Goal: Task Accomplishment & Management: Manage account settings

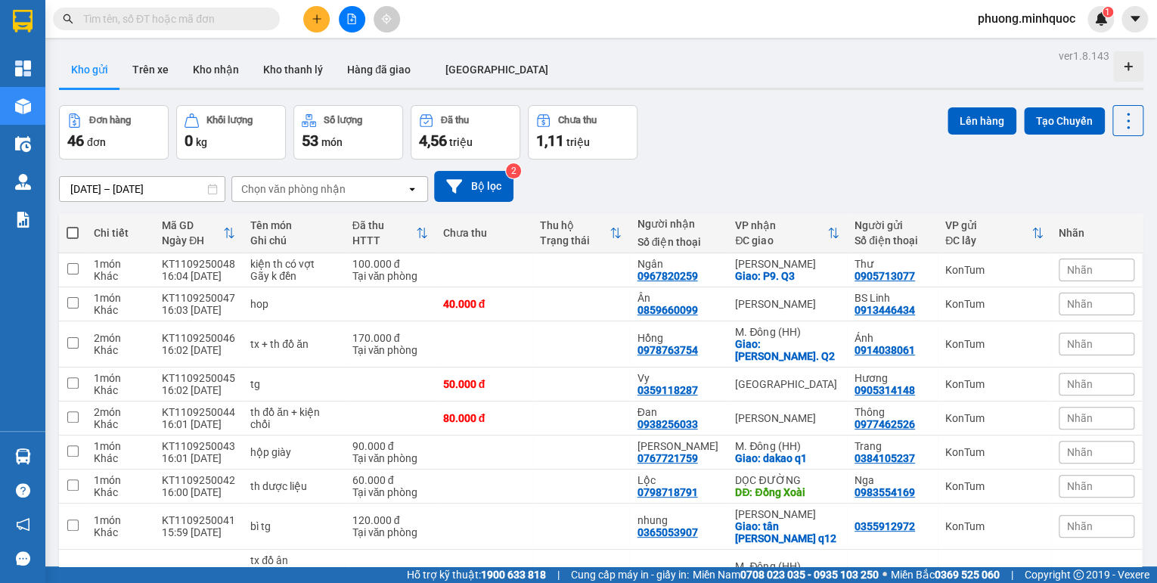
click at [357, 22] on button at bounding box center [352, 19] width 26 height 26
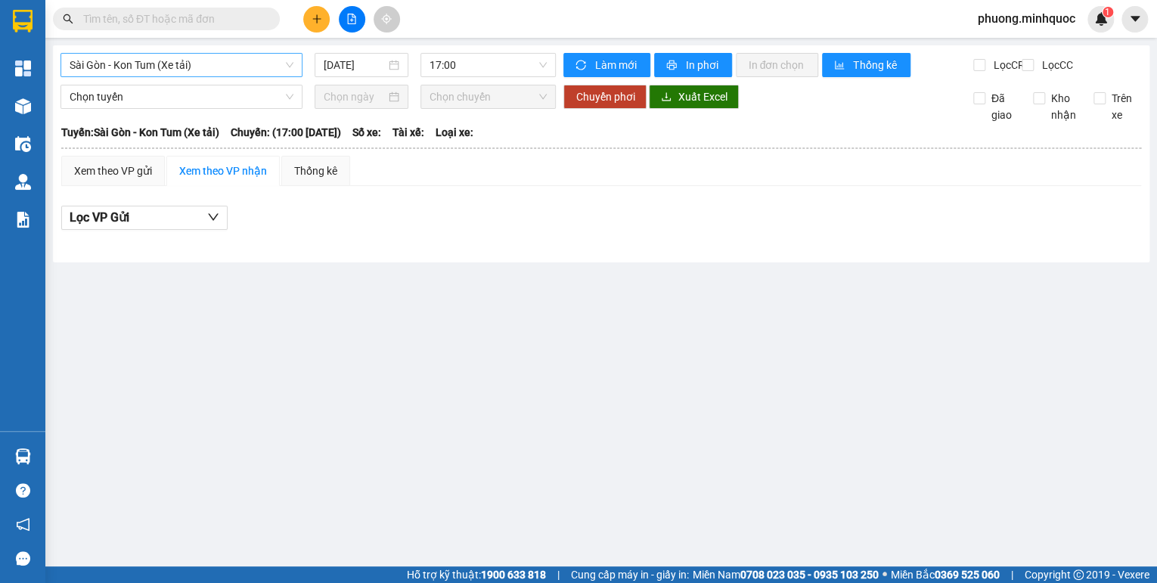
click at [191, 70] on span "Sài Gòn - Kon Tum (Xe tải)" at bounding box center [182, 65] width 224 height 23
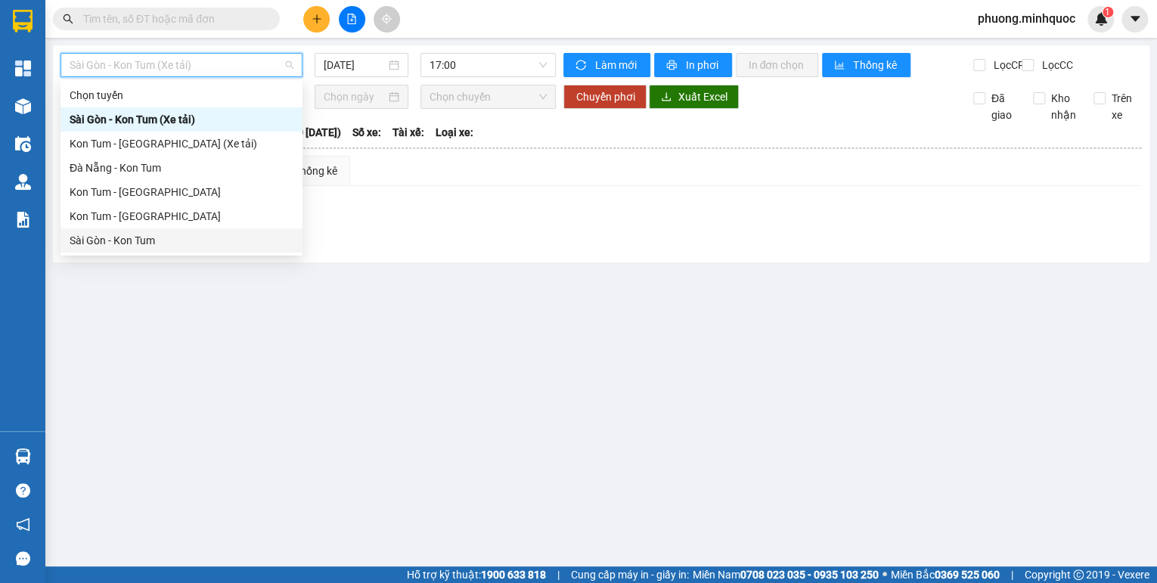
click at [114, 238] on div "Sài Gòn - Kon Tum" at bounding box center [182, 240] width 224 height 17
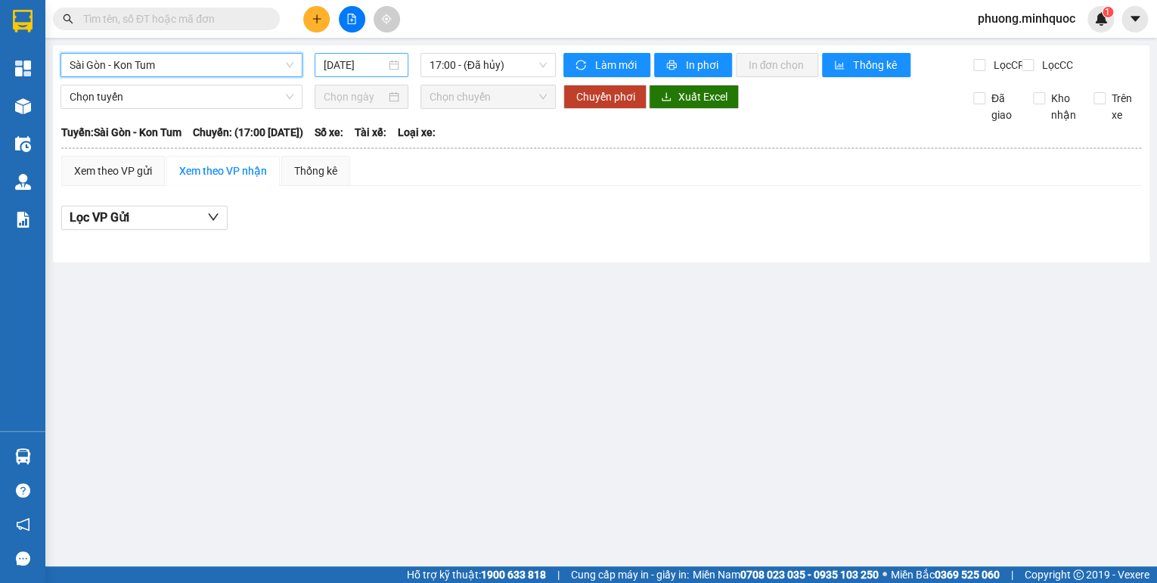
click at [368, 68] on input "[DATE]" at bounding box center [355, 65] width 62 height 17
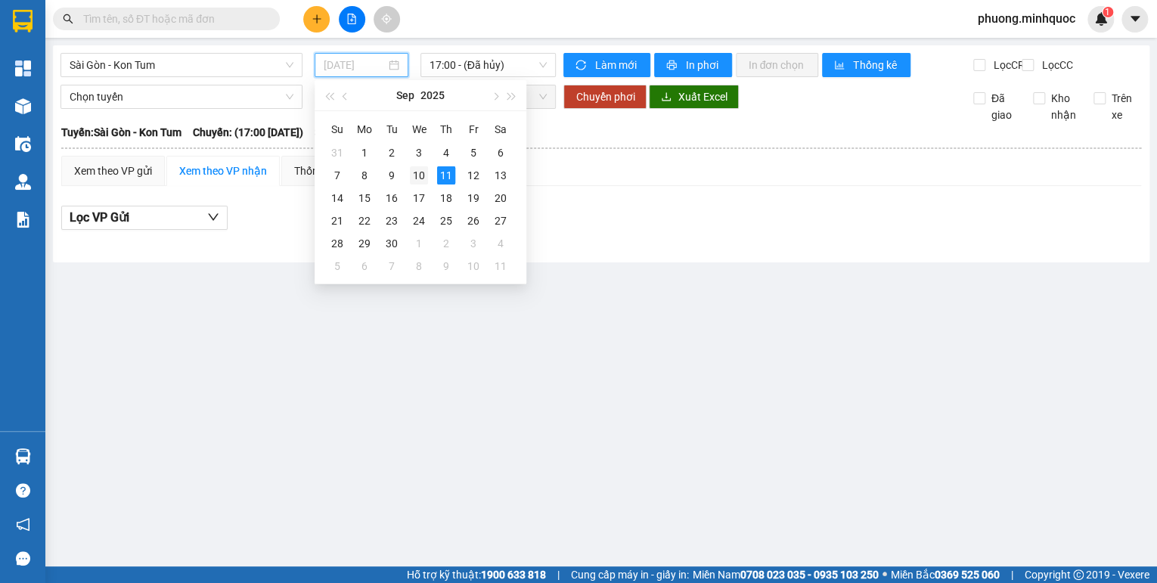
click at [419, 171] on div "10" at bounding box center [419, 175] width 18 height 18
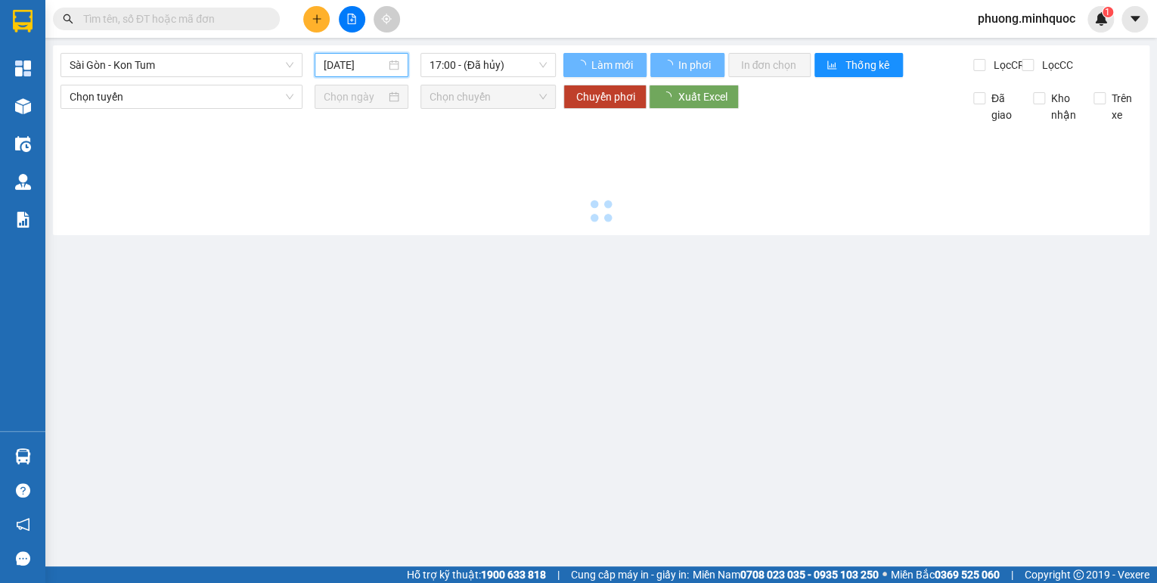
type input "[DATE]"
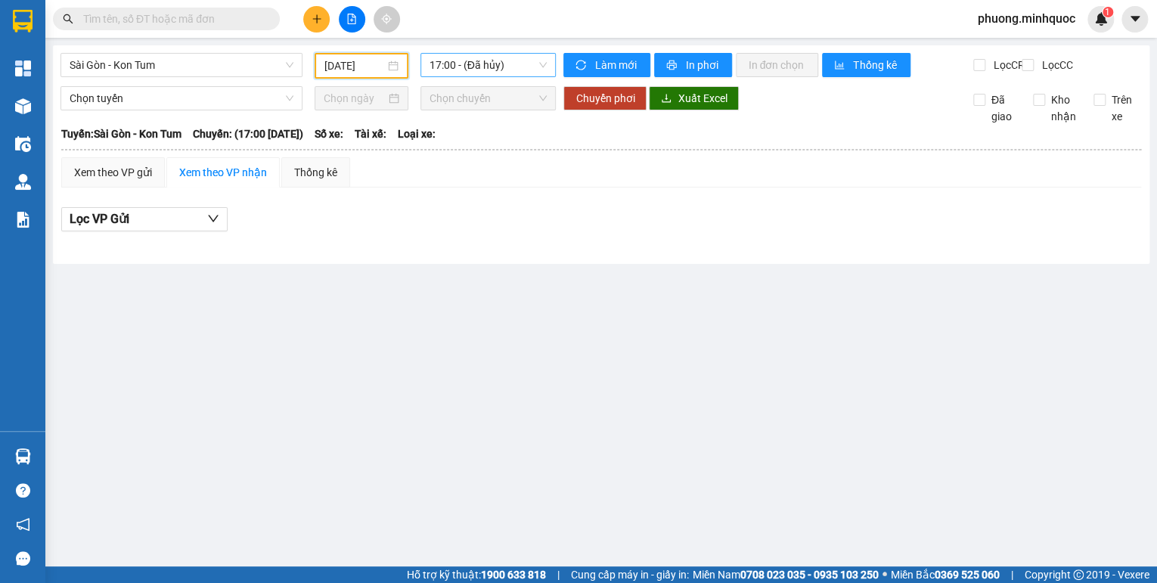
click at [452, 62] on span "17:00 - (Đã hủy)" at bounding box center [489, 65] width 118 height 23
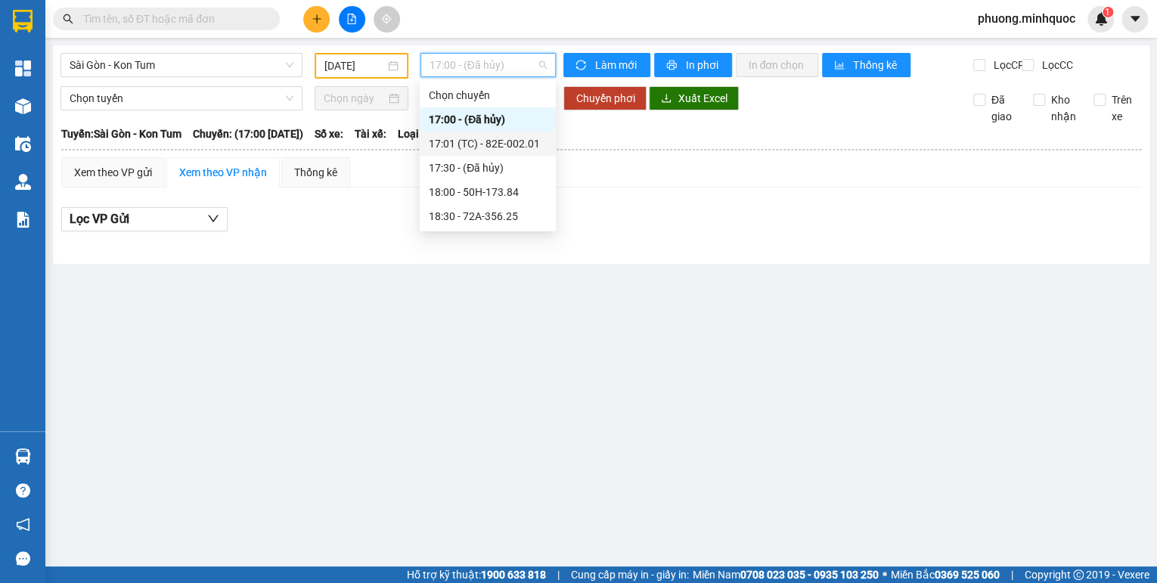
click at [481, 145] on div "17:01 (TC) - 82E-002.01" at bounding box center [488, 143] width 118 height 17
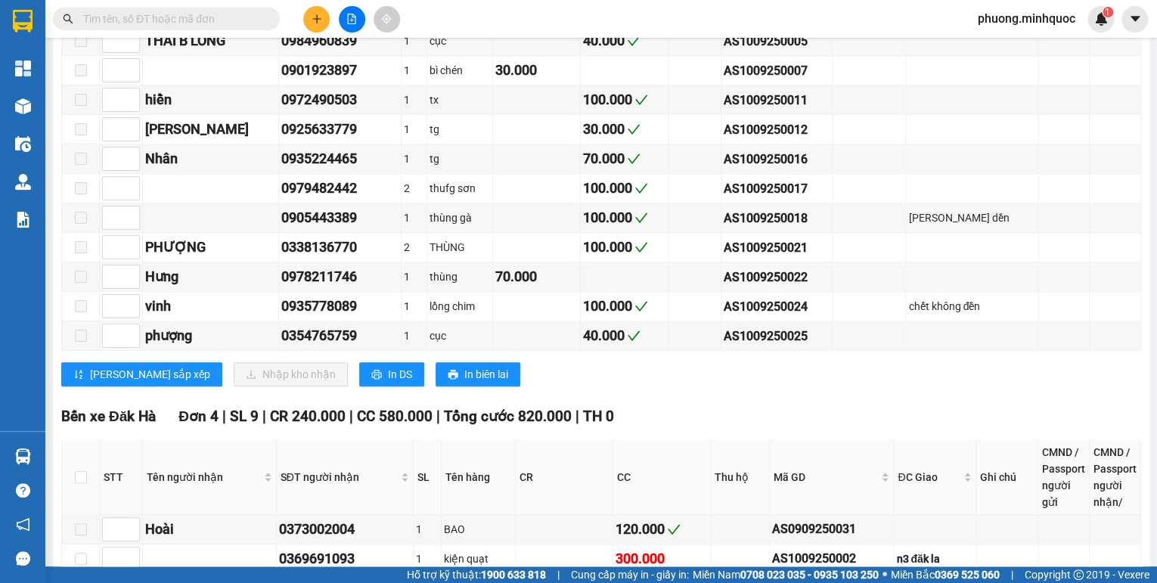
scroll to position [1028, 0]
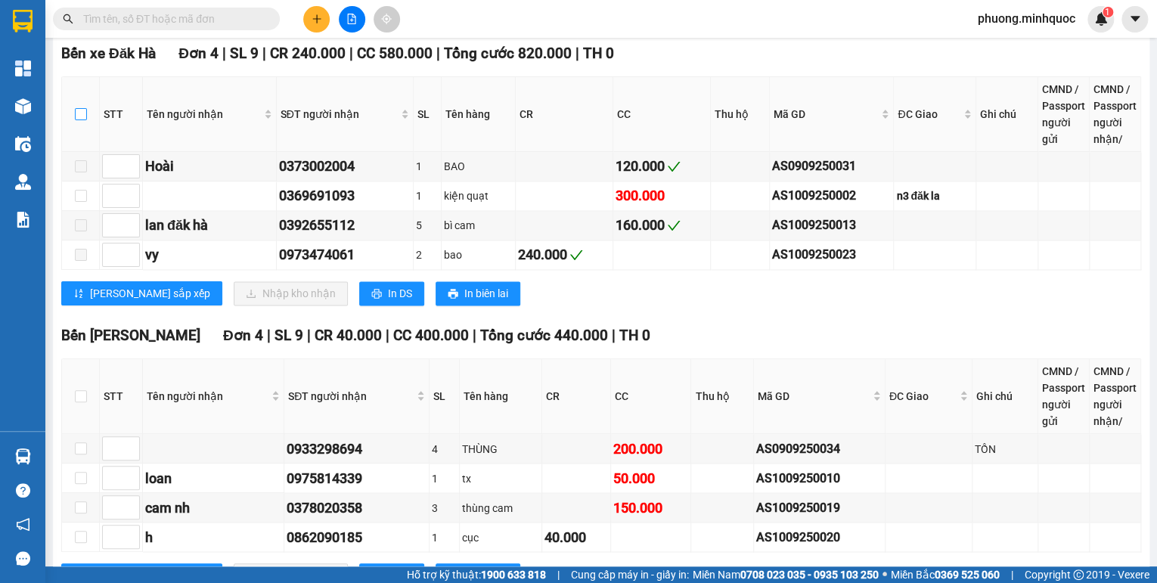
click at [79, 118] on input "checkbox" at bounding box center [81, 114] width 12 height 12
checkbox input "true"
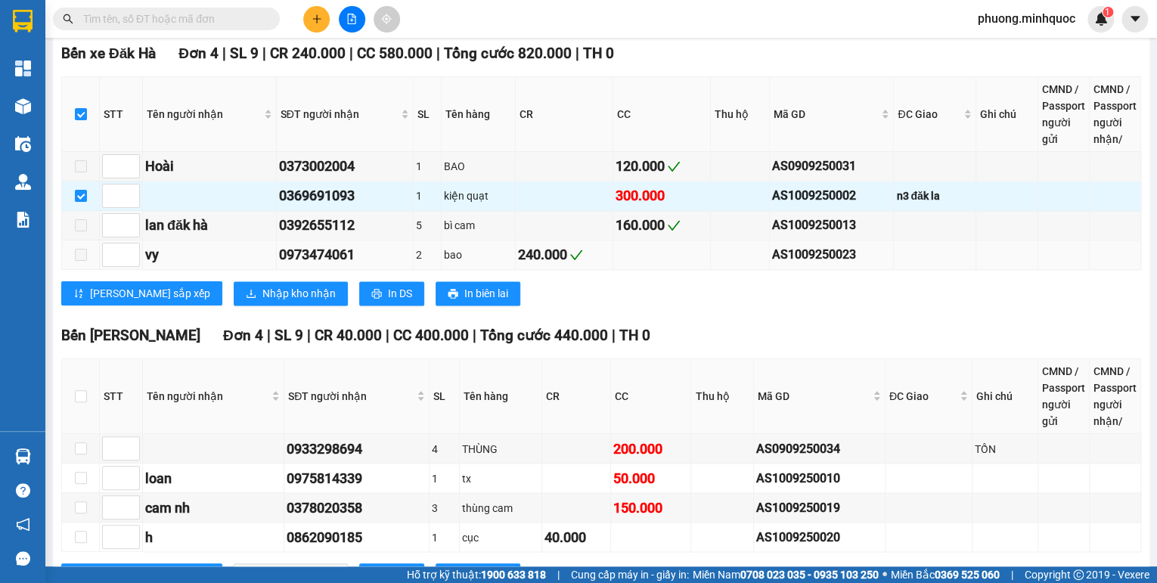
scroll to position [1149, 0]
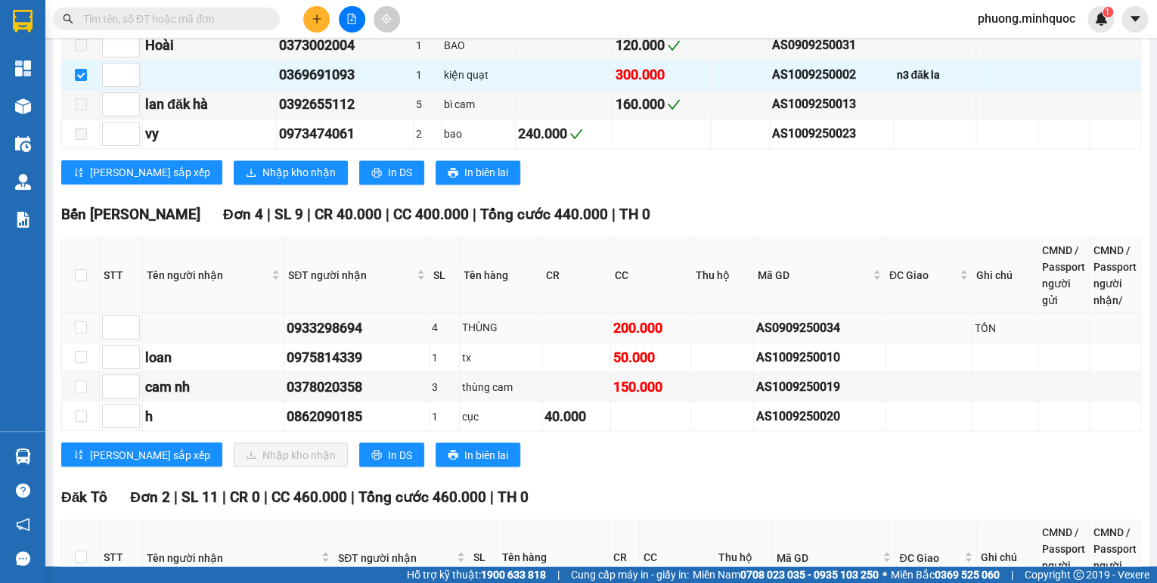
click at [774, 321] on div "AS0909250034" at bounding box center [819, 327] width 126 height 19
copy div "AS0909250034"
click at [164, 23] on input "text" at bounding box center [172, 19] width 178 height 17
paste input "AS0909250034"
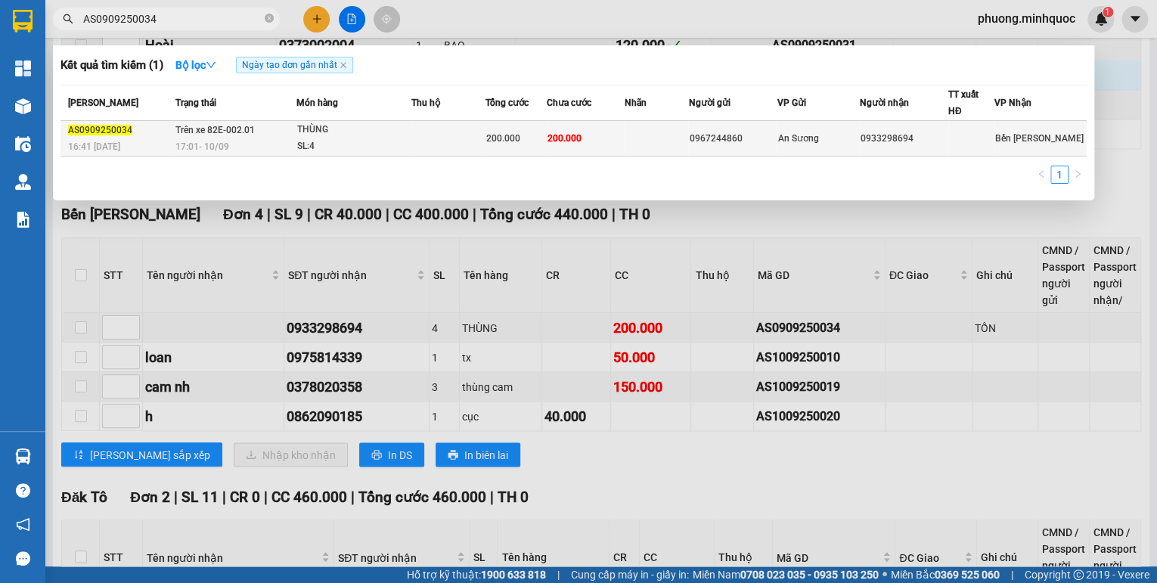
type input "AS0909250034"
click at [324, 130] on div "THÙNG" at bounding box center [353, 130] width 113 height 17
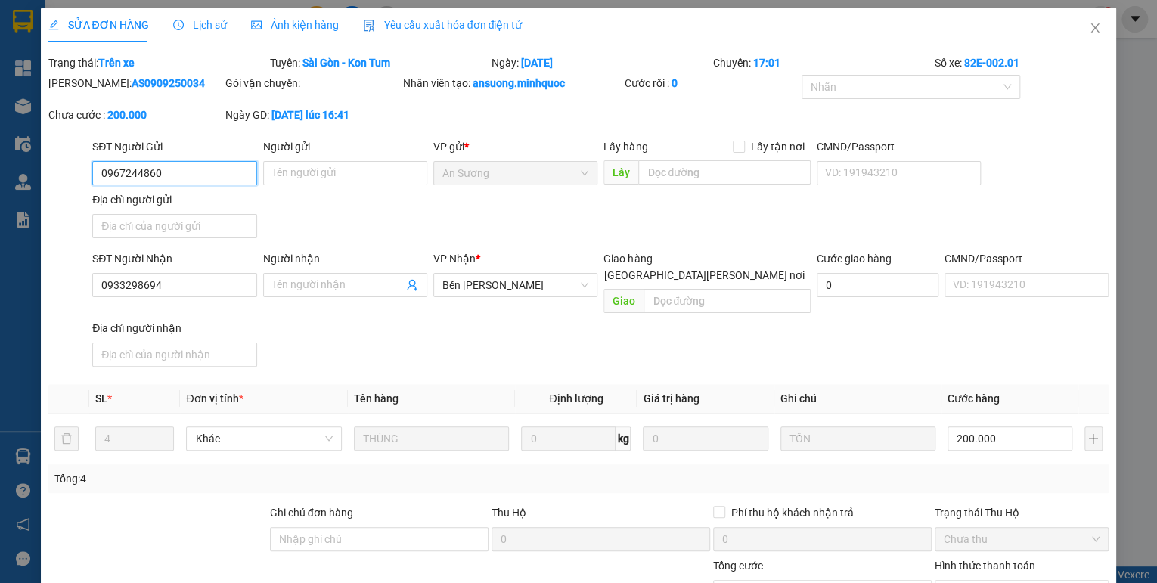
type input "0967244860"
type input "0933298694"
type input "200.000"
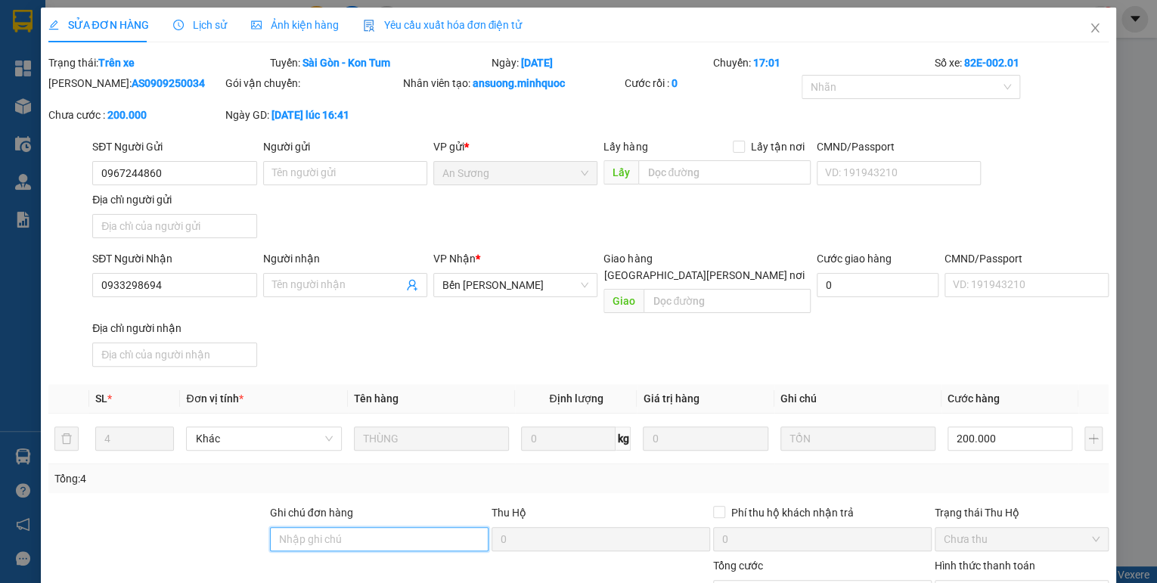
click at [380, 527] on input "Ghi chú đơn hàng" at bounding box center [379, 539] width 219 height 24
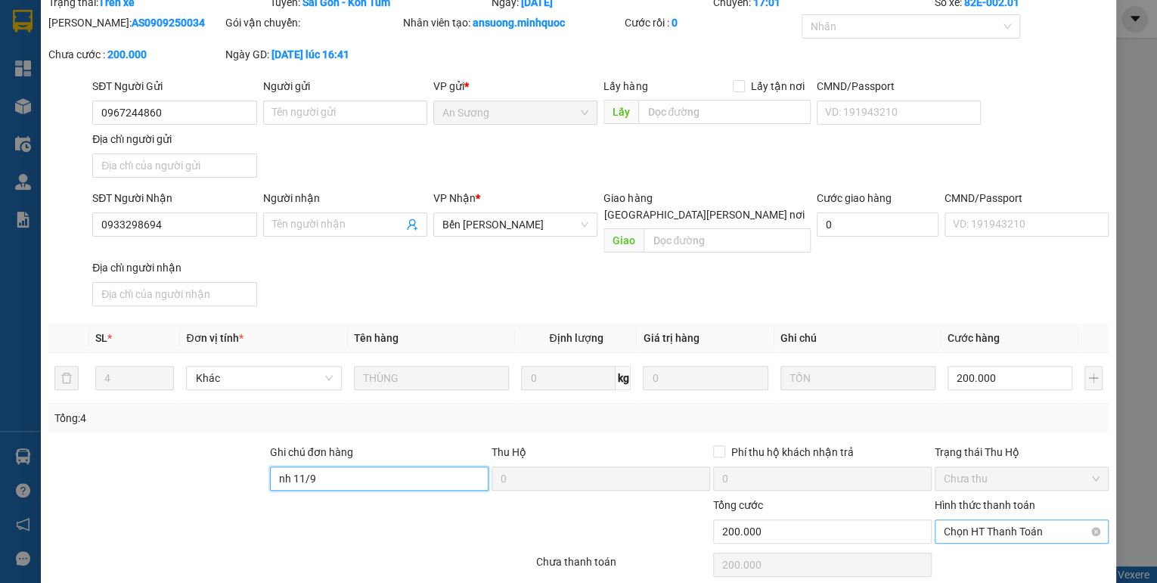
click at [993, 520] on span "Chọn HT Thanh Toán" at bounding box center [1022, 531] width 156 height 23
type input "nh 11/9"
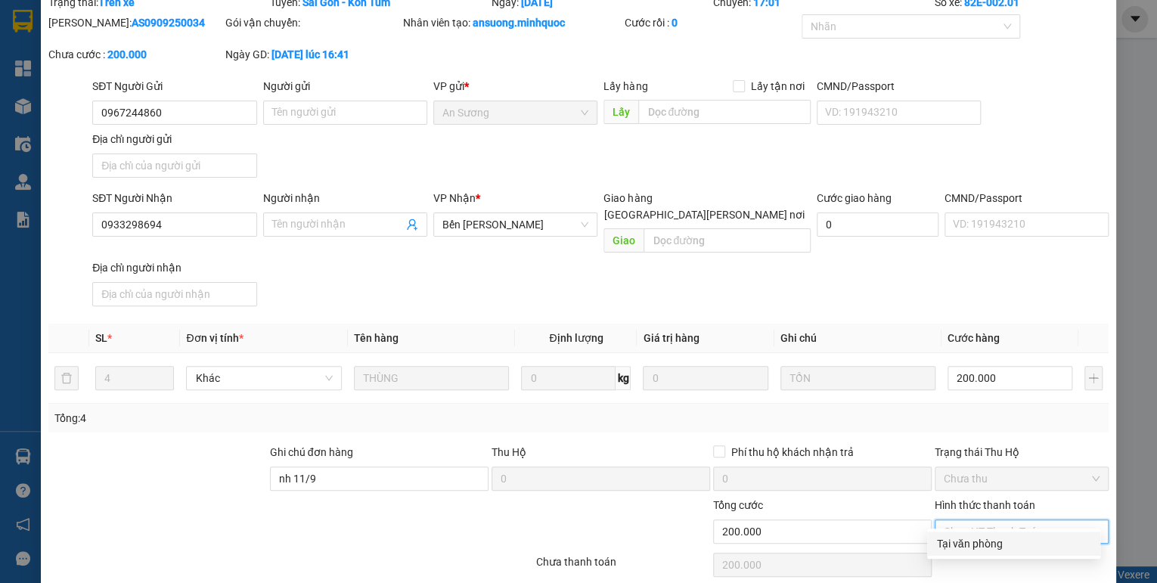
click at [982, 540] on div "Tại văn phòng" at bounding box center [1013, 543] width 155 height 17
type input "0"
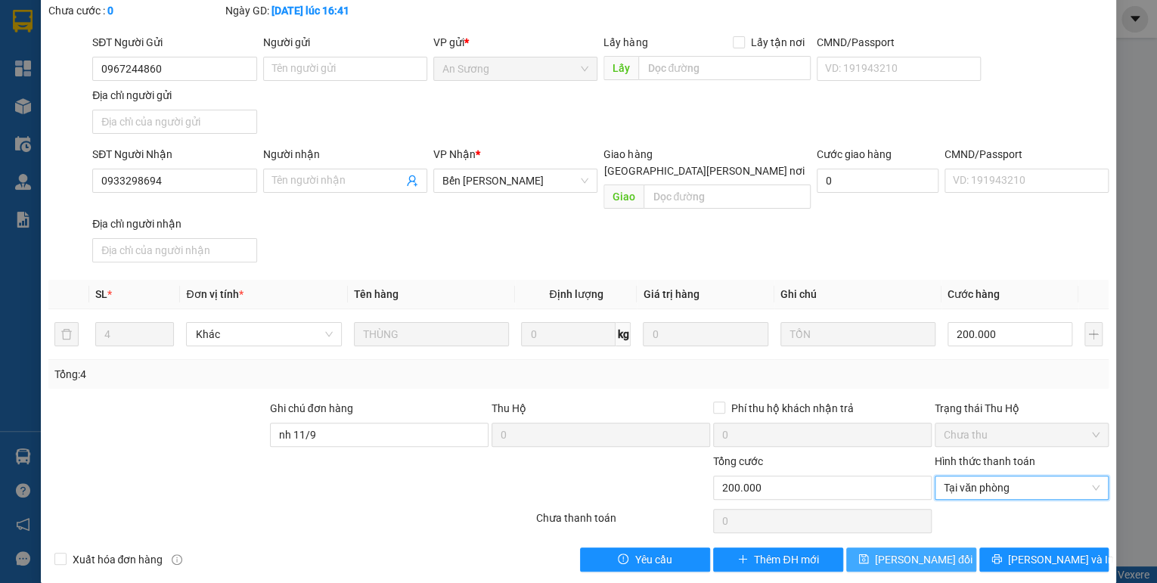
click at [950, 548] on button "[PERSON_NAME] đổi" at bounding box center [911, 560] width 130 height 24
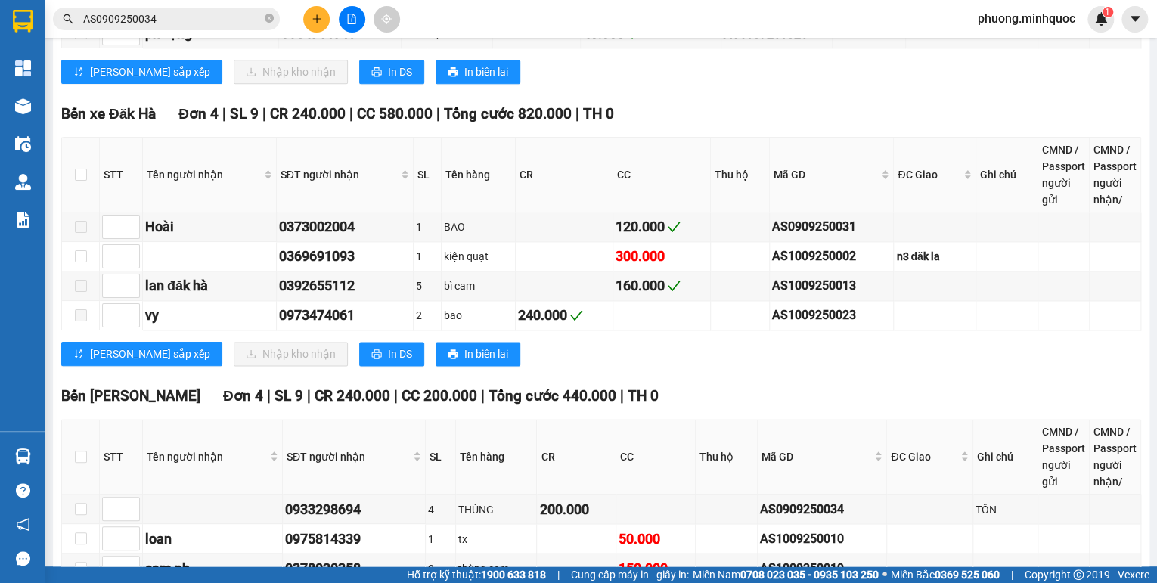
scroll to position [1149, 0]
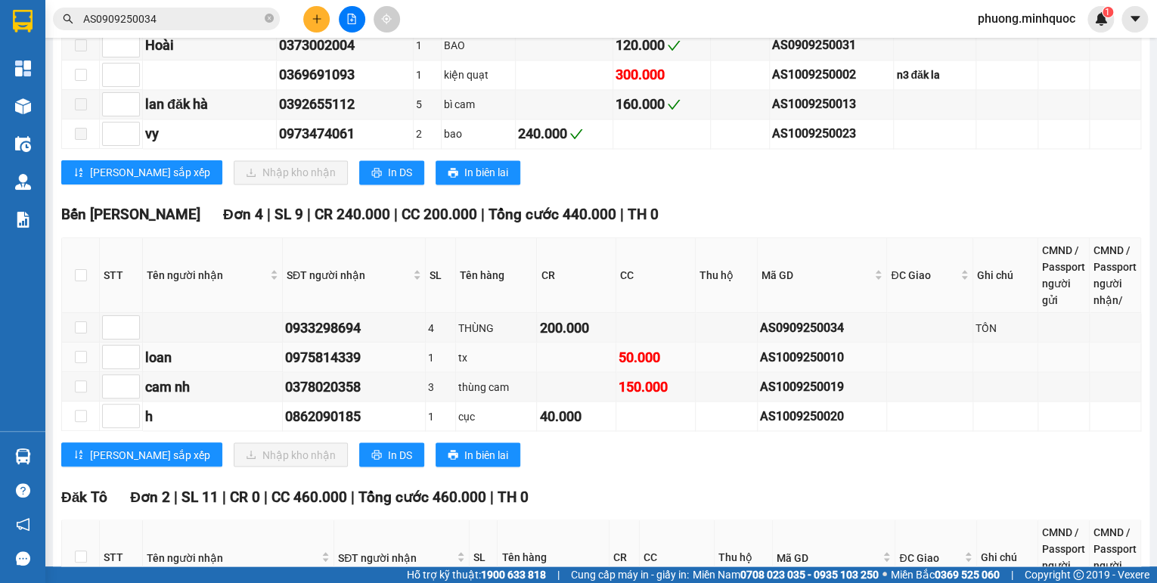
click at [783, 358] on div "AS1009250010" at bounding box center [822, 356] width 125 height 19
copy div "AS1009250010"
click at [214, 20] on input "AS0909250034" at bounding box center [172, 19] width 178 height 17
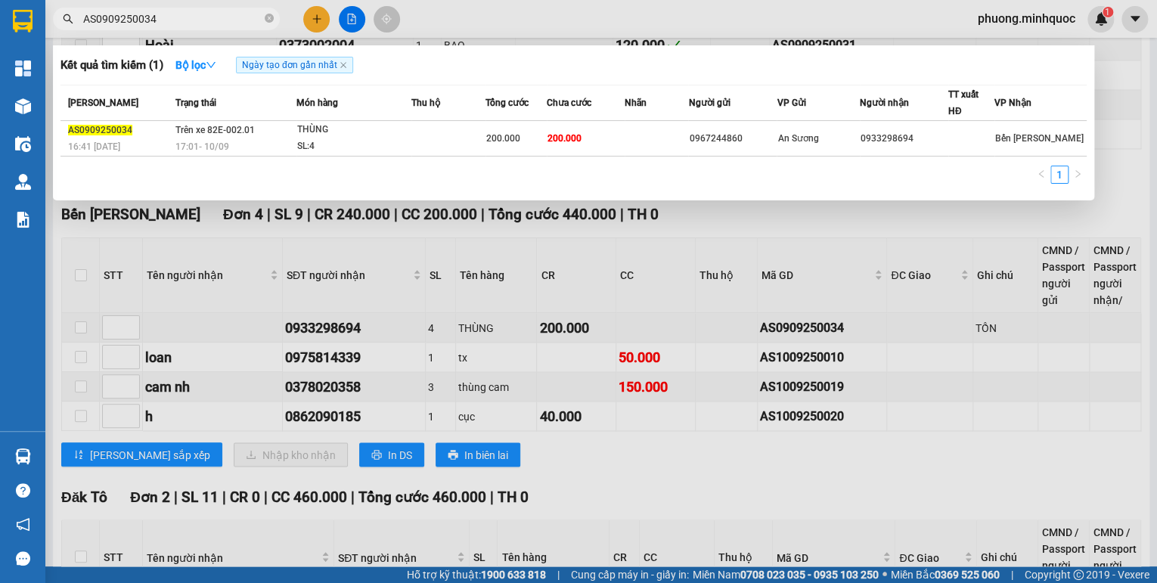
click at [214, 20] on input "AS0909250034" at bounding box center [172, 19] width 178 height 17
paste input "1009250010"
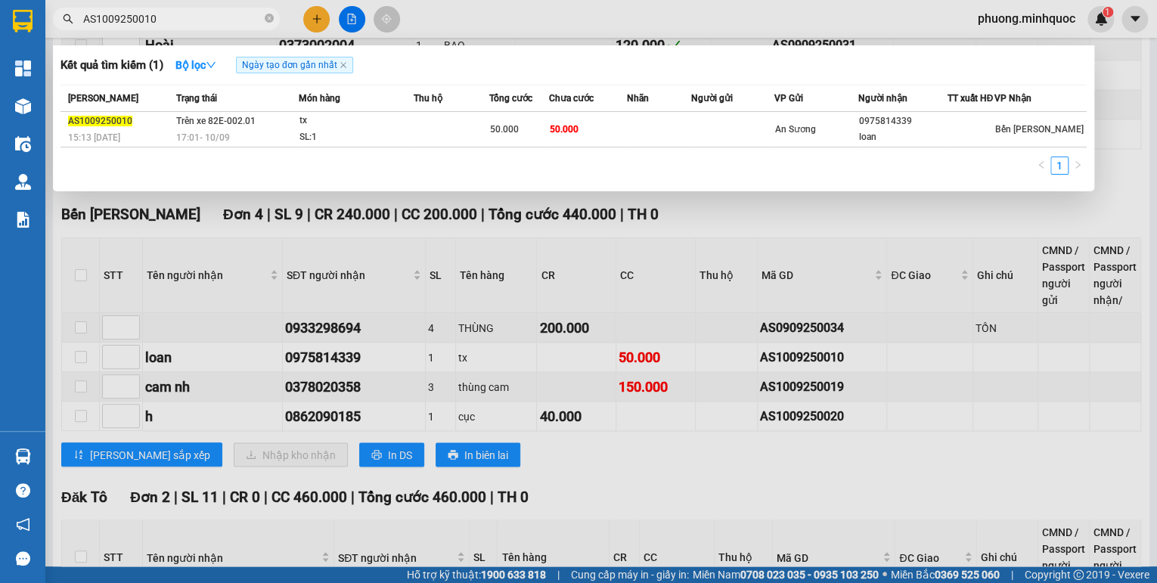
type input "AS1009250010"
click at [295, 135] on td "Trên xe 82E-002.01 17:01 [DATE]" at bounding box center [235, 130] width 126 height 36
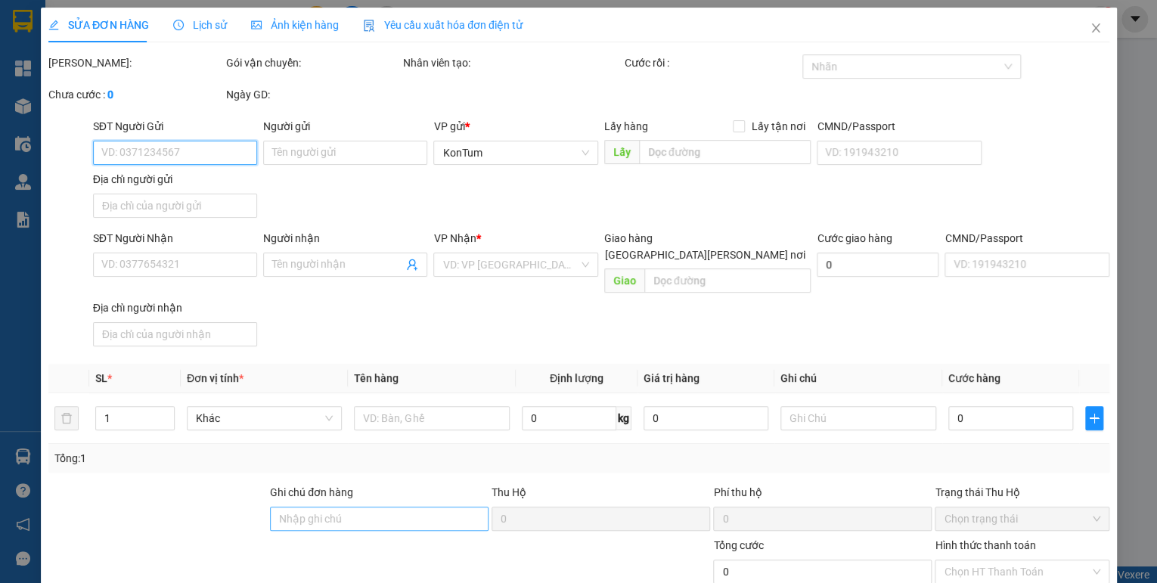
type input "0975814339"
type input "loan"
type input "50.000"
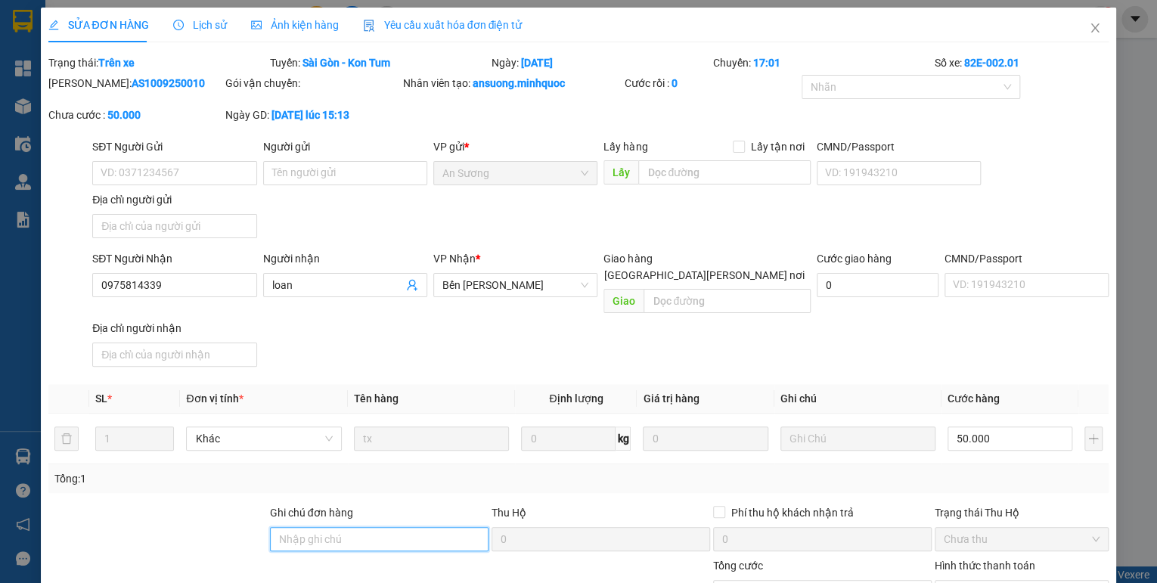
click at [360, 527] on input "Ghi chú đơn hàng" at bounding box center [379, 539] width 219 height 24
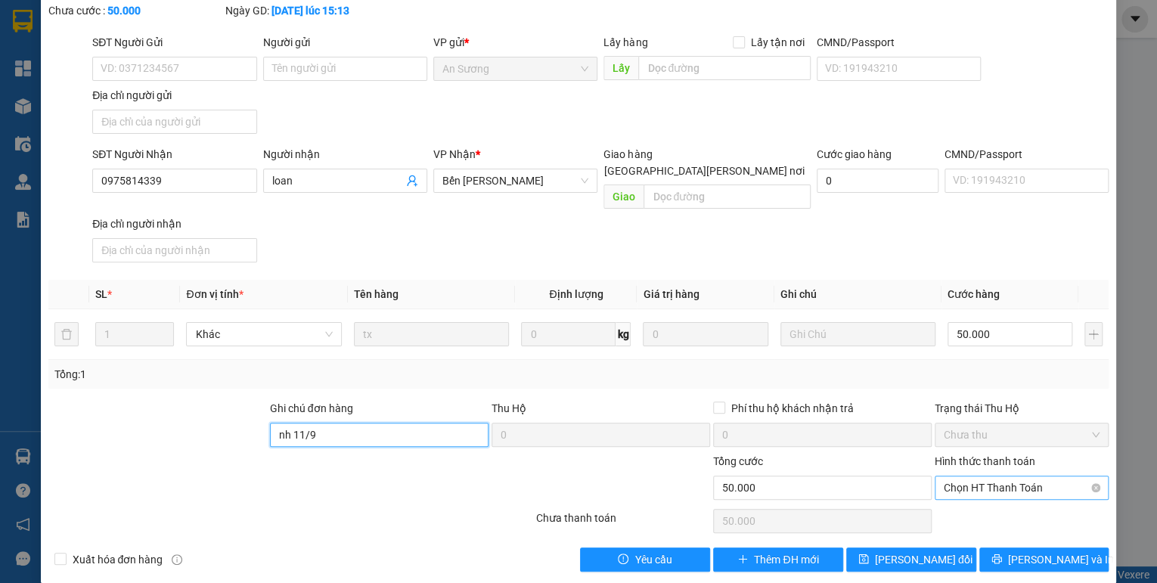
click at [962, 476] on span "Chọn HT Thanh Toán" at bounding box center [1022, 487] width 156 height 23
type input "nh 11/9"
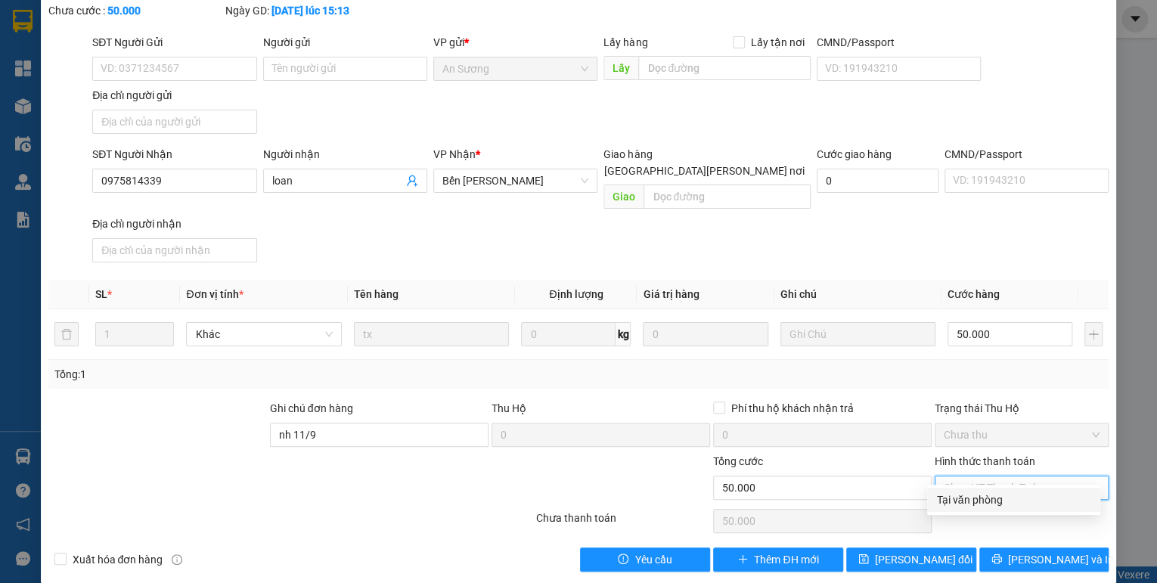
click at [965, 499] on div "Tại văn phòng" at bounding box center [1013, 500] width 155 height 17
type input "0"
click at [911, 551] on span "[PERSON_NAME] đổi" at bounding box center [924, 559] width 98 height 17
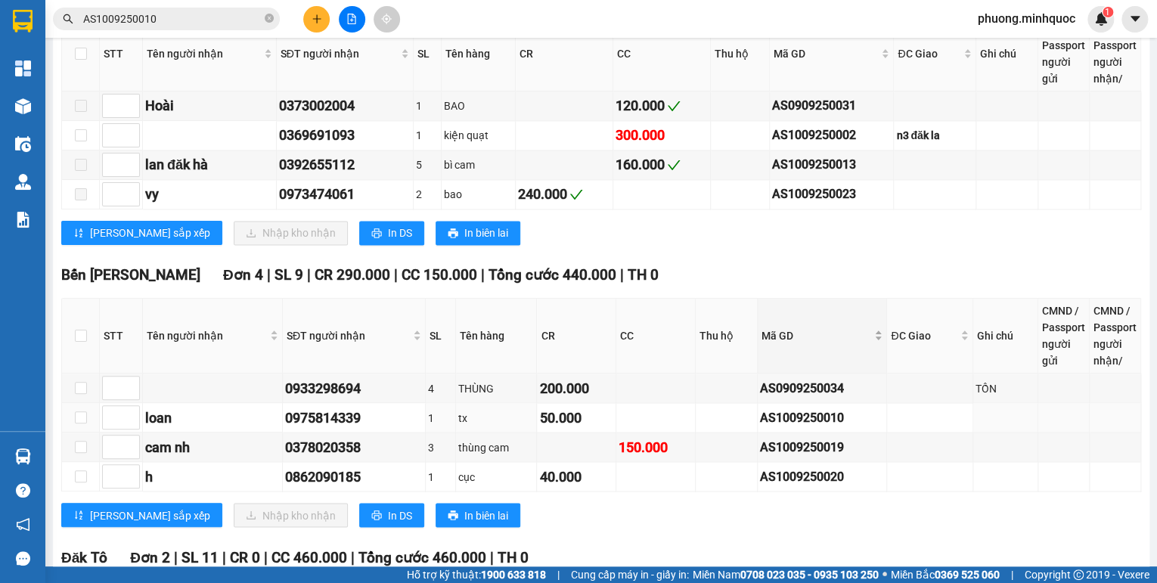
scroll to position [1210, 0]
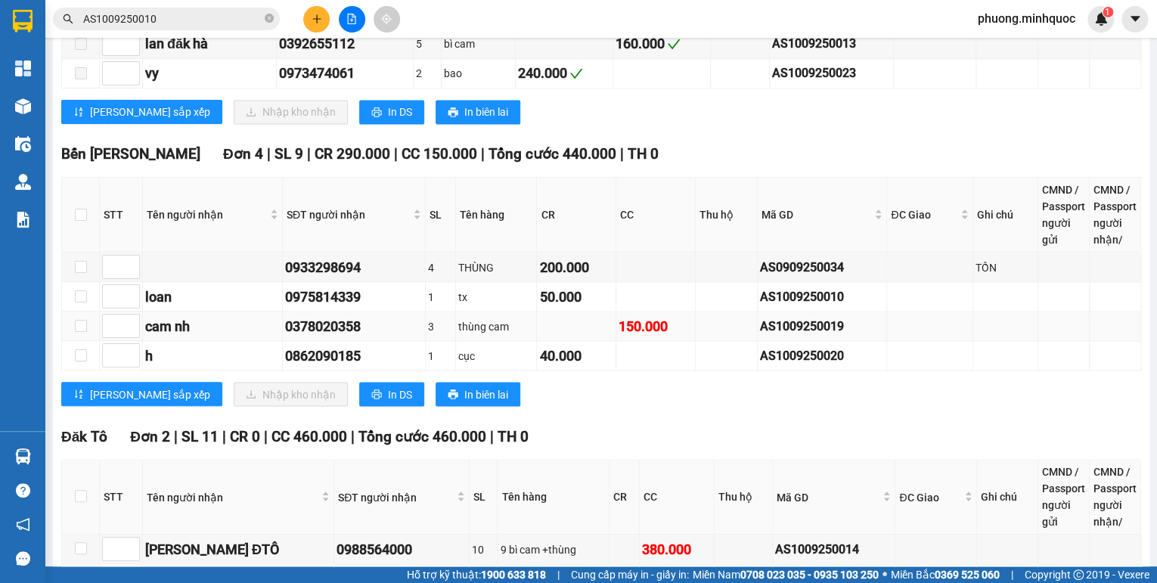
click at [783, 336] on td "AS1009250019" at bounding box center [823, 326] width 130 height 29
copy div "AS1009250019"
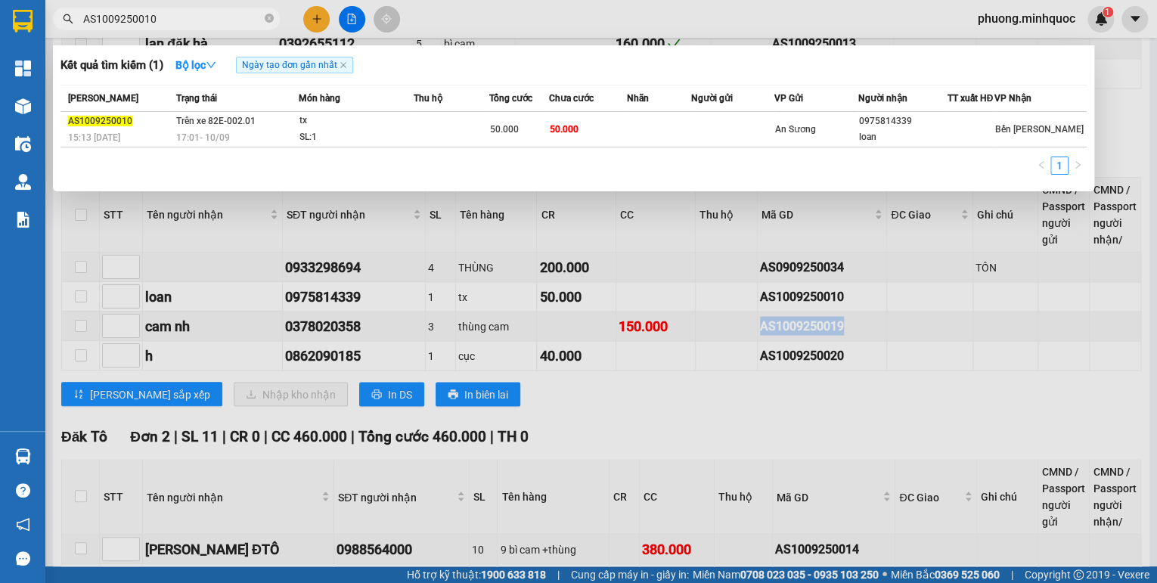
click at [177, 18] on input "AS1009250010" at bounding box center [172, 19] width 178 height 17
paste input "9"
type input "AS1009250019"
click at [417, 135] on td at bounding box center [450, 130] width 75 height 36
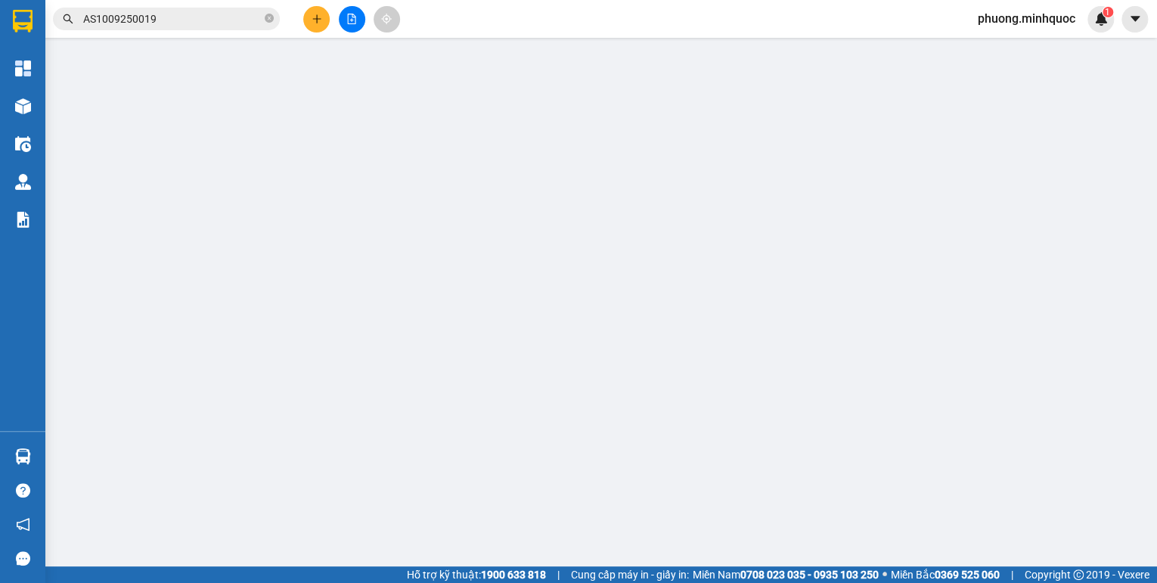
type input "0378020358"
type input "cam nh"
type input "150.000"
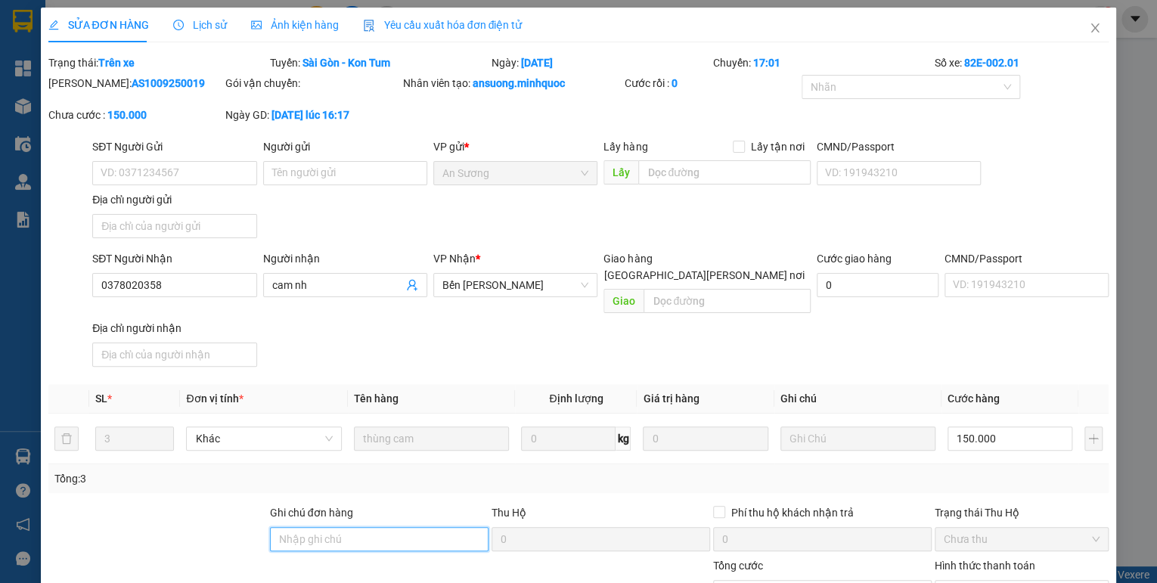
click at [399, 527] on input "Ghi chú đơn hàng" at bounding box center [379, 539] width 219 height 24
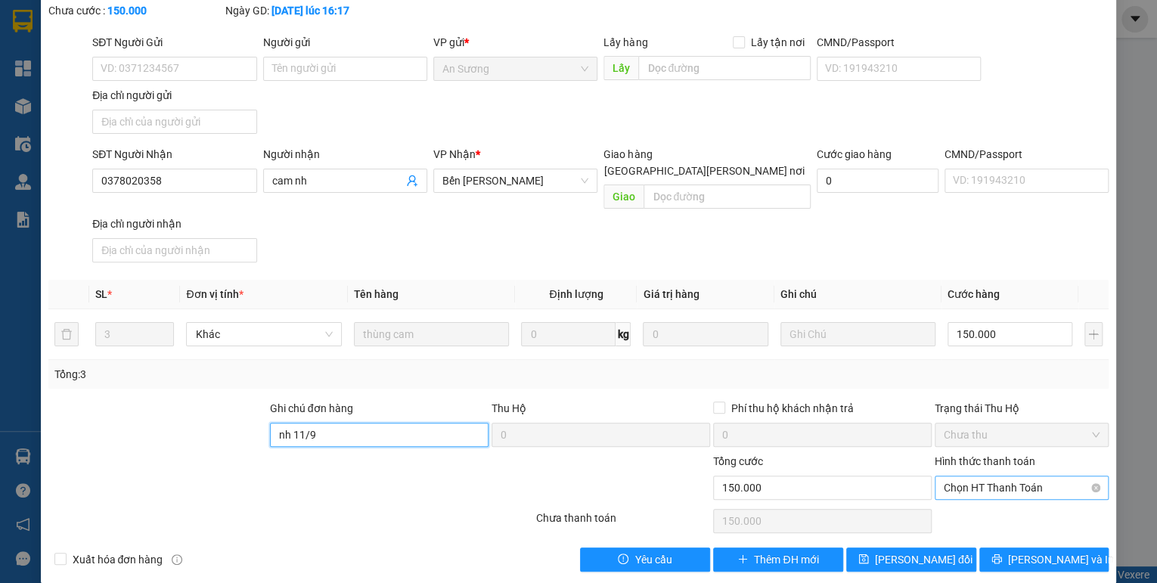
click at [980, 476] on span "Chọn HT Thanh Toán" at bounding box center [1022, 487] width 156 height 23
type input "nh 11/9"
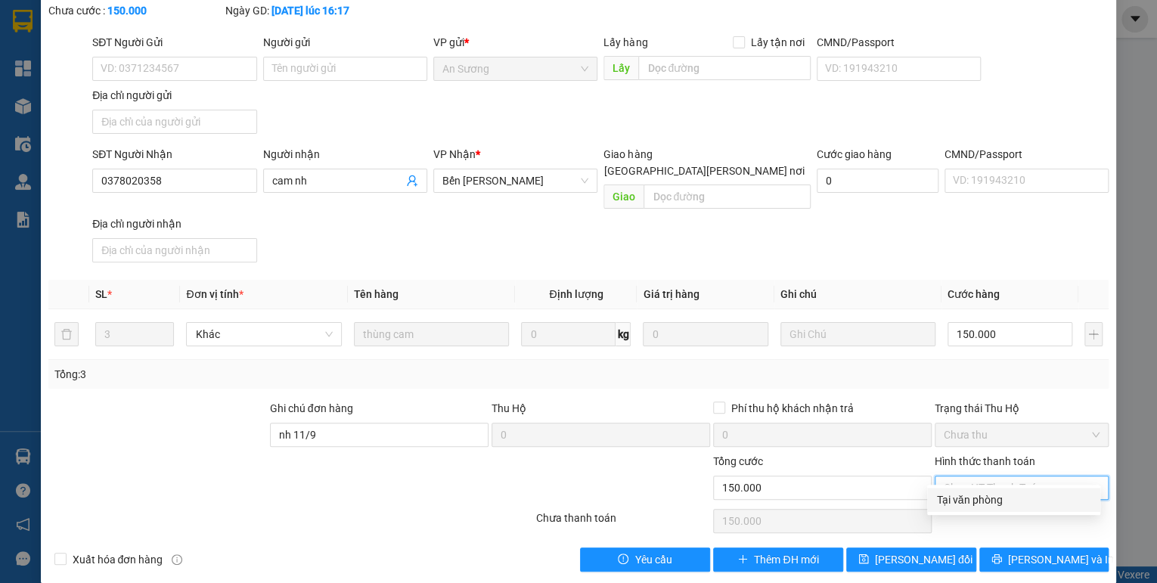
click at [976, 498] on div "Tại văn phòng" at bounding box center [1013, 500] width 155 height 17
type input "0"
click at [941, 548] on button "[PERSON_NAME] đổi" at bounding box center [911, 560] width 130 height 24
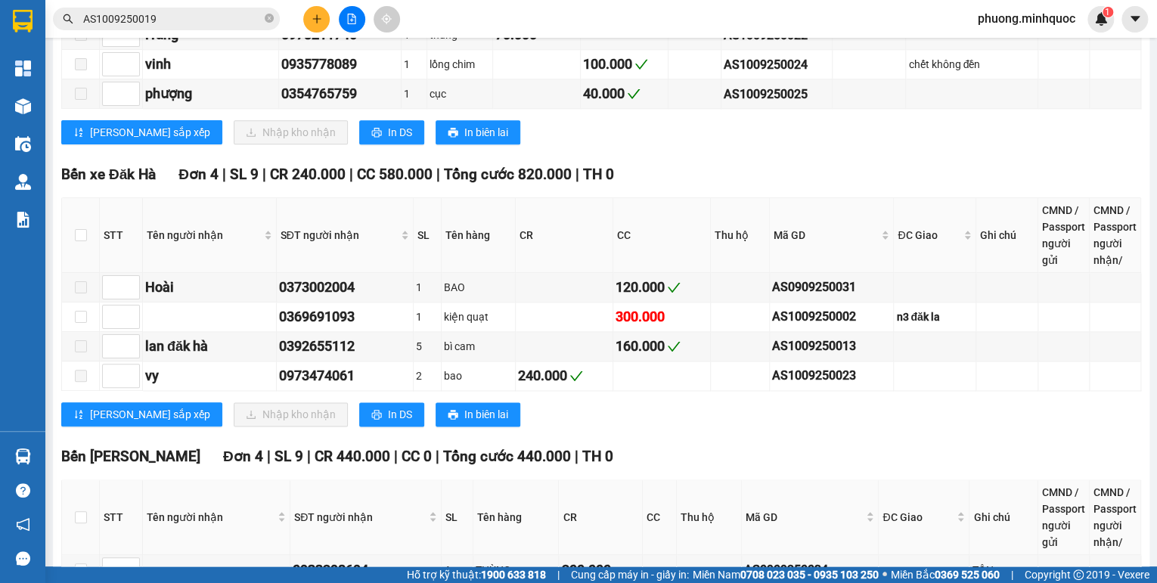
scroll to position [1028, 0]
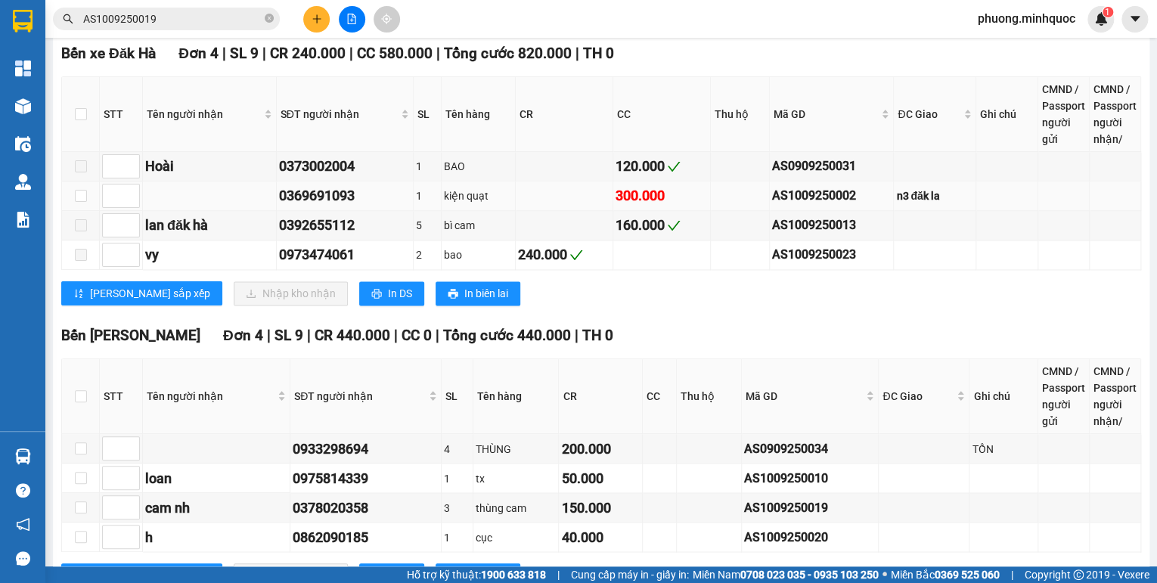
click at [834, 199] on div "AS1009250002" at bounding box center [831, 195] width 119 height 19
copy div "AS1009250002"
click at [181, 20] on input "AS1009250019" at bounding box center [172, 19] width 178 height 17
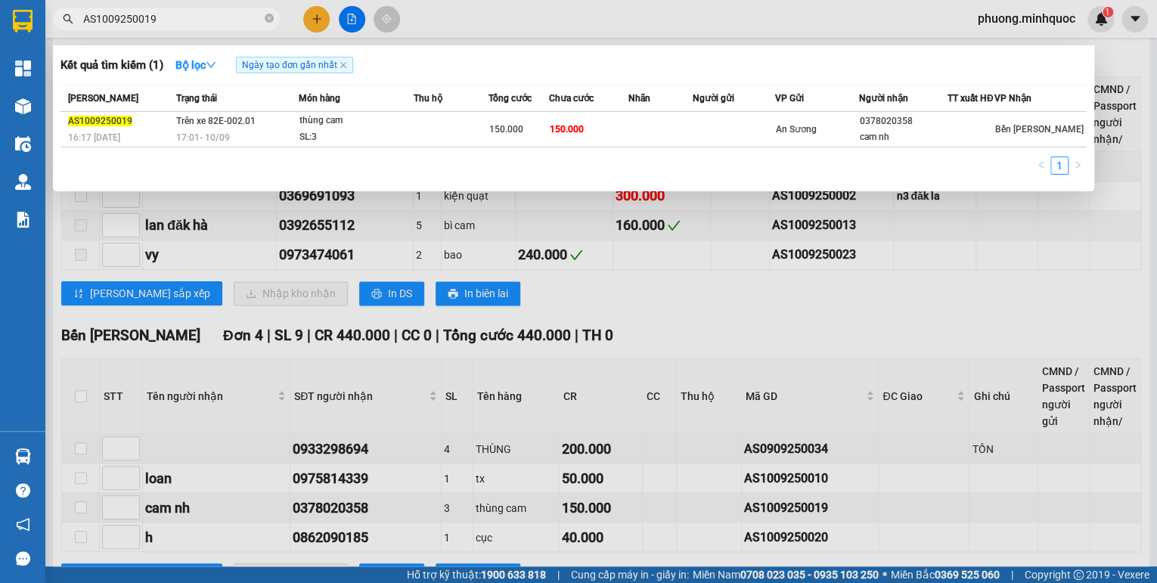
click at [181, 20] on input "AS1009250019" at bounding box center [172, 19] width 178 height 17
paste input "02"
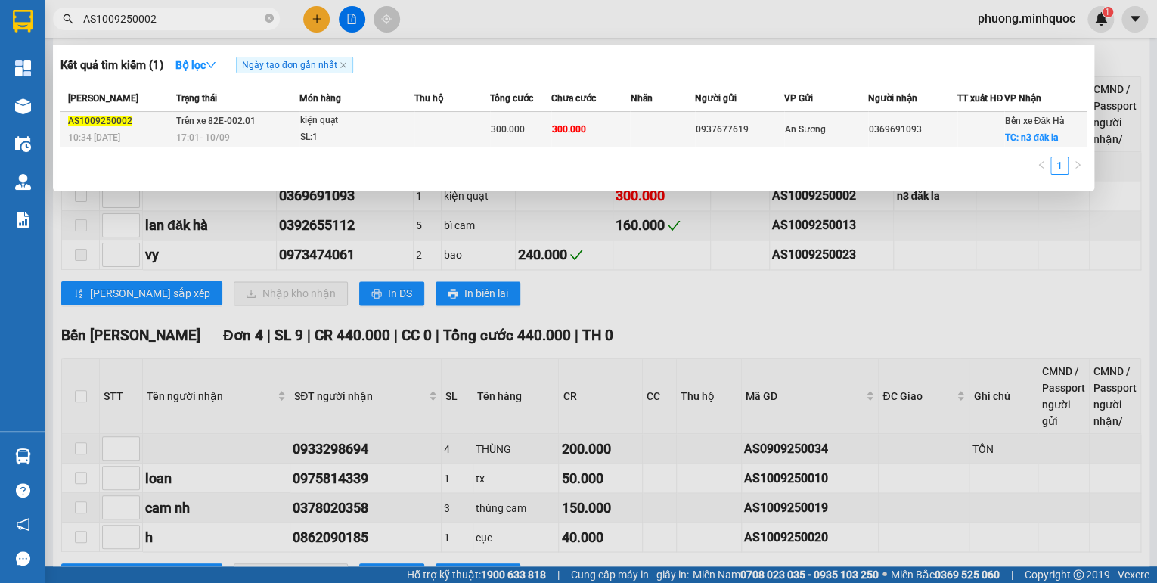
type input "AS1009250002"
click at [255, 138] on div "17:01 [DATE]" at bounding box center [237, 137] width 123 height 17
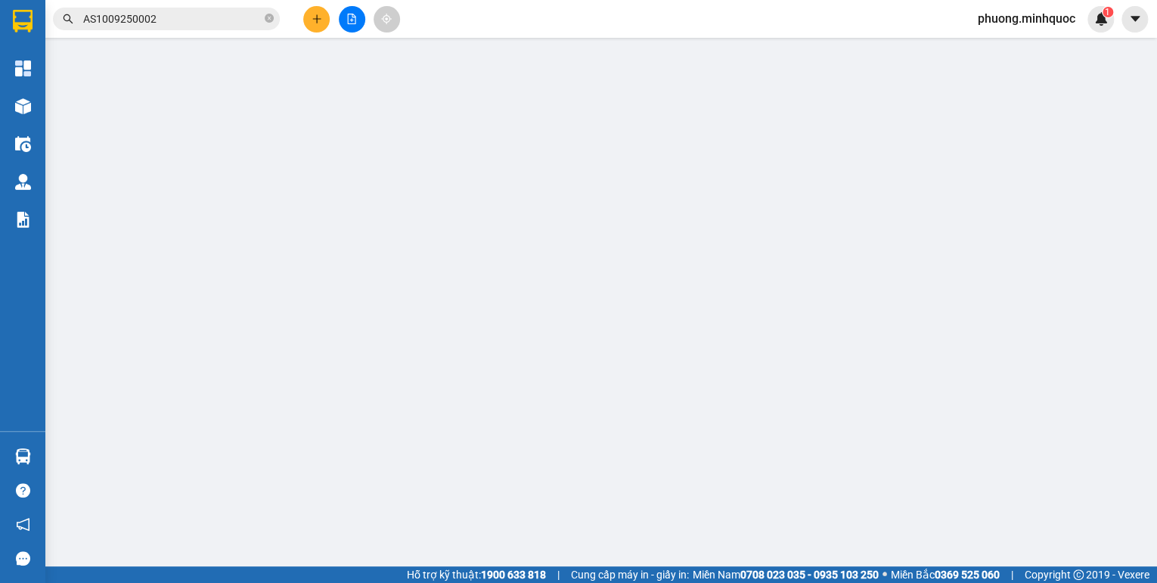
type input "0937677619"
type input "0369691093"
checkbox input "true"
type input "n3 đăk la"
type input "300.000"
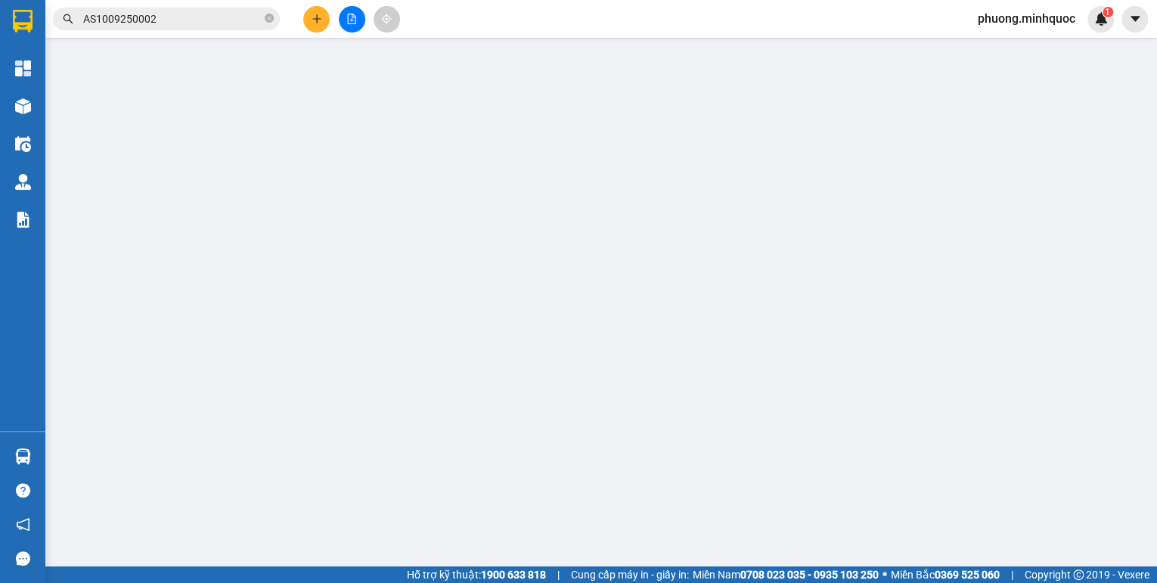
type input "300.000"
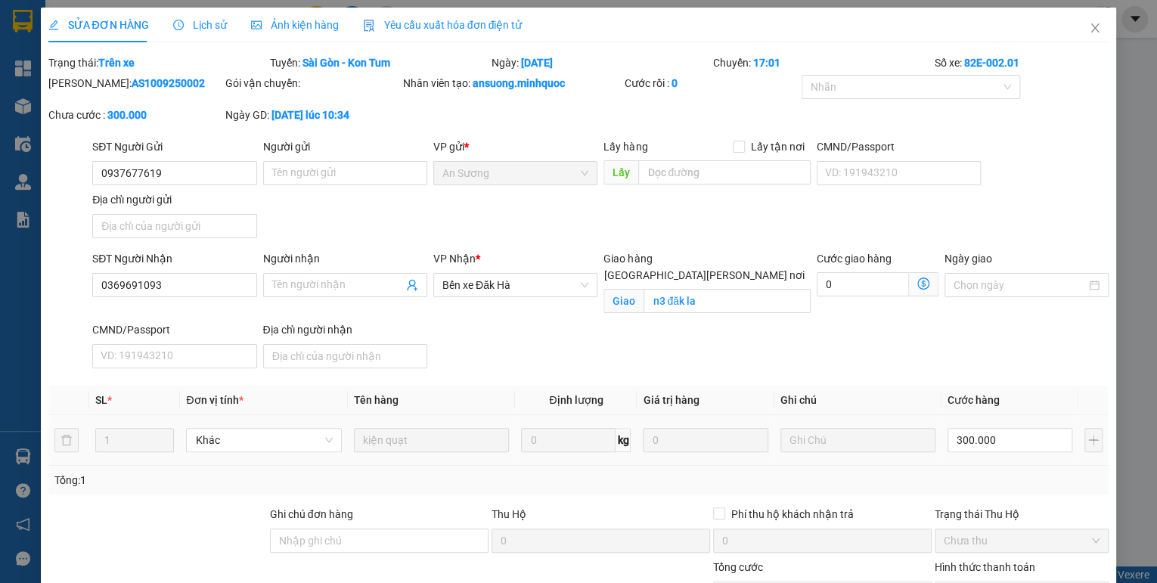
click at [338, 519] on label "Ghi chú đơn hàng" at bounding box center [311, 514] width 83 height 12
click at [338, 529] on input "Ghi chú đơn hàng" at bounding box center [379, 541] width 219 height 24
click at [337, 534] on input "Ghi chú đơn hàng" at bounding box center [379, 541] width 219 height 24
drag, startPoint x: 315, startPoint y: 538, endPoint x: 293, endPoint y: 547, distance: 22.7
click at [293, 547] on input "nh 23/1" at bounding box center [379, 541] width 219 height 24
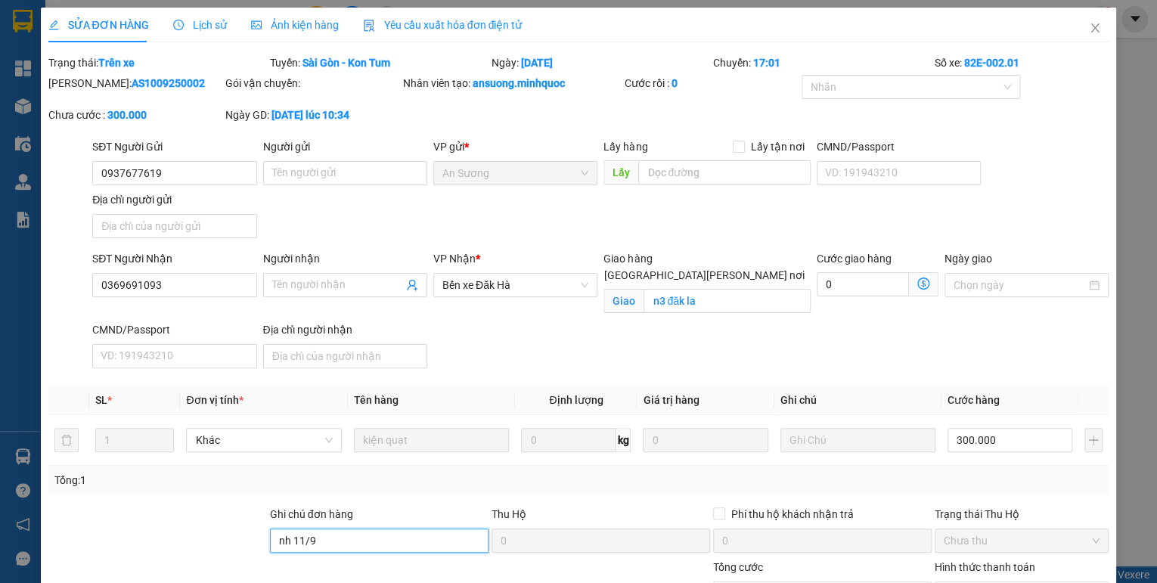
scroll to position [122, 0]
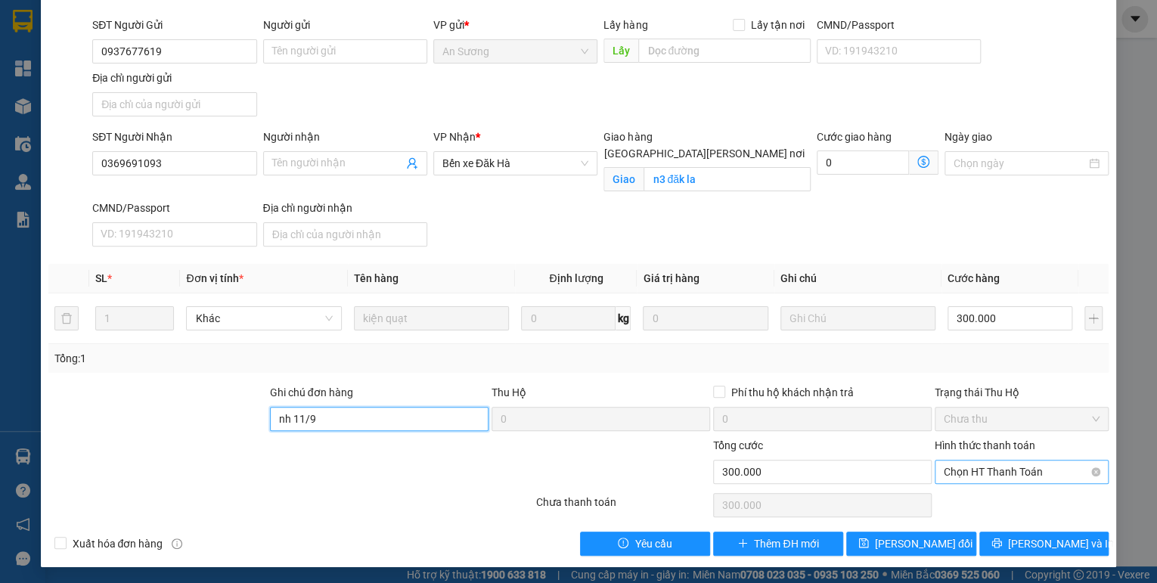
click at [945, 475] on span "Chọn HT Thanh Toán" at bounding box center [1022, 472] width 156 height 23
type input "nh 11/9"
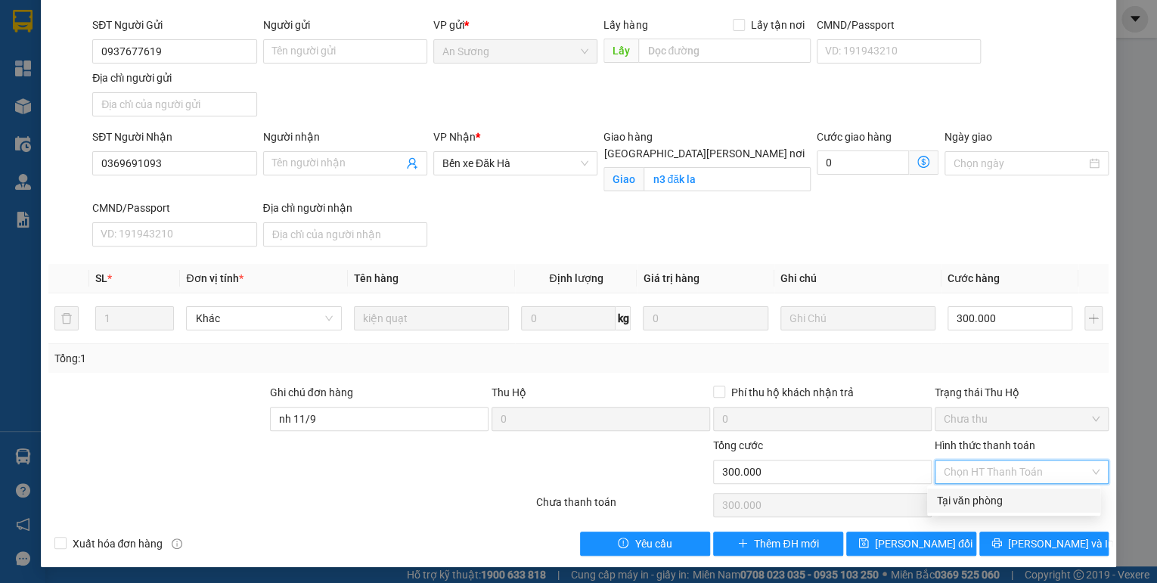
click at [957, 498] on div "Tại văn phòng" at bounding box center [1013, 500] width 155 height 17
type input "0"
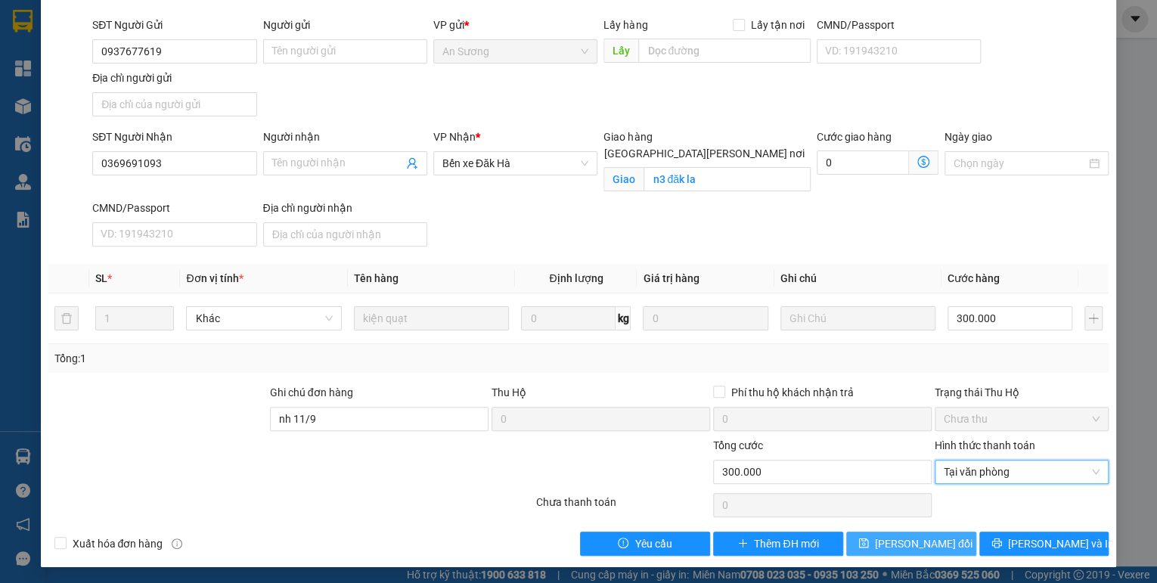
click at [932, 541] on span "[PERSON_NAME] đổi" at bounding box center [924, 543] width 98 height 17
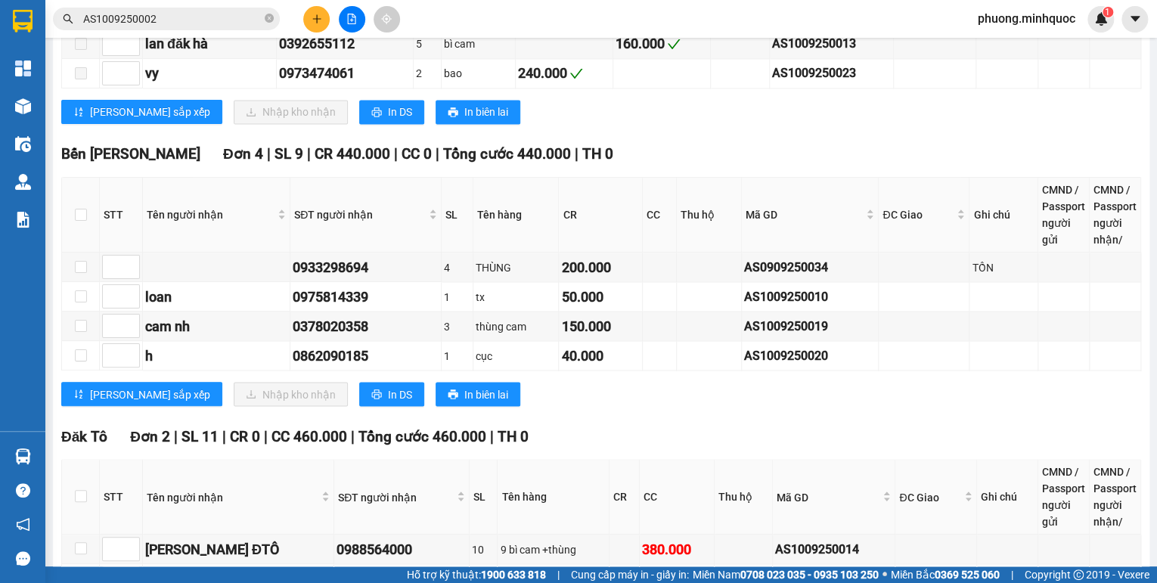
scroll to position [1311, 0]
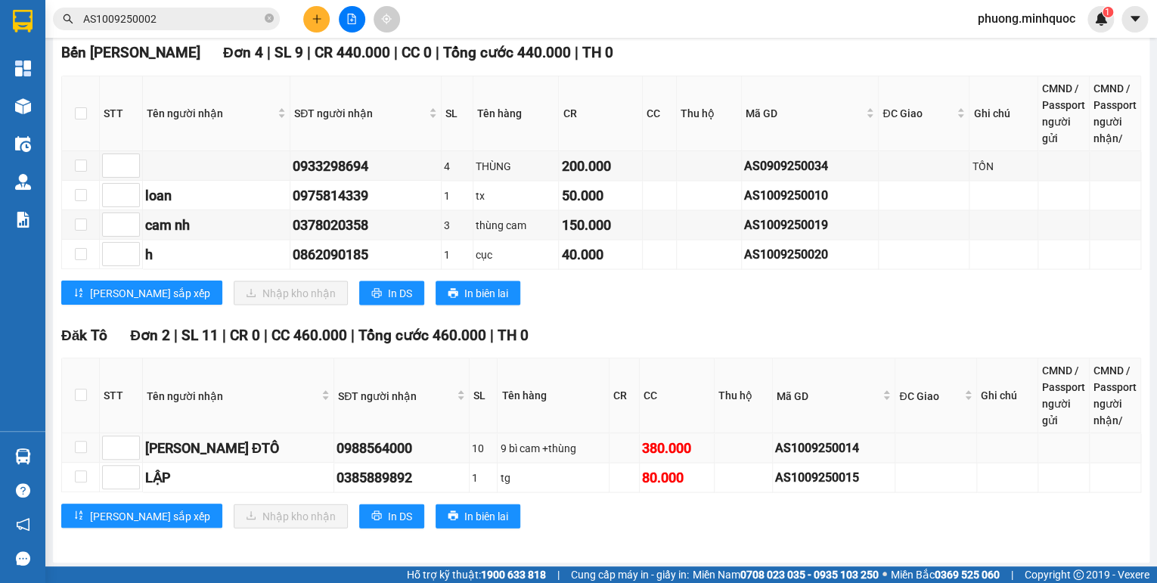
click at [799, 443] on div "AS1009250014" at bounding box center [833, 447] width 117 height 19
copy div "AS1009250014"
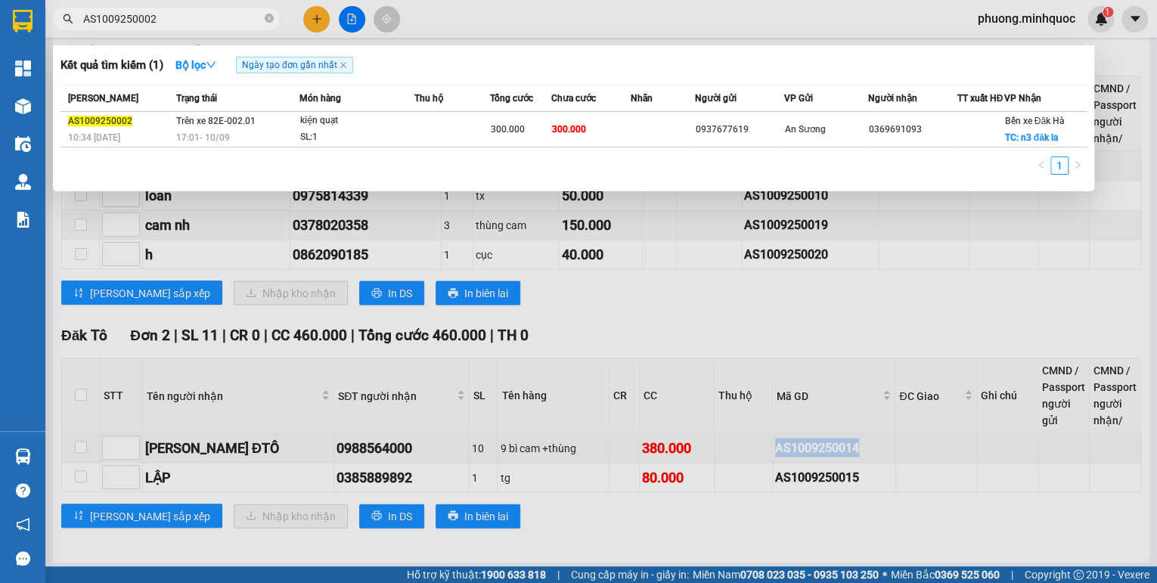
click at [200, 24] on input "AS1009250002" at bounding box center [172, 19] width 178 height 17
paste input "14"
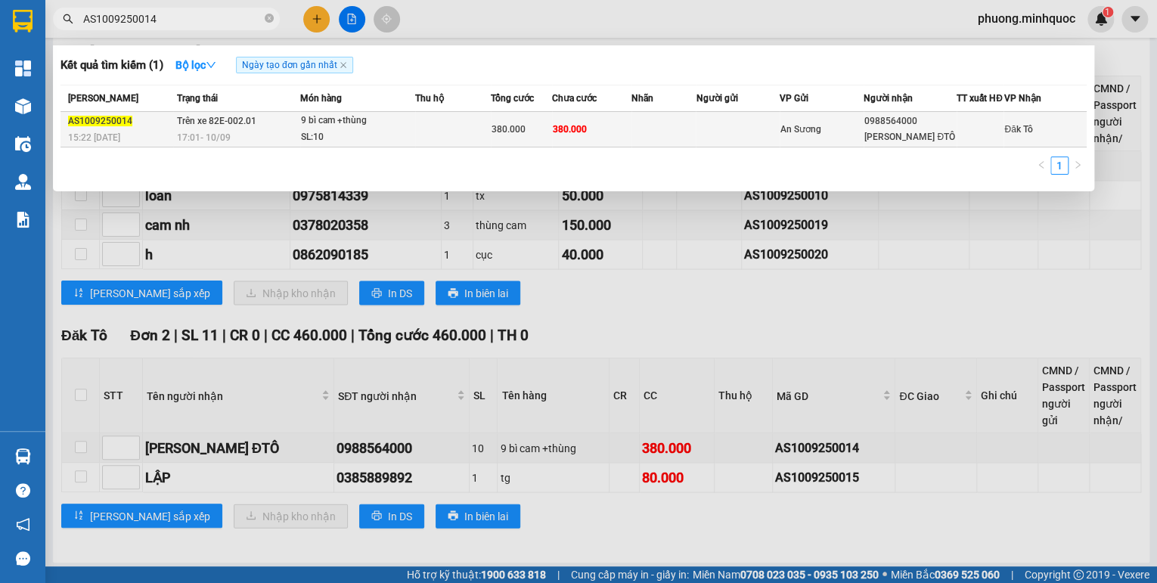
type input "AS1009250014"
click at [597, 142] on td "380.000" at bounding box center [591, 130] width 79 height 36
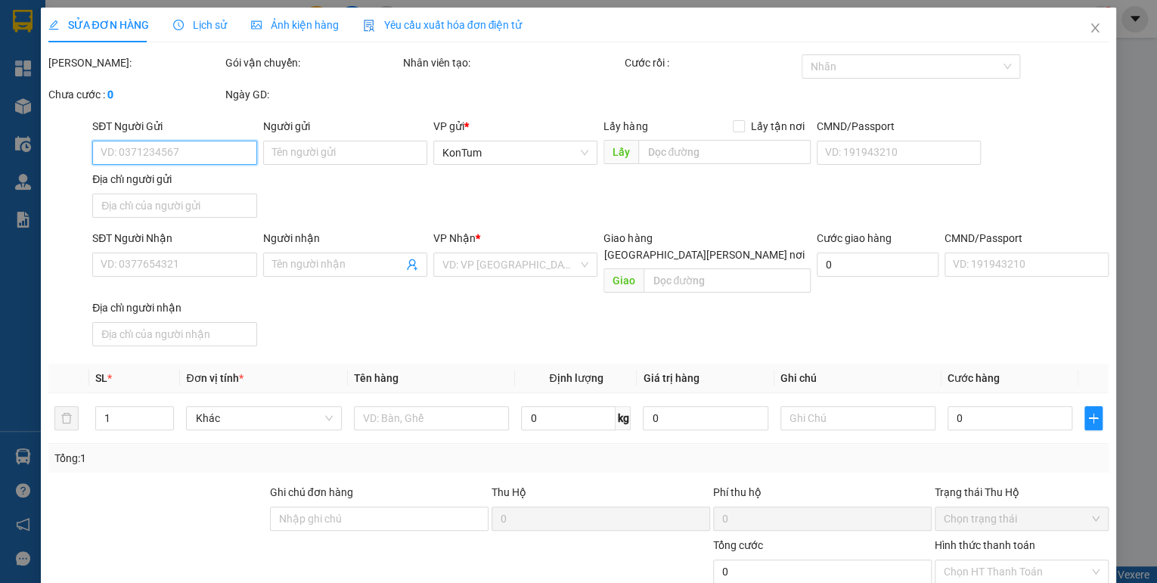
type input "0988564000"
type input "[PERSON_NAME] ĐTÔ"
type input "380.000"
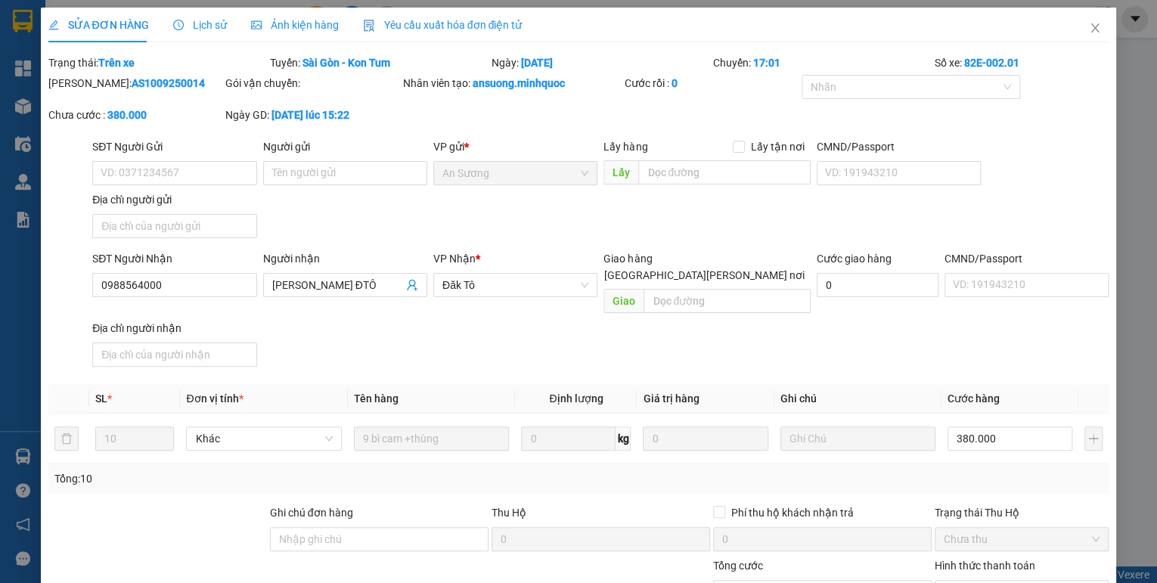
click at [433, 504] on div "Ghi chú đơn hàng" at bounding box center [379, 515] width 219 height 23
click at [426, 527] on input "Ghi chú đơn hàng" at bounding box center [379, 539] width 219 height 24
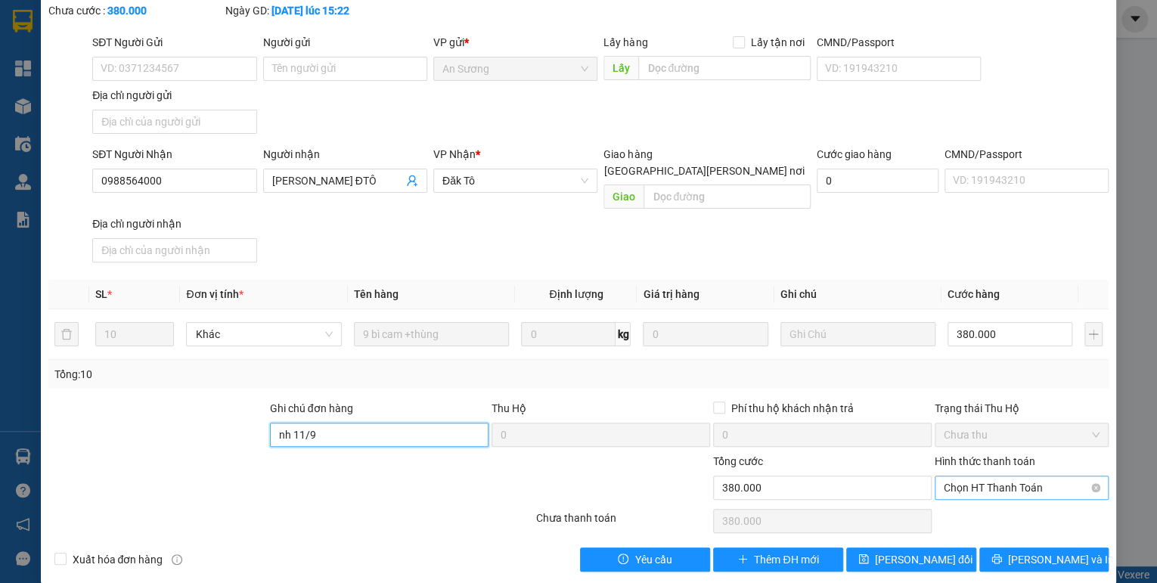
click at [973, 476] on span "Chọn HT Thanh Toán" at bounding box center [1022, 487] width 156 height 23
type input "nh 11/9"
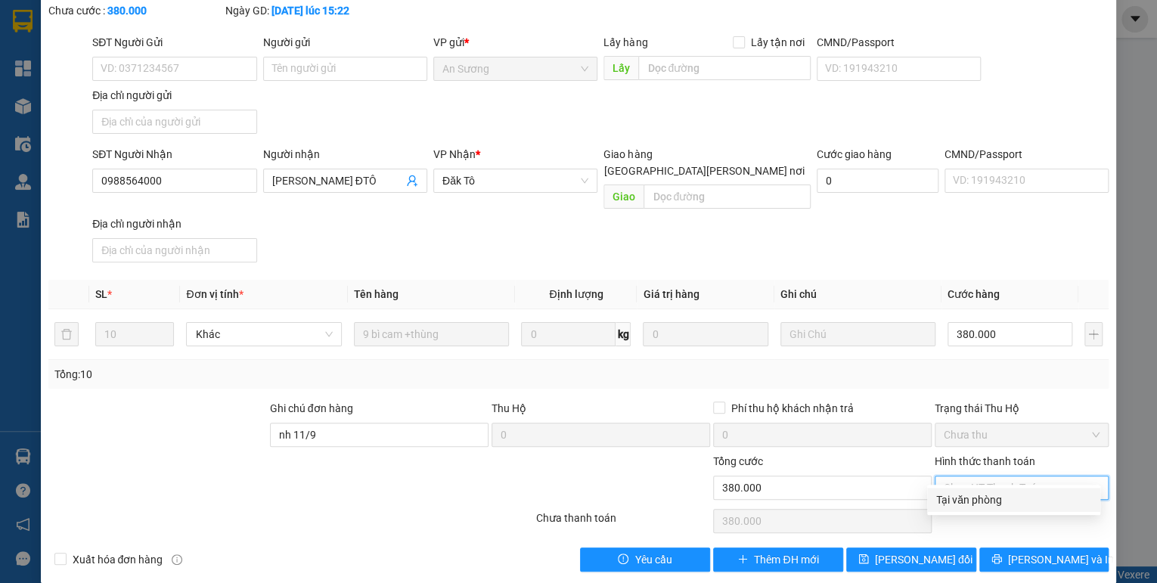
click at [964, 498] on div "Tại văn phòng" at bounding box center [1013, 500] width 155 height 17
type input "0"
click at [931, 551] on span "[PERSON_NAME] đổi" at bounding box center [924, 559] width 98 height 17
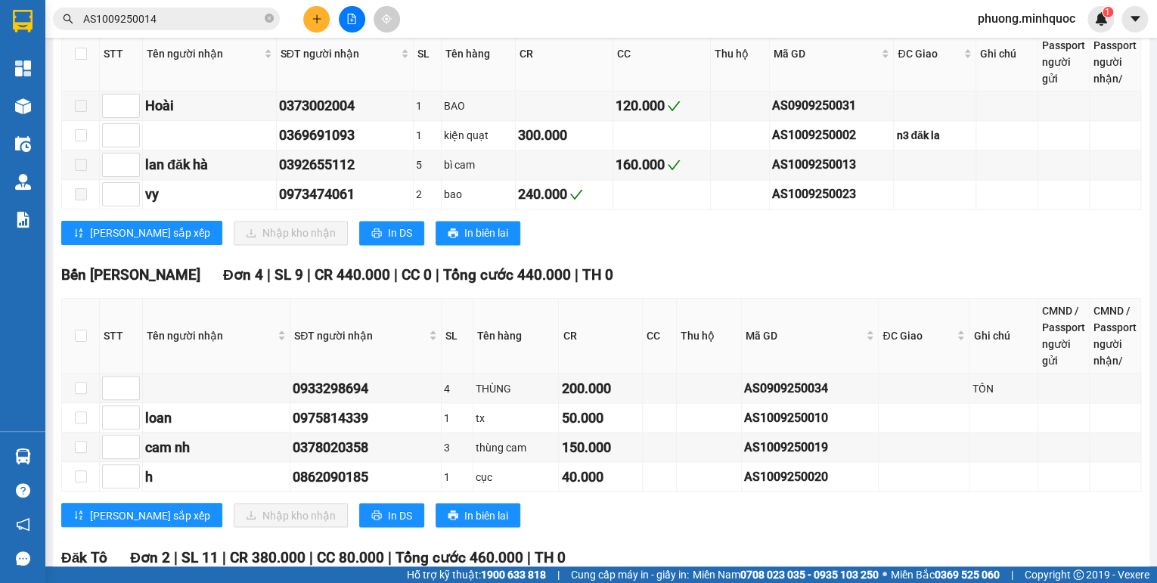
scroll to position [1311, 0]
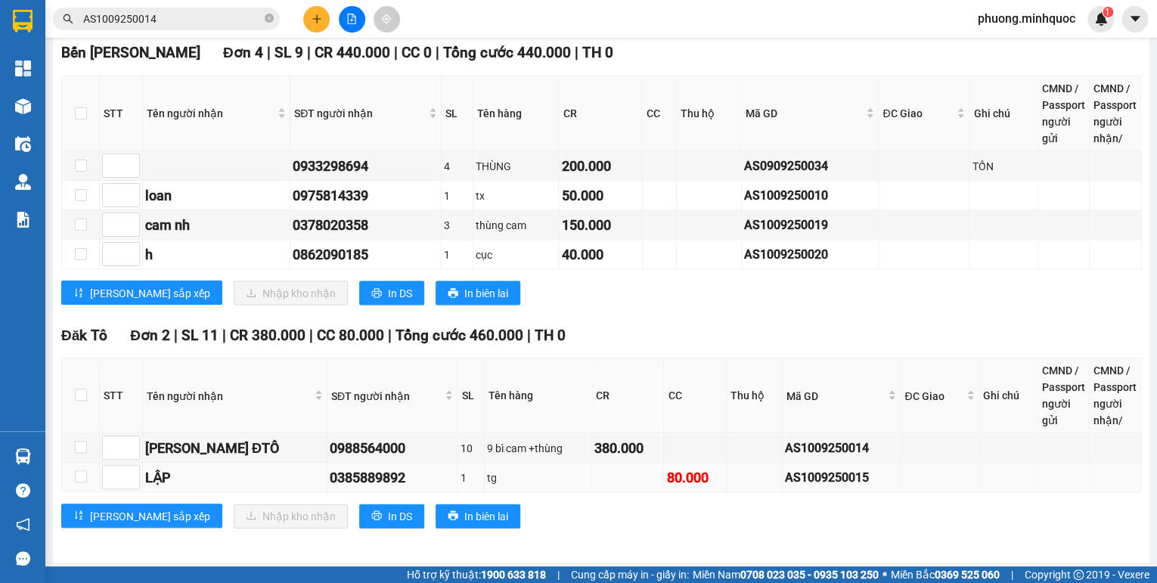
click at [785, 480] on div "AS1009250015" at bounding box center [841, 476] width 113 height 19
copy div "AS1009250015"
click at [167, 21] on input "AS1009250014" at bounding box center [172, 19] width 178 height 17
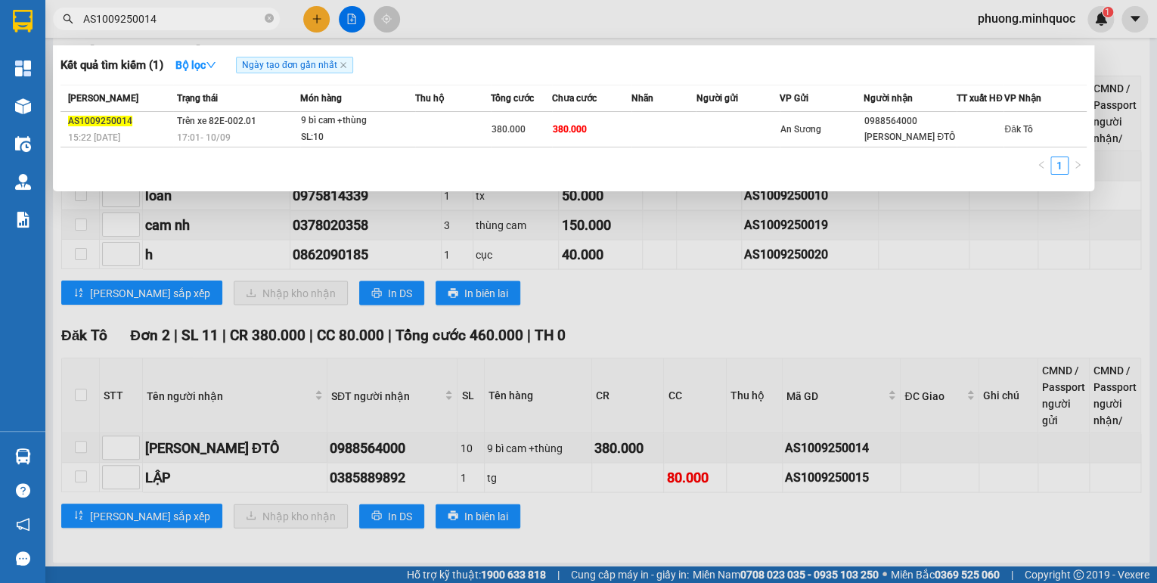
click at [167, 21] on input "AS1009250014" at bounding box center [172, 19] width 178 height 17
paste input "5"
type input "AS1009250015"
click at [322, 138] on div "SL: 1" at bounding box center [357, 137] width 113 height 17
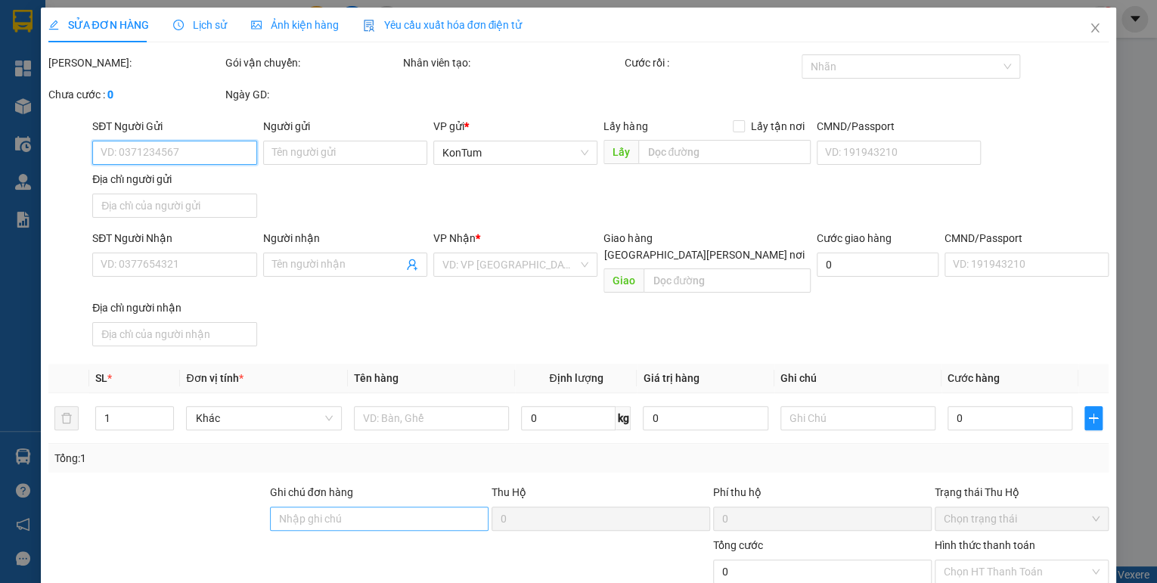
type input "0982103173"
type input "0385889892"
type input "LẬP"
type input "80.000"
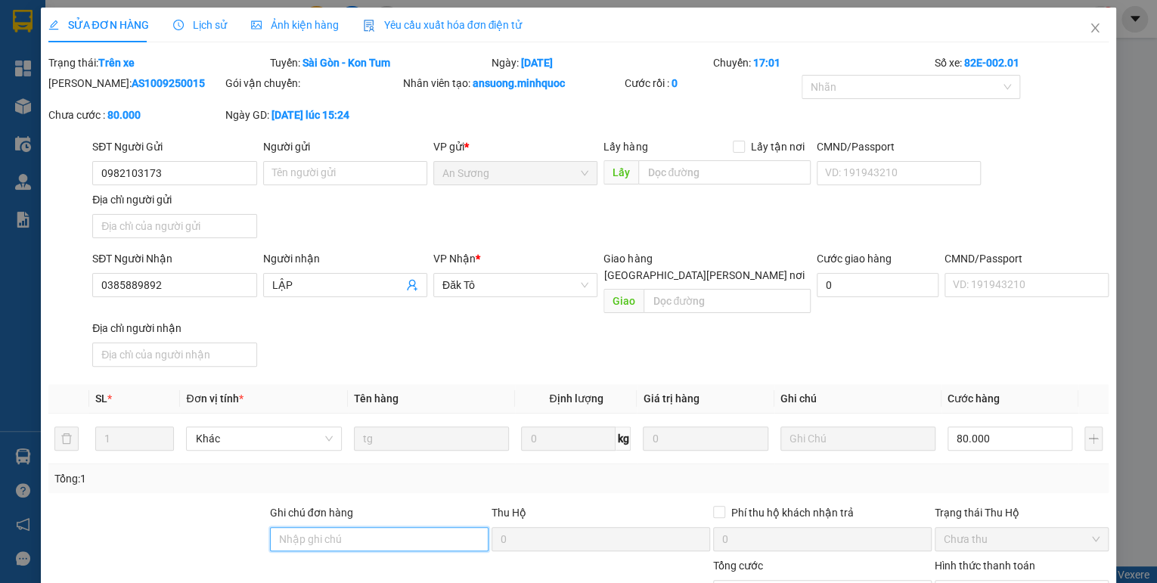
click at [337, 527] on input "Ghi chú đơn hàng" at bounding box center [379, 539] width 219 height 24
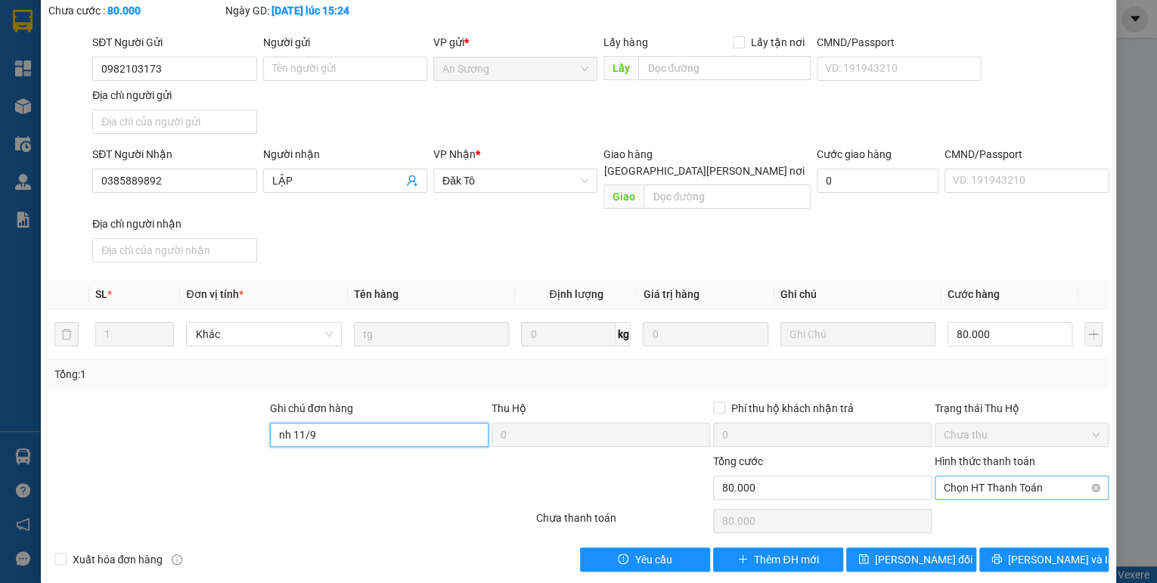
click at [967, 476] on span "Chọn HT Thanh Toán" at bounding box center [1022, 487] width 156 height 23
type input "nh 11/9"
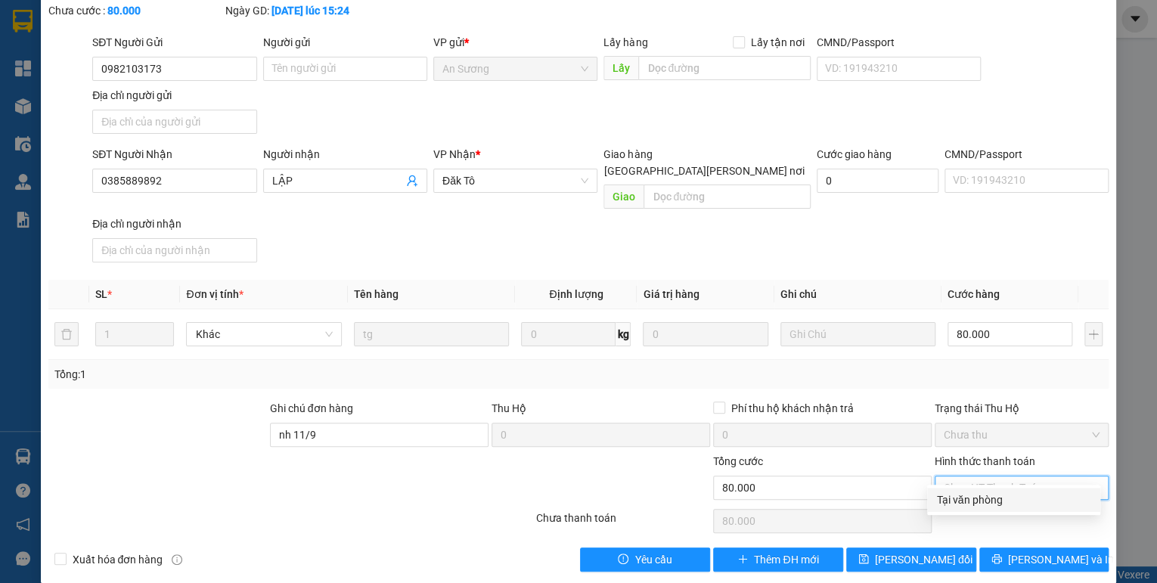
click at [963, 492] on div "Tại văn phòng" at bounding box center [1013, 500] width 155 height 17
type input "0"
click at [941, 551] on span "[PERSON_NAME] đổi" at bounding box center [924, 559] width 98 height 17
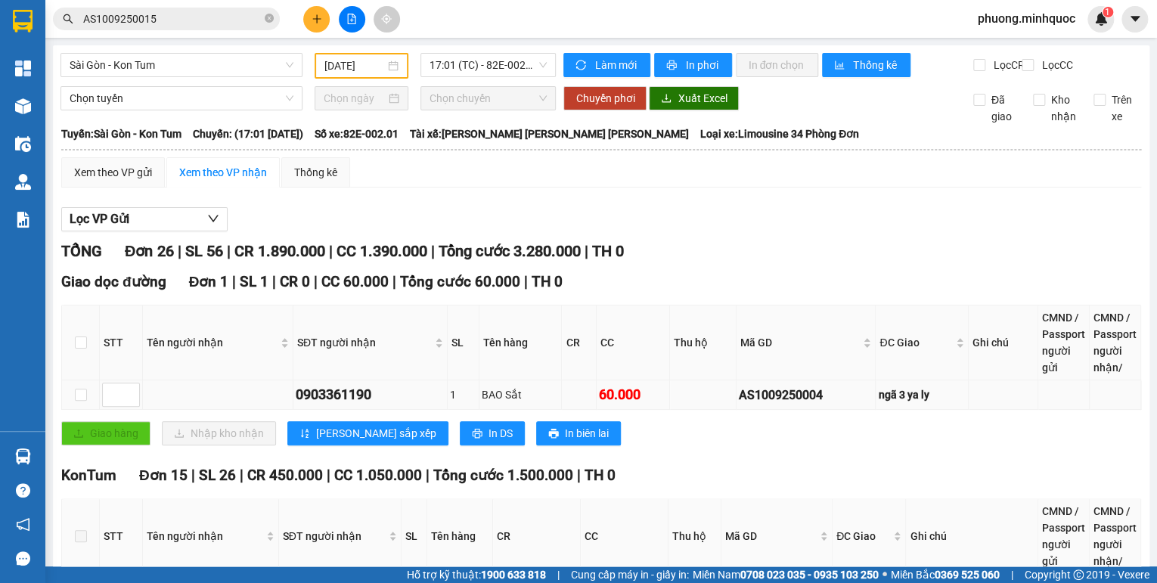
click at [797, 405] on div "AS1009250004" at bounding box center [806, 395] width 135 height 19
copy div "AS1009250004"
click at [175, 13] on input "AS1009250015" at bounding box center [172, 19] width 178 height 17
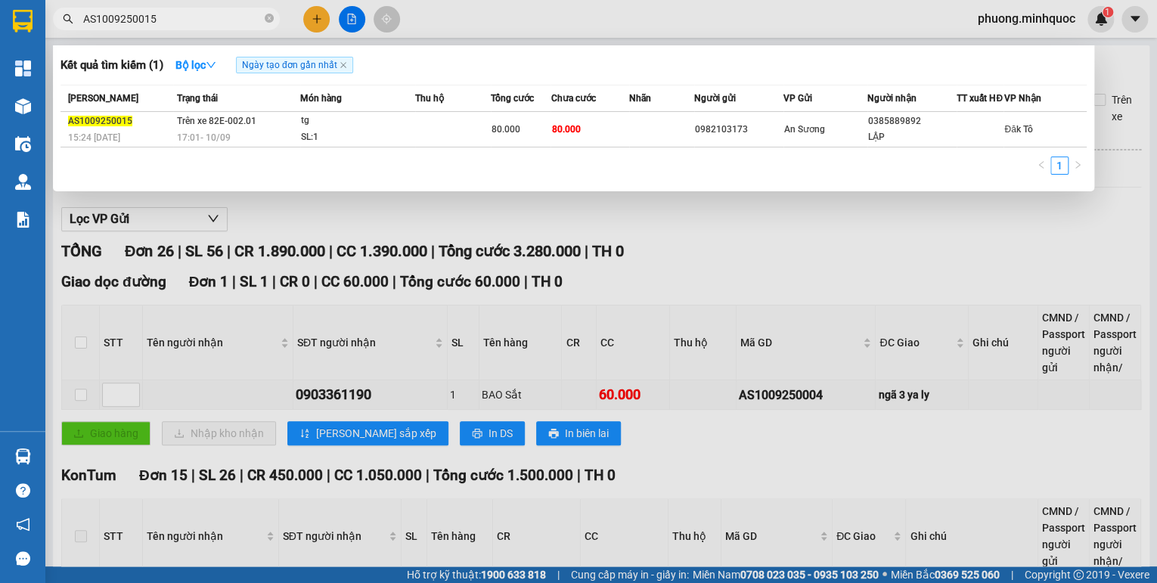
click at [175, 13] on input "AS1009250015" at bounding box center [172, 19] width 178 height 17
paste input "04"
type input "AS1009250004"
click at [248, 140] on div "17:01 [DATE]" at bounding box center [237, 137] width 122 height 17
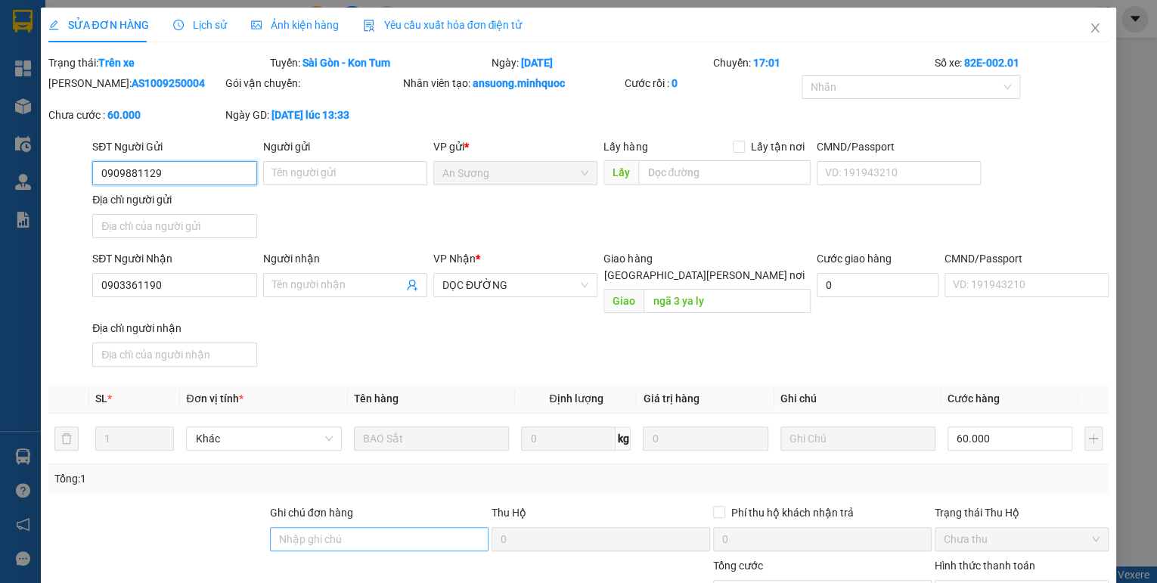
type input "0909881129"
type input "0903361190"
type input "ngã 3 ya ly"
type input "60.000"
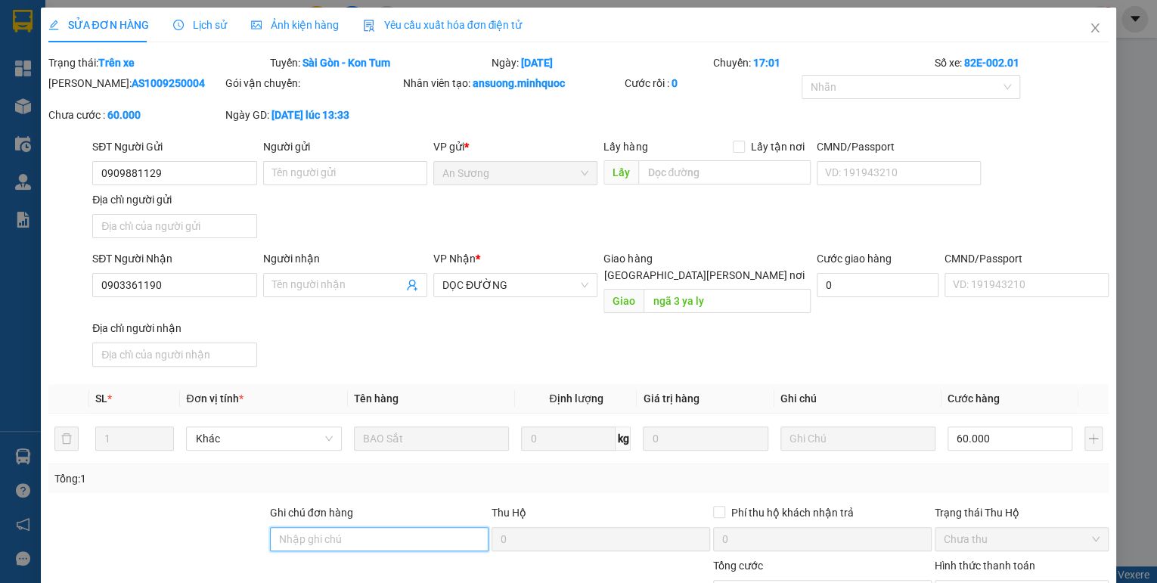
click at [309, 527] on input "Ghi chú đơn hàng" at bounding box center [379, 539] width 219 height 24
drag, startPoint x: 329, startPoint y: 520, endPoint x: 312, endPoint y: 526, distance: 18.4
click at [312, 527] on input "sổ kho 9/9" at bounding box center [379, 539] width 219 height 24
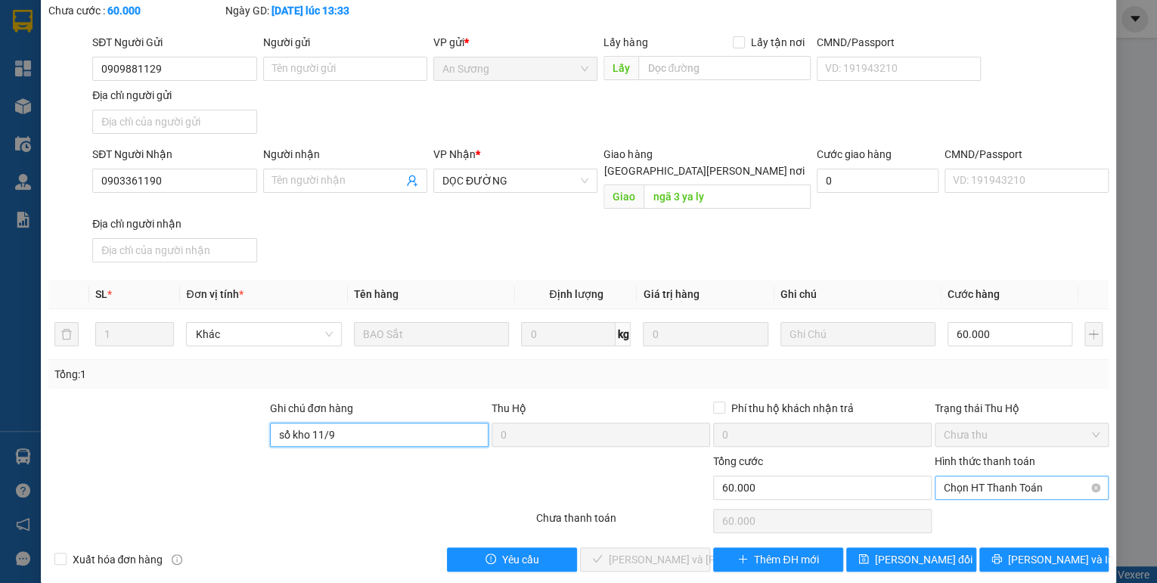
click at [948, 476] on span "Chọn HT Thanh Toán" at bounding box center [1022, 487] width 156 height 23
type input "sổ kho 11/9"
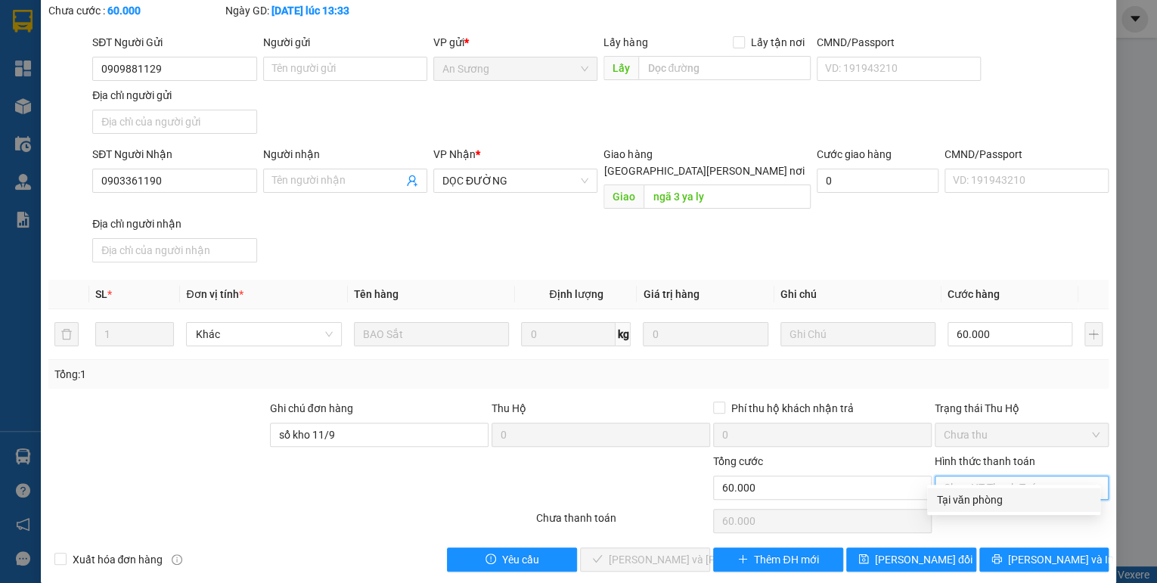
click at [960, 498] on div "Tại văn phòng" at bounding box center [1013, 500] width 155 height 17
type input "0"
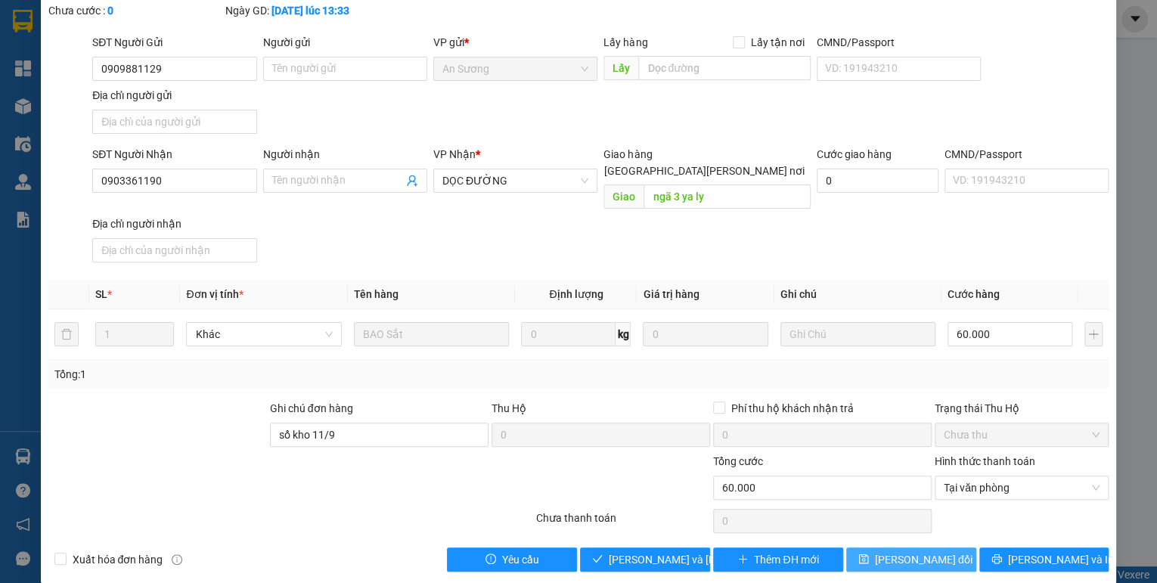
click at [935, 551] on span "[PERSON_NAME] đổi" at bounding box center [924, 559] width 98 height 17
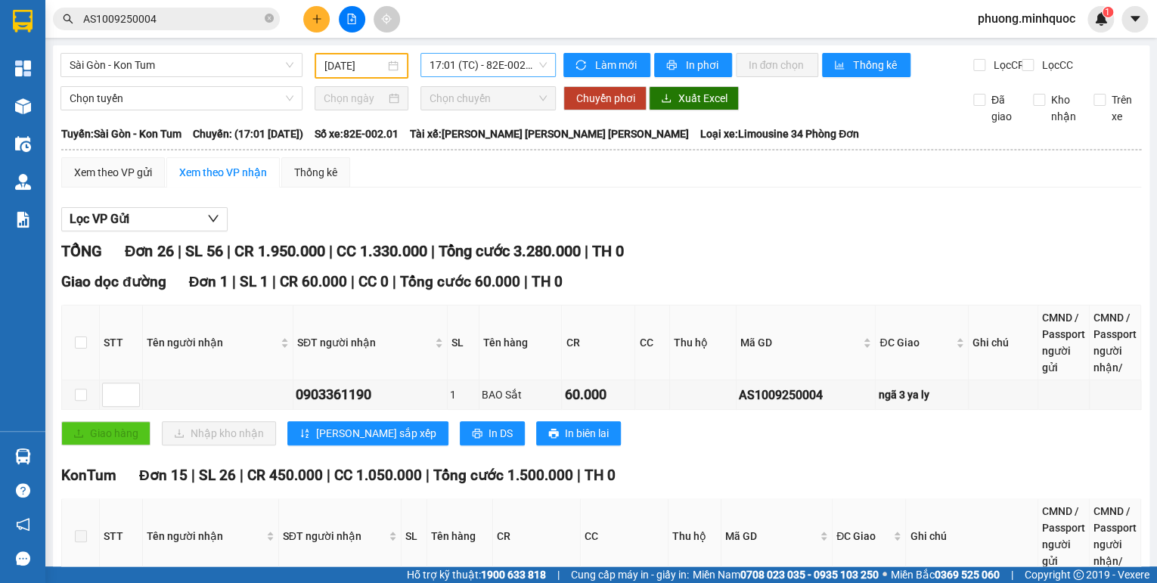
click at [508, 64] on span "17:01 (TC) - 82E-002.01" at bounding box center [489, 65] width 118 height 23
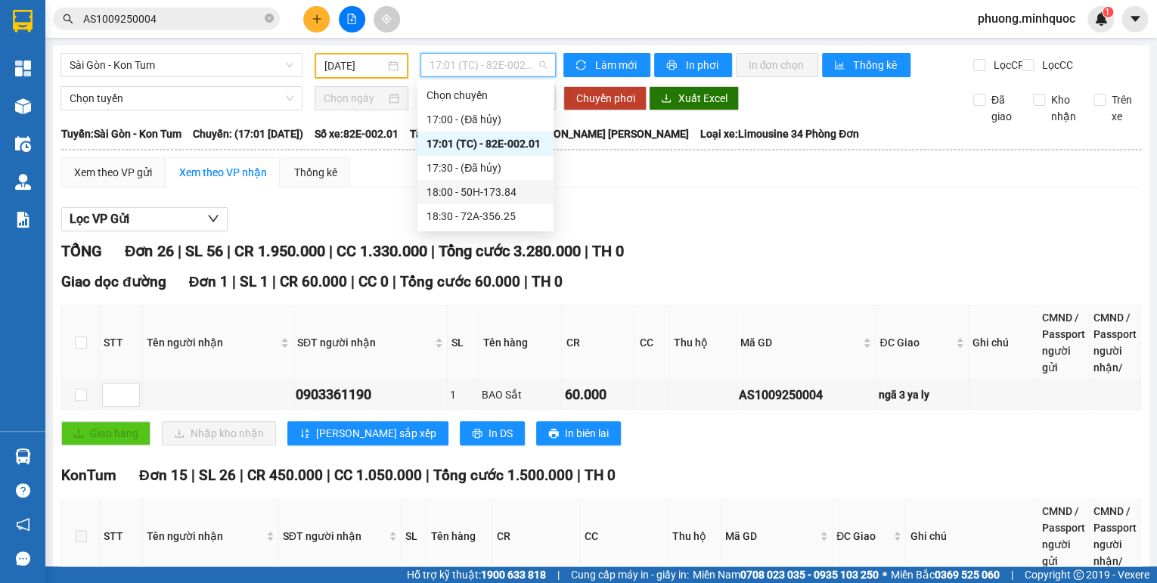
click at [493, 191] on div "18:00 - 50H-173.84" at bounding box center [486, 192] width 118 height 17
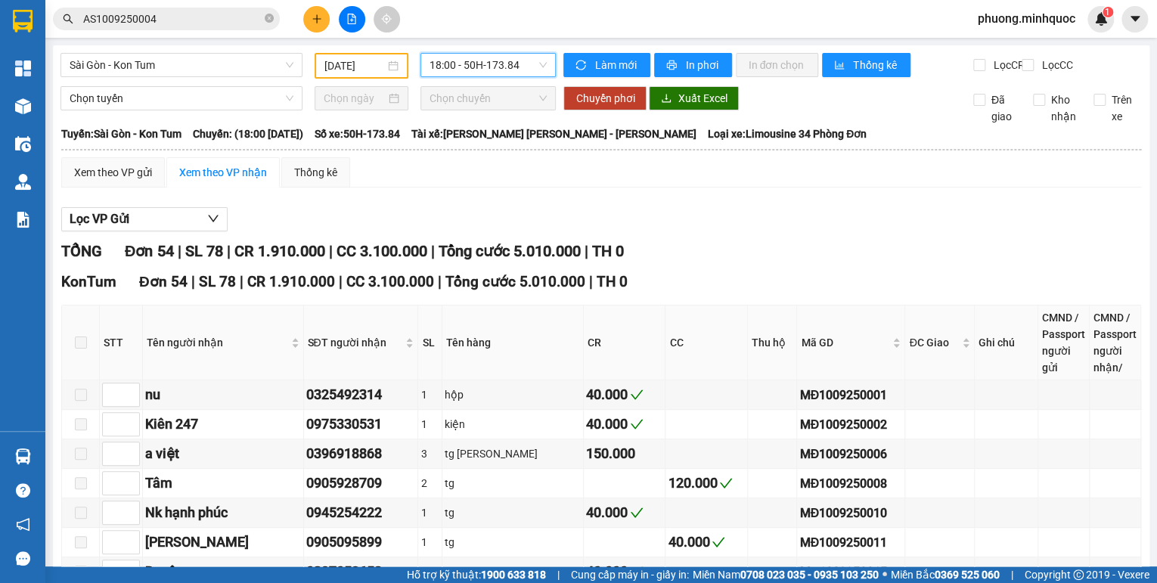
click at [490, 70] on span "18:00 - 50H-173.84" at bounding box center [489, 65] width 118 height 23
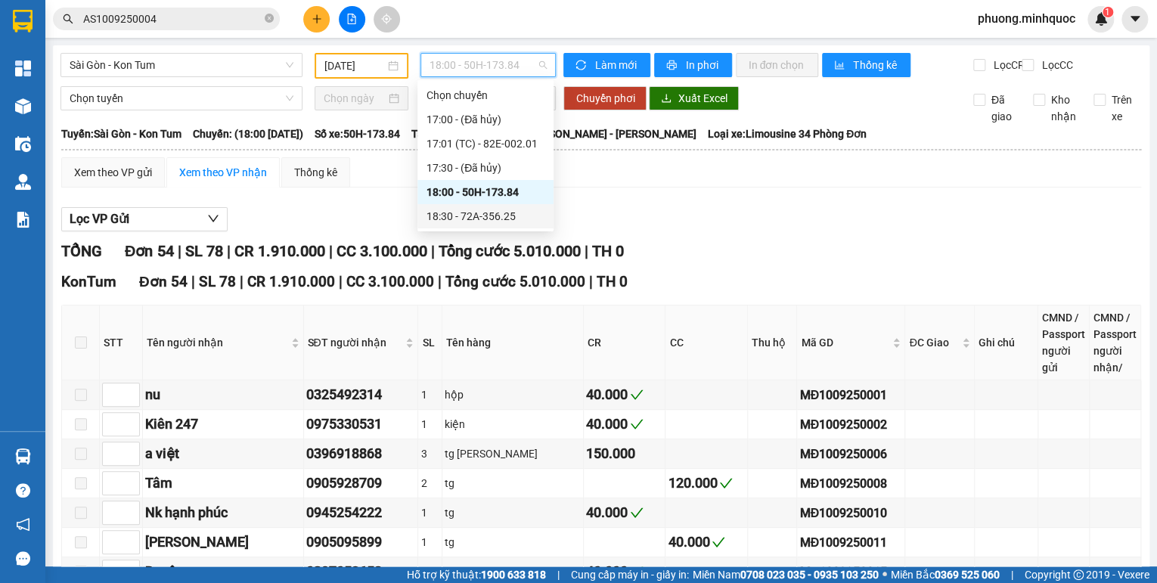
click at [469, 220] on div "18:30 - 72A-356.25" at bounding box center [486, 216] width 118 height 17
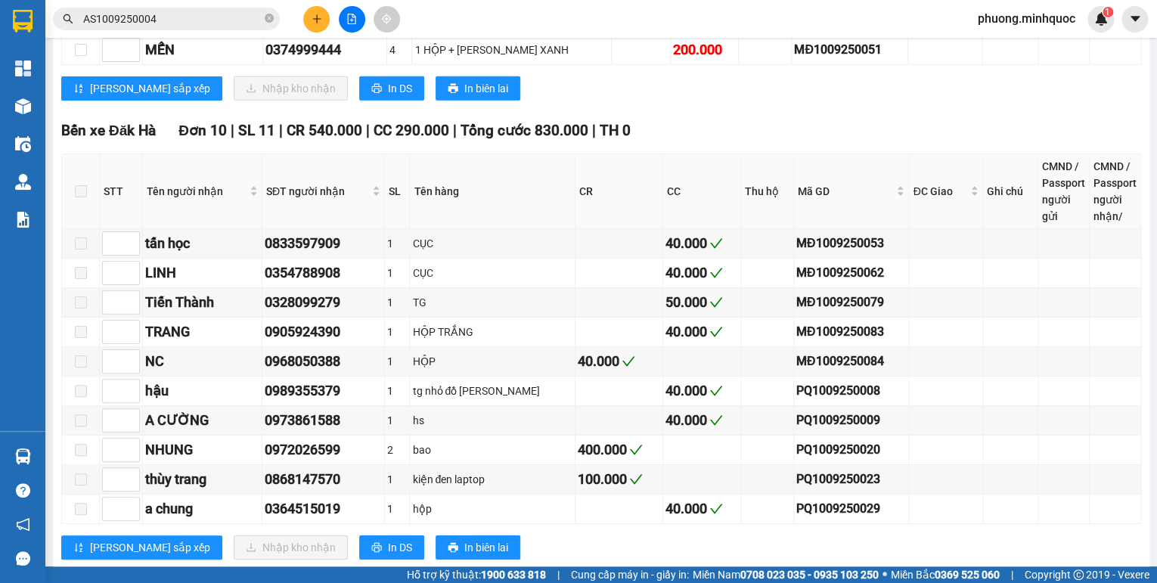
scroll to position [2057, 0]
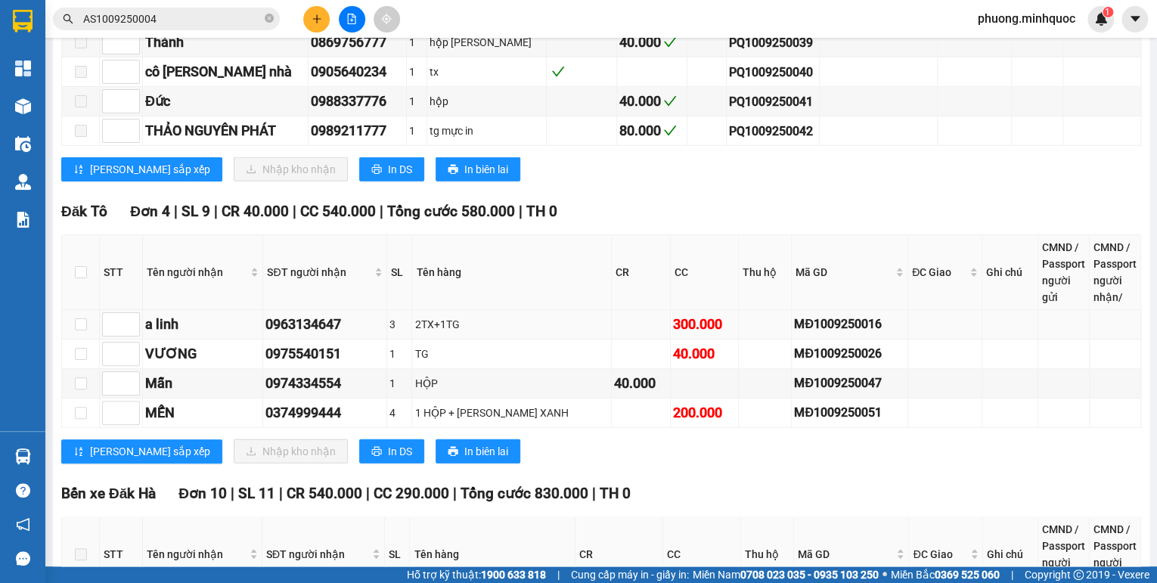
click at [836, 315] on div "MĐ1009250016" at bounding box center [849, 324] width 111 height 19
copy div "MĐ1009250016"
click at [199, 22] on input "AS1009250004" at bounding box center [172, 19] width 178 height 17
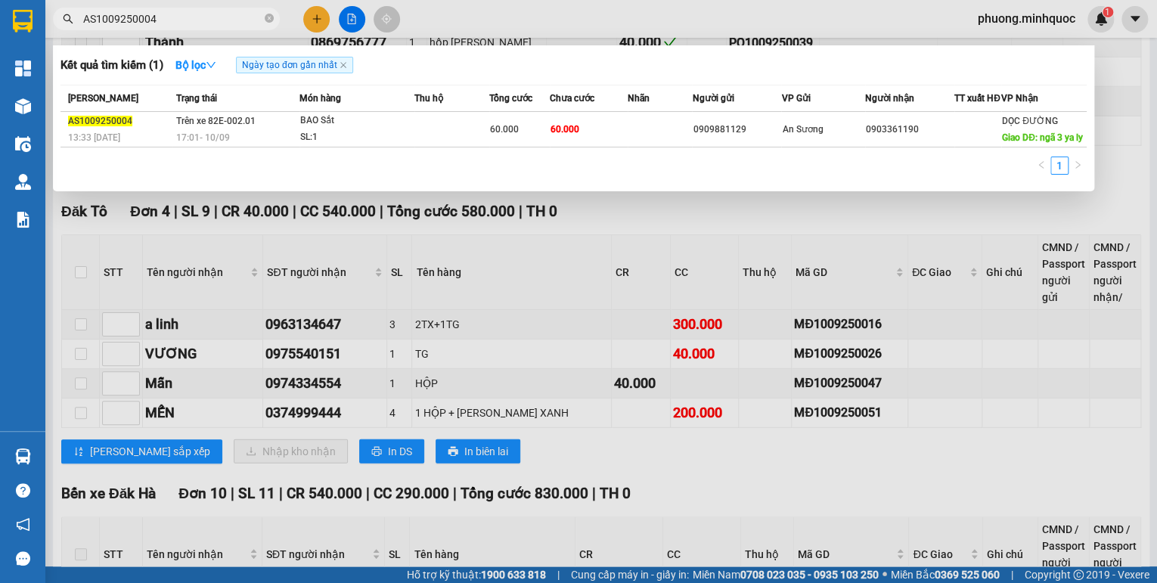
click at [199, 22] on input "AS1009250004" at bounding box center [172, 19] width 178 height 17
paste input "MĐ1009250016"
type input "MĐ1009250016"
click at [375, 129] on div "2TX+1TG" at bounding box center [358, 121] width 113 height 17
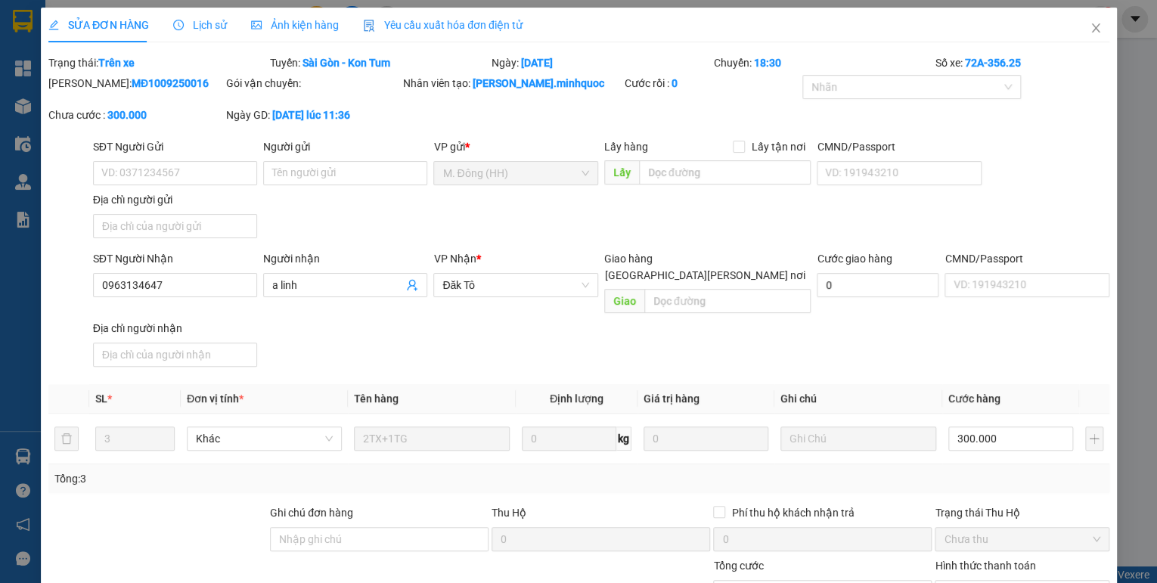
type input "0963134647"
type input "a linh"
type input "300.000"
click at [318, 527] on input "Ghi chú đơn hàng" at bounding box center [379, 539] width 219 height 24
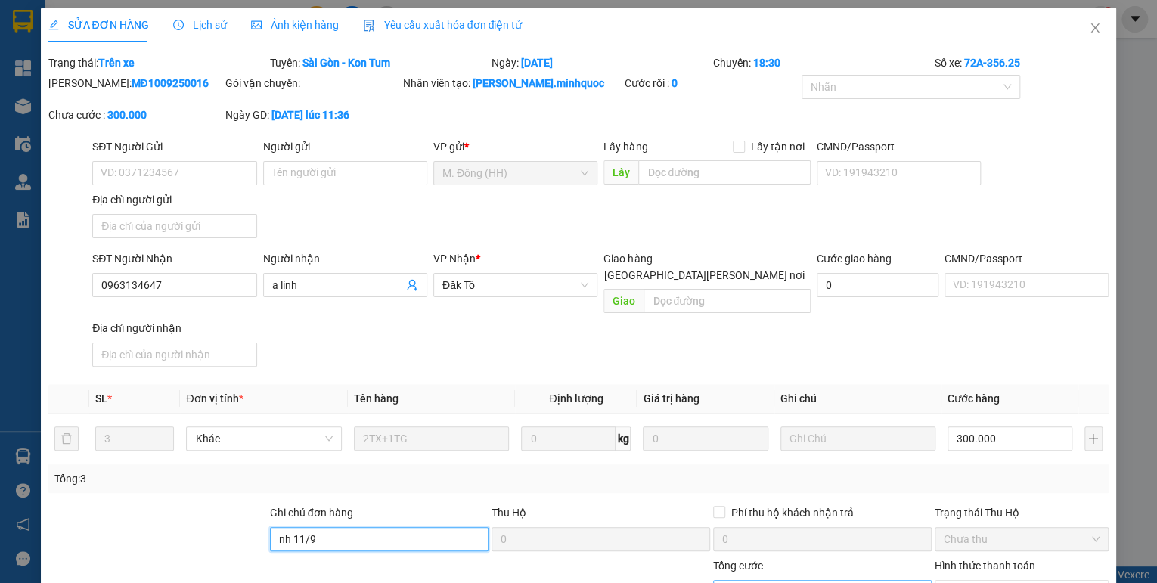
scroll to position [104, 0]
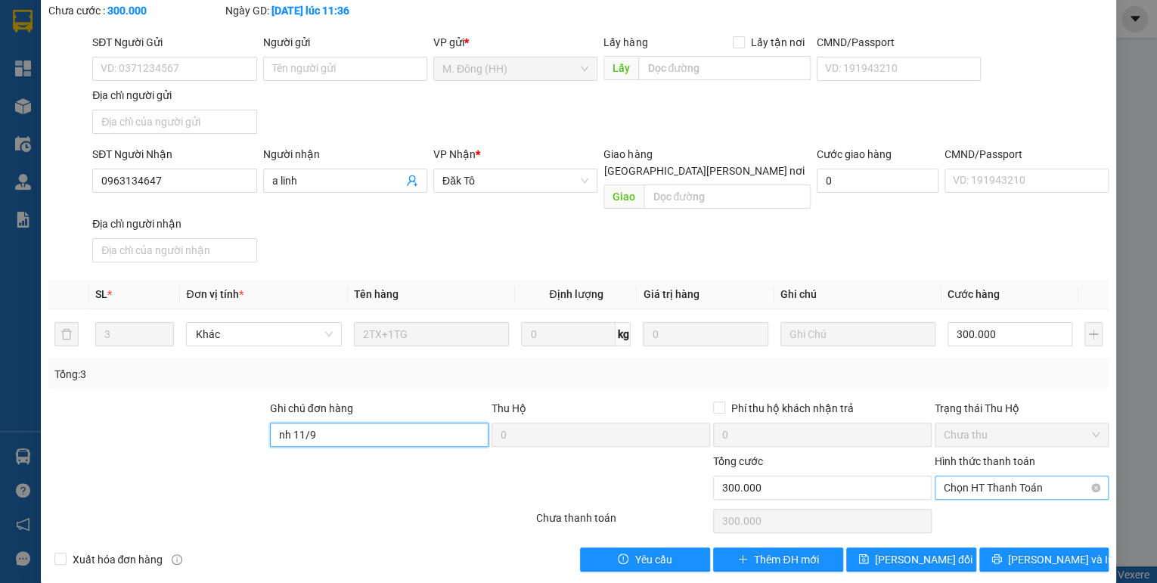
click at [967, 476] on span "Chọn HT Thanh Toán" at bounding box center [1022, 487] width 156 height 23
type input "nh 11/9"
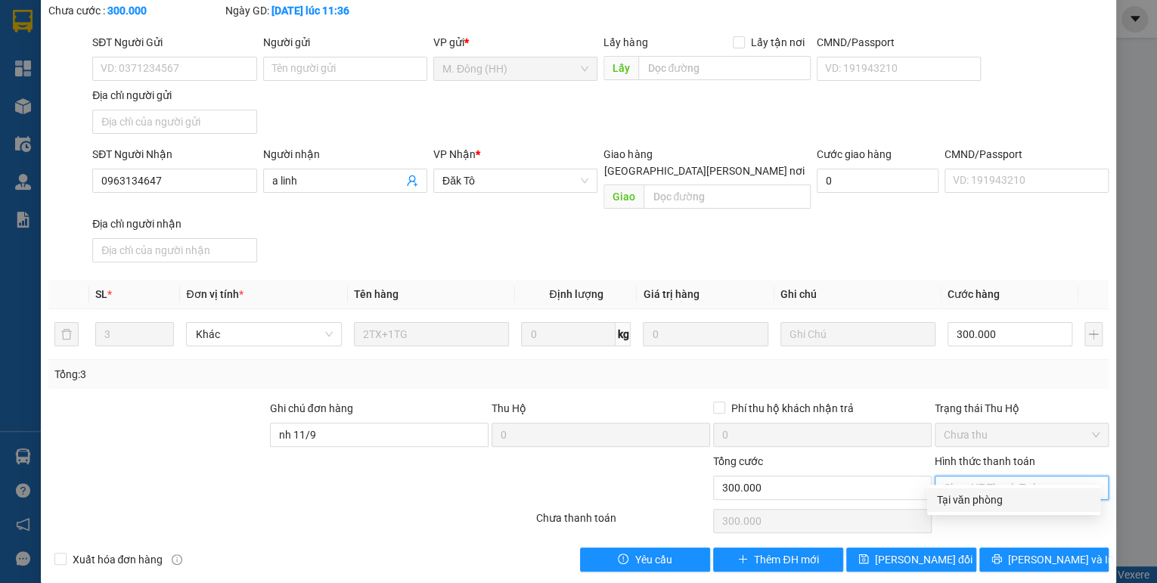
click at [964, 495] on div "Tại văn phòng" at bounding box center [1013, 500] width 155 height 17
type input "0"
click at [941, 551] on span "[PERSON_NAME] đổi" at bounding box center [924, 559] width 98 height 17
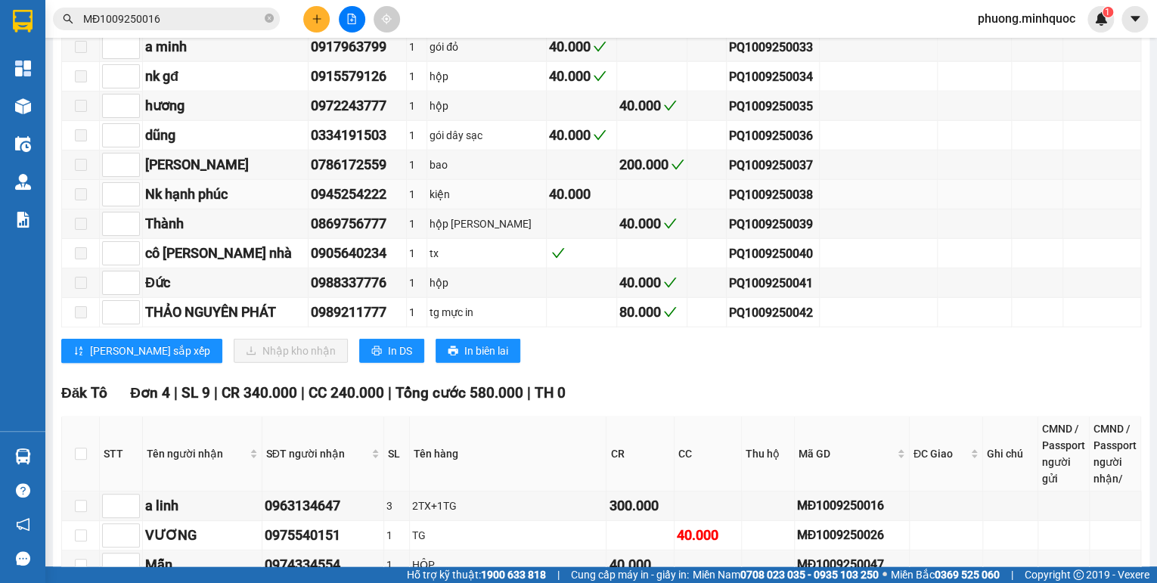
scroll to position [2057, 0]
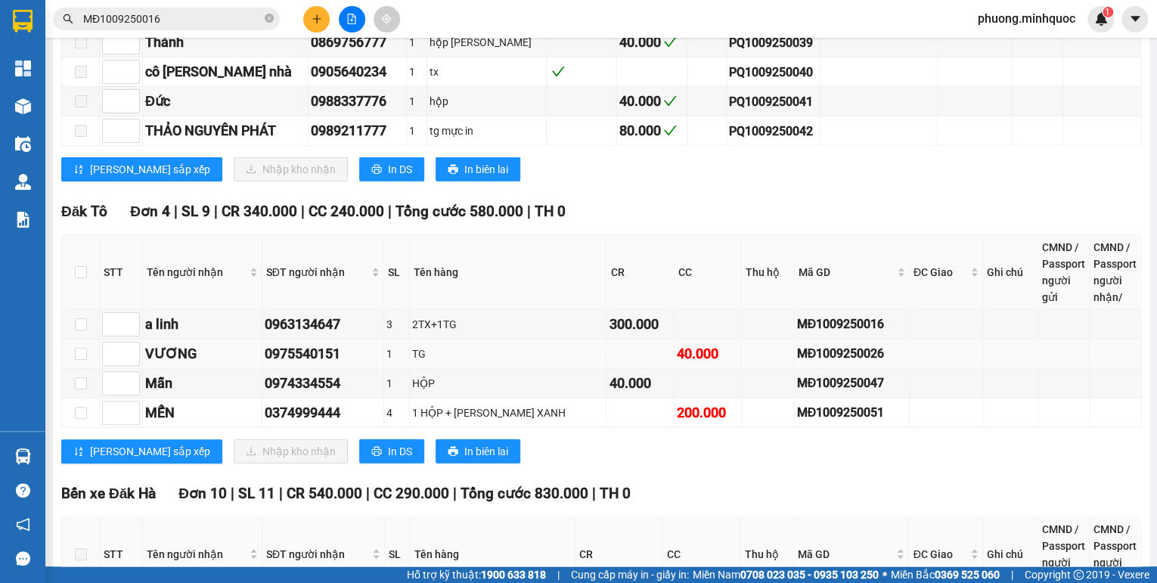
click at [805, 344] on div "MĐ1009250026" at bounding box center [852, 353] width 110 height 19
copy div "MĐ1009250026"
click at [203, 29] on span "MĐ1009250016" at bounding box center [166, 19] width 227 height 23
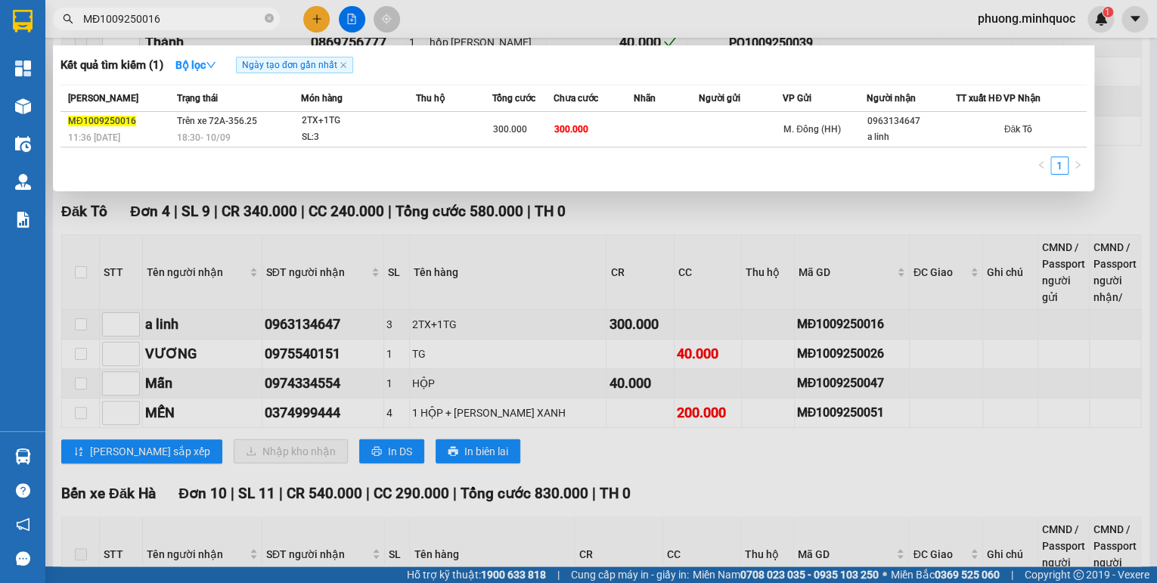
click at [203, 21] on input "MĐ1009250016" at bounding box center [172, 19] width 178 height 17
paste input "2"
type input "MĐ1009250026"
click at [269, 143] on div "18:30 [DATE]" at bounding box center [239, 137] width 124 height 17
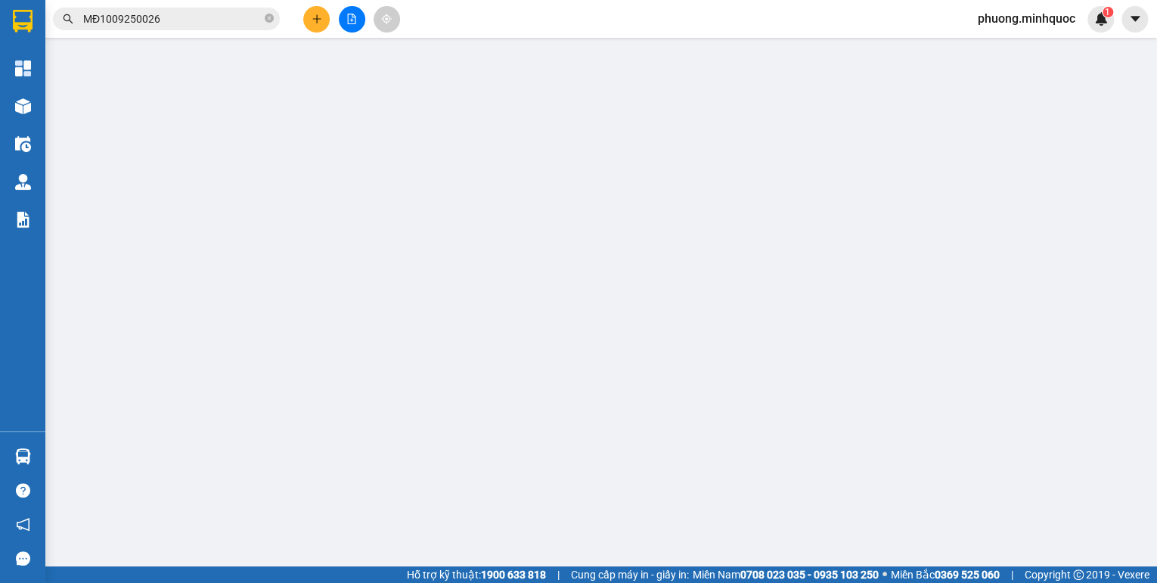
type input "0975540151"
type input "VƯƠNG"
type input "40.000"
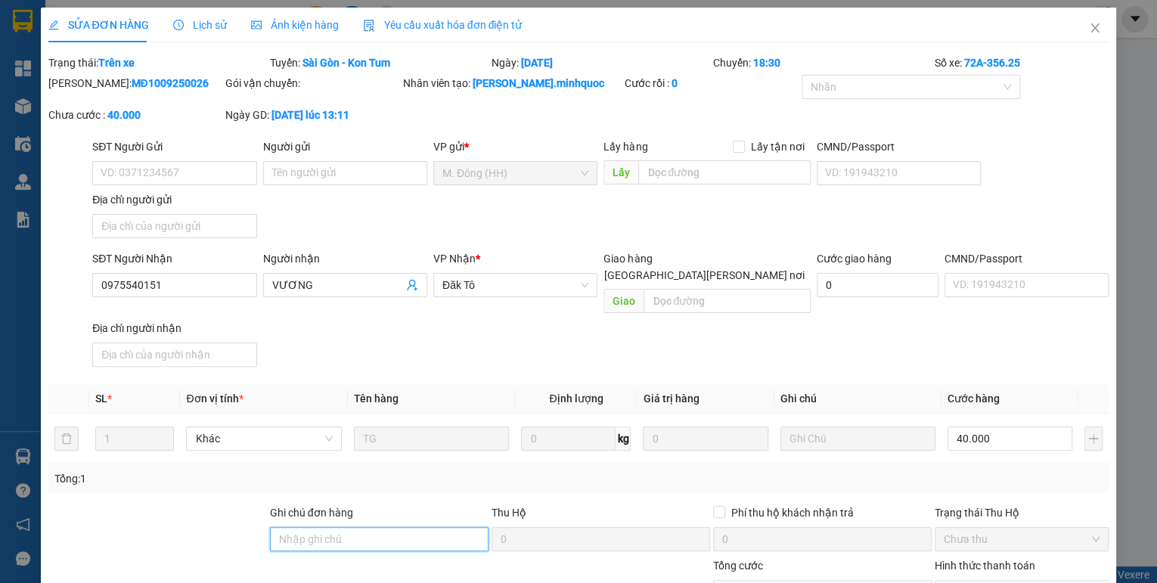
click at [348, 528] on input "Ghi chú đơn hàng" at bounding box center [379, 539] width 219 height 24
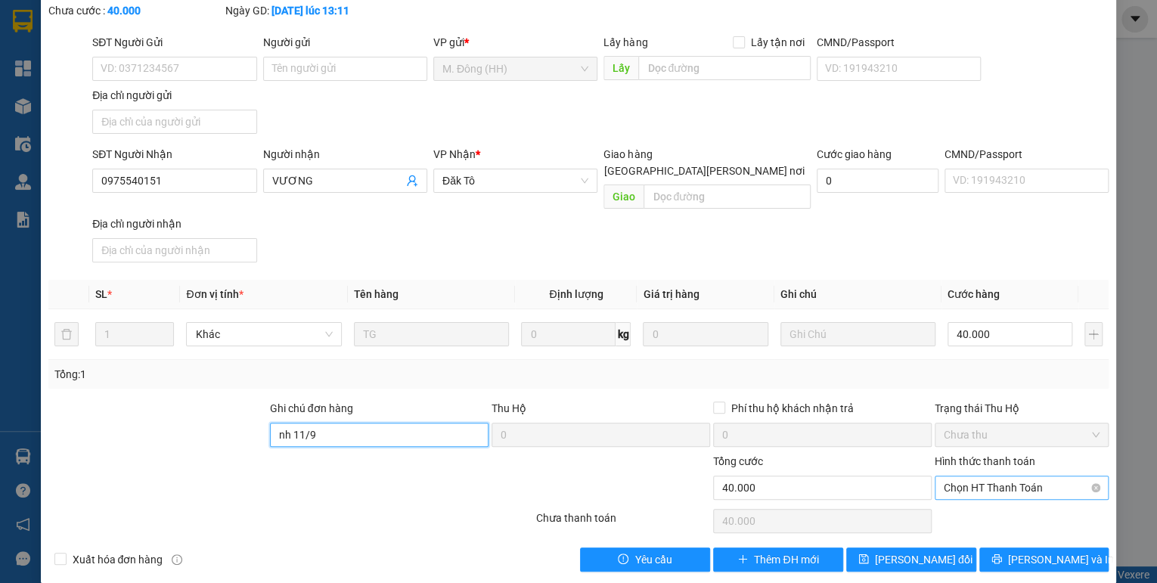
click at [1011, 476] on span "Chọn HT Thanh Toán" at bounding box center [1022, 487] width 156 height 23
type input "nh 11/9"
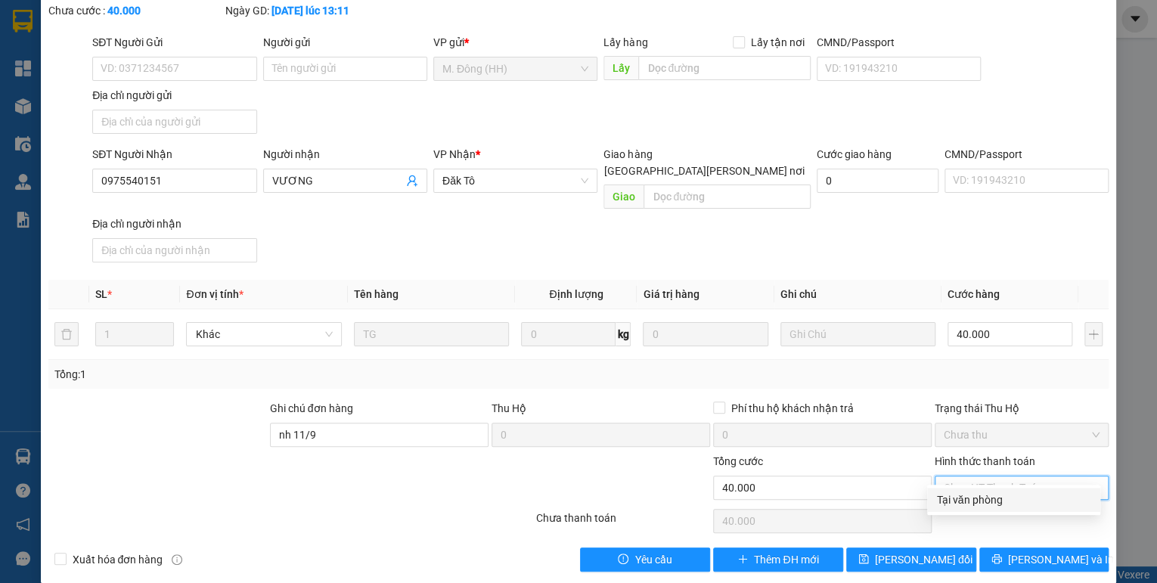
click at [982, 501] on div "Tại văn phòng" at bounding box center [1013, 500] width 155 height 17
type input "0"
click at [942, 548] on button "[PERSON_NAME] đổi" at bounding box center [911, 560] width 130 height 24
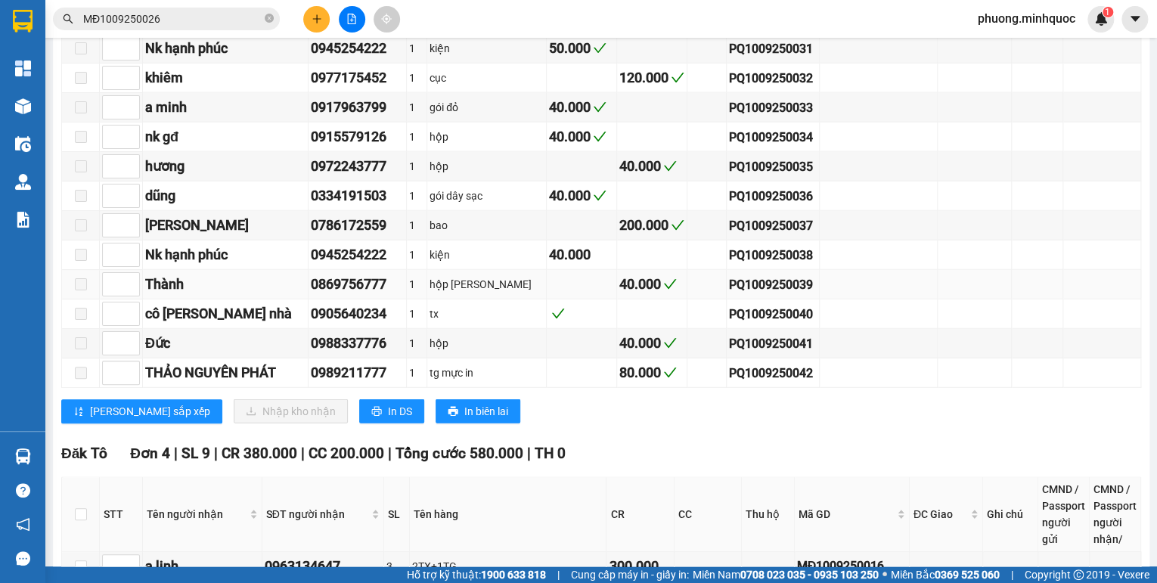
scroll to position [2178, 0]
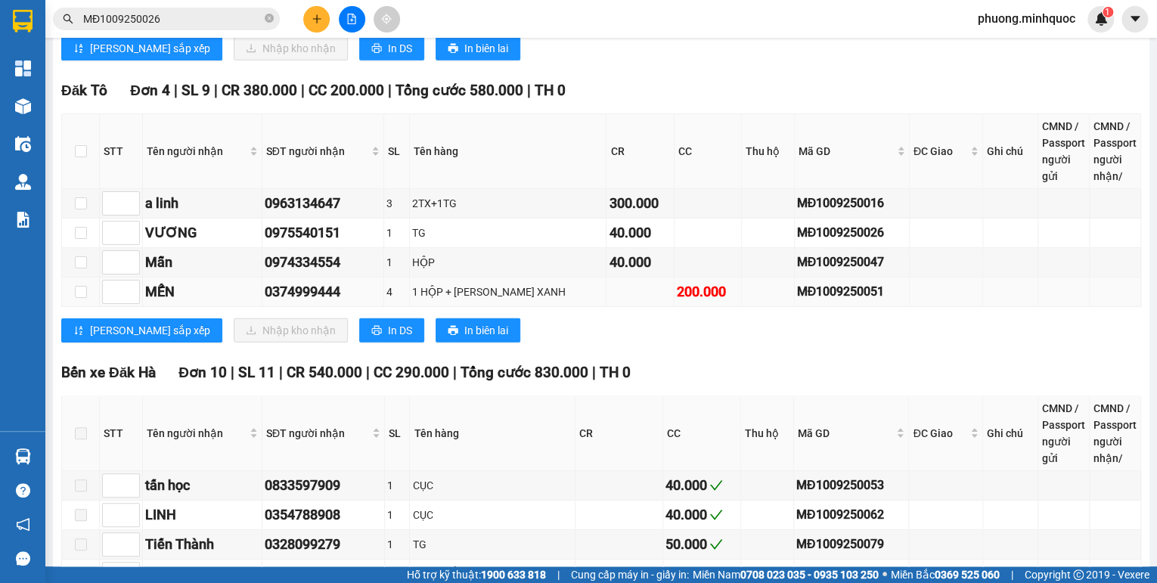
click at [811, 278] on td "MĐ1009250051" at bounding box center [852, 292] width 115 height 29
click at [807, 282] on div "MĐ1009250051" at bounding box center [852, 291] width 110 height 19
copy div "MĐ1009250051"
click at [174, 15] on input "MĐ1009250026" at bounding box center [172, 19] width 178 height 17
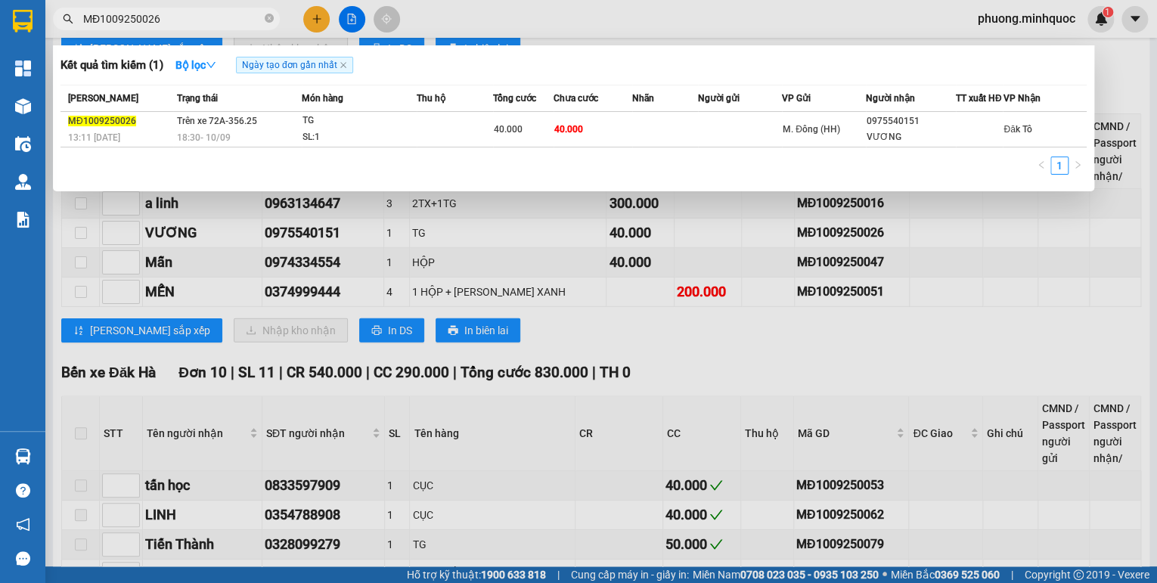
click at [174, 15] on input "MĐ1009250026" at bounding box center [172, 19] width 178 height 17
paste input "51"
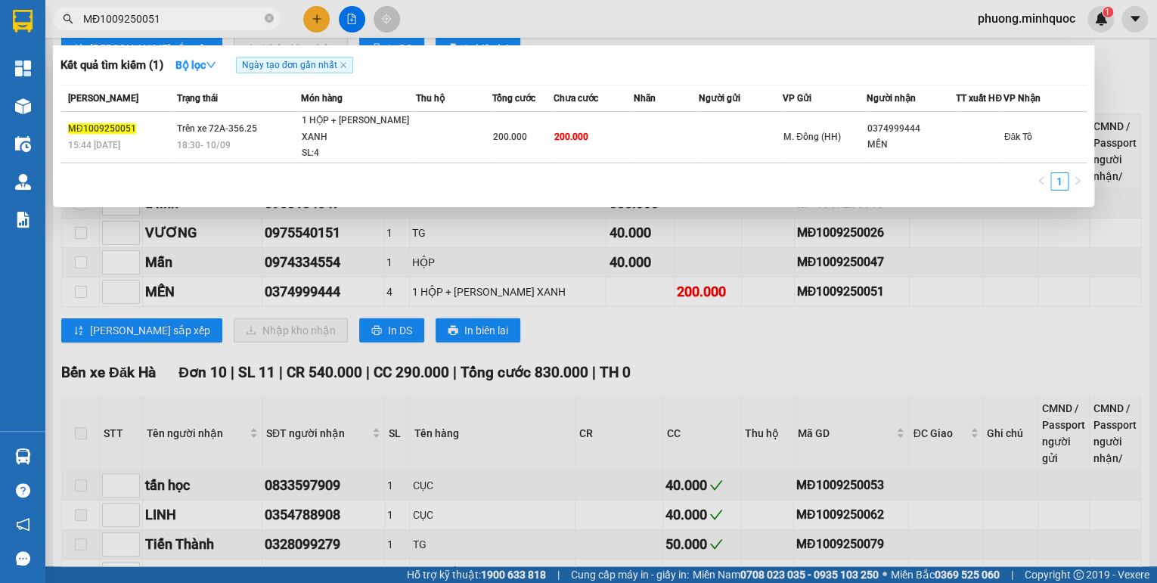
type input "MĐ1009250051"
click at [251, 134] on span "Trên xe 72A-356.25" at bounding box center [217, 128] width 80 height 11
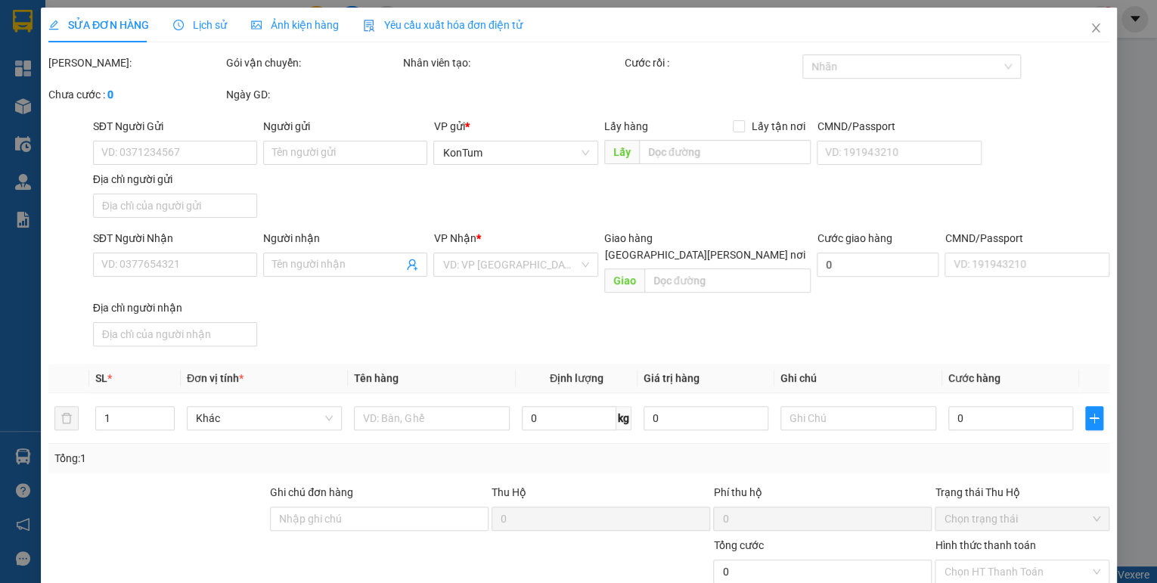
type input "0374999444"
type input "MẾN"
type input "200.000"
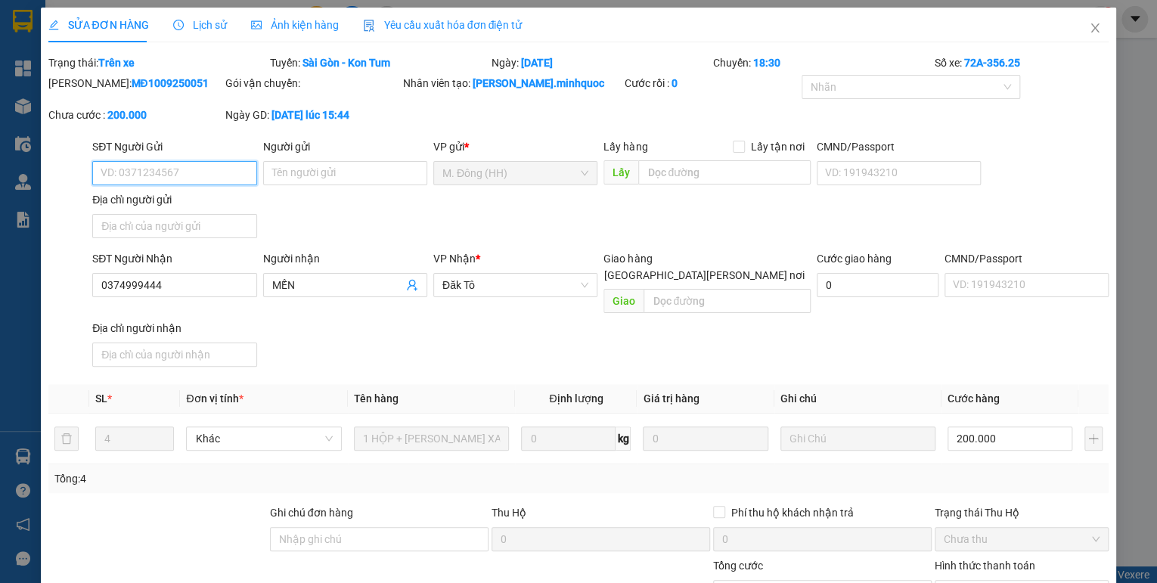
scroll to position [104, 0]
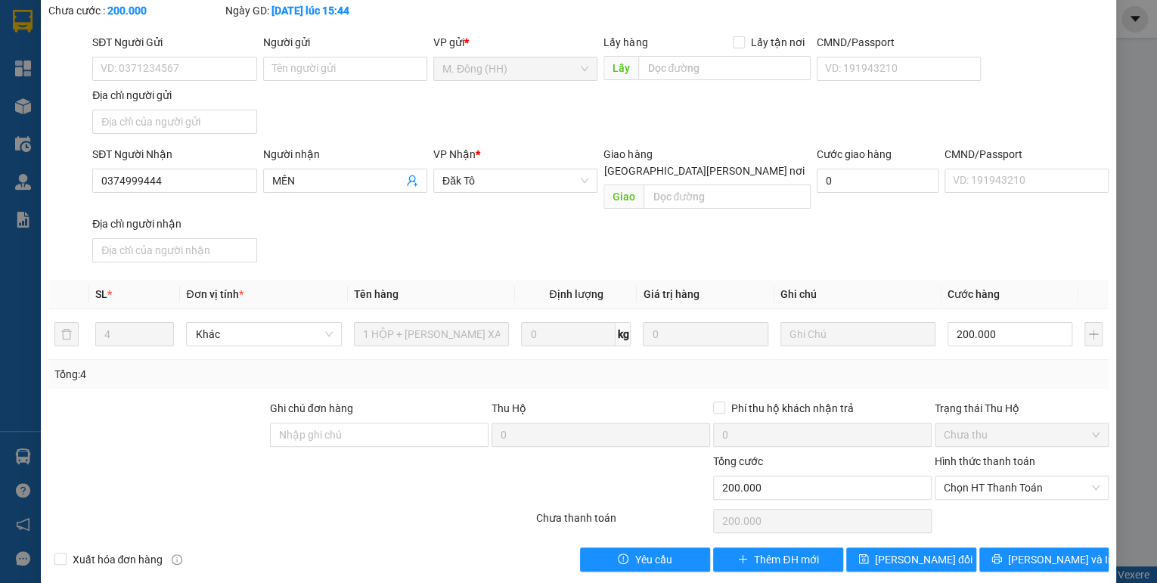
click at [381, 453] on div at bounding box center [445, 479] width 177 height 53
click at [380, 423] on input "Ghi chú đơn hàng" at bounding box center [379, 435] width 219 height 24
click at [1035, 476] on span "Chọn HT Thanh Toán" at bounding box center [1022, 487] width 156 height 23
type input "nh 11/9"
click at [982, 490] on div "Tại văn phòng" at bounding box center [1013, 500] width 173 height 24
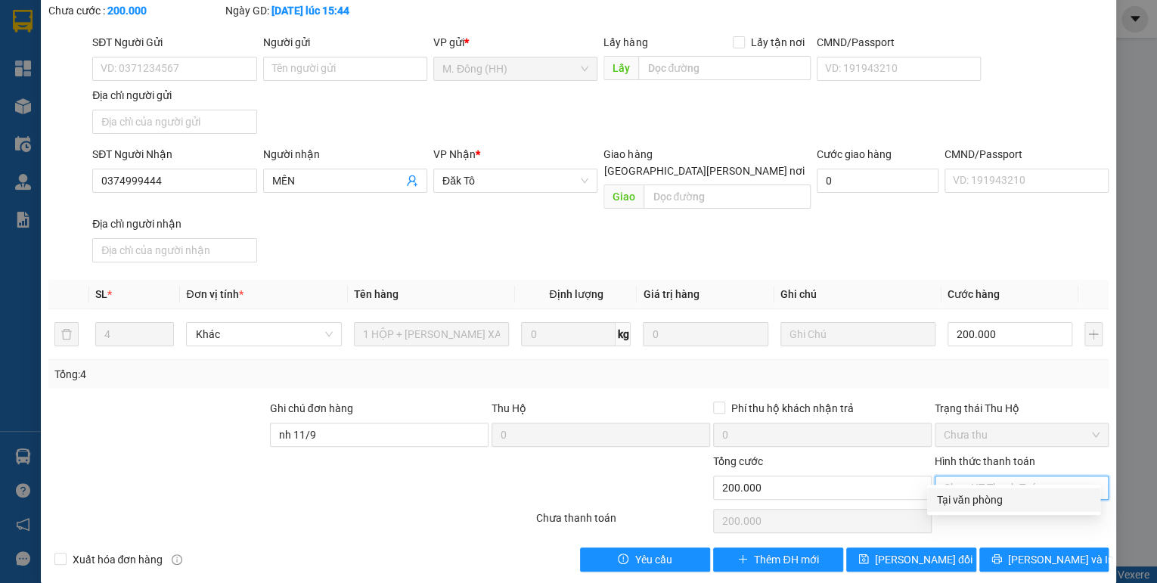
type input "0"
click at [945, 548] on button "[PERSON_NAME] đổi" at bounding box center [911, 560] width 130 height 24
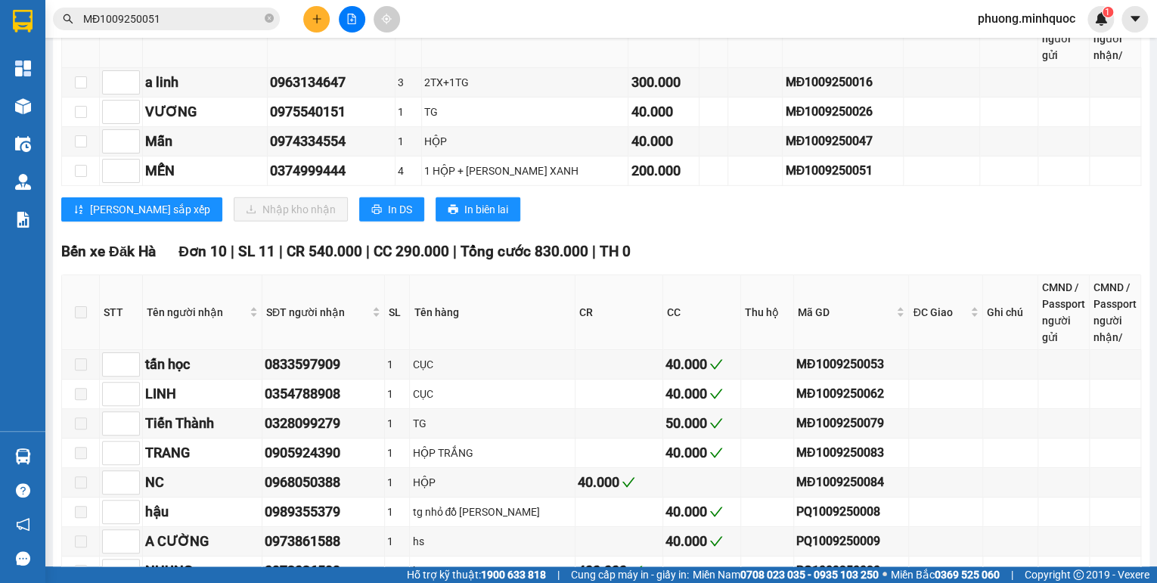
scroll to position [2618, 0]
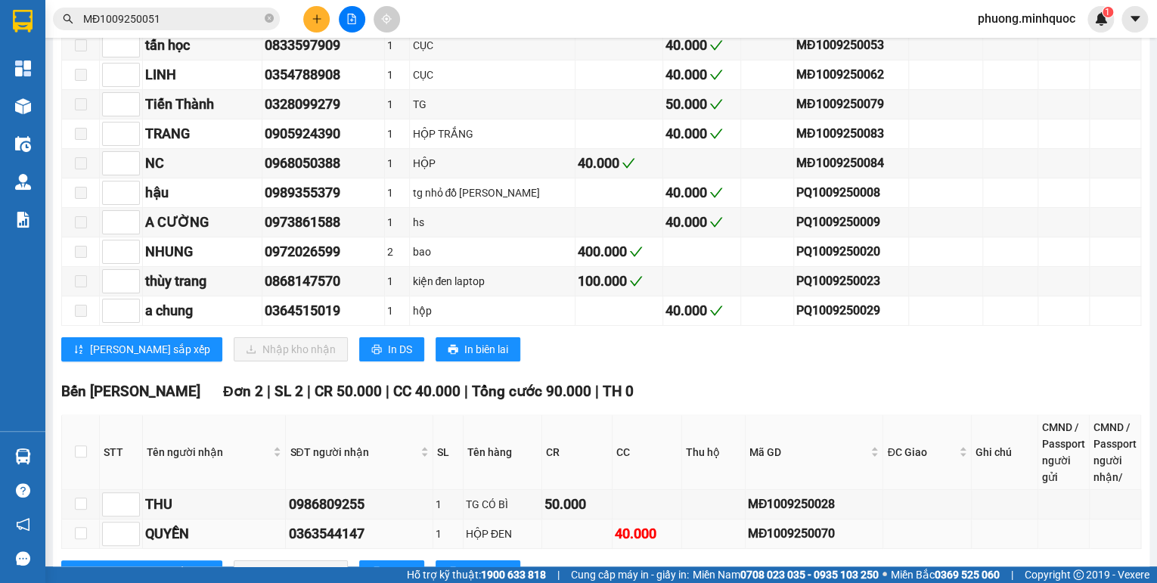
click at [796, 524] on div "MĐ1009250070" at bounding box center [814, 533] width 133 height 19
click at [201, 23] on input "MĐ1009250051" at bounding box center [172, 19] width 178 height 17
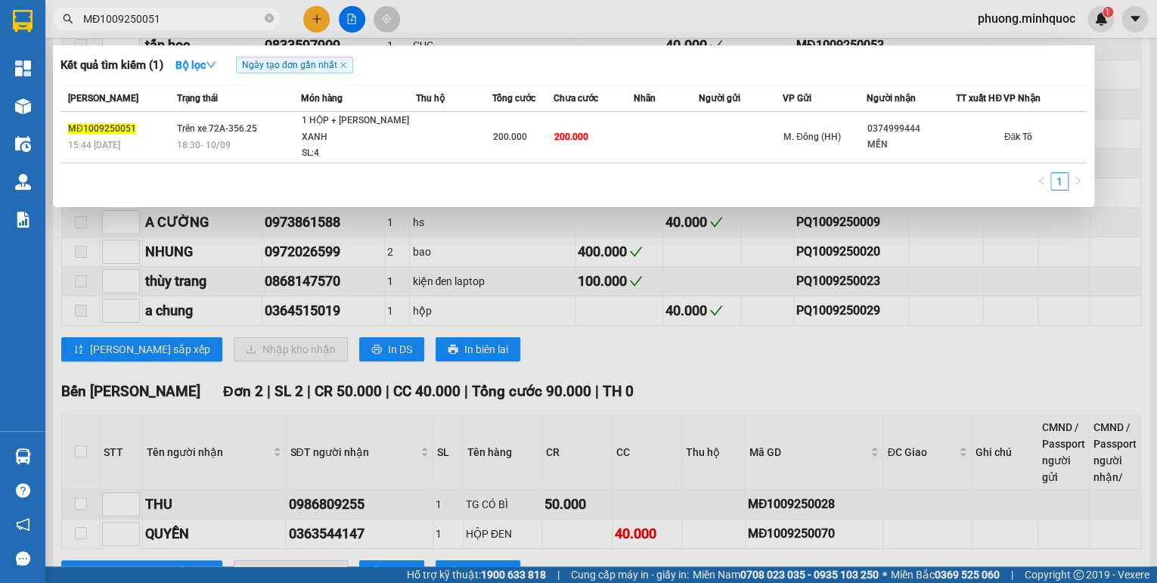
click at [201, 23] on input "MĐ1009250051" at bounding box center [172, 19] width 178 height 17
paste input "70"
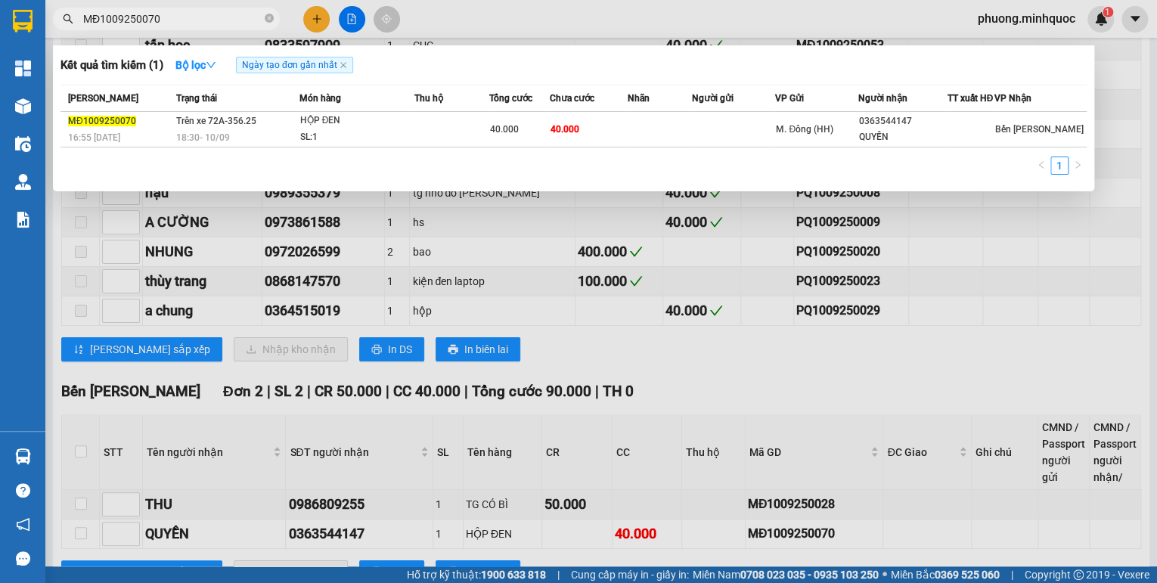
type input "MĐ1009250070"
click at [304, 129] on div "HỘP ĐEN" at bounding box center [356, 121] width 113 height 17
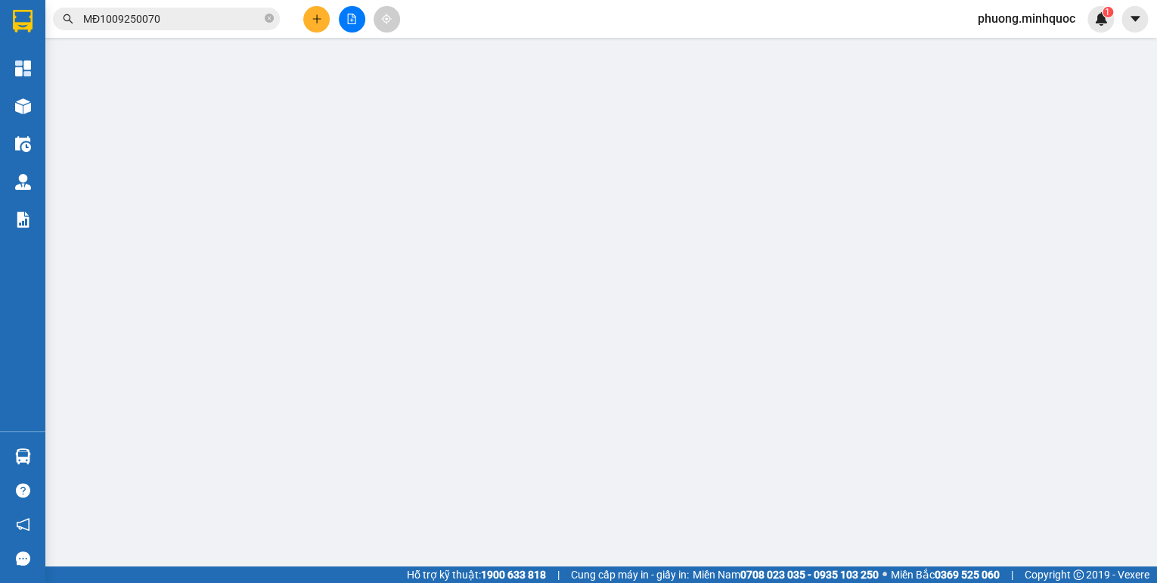
type input "0363544147"
type input "QUYỀN"
type input "40.000"
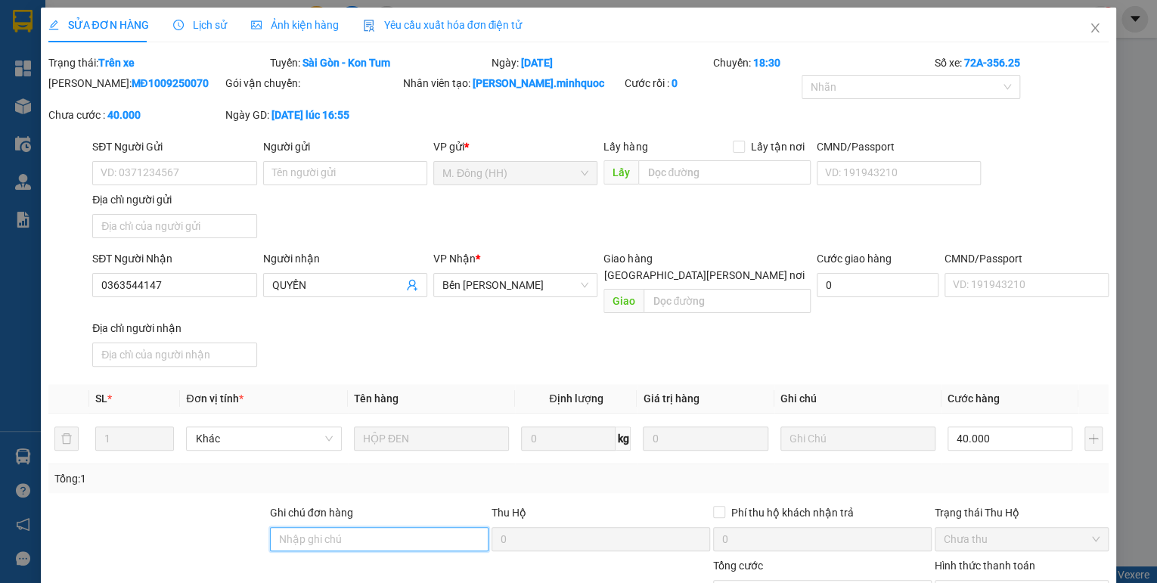
click at [362, 531] on input "Ghi chú đơn hàng" at bounding box center [379, 539] width 219 height 24
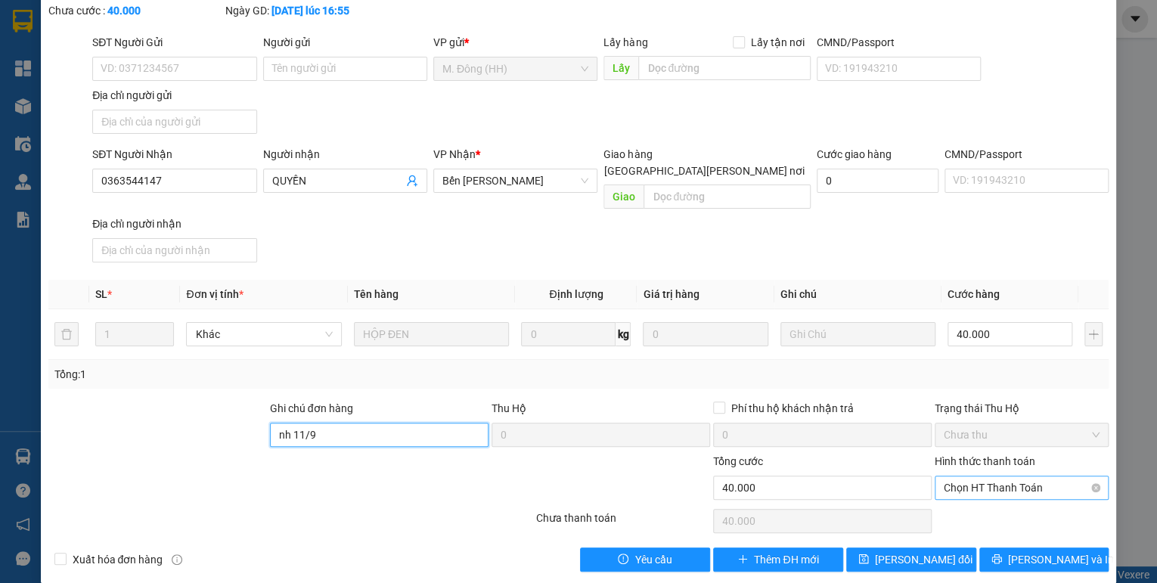
click at [980, 476] on span "Chọn HT Thanh Toán" at bounding box center [1022, 487] width 156 height 23
type input "nh 11/9"
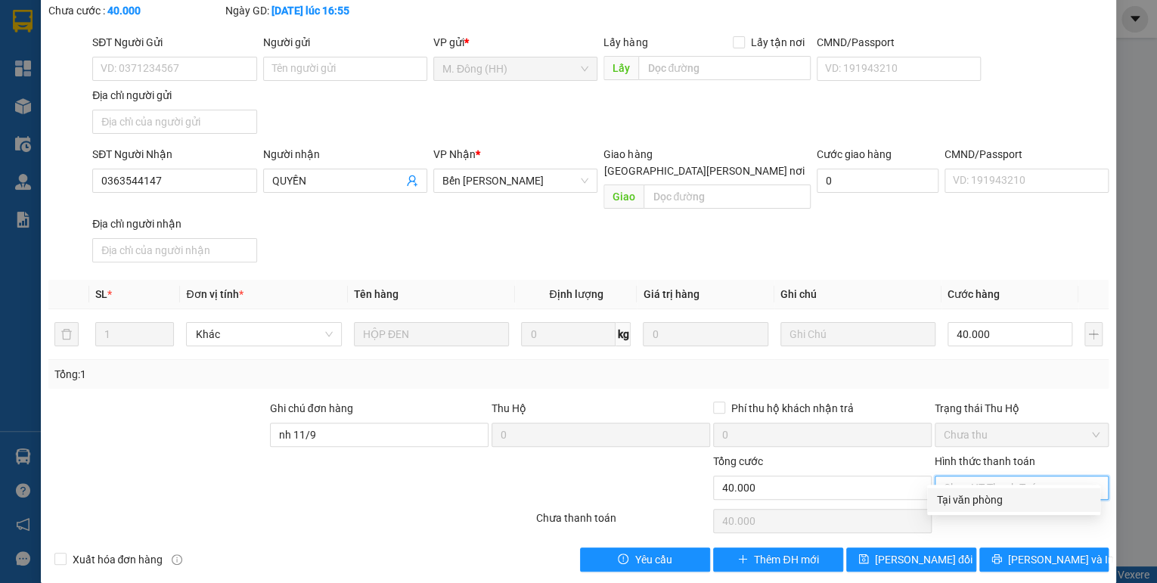
click at [979, 495] on div "Tại văn phòng" at bounding box center [1013, 500] width 155 height 17
type input "0"
click at [928, 550] on button "[PERSON_NAME] đổi" at bounding box center [911, 560] width 130 height 24
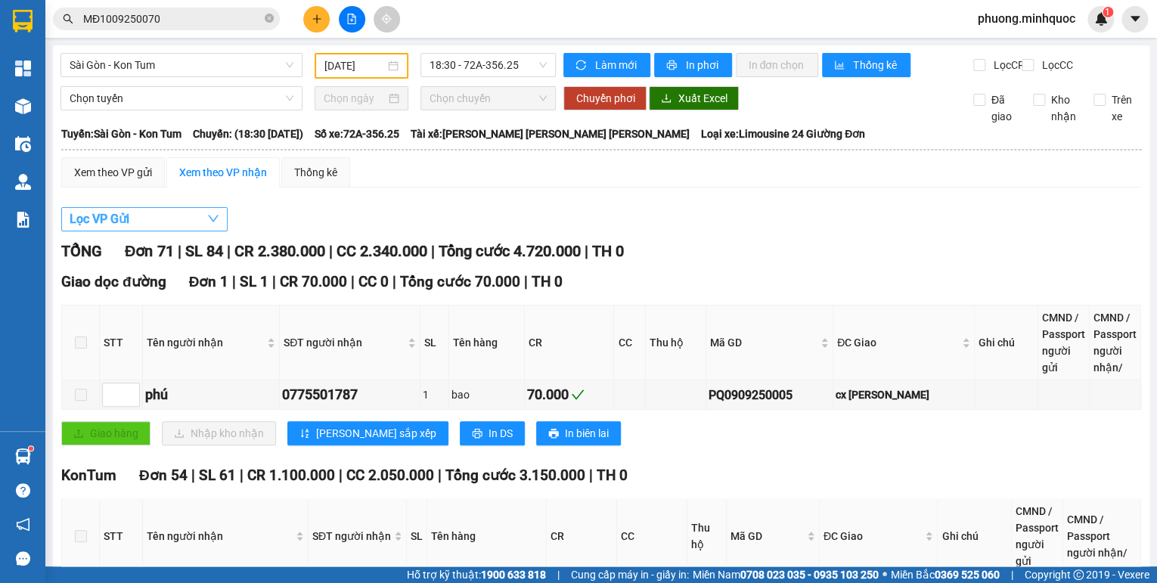
click at [124, 225] on span "Lọc VP Gửi" at bounding box center [100, 218] width 60 height 19
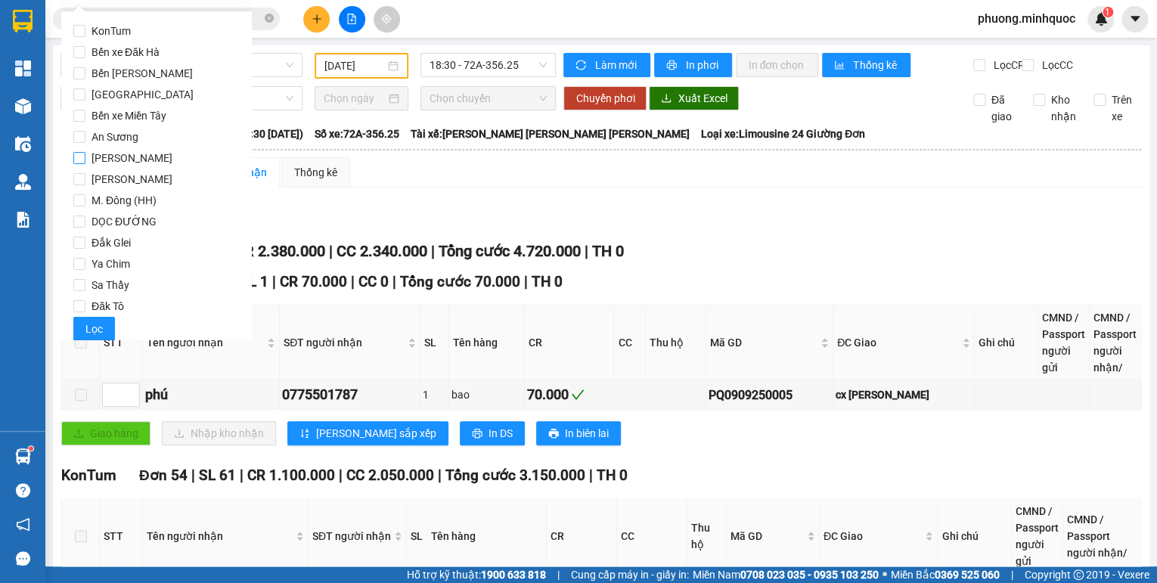
click at [109, 163] on span "[PERSON_NAME]" at bounding box center [131, 157] width 93 height 21
click at [85, 163] on input "[PERSON_NAME]" at bounding box center [79, 158] width 12 height 12
click at [91, 329] on span "Lọc" at bounding box center [93, 329] width 17 height 17
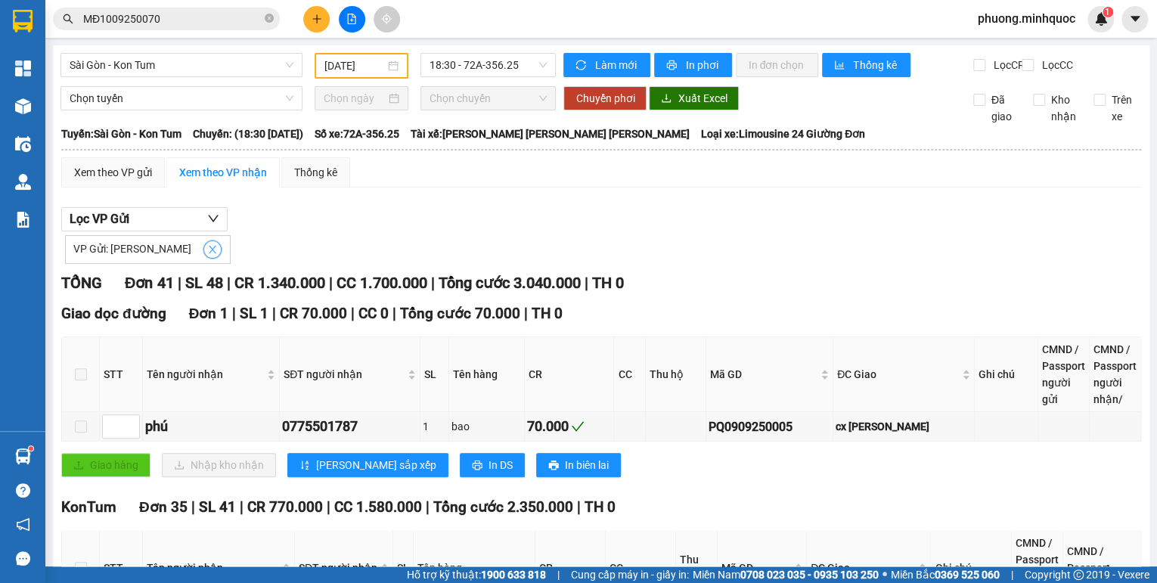
click at [207, 255] on icon "close" at bounding box center [212, 249] width 11 height 11
checkbox input "false"
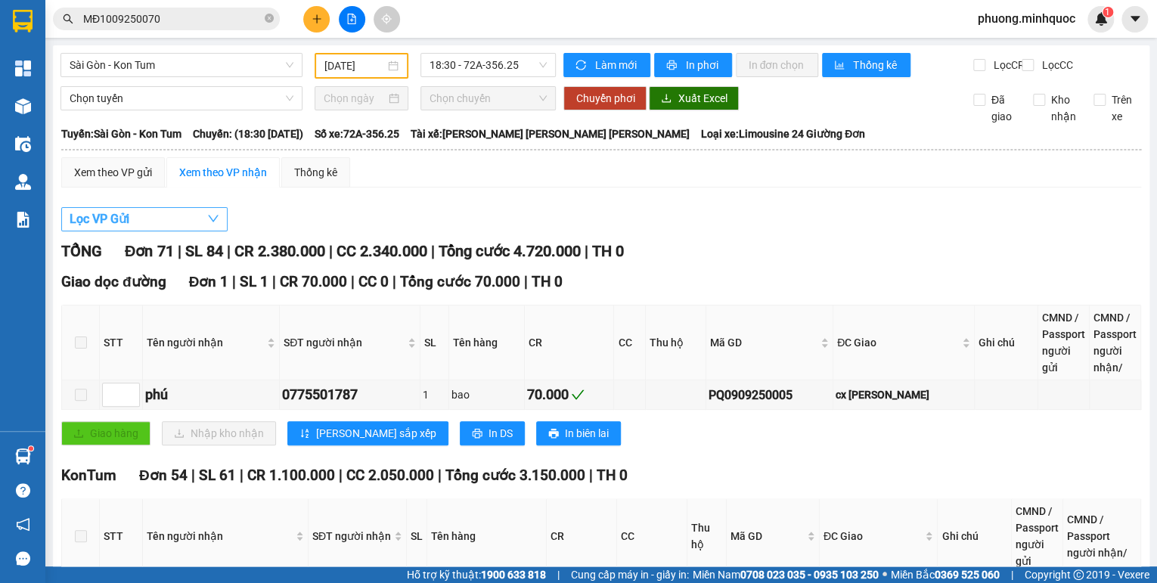
click at [188, 231] on button "Lọc VP Gửi" at bounding box center [144, 219] width 166 height 24
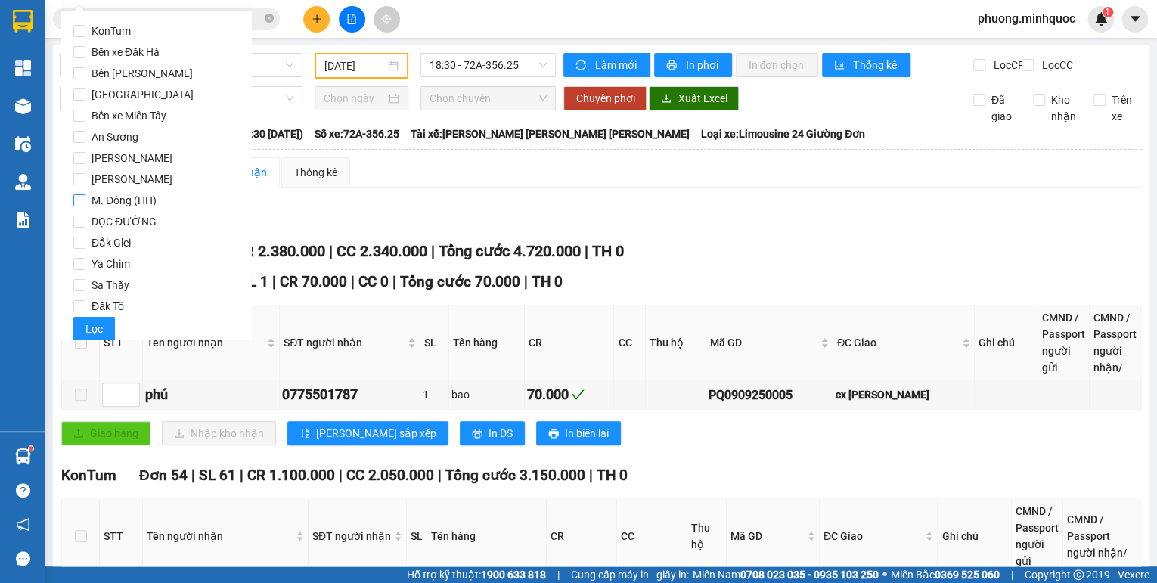
click at [119, 197] on span "M. Đông (HH)" at bounding box center [123, 200] width 77 height 21
click at [85, 197] on input "M. Đông (HH)" at bounding box center [79, 200] width 12 height 12
checkbox input "true"
click at [95, 327] on span "Lọc" at bounding box center [93, 329] width 17 height 17
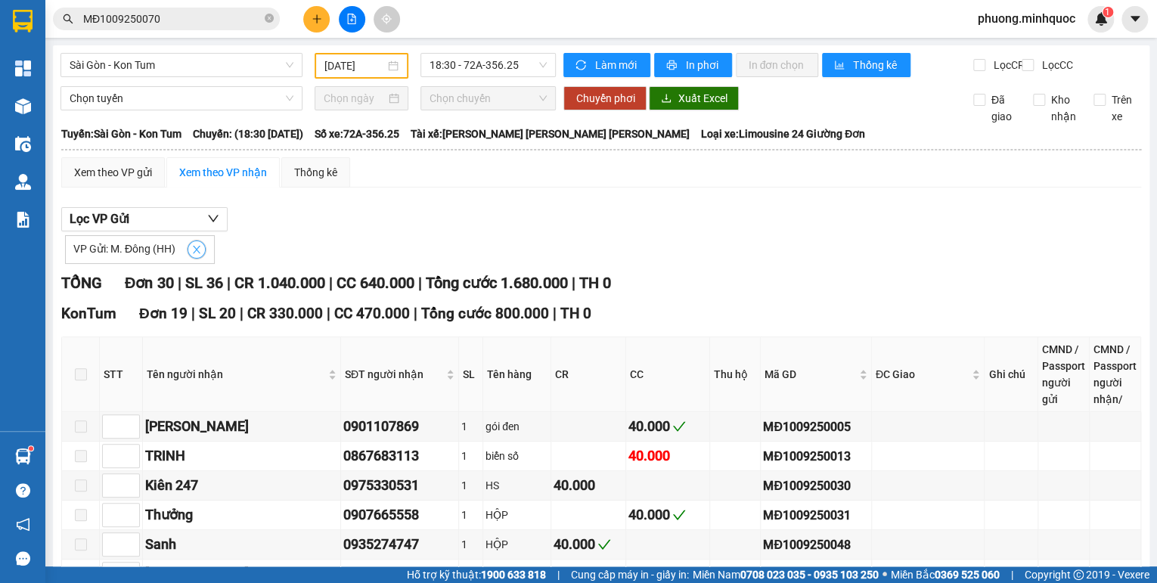
click at [197, 253] on icon "close" at bounding box center [197, 250] width 8 height 8
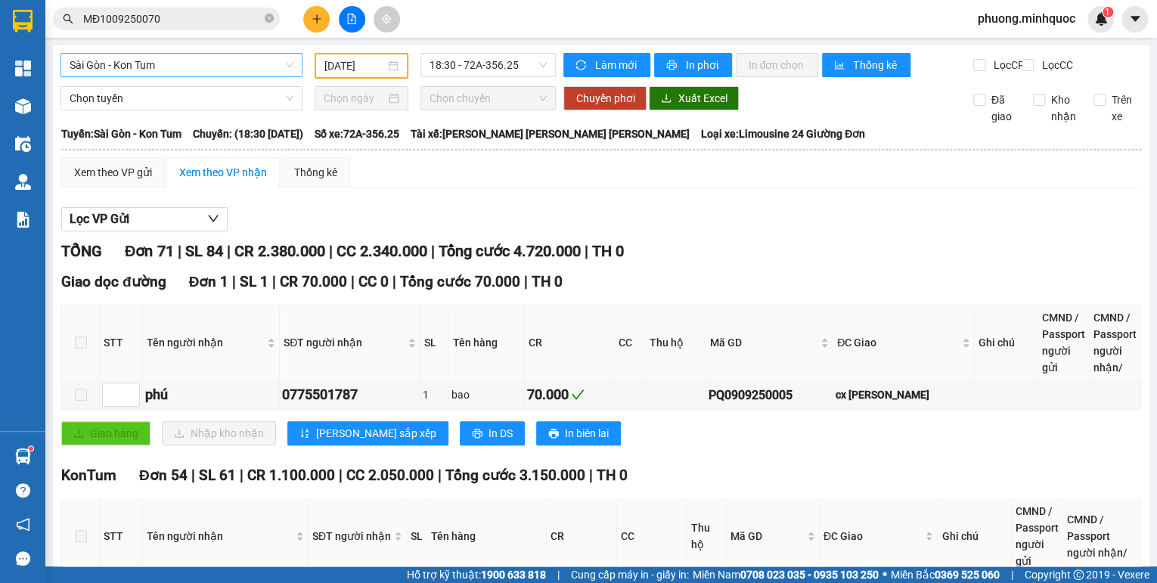
click at [194, 66] on span "Sài Gòn - Kon Tum" at bounding box center [182, 65] width 224 height 23
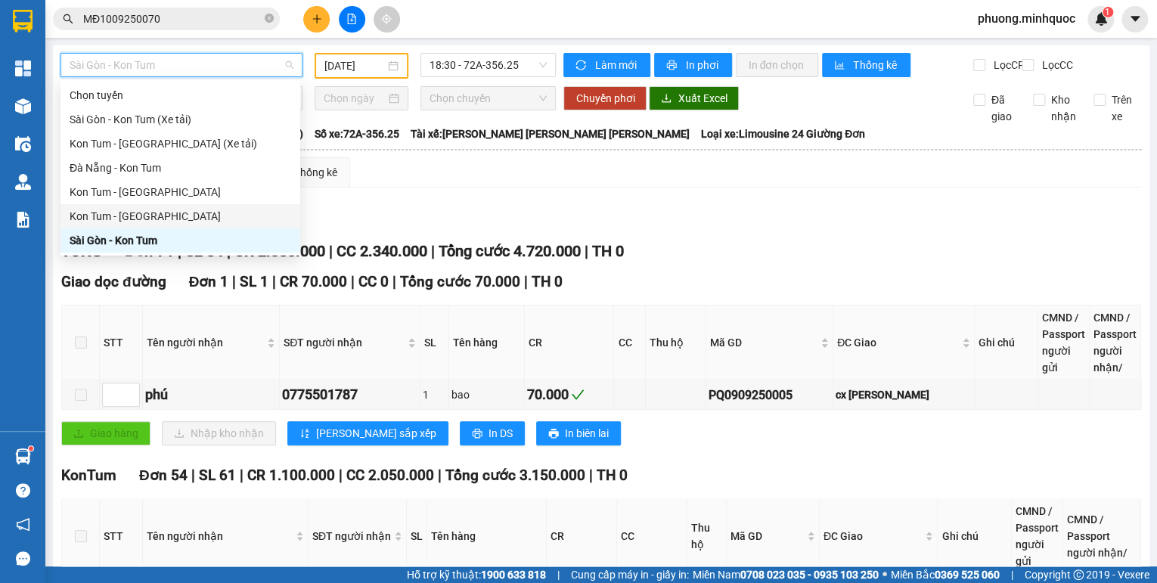
click at [135, 214] on div "Kon Tum - [GEOGRAPHIC_DATA]" at bounding box center [181, 216] width 222 height 17
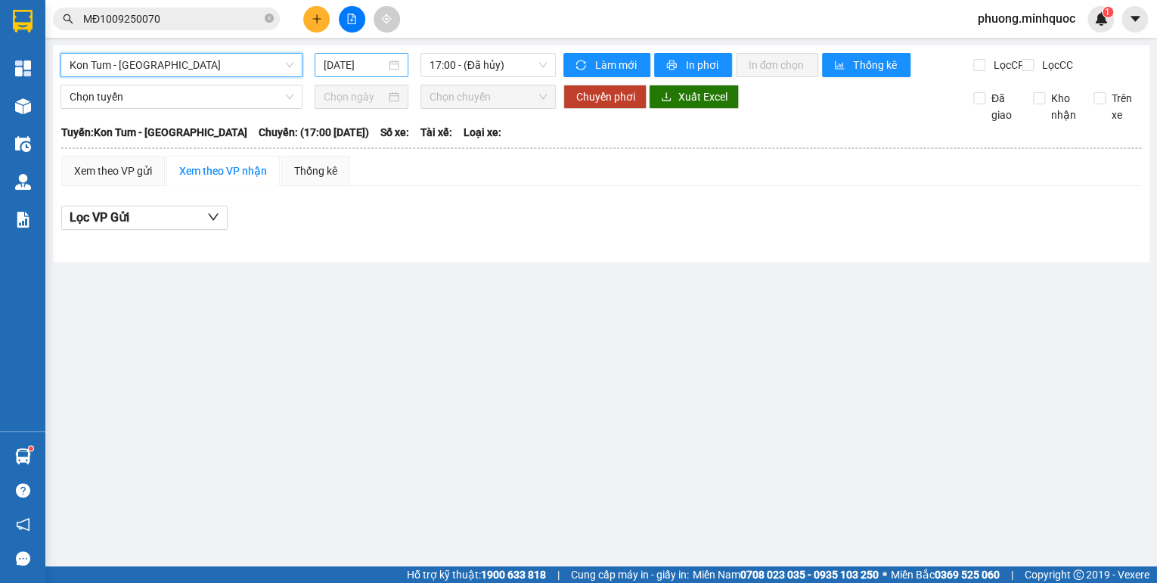
click at [364, 70] on input "[DATE]" at bounding box center [355, 65] width 62 height 17
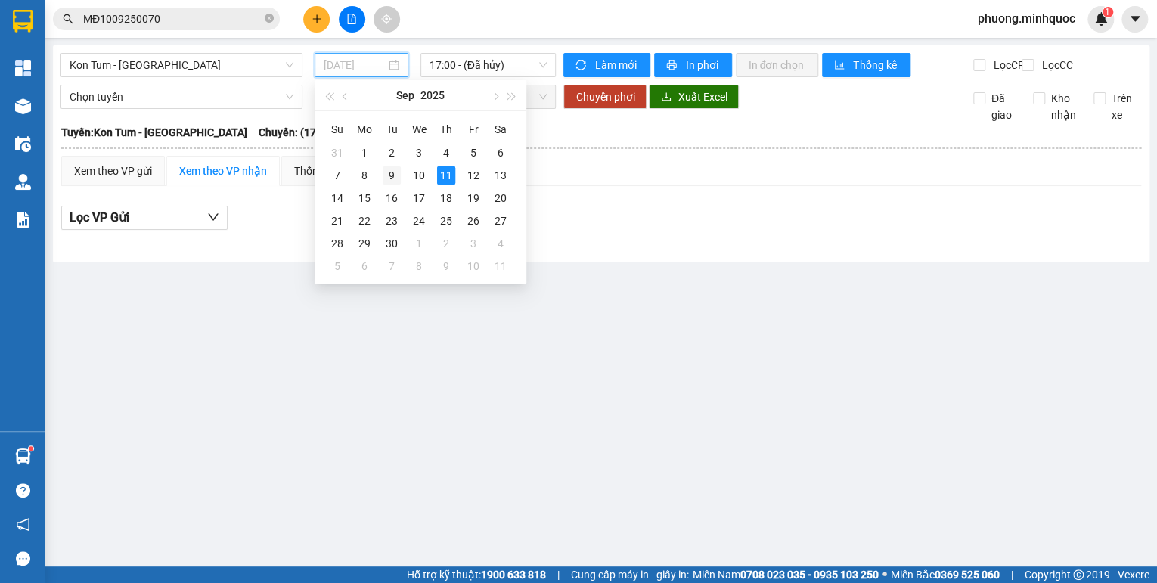
click at [396, 178] on div "9" at bounding box center [392, 175] width 18 height 18
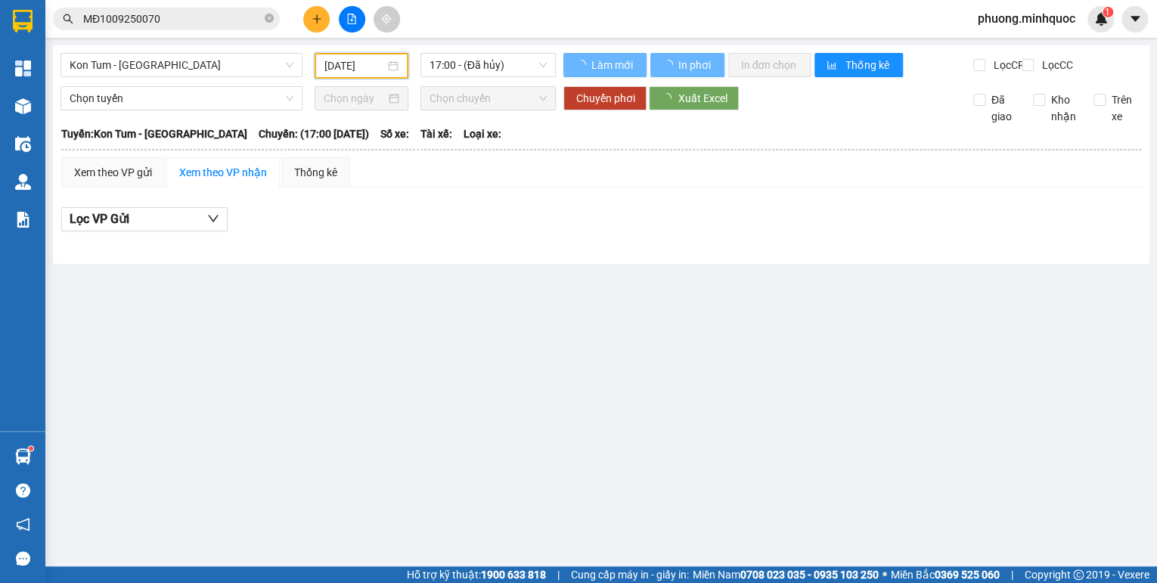
type input "[DATE]"
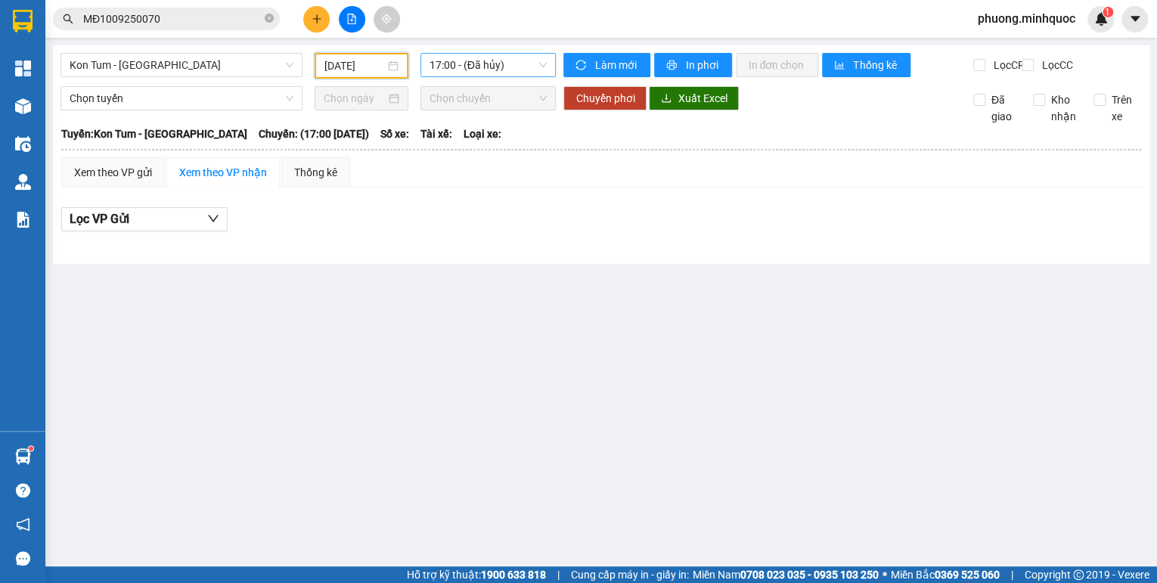
click at [460, 70] on span "17:00 - (Đã hủy)" at bounding box center [489, 65] width 118 height 23
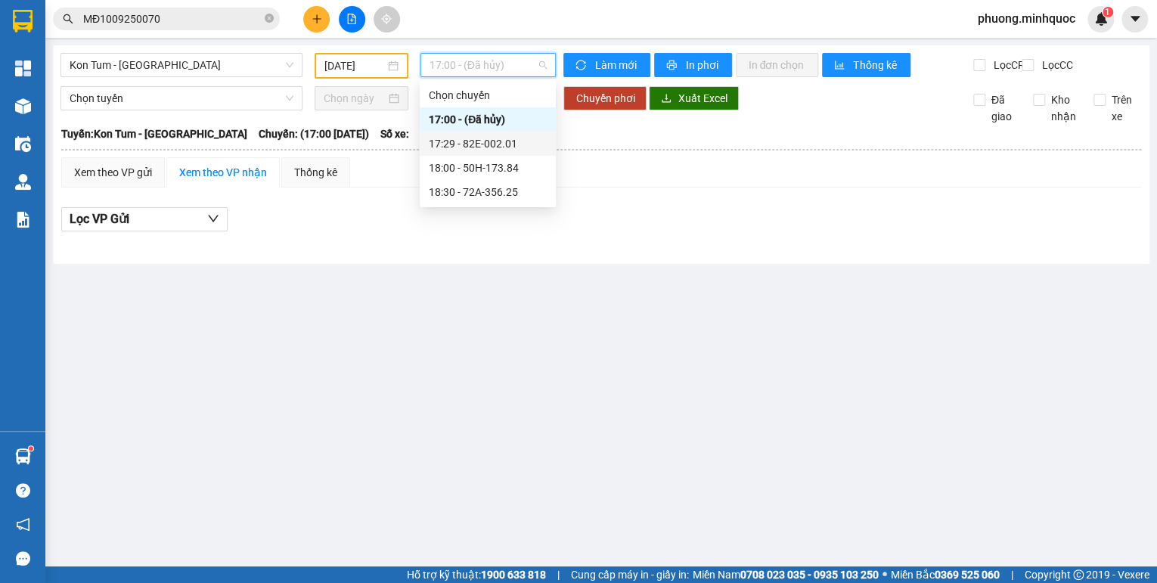
click at [473, 144] on div "17:29 - 82E-002.01" at bounding box center [488, 143] width 118 height 17
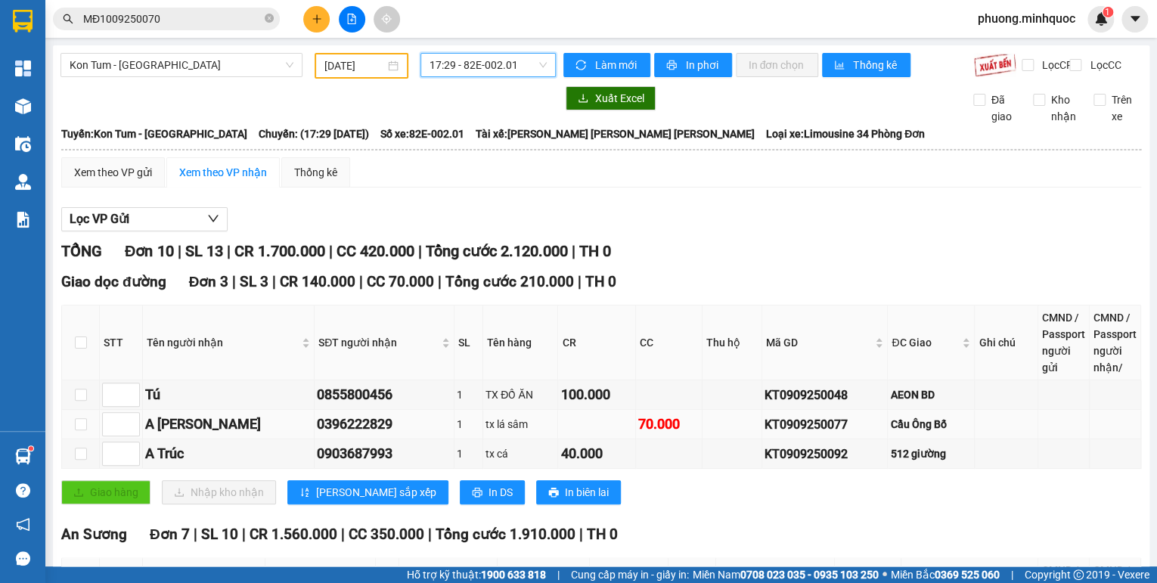
click at [774, 433] on div "KT0909250077" at bounding box center [825, 424] width 120 height 19
click at [201, 17] on input "MĐ1009250070" at bounding box center [172, 19] width 178 height 17
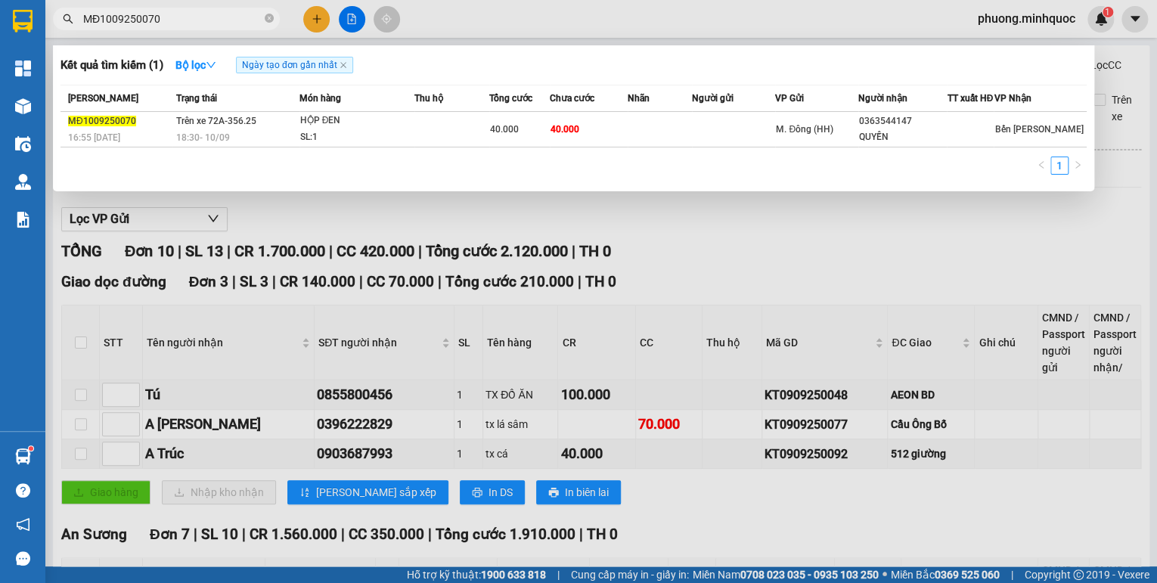
click at [201, 17] on input "MĐ1009250070" at bounding box center [172, 19] width 178 height 17
paste input "KT0909250077"
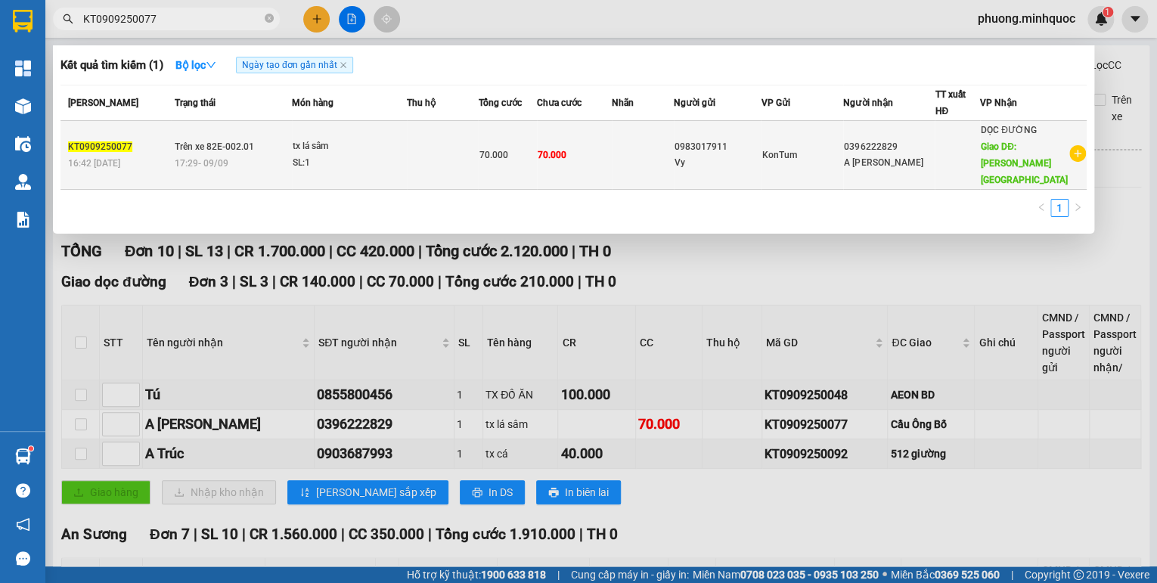
type input "KT0909250077"
click at [281, 133] on td "Trên xe 82E-002.01 17:29 [DATE]" at bounding box center [231, 155] width 121 height 69
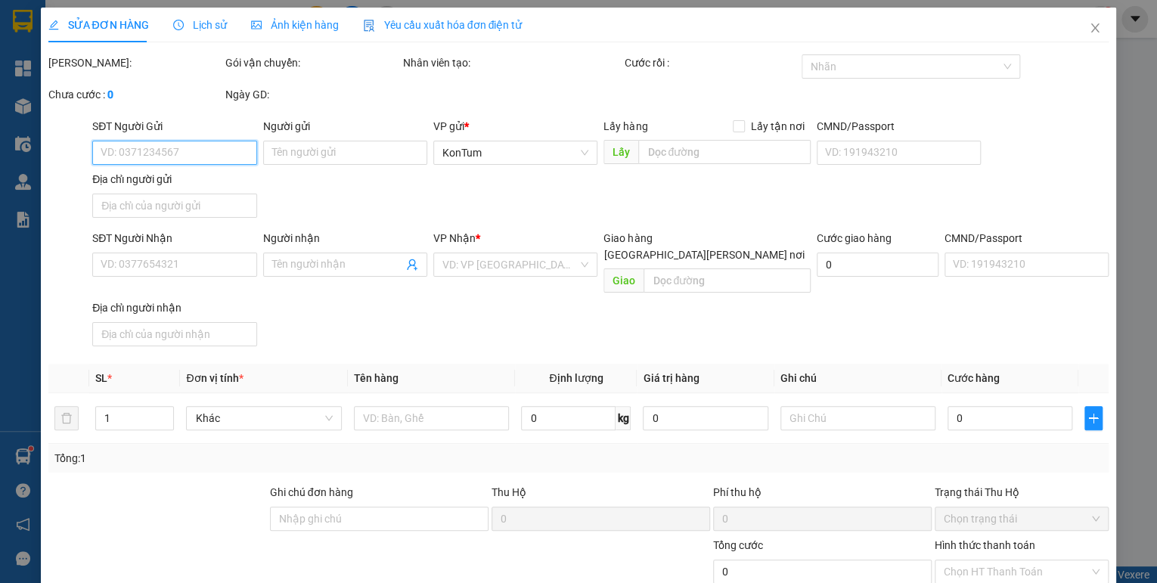
type input "0983017911"
type input "Vy"
type input "0396222829"
type input "A [PERSON_NAME]"
type input "Cầu Ông Bố"
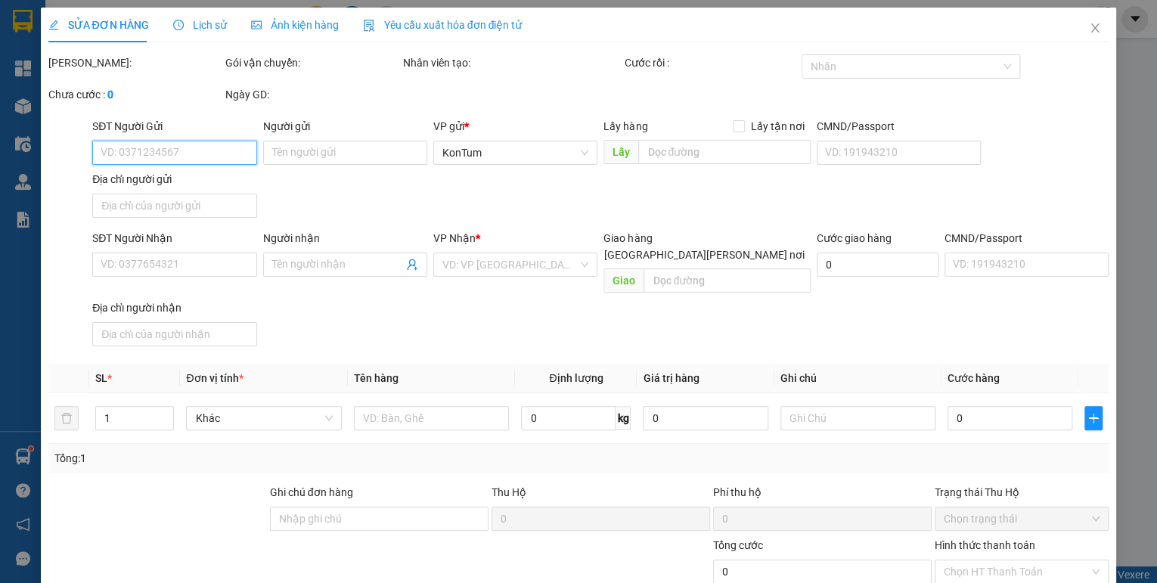
type input "70.000"
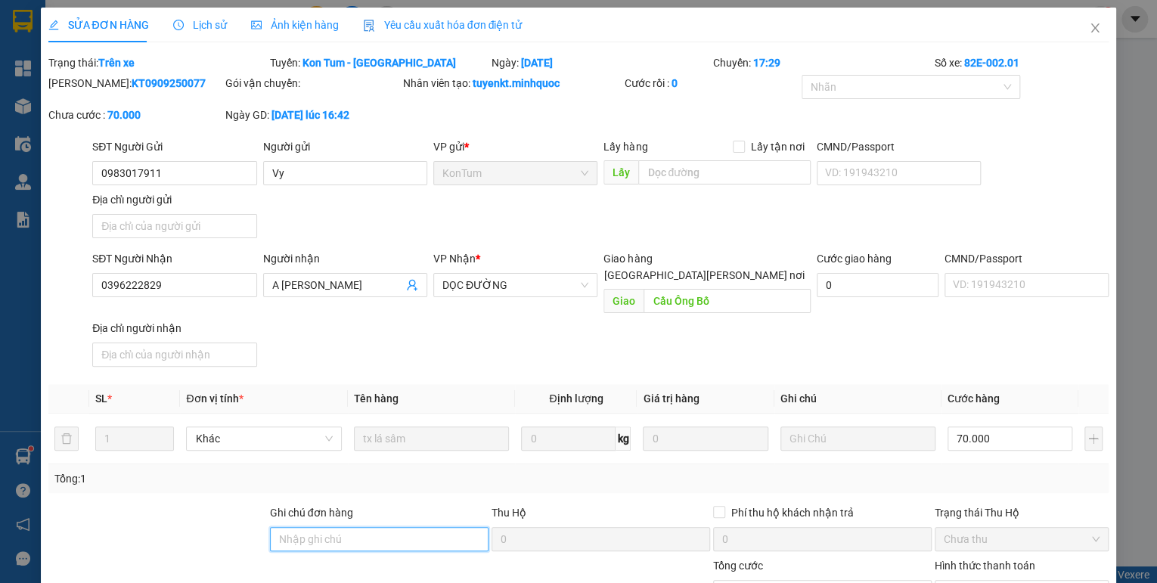
click at [330, 527] on input "Ghi chú đơn hàng" at bounding box center [379, 539] width 219 height 24
drag, startPoint x: 326, startPoint y: 516, endPoint x: 312, endPoint y: 526, distance: 17.4
click at [312, 527] on input "sổ kho 9/9" at bounding box center [379, 539] width 219 height 24
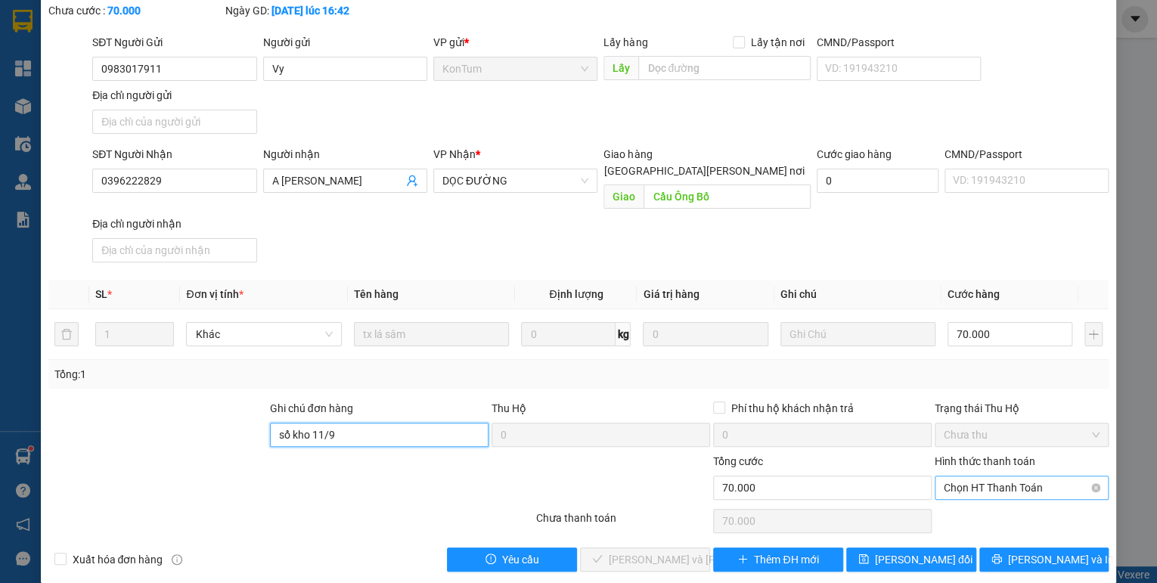
click at [948, 476] on span "Chọn HT Thanh Toán" at bounding box center [1022, 487] width 156 height 23
type input "sổ kho 11/9"
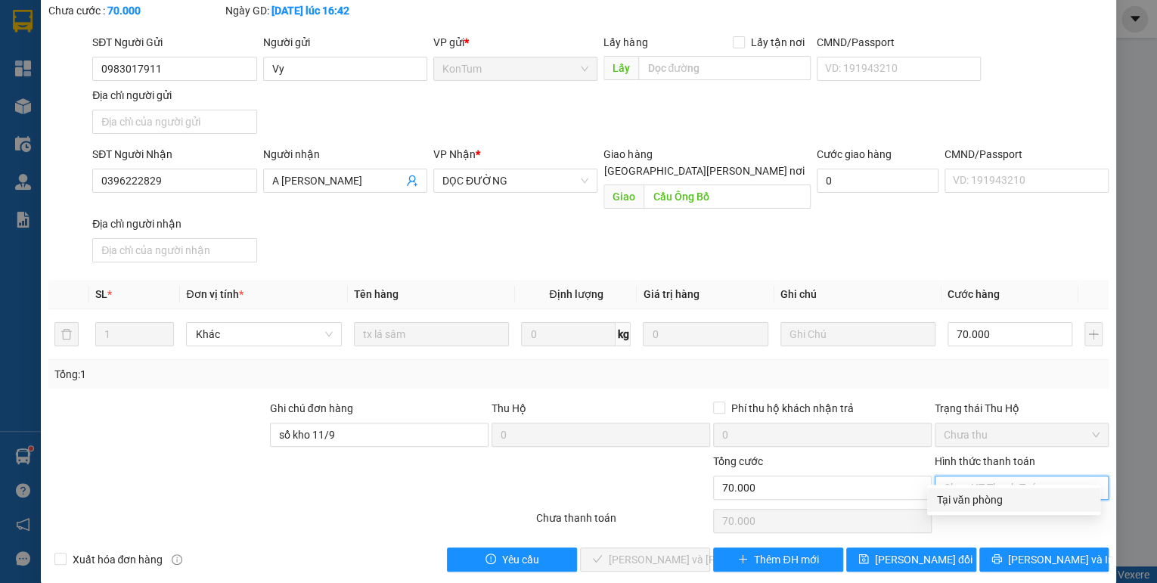
click at [949, 497] on div "Tại văn phòng" at bounding box center [1013, 500] width 155 height 17
type input "0"
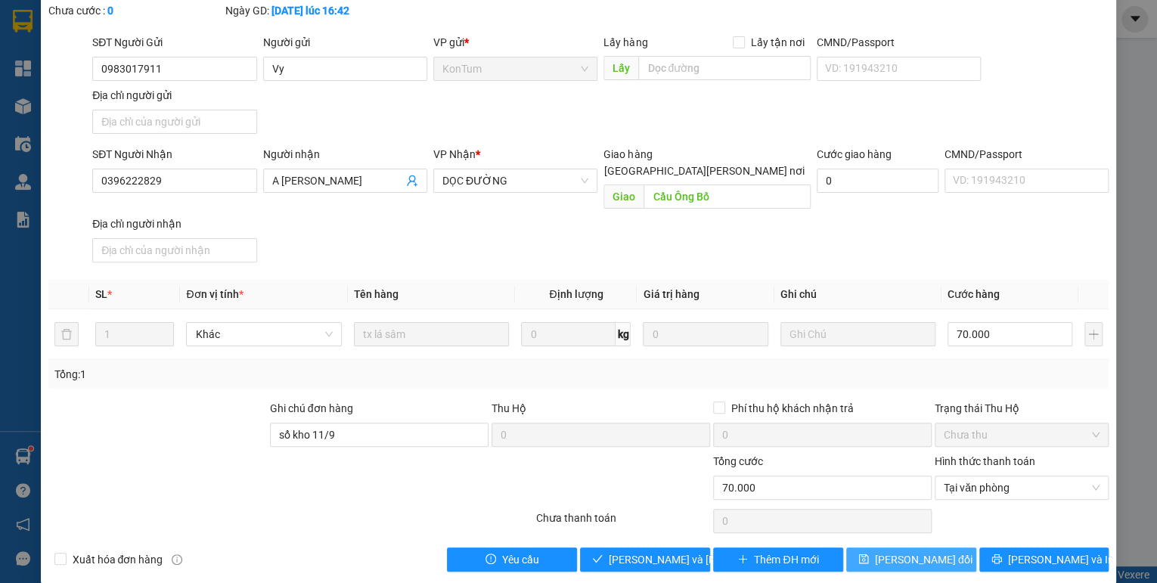
click at [941, 551] on span "[PERSON_NAME] đổi" at bounding box center [924, 559] width 98 height 17
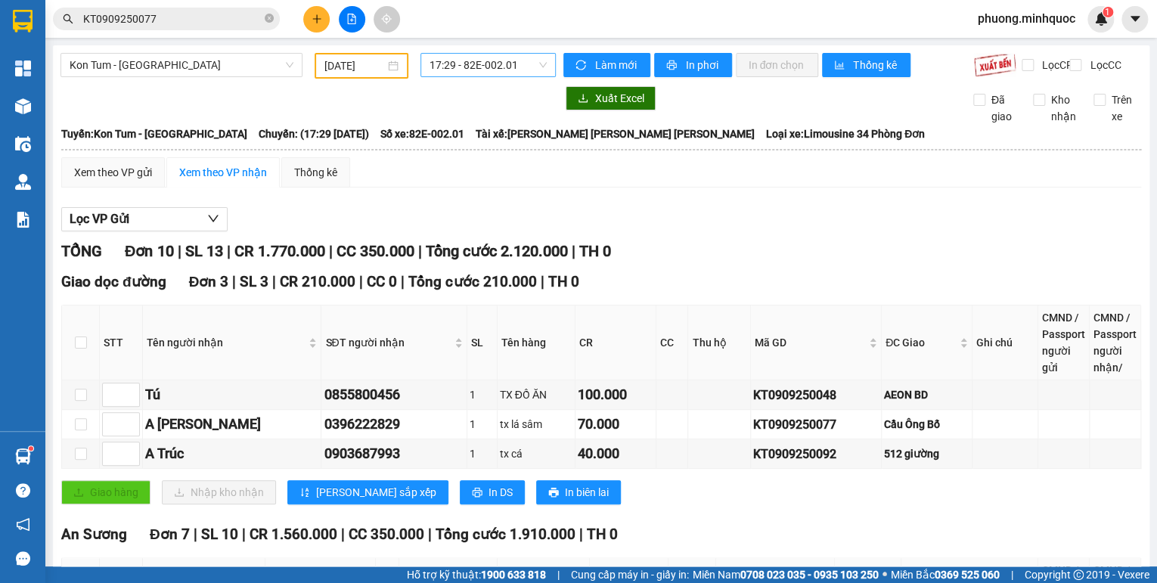
click at [472, 73] on span "17:29 - 82E-002.01" at bounding box center [489, 65] width 118 height 23
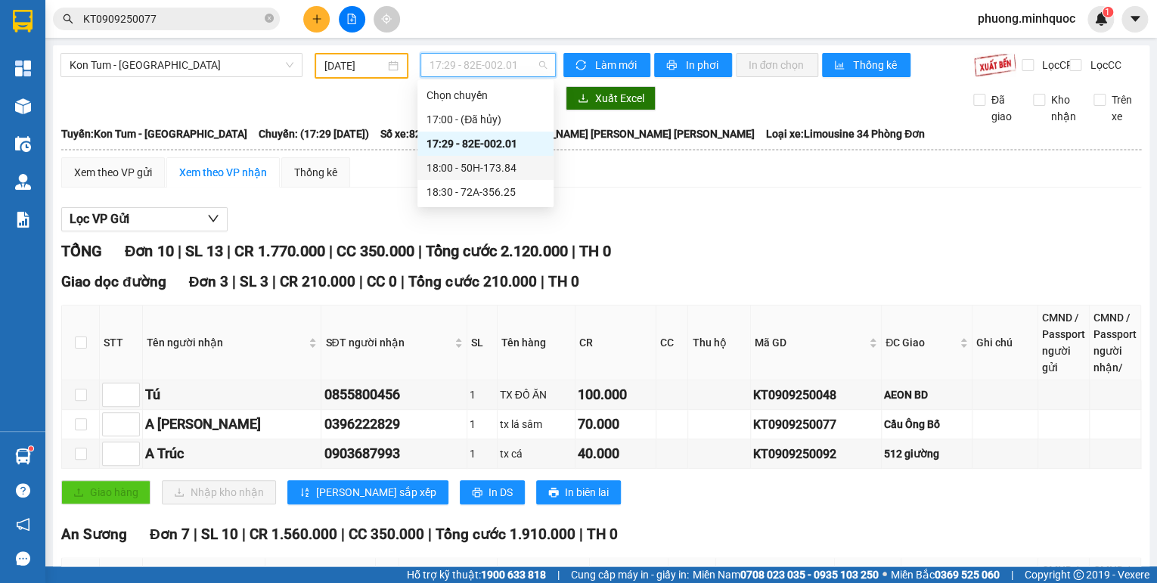
click at [475, 164] on div "18:00 - 50H-173.84" at bounding box center [486, 168] width 118 height 17
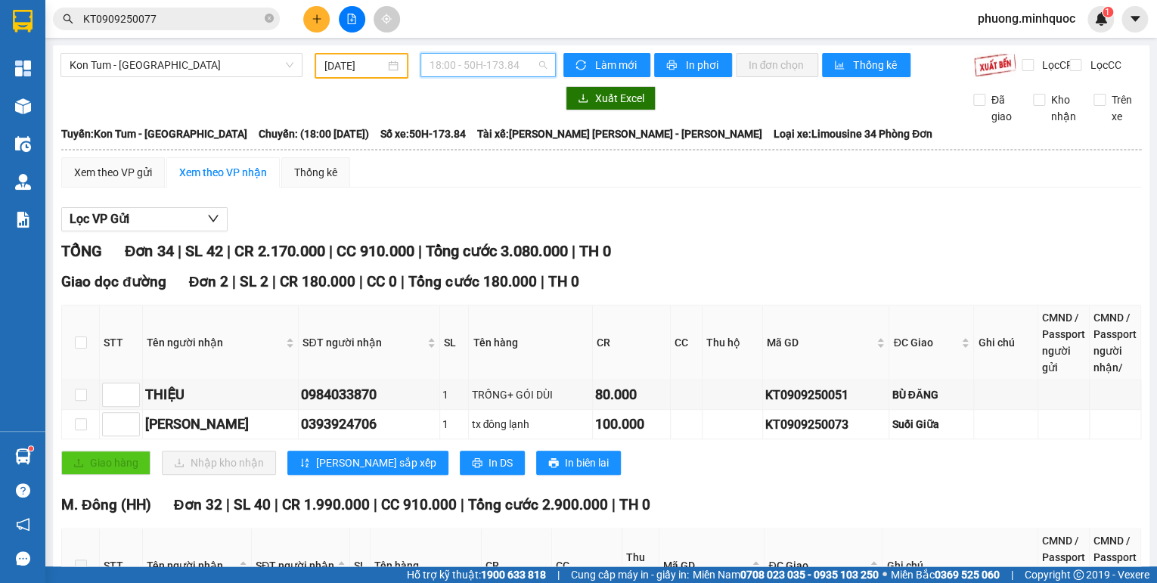
click at [487, 68] on span "18:00 - 50H-173.84" at bounding box center [489, 65] width 118 height 23
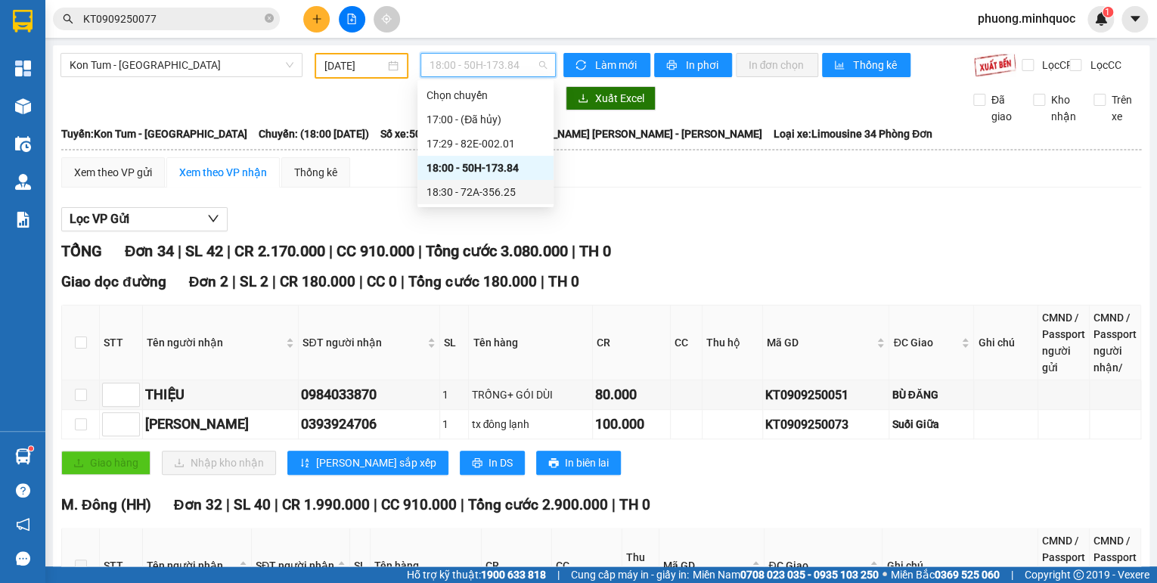
click at [495, 184] on div "18:30 - 72A-356.25" at bounding box center [486, 192] width 118 height 17
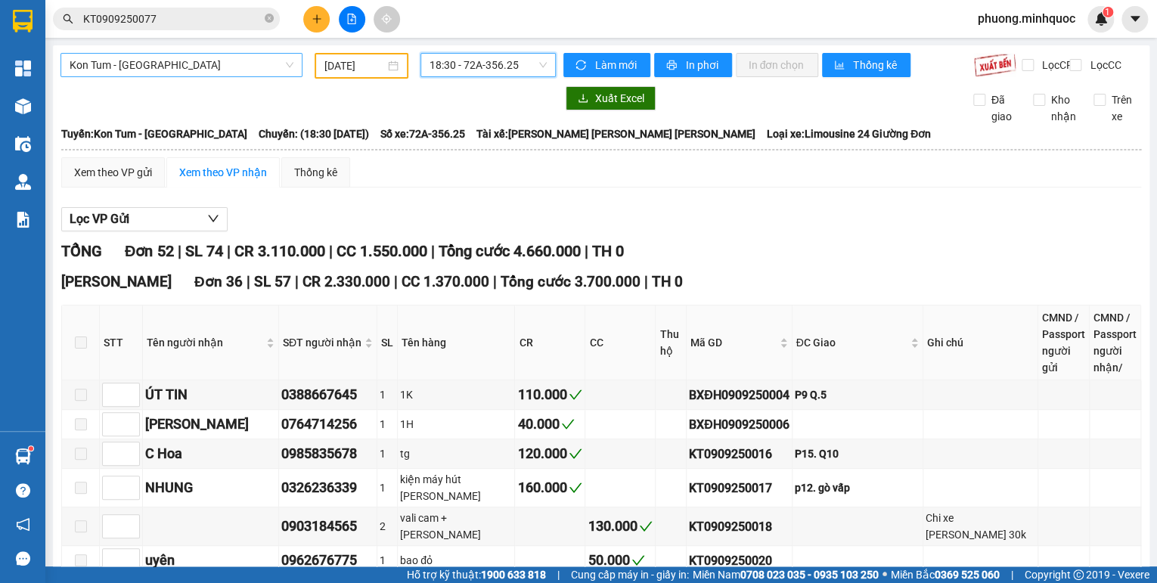
click at [153, 67] on span "Kon Tum - [GEOGRAPHIC_DATA]" at bounding box center [182, 65] width 224 height 23
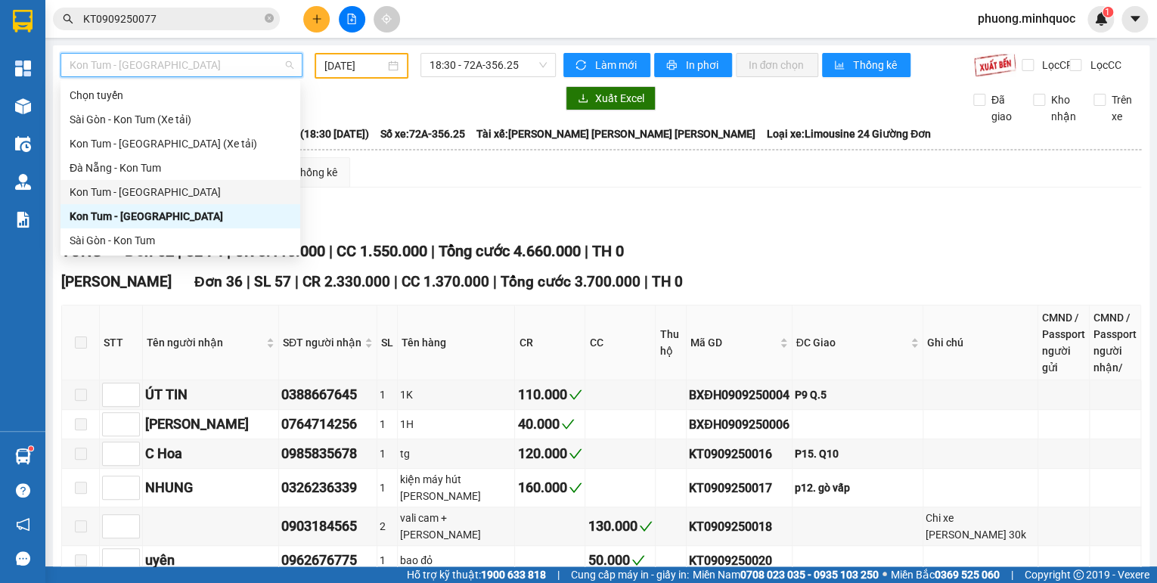
click at [144, 194] on div "Kon Tum - [GEOGRAPHIC_DATA]" at bounding box center [181, 192] width 222 height 17
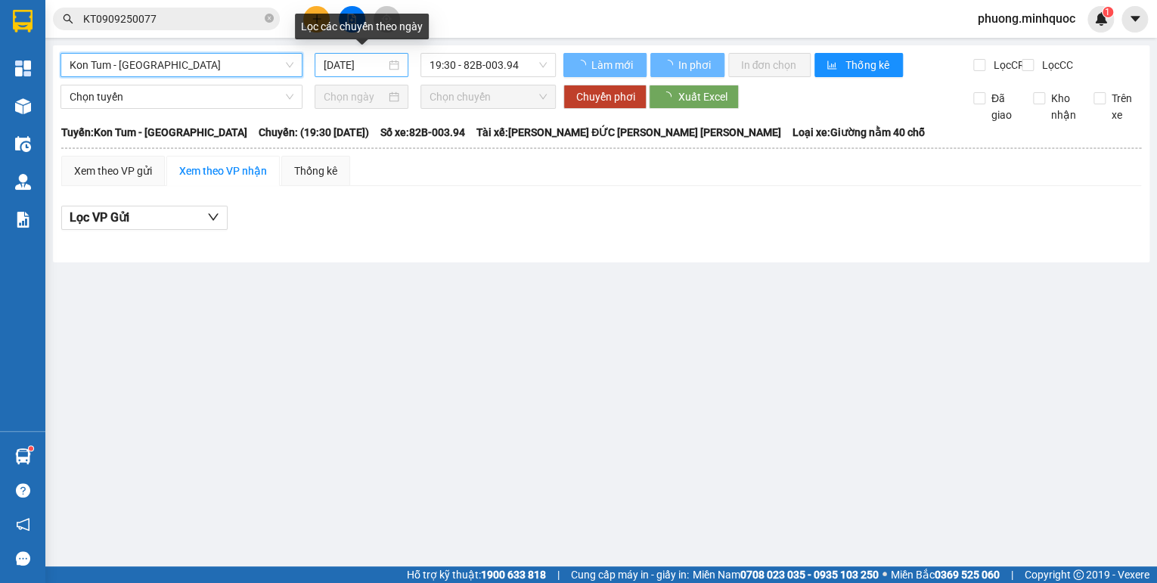
click at [335, 61] on input "[DATE]" at bounding box center [355, 65] width 62 height 17
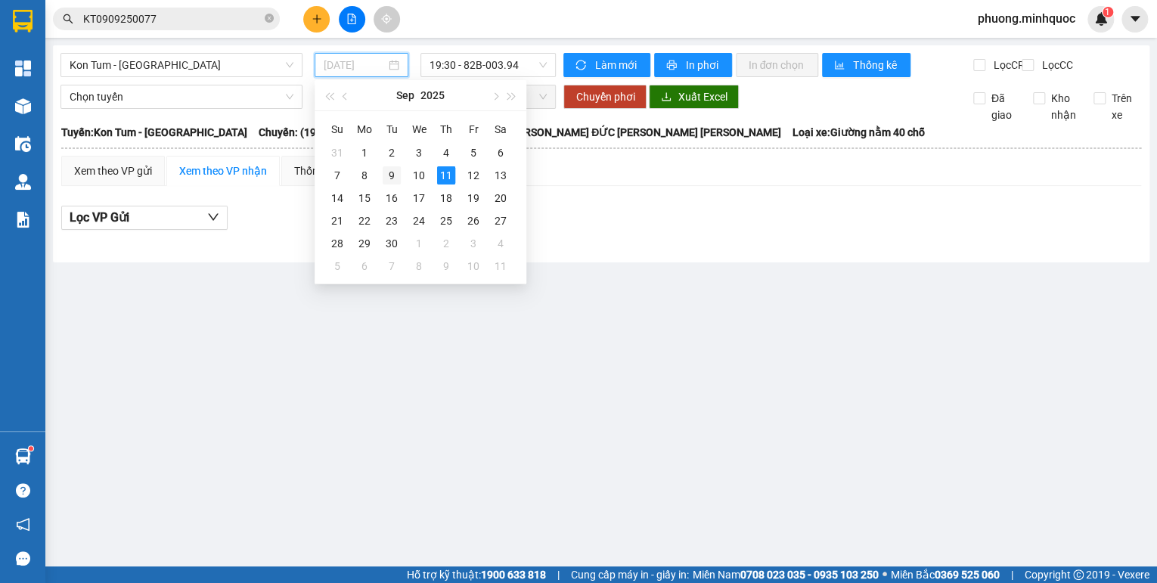
click at [389, 172] on div "9" at bounding box center [392, 175] width 18 height 18
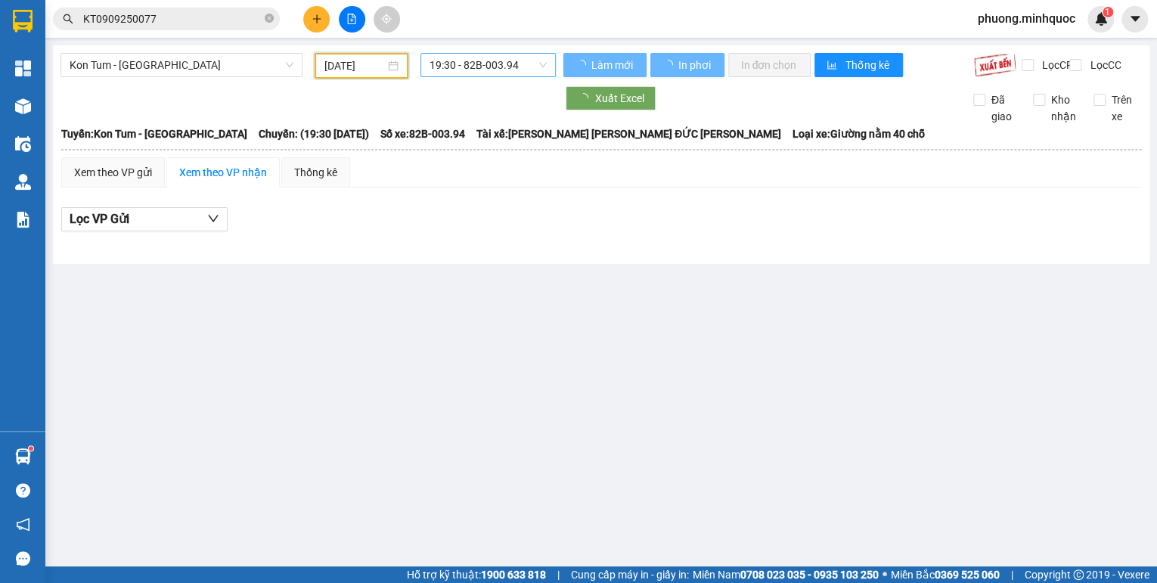
type input "[DATE]"
click at [473, 68] on span "19:30 - 82B-003.94" at bounding box center [489, 65] width 118 height 23
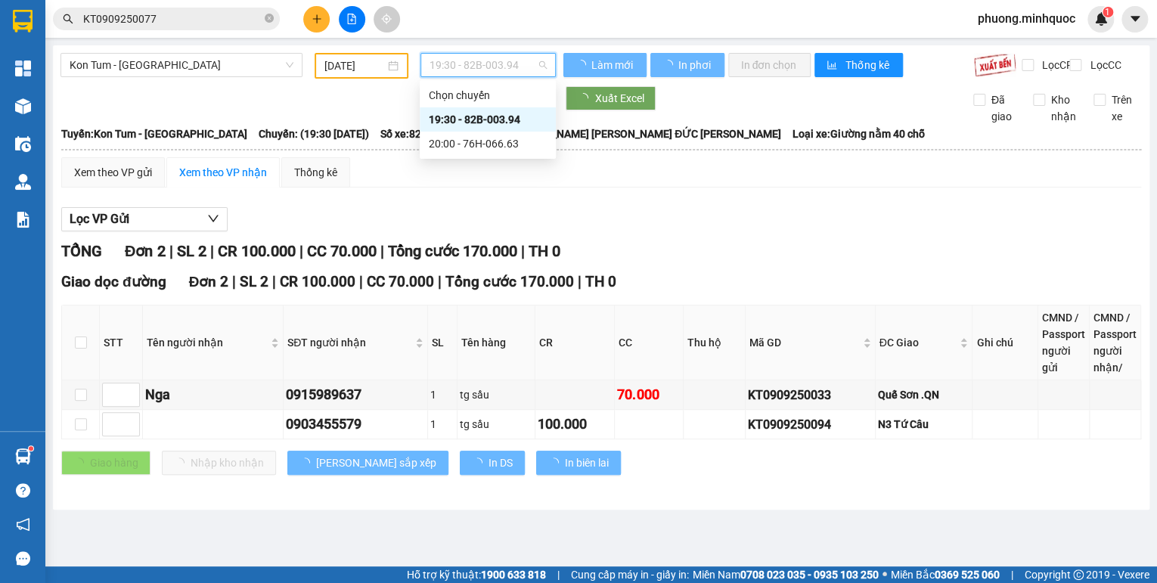
click at [715, 106] on div "Xuất Excel" at bounding box center [756, 98] width 386 height 24
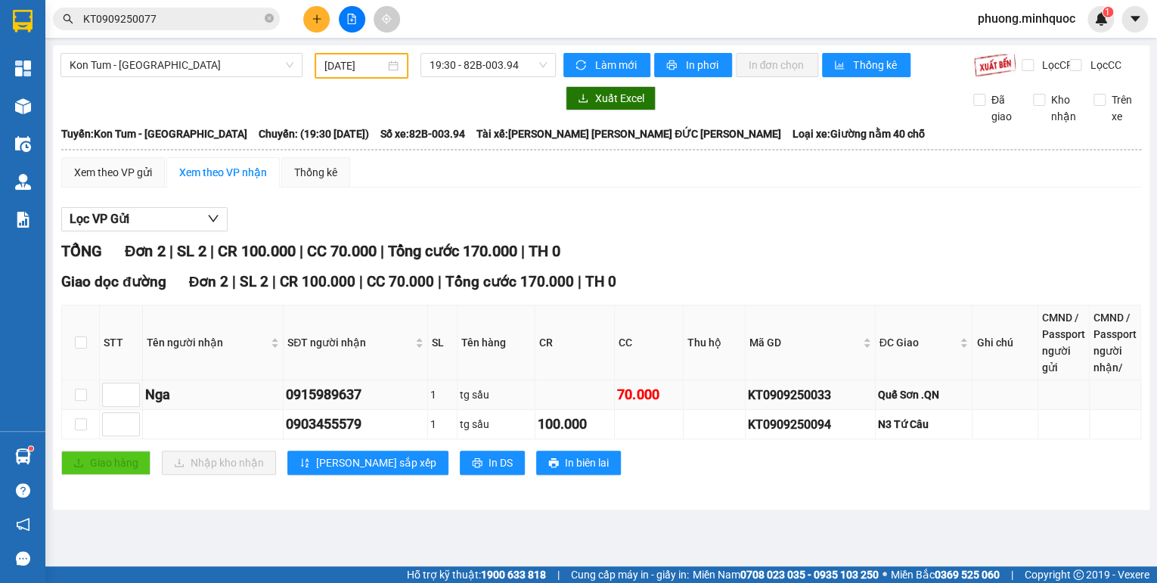
click at [817, 405] on div "KT0909250033" at bounding box center [810, 395] width 124 height 19
click at [187, 17] on input "KT0909250077" at bounding box center [172, 19] width 178 height 17
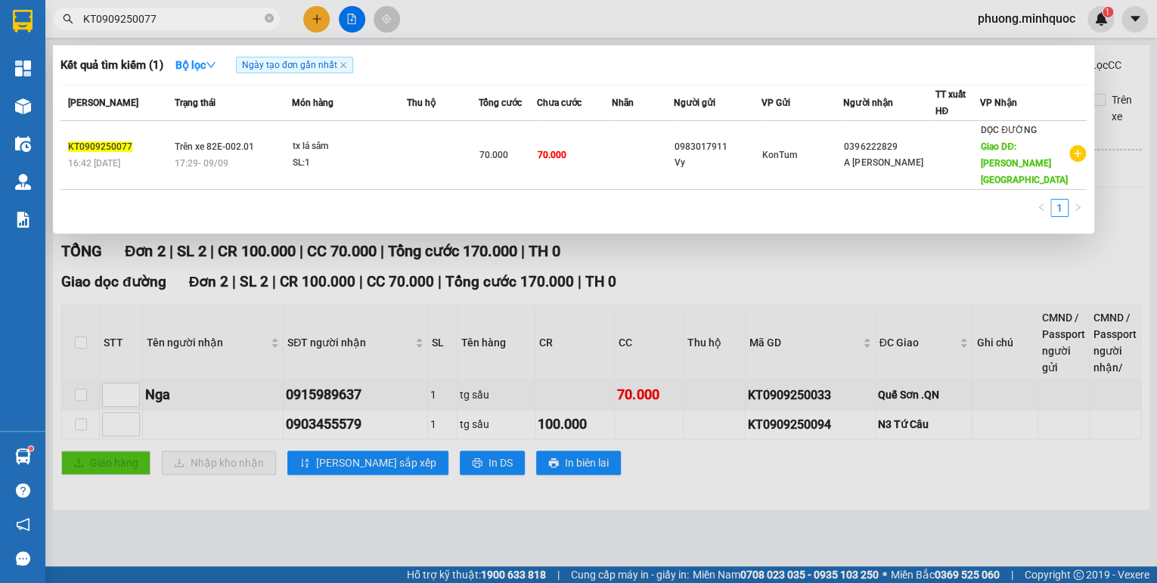
click at [187, 17] on input "KT0909250077" at bounding box center [172, 19] width 178 height 17
paste input "33"
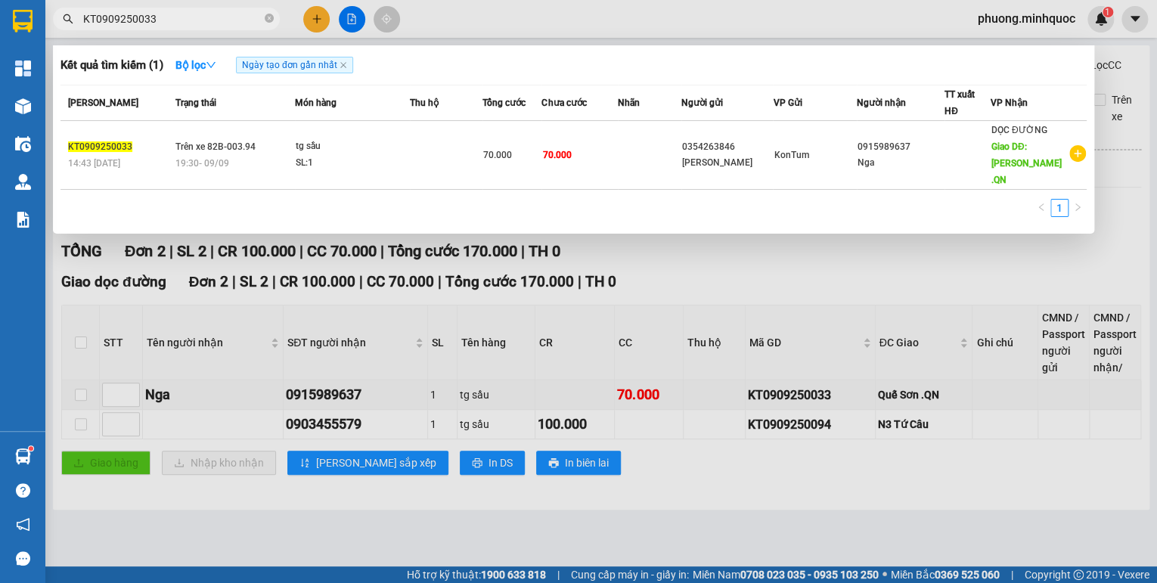
type input "KT0909250033"
click at [234, 142] on span "Trên xe 82B-003.94" at bounding box center [215, 146] width 80 height 11
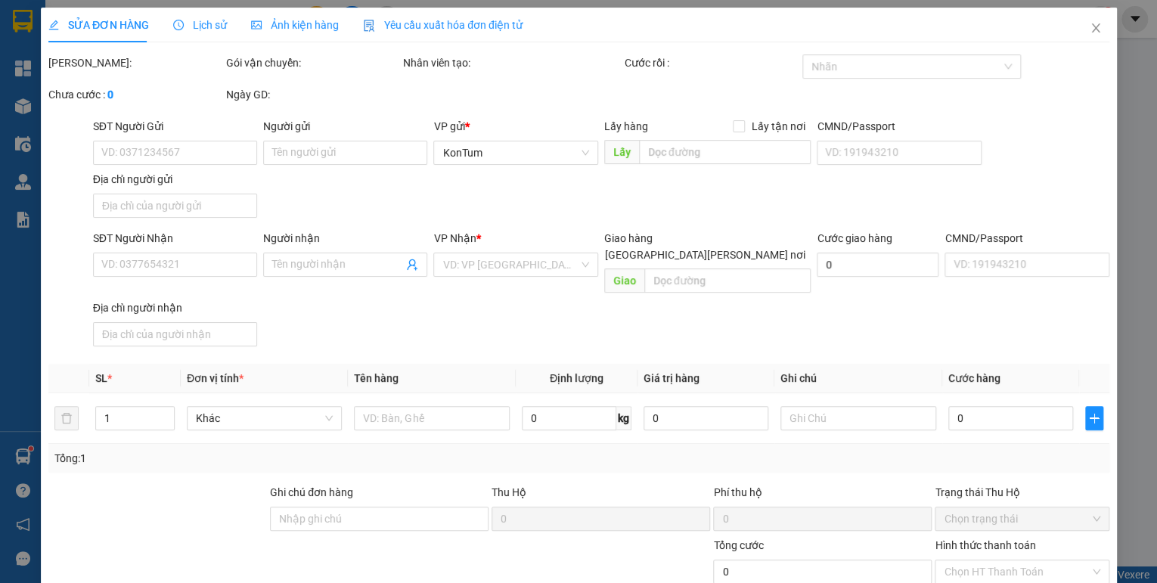
type input "0354263846"
type input "[PERSON_NAME]"
type input "0915989637"
type input "Nga"
type input "Quế Sơn .QN"
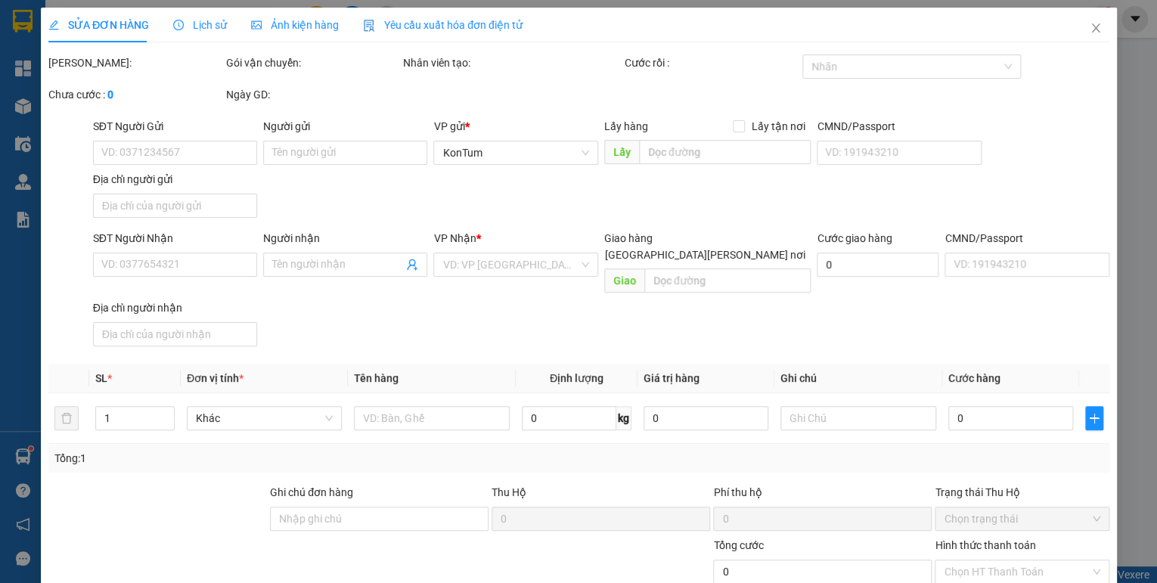
type input "70.000"
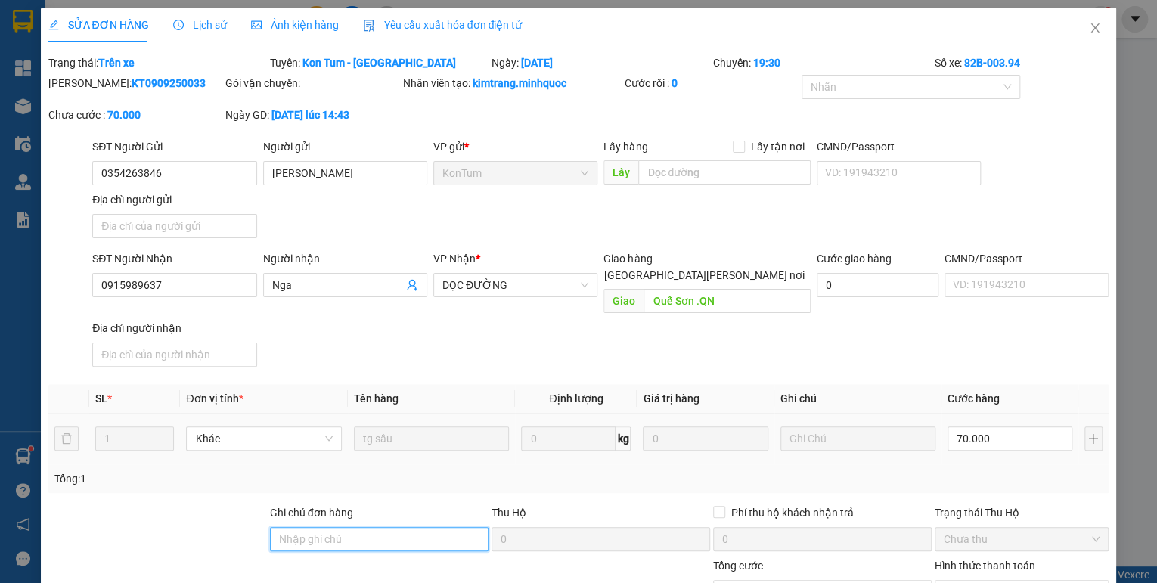
click at [293, 527] on input "Ghi chú đơn hàng" at bounding box center [379, 539] width 219 height 24
drag, startPoint x: 327, startPoint y: 519, endPoint x: 311, endPoint y: 524, distance: 17.5
click at [311, 527] on input "sổ kho 9/9" at bounding box center [379, 539] width 219 height 24
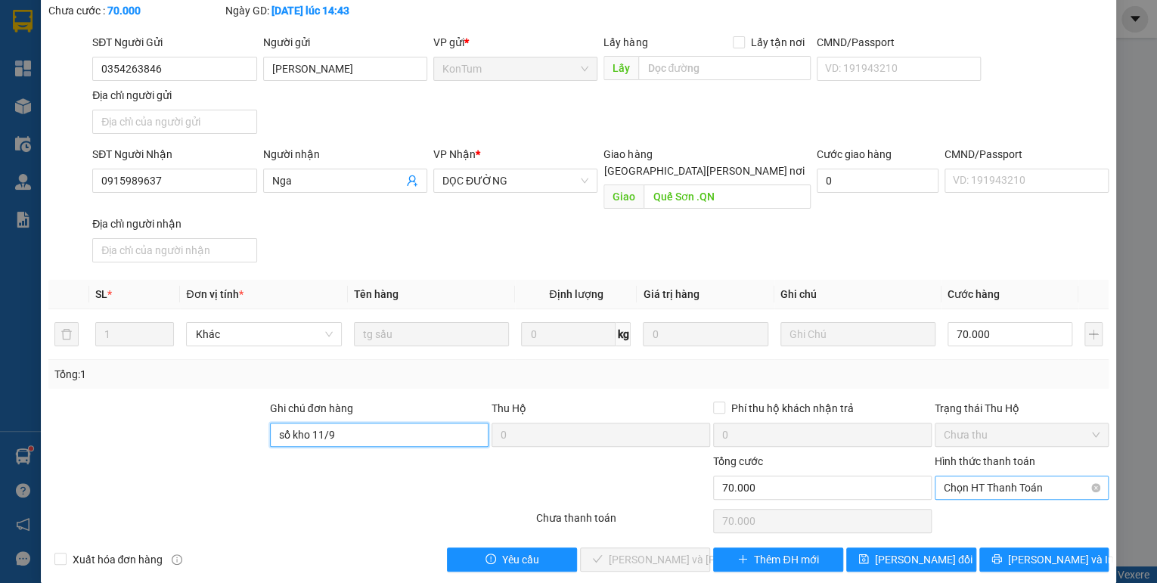
click at [954, 476] on span "Chọn HT Thanh Toán" at bounding box center [1022, 487] width 156 height 23
type input "sổ kho 11/9"
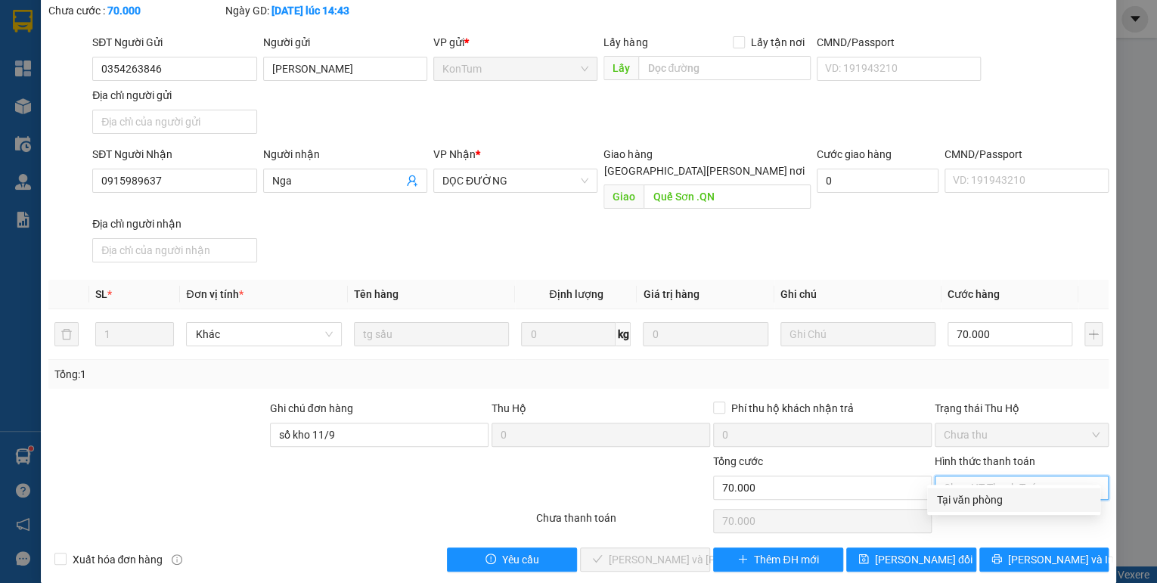
click at [957, 495] on div "Tại văn phòng" at bounding box center [1013, 500] width 155 height 17
type input "0"
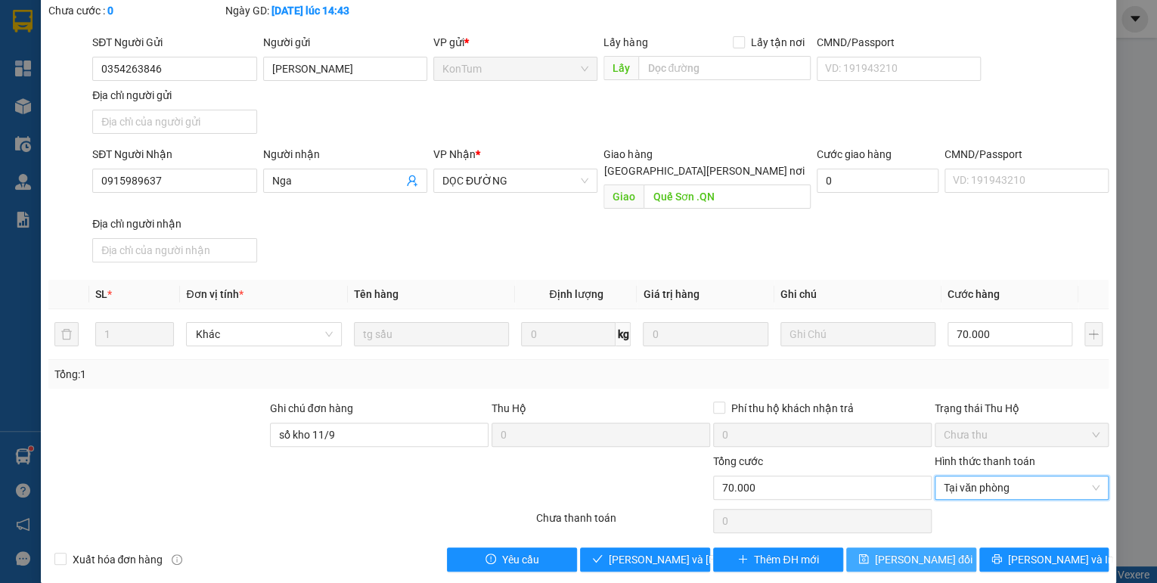
click at [934, 551] on span "[PERSON_NAME] đổi" at bounding box center [924, 559] width 98 height 17
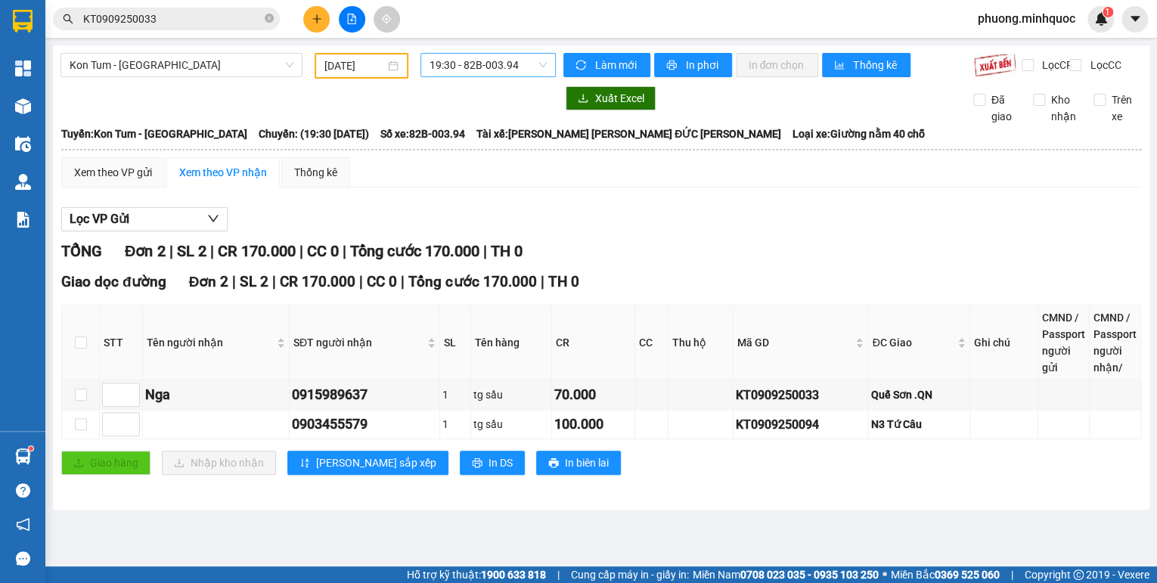
click at [457, 60] on span "19:30 - 82B-003.94" at bounding box center [489, 65] width 118 height 23
click at [482, 145] on div "20:00 - 76H-066.63" at bounding box center [488, 143] width 118 height 17
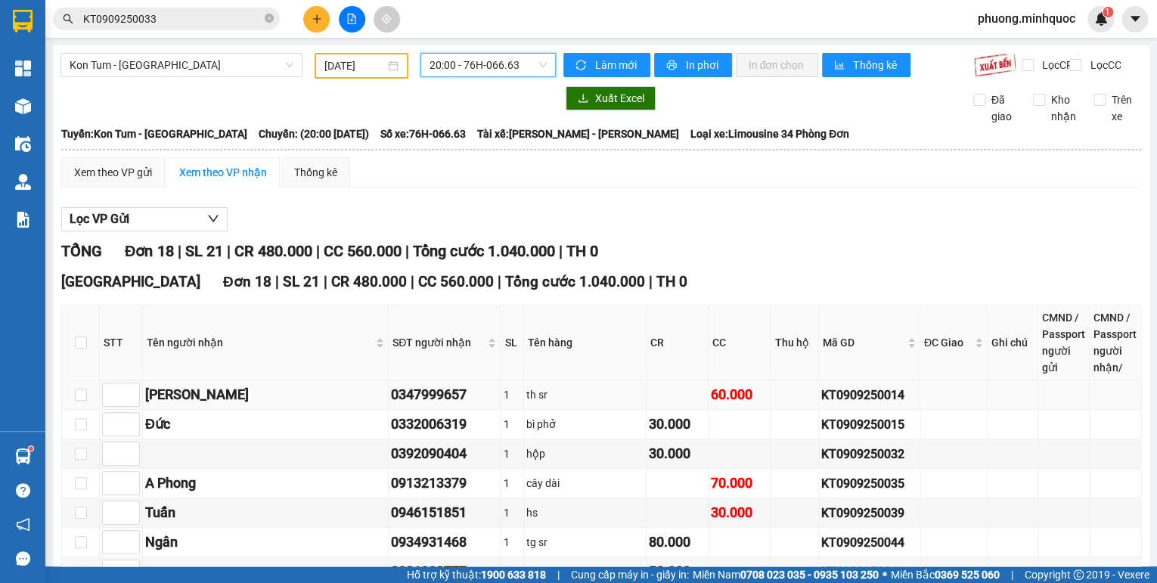
click at [822, 396] on div "KT0909250014" at bounding box center [868, 395] width 95 height 19
click at [160, 20] on input "KT0909250033" at bounding box center [172, 19] width 178 height 17
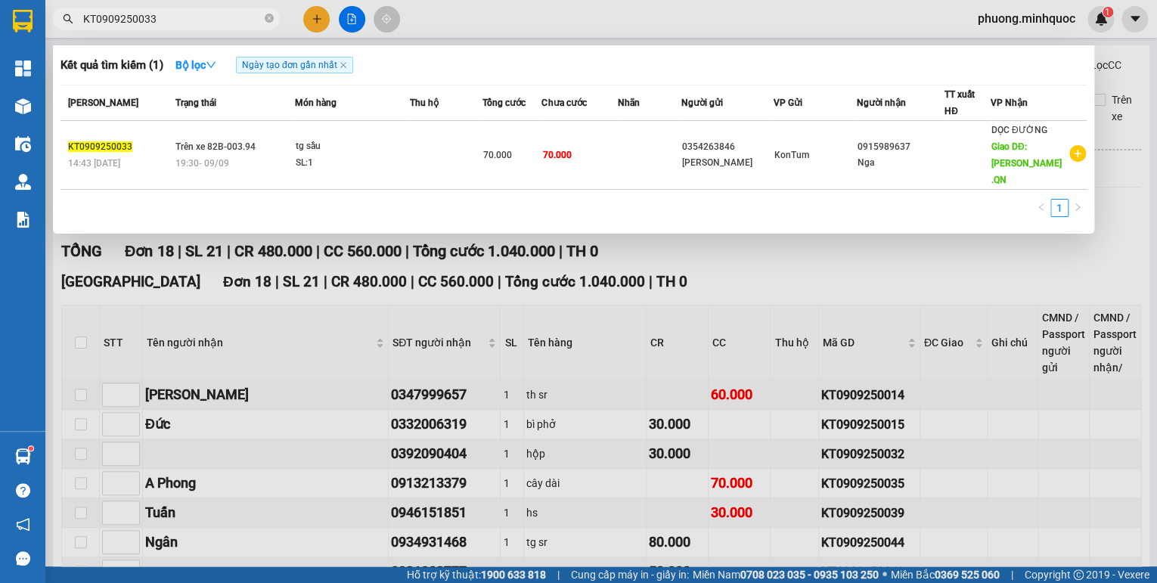
click at [160, 20] on input "KT0909250033" at bounding box center [172, 19] width 178 height 17
paste input "14"
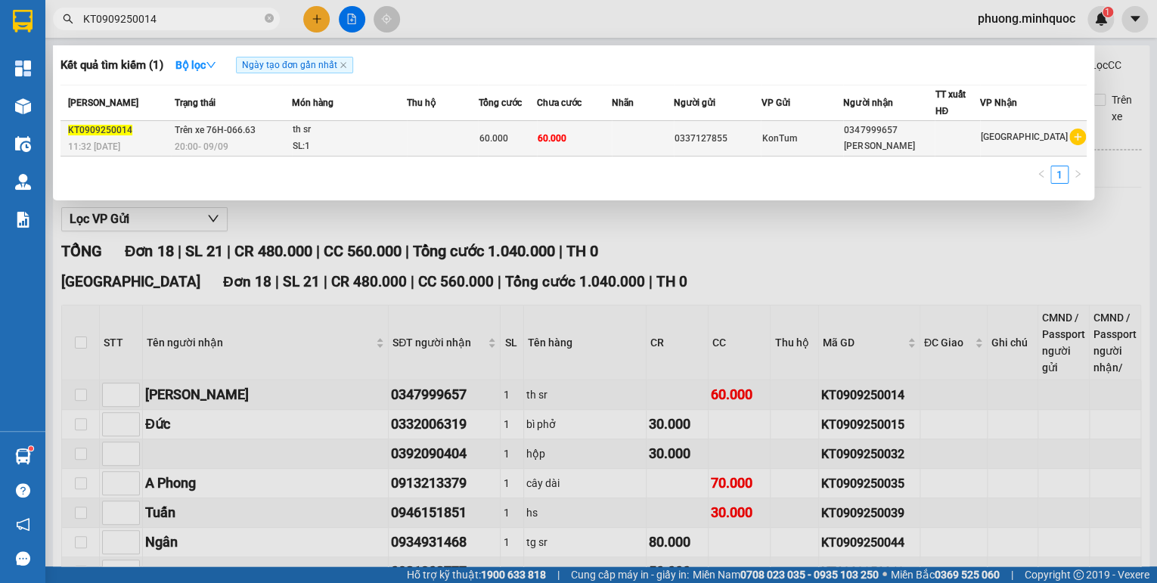
type input "KT0909250014"
click at [237, 148] on div "20:00 [DATE]" at bounding box center [233, 146] width 116 height 17
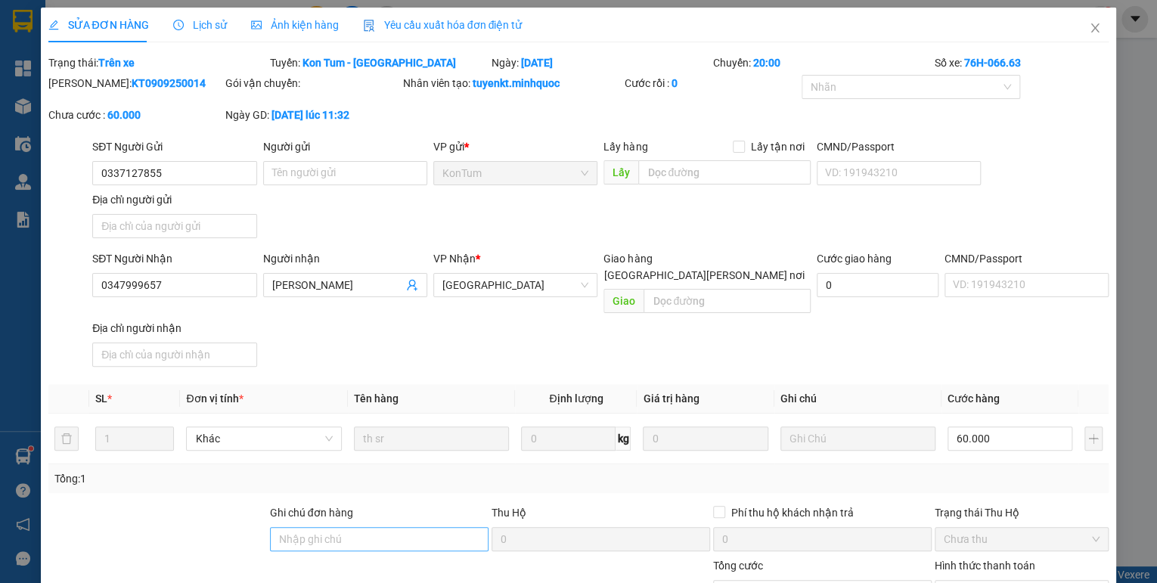
type input "0337127855"
type input "0347999657"
type input "[PERSON_NAME]"
type input "60.000"
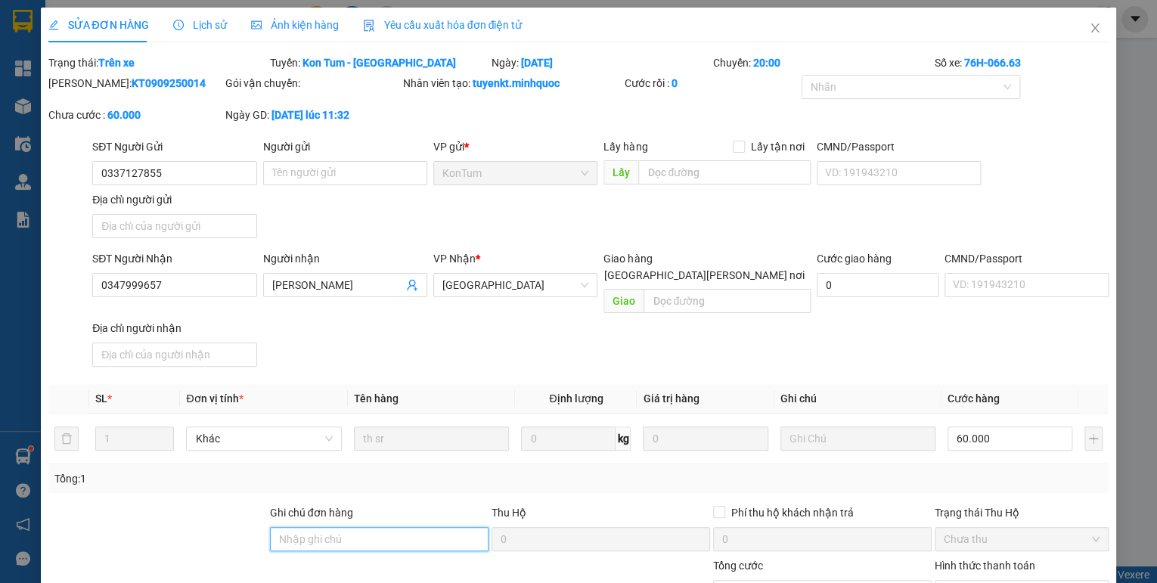
click at [330, 527] on input "Ghi chú đơn hàng" at bounding box center [379, 539] width 219 height 24
click at [318, 527] on input "sổ kho 9/9" at bounding box center [379, 539] width 219 height 24
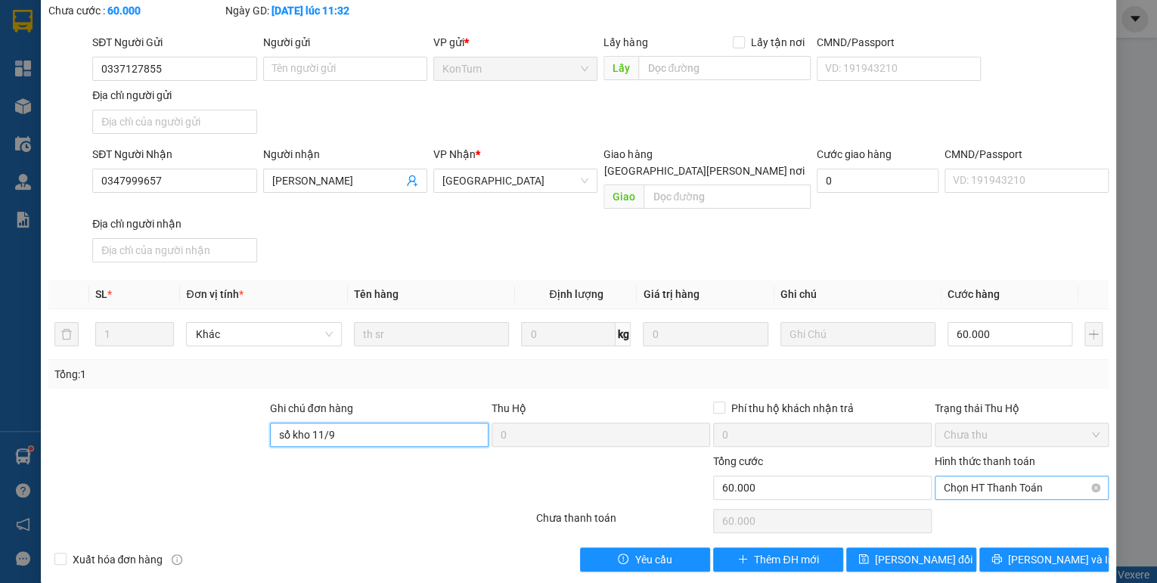
click at [989, 476] on span "Chọn HT Thanh Toán" at bounding box center [1022, 487] width 156 height 23
type input "sổ kho 11/9"
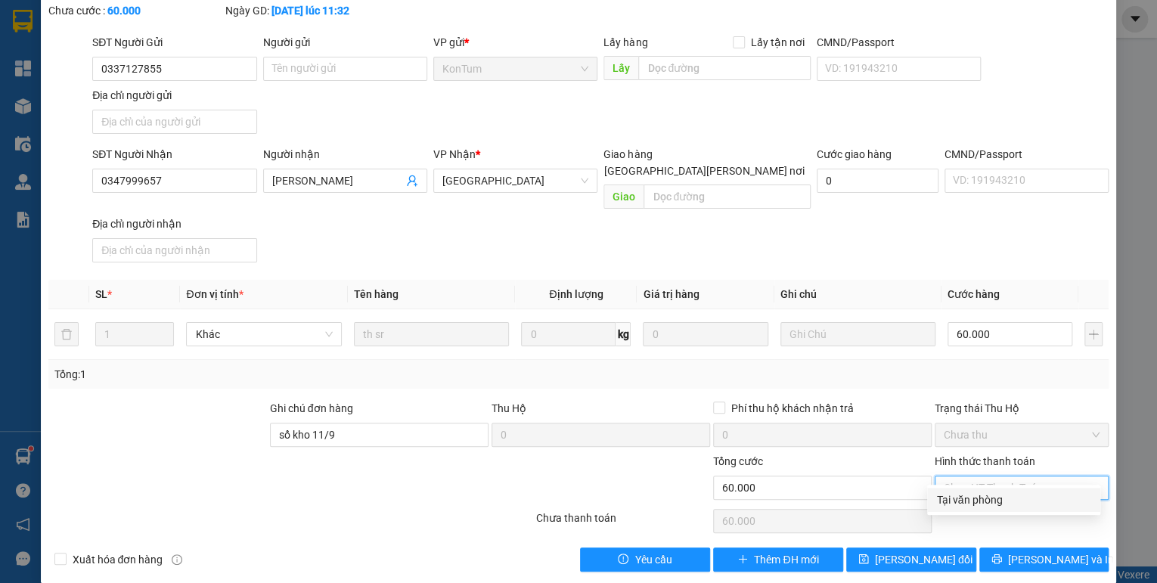
click at [983, 502] on div "Tại văn phòng" at bounding box center [1013, 500] width 155 height 17
type input "0"
click at [917, 551] on span "[PERSON_NAME] đổi" at bounding box center [924, 559] width 98 height 17
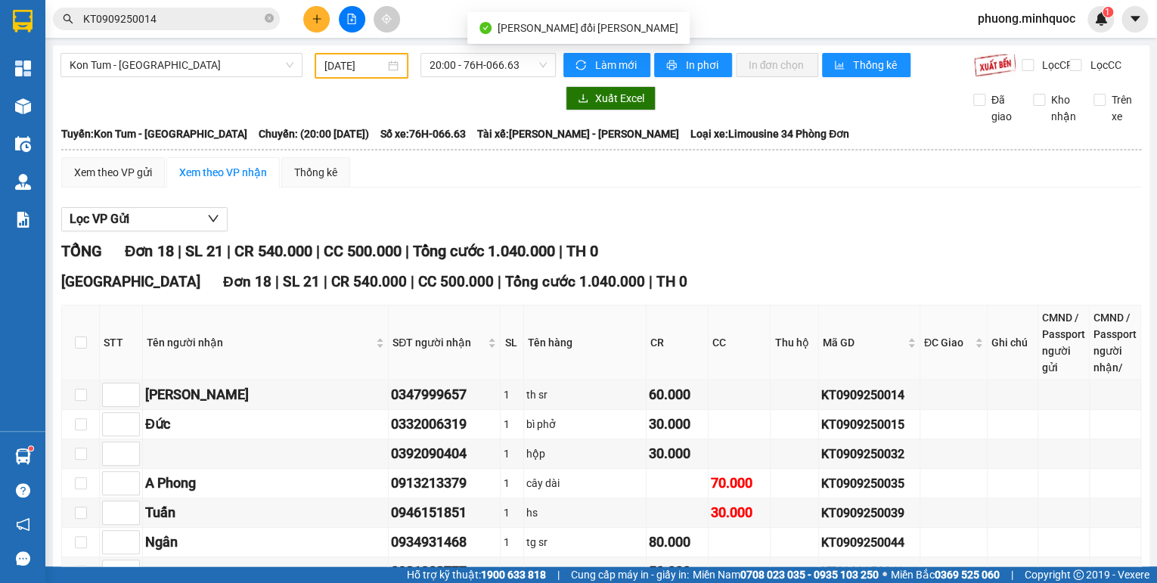
scroll to position [121, 0]
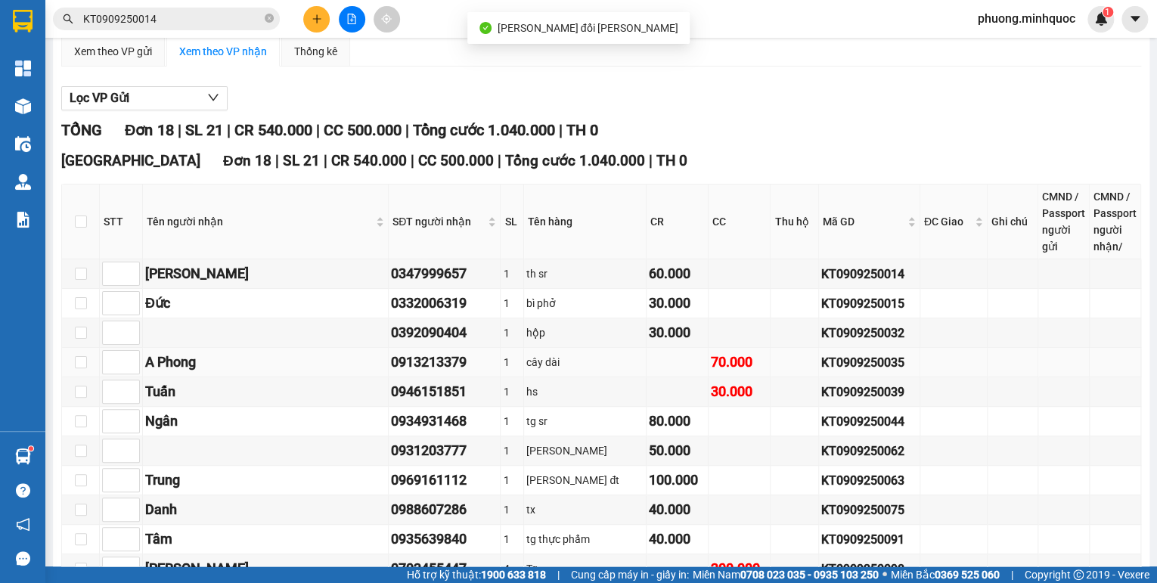
click at [821, 370] on div "KT0909250035" at bounding box center [868, 362] width 95 height 19
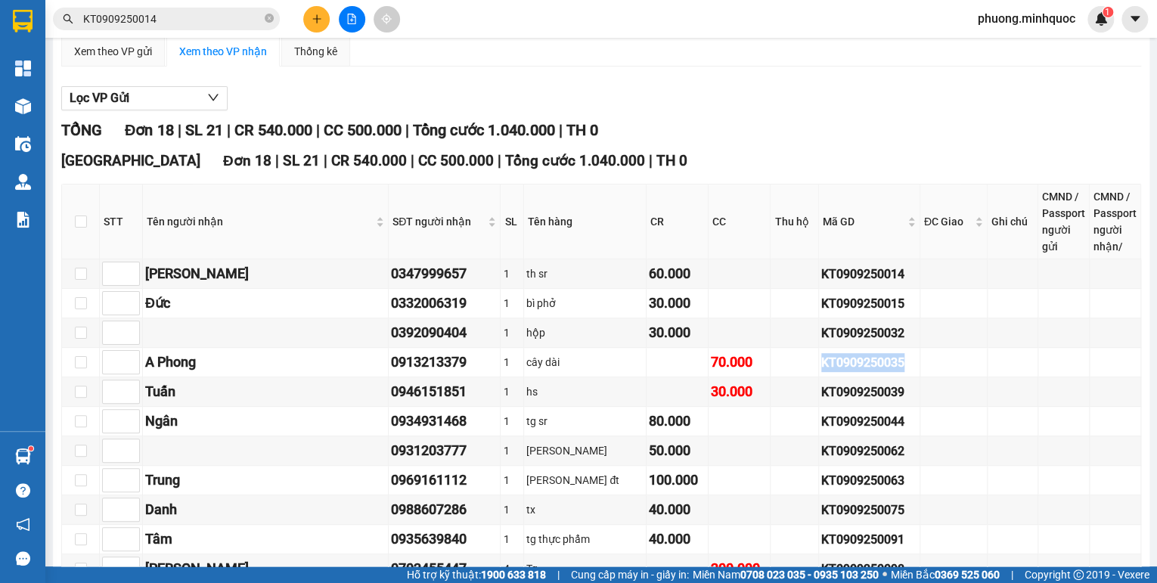
click at [147, 16] on input "KT0909250014" at bounding box center [172, 19] width 178 height 17
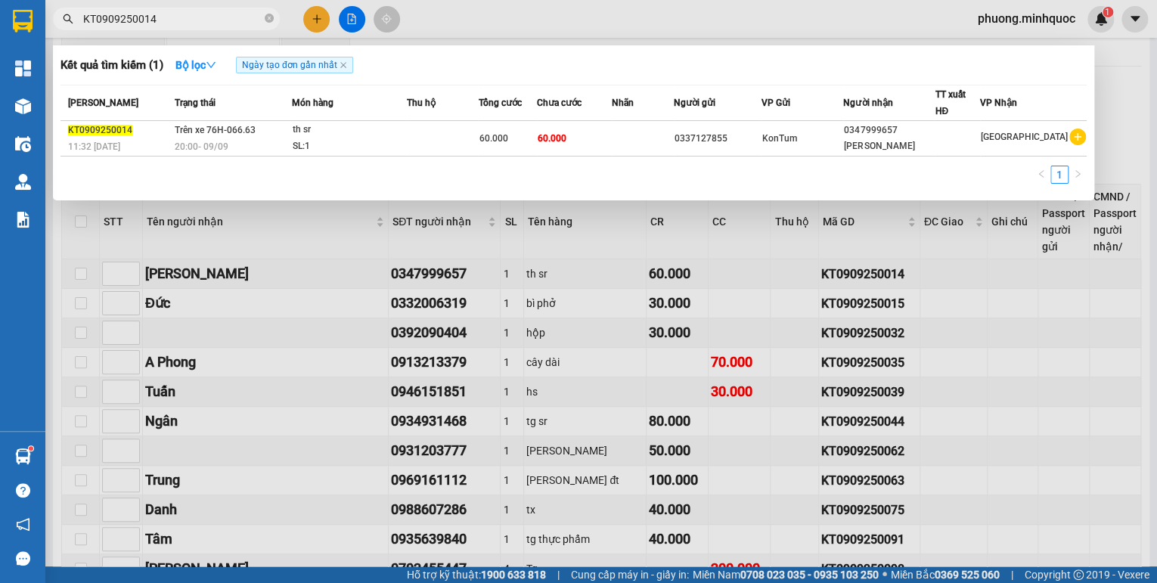
click at [147, 16] on input "KT0909250014" at bounding box center [172, 19] width 178 height 17
paste input "35"
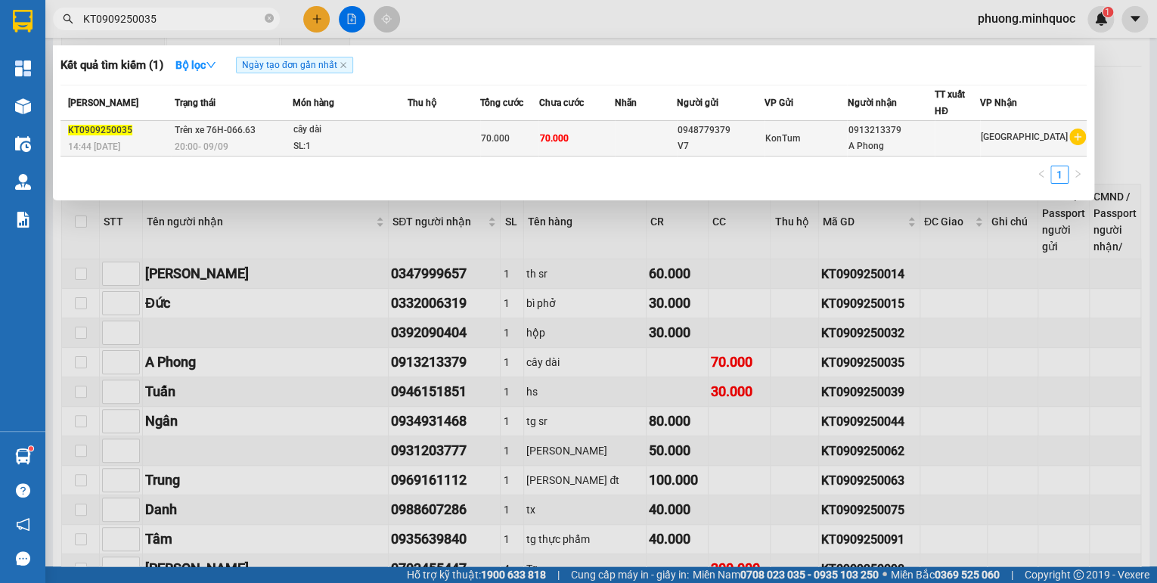
type input "KT0909250035"
click at [263, 147] on div "20:00 [DATE]" at bounding box center [233, 146] width 117 height 17
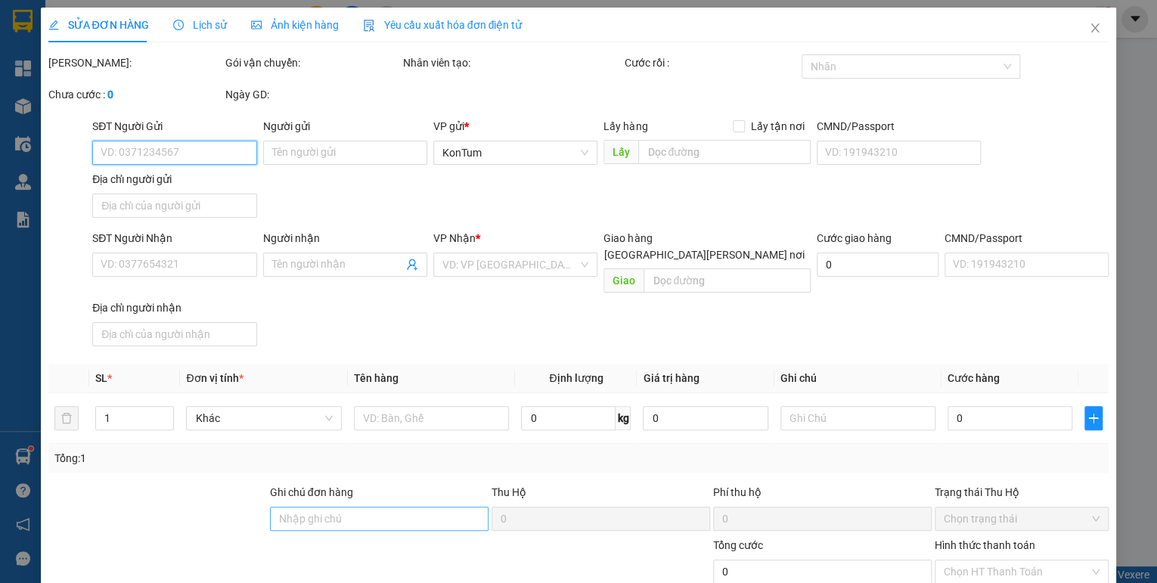
type input "0948779379"
type input "V7"
type input "0913213379"
type input "A Phong"
type input "70.000"
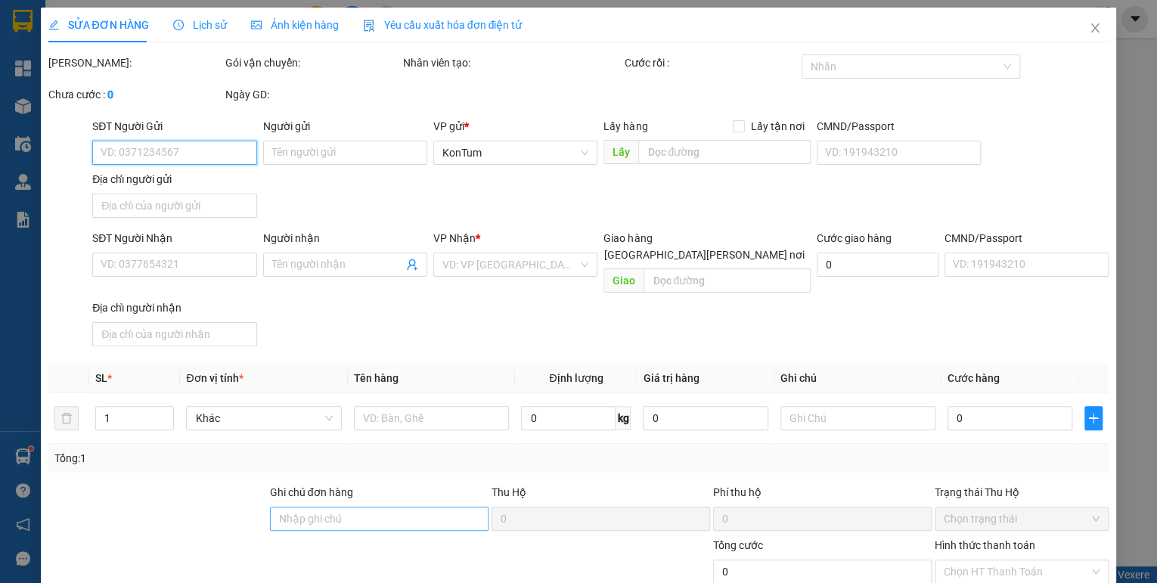
type input "70.000"
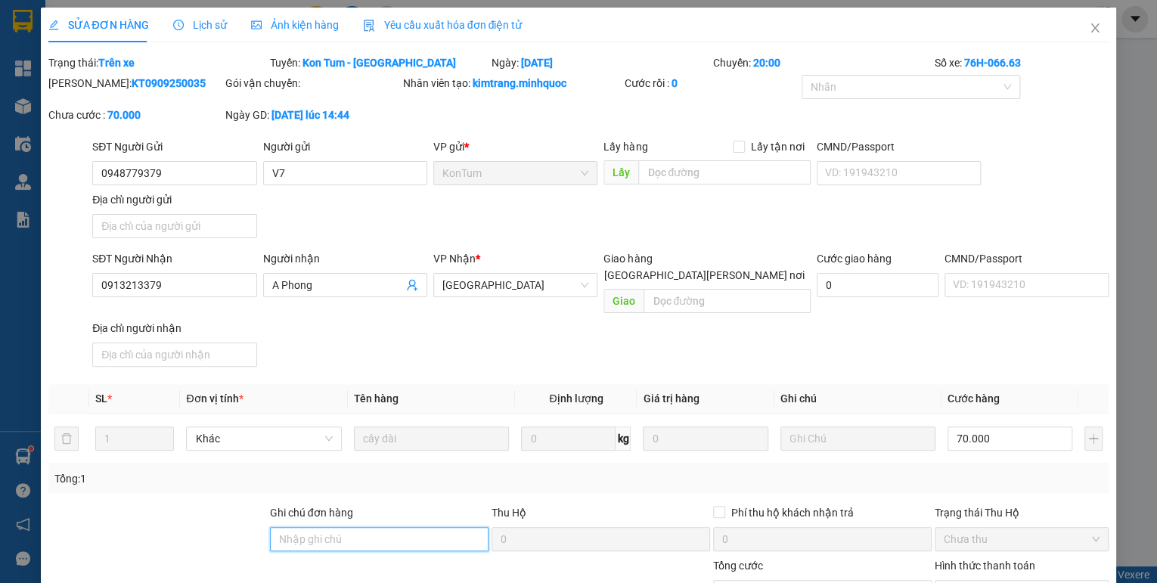
click at [345, 529] on input "Ghi chú đơn hàng" at bounding box center [379, 539] width 219 height 24
click at [316, 527] on input "sổ kho 9/9" at bounding box center [379, 539] width 219 height 24
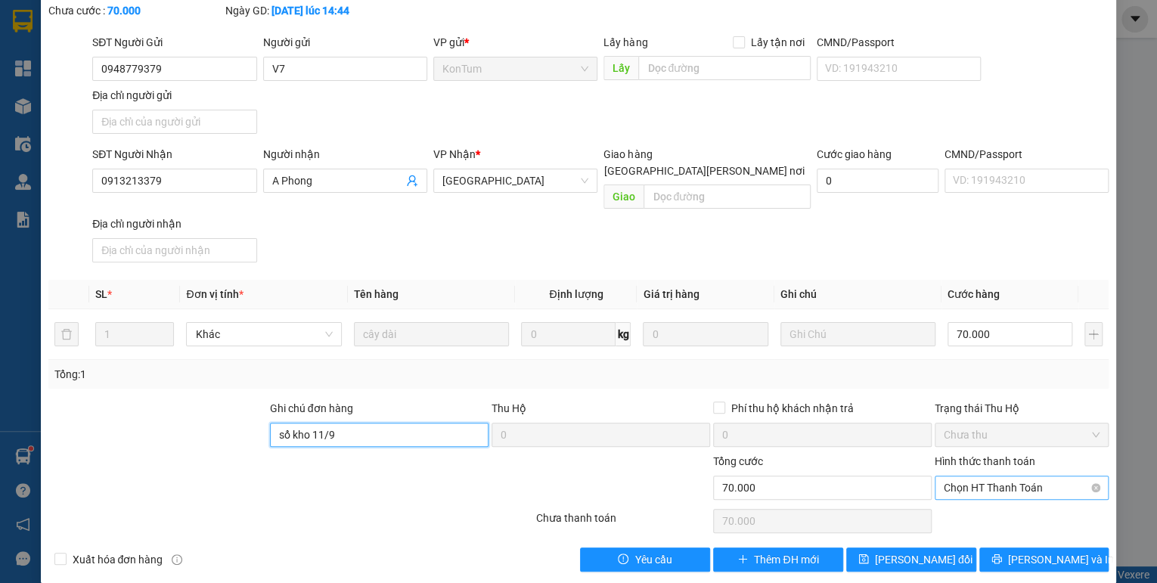
click at [954, 476] on span "Chọn HT Thanh Toán" at bounding box center [1022, 487] width 156 height 23
type input "sổ kho 11/9"
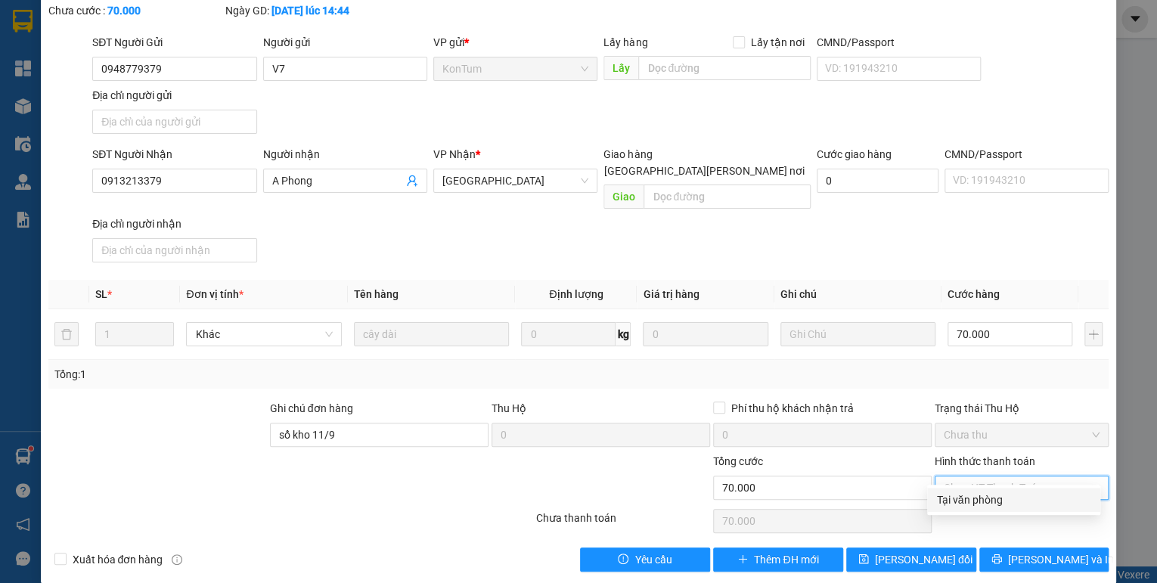
click at [955, 502] on div "Tại văn phòng" at bounding box center [1013, 500] width 155 height 17
type input "0"
click at [942, 549] on button "[PERSON_NAME] đổi" at bounding box center [911, 560] width 130 height 24
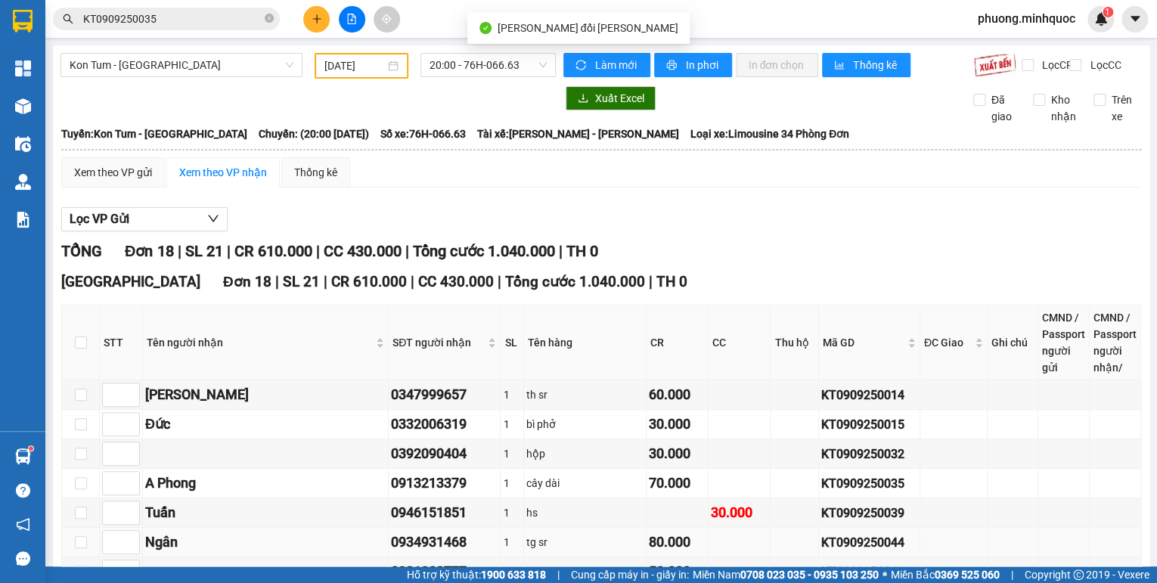
scroll to position [181, 0]
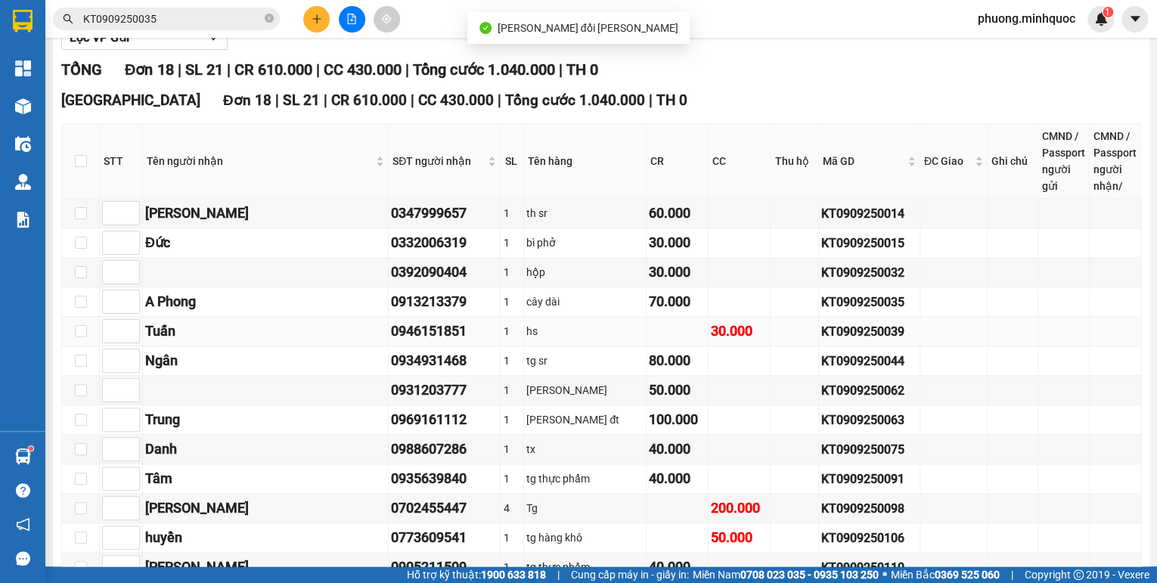
click at [821, 341] on div "KT0909250039" at bounding box center [868, 331] width 95 height 19
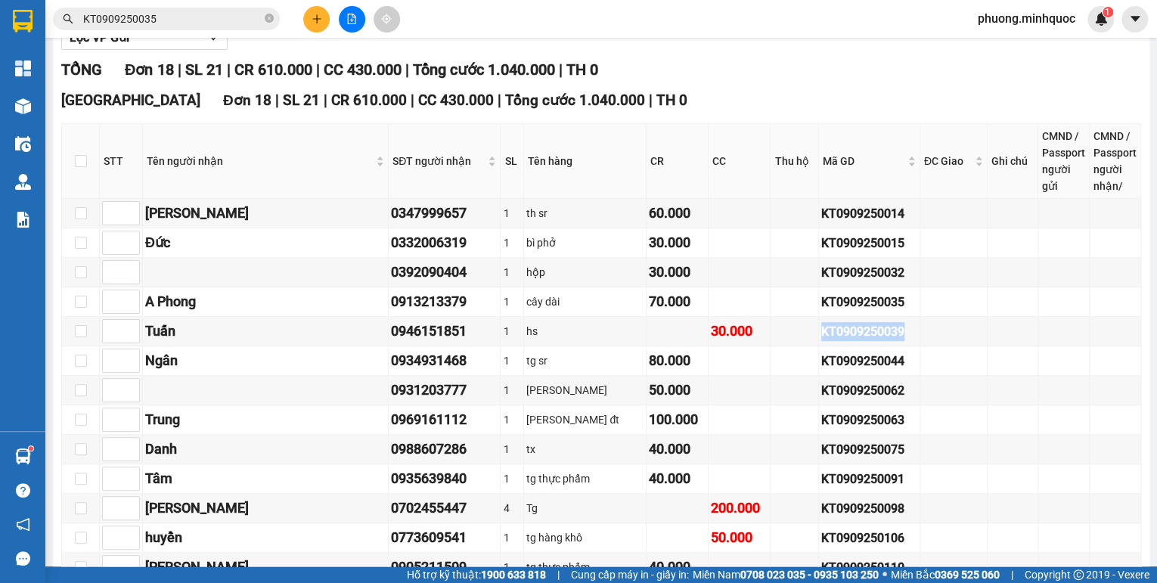
click at [175, 27] on span "KT0909250035" at bounding box center [166, 19] width 227 height 23
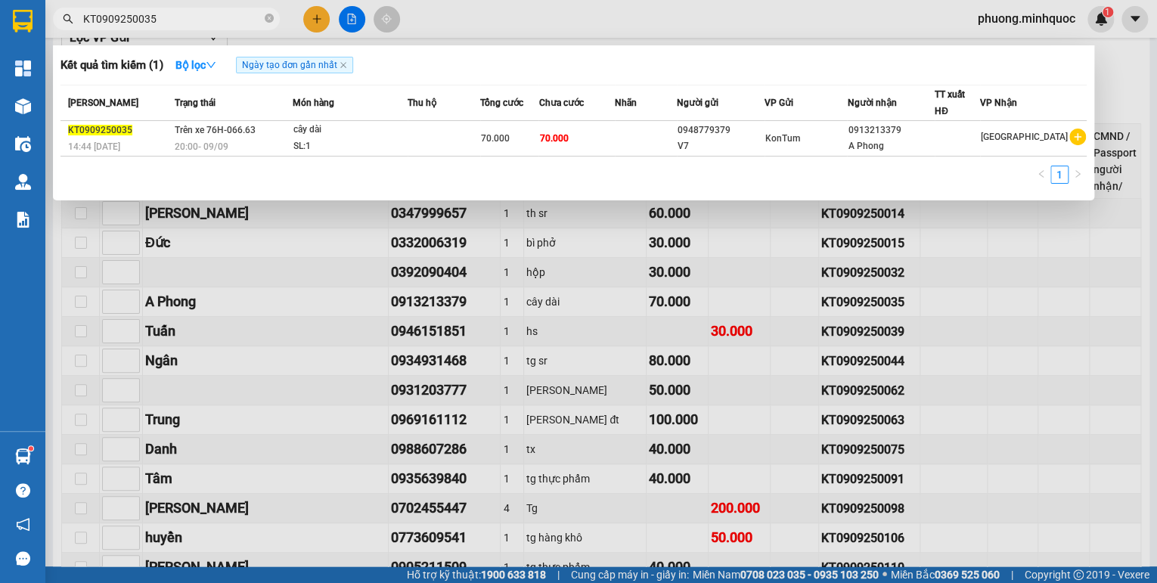
click at [175, 28] on span "KT0909250035" at bounding box center [166, 19] width 227 height 23
click at [169, 11] on input "KT0909250035" at bounding box center [172, 19] width 178 height 17
paste input "9"
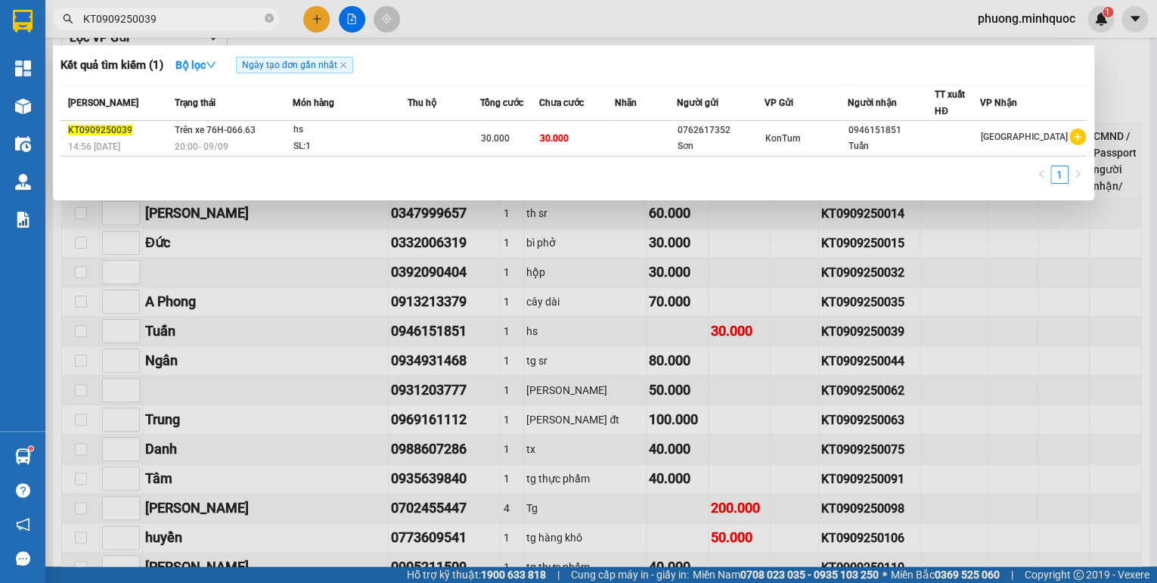
type input "KT0909250039"
click at [195, 141] on span "20:00 [DATE]" at bounding box center [202, 146] width 54 height 11
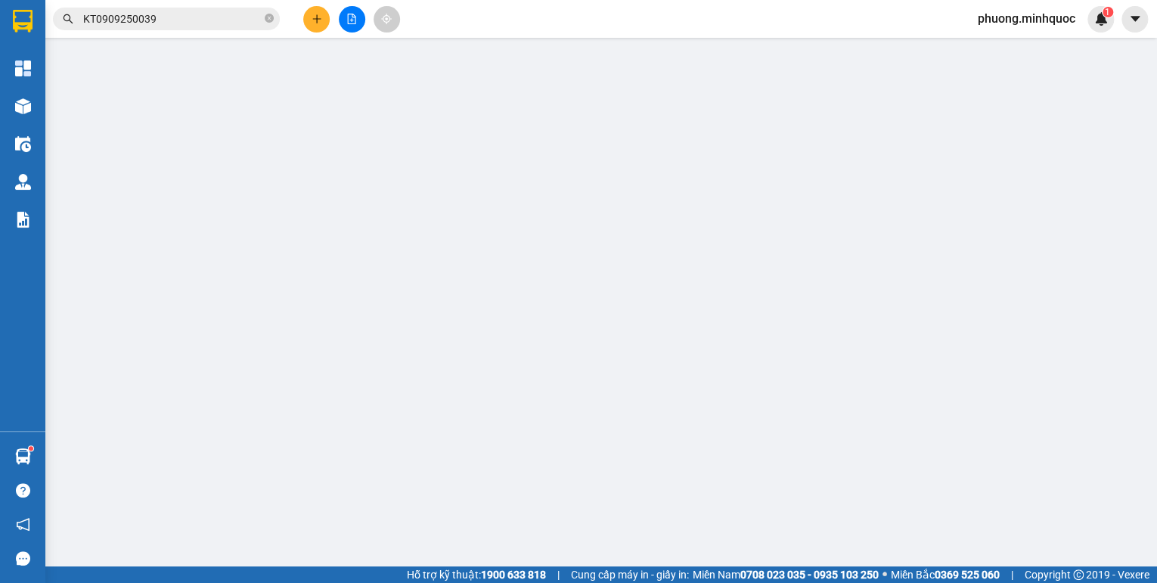
type input "0762617352"
type input "Sơn"
type input "0946151851"
type input "Tuấn"
type input "30.000"
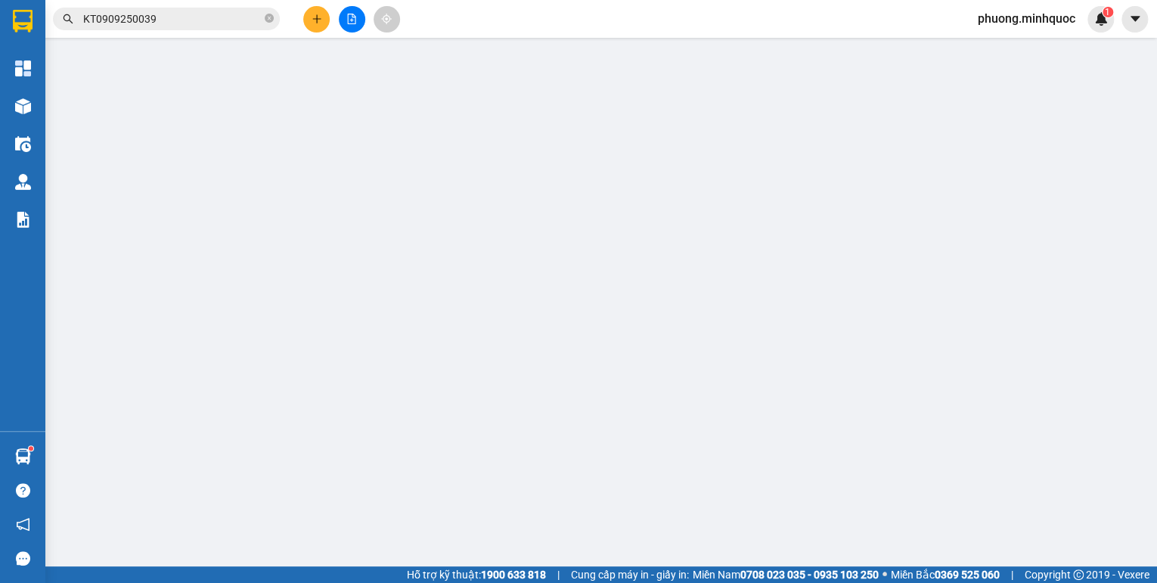
type input "30.000"
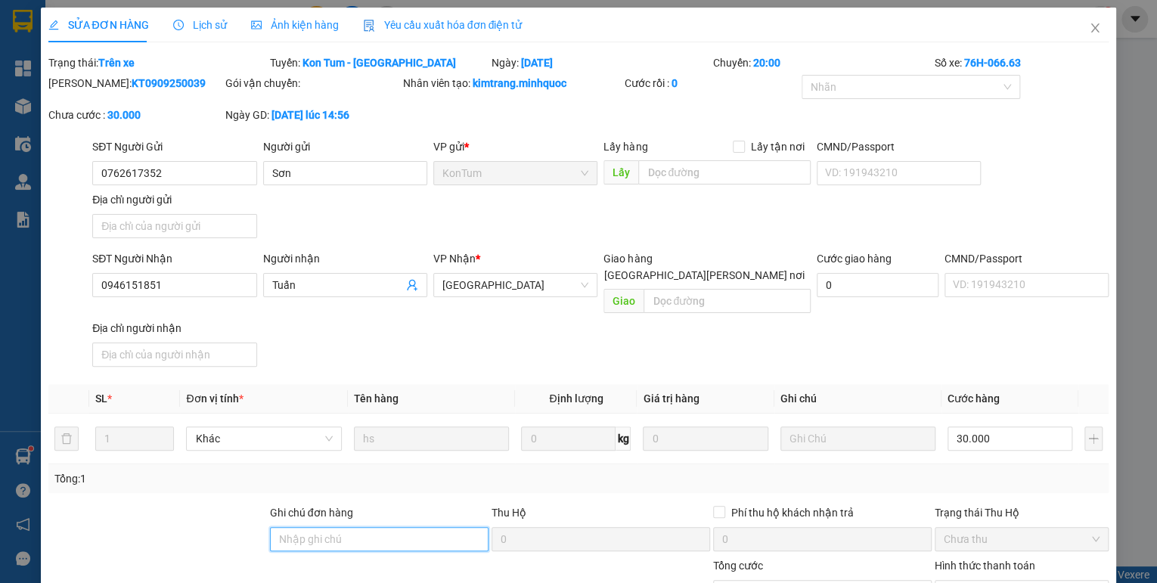
click at [281, 527] on input "Ghi chú đơn hàng" at bounding box center [379, 539] width 219 height 24
click at [316, 527] on input "sổ kho 9/9" at bounding box center [379, 539] width 219 height 24
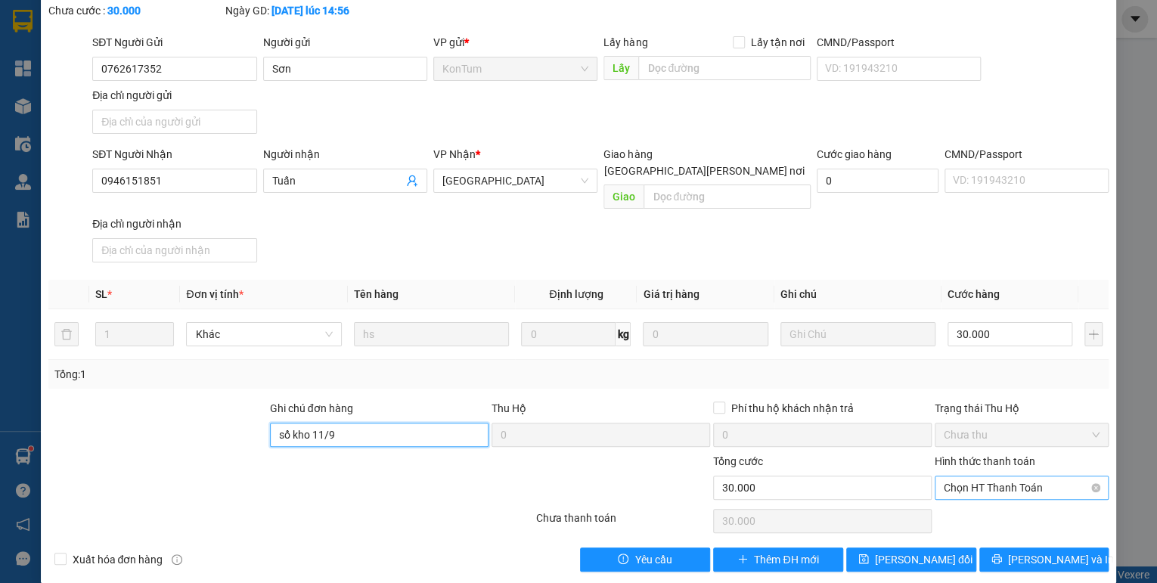
click at [1000, 476] on div "Chọn HT Thanh Toán" at bounding box center [1022, 488] width 174 height 24
type input "sổ kho 11/9"
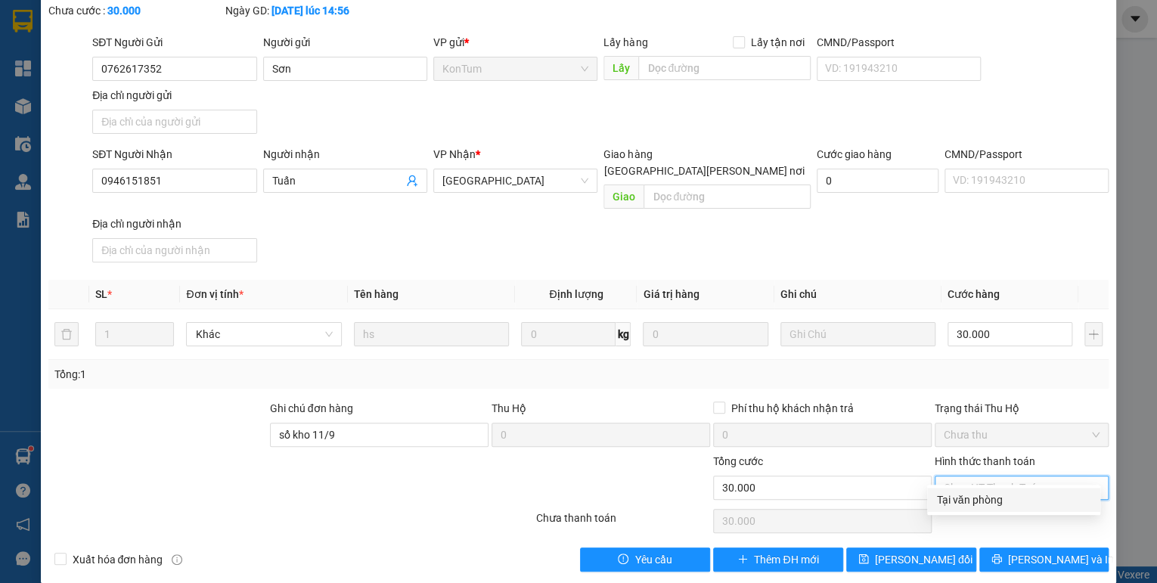
click at [990, 504] on div "Tại văn phòng" at bounding box center [1013, 500] width 155 height 17
type input "0"
click at [903, 551] on button "[PERSON_NAME] đổi" at bounding box center [911, 560] width 130 height 24
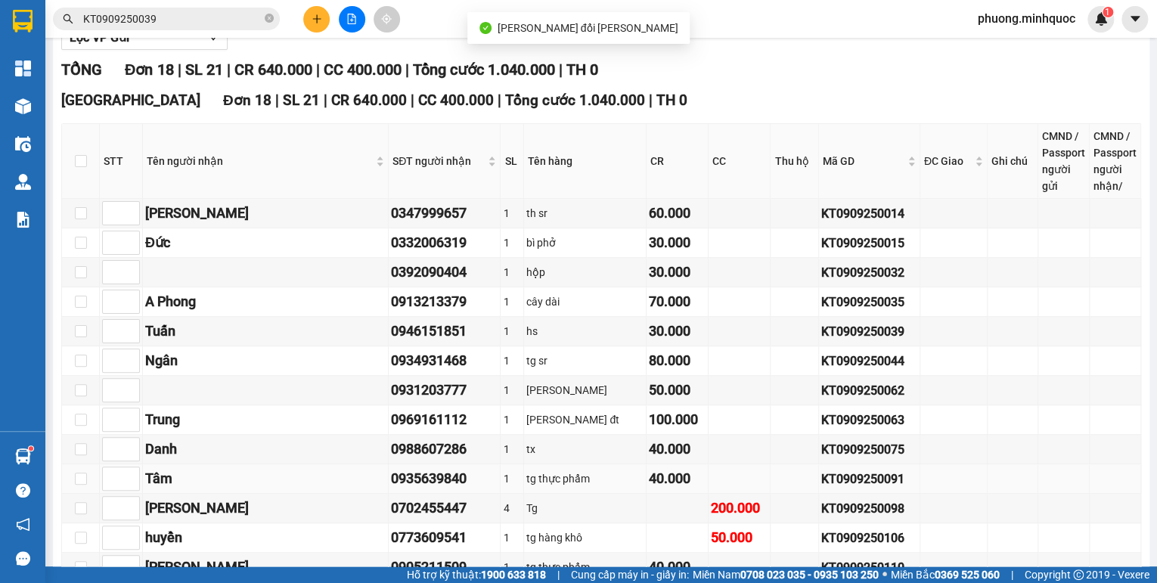
scroll to position [363, 0]
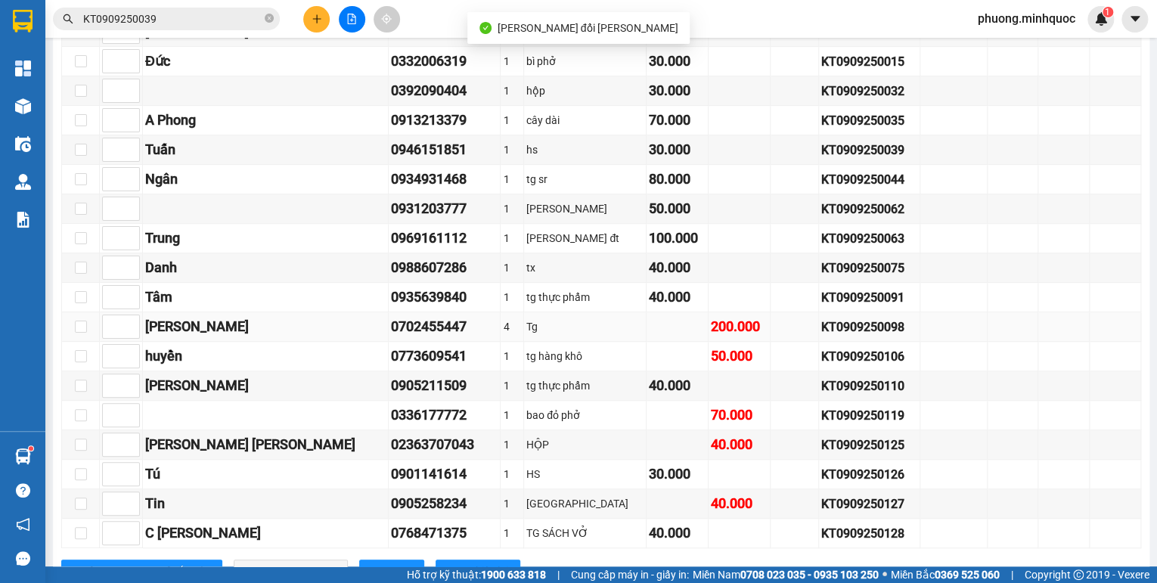
click at [821, 333] on div "KT0909250098" at bounding box center [868, 327] width 95 height 19
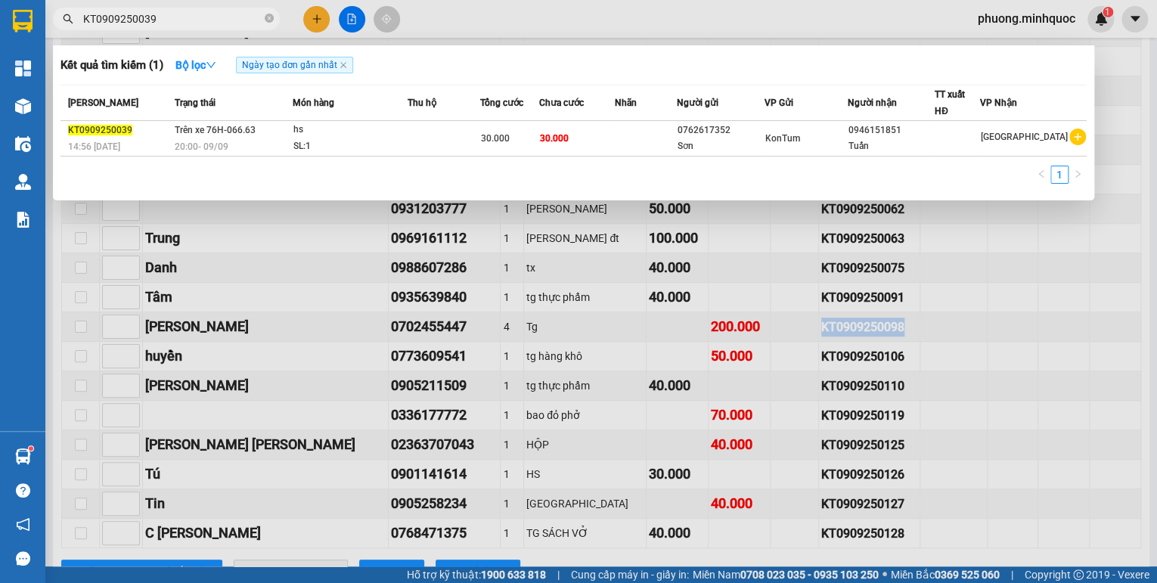
click at [148, 20] on input "KT0909250039" at bounding box center [172, 19] width 178 height 17
paste input "98"
type input "KT0909250098"
click at [233, 135] on span "Trên xe 76H-066.63" at bounding box center [215, 130] width 81 height 11
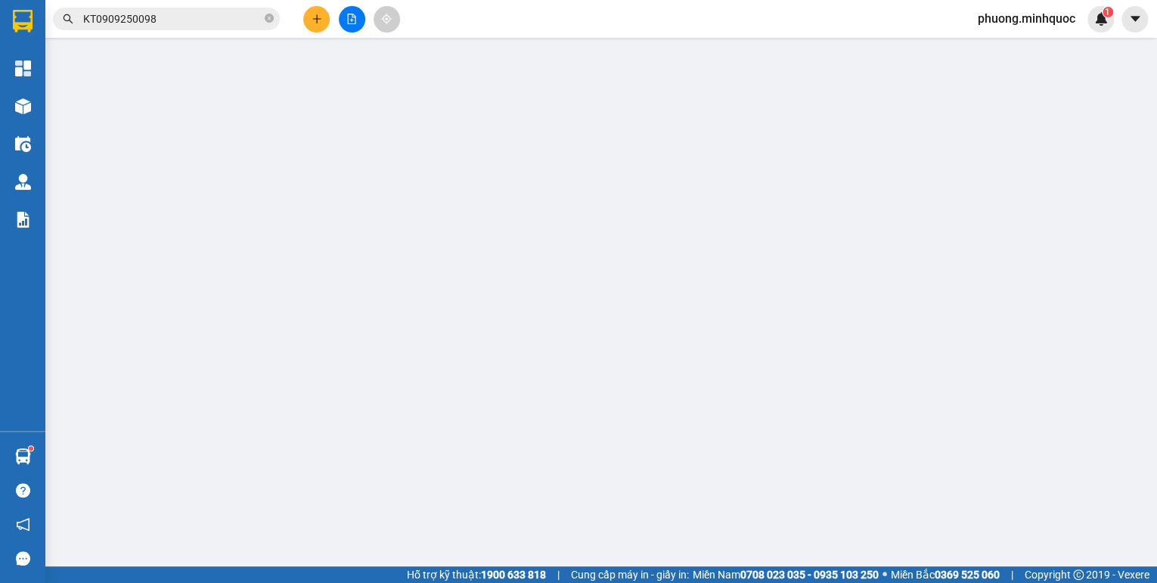
type input "CTY sao mai"
type input "0702455447"
type input "[PERSON_NAME]"
type input "200.000"
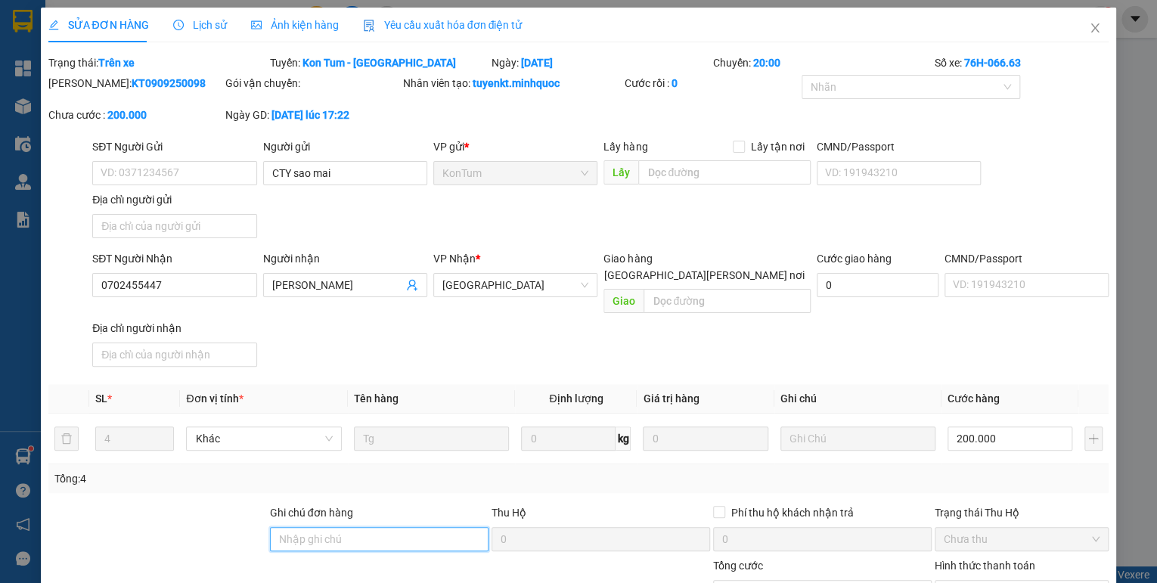
click at [326, 527] on input "Ghi chú đơn hàng" at bounding box center [379, 539] width 219 height 24
click at [318, 527] on input "sổ kho 9/9" at bounding box center [379, 539] width 219 height 24
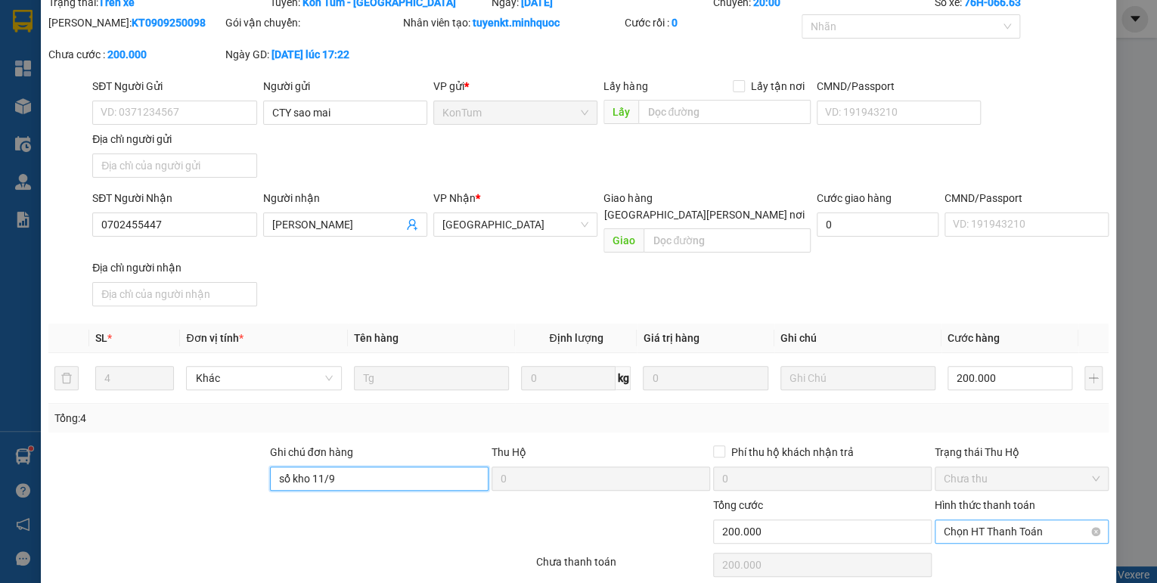
click at [1021, 520] on span "Chọn HT Thanh Toán" at bounding box center [1022, 531] width 156 height 23
type input "sổ kho 11/9"
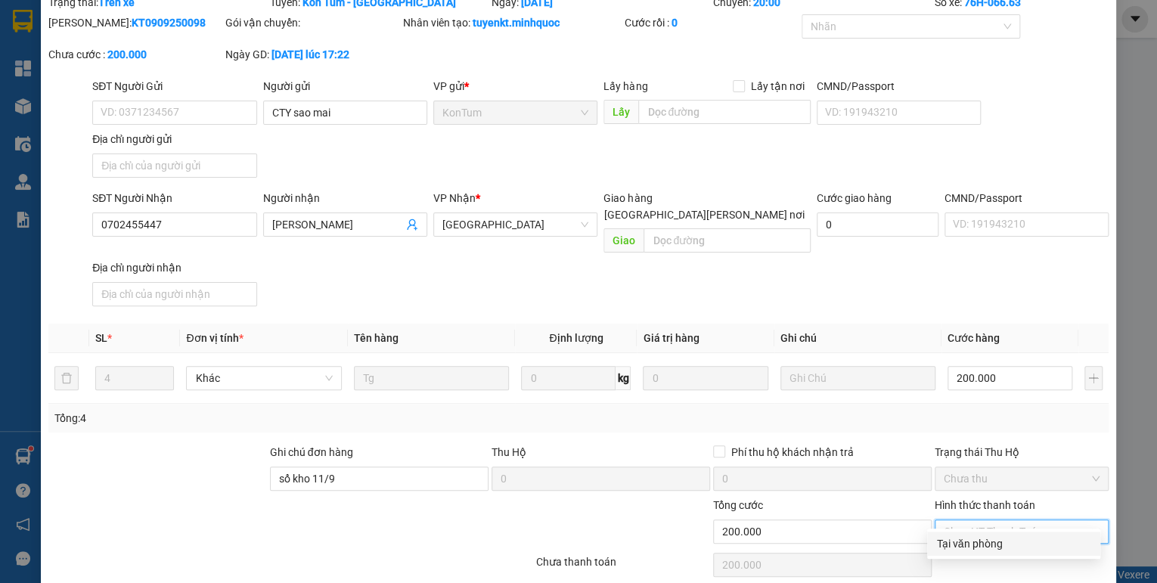
click at [1010, 544] on div "Tại văn phòng" at bounding box center [1013, 543] width 155 height 17
type input "0"
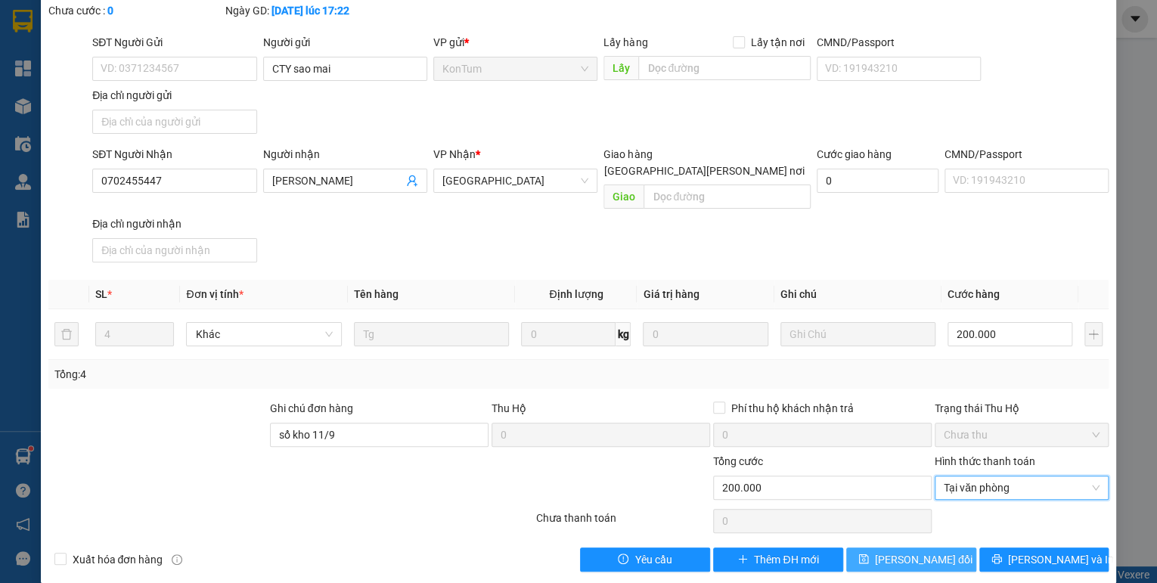
click at [932, 551] on span "[PERSON_NAME] đổi" at bounding box center [924, 559] width 98 height 17
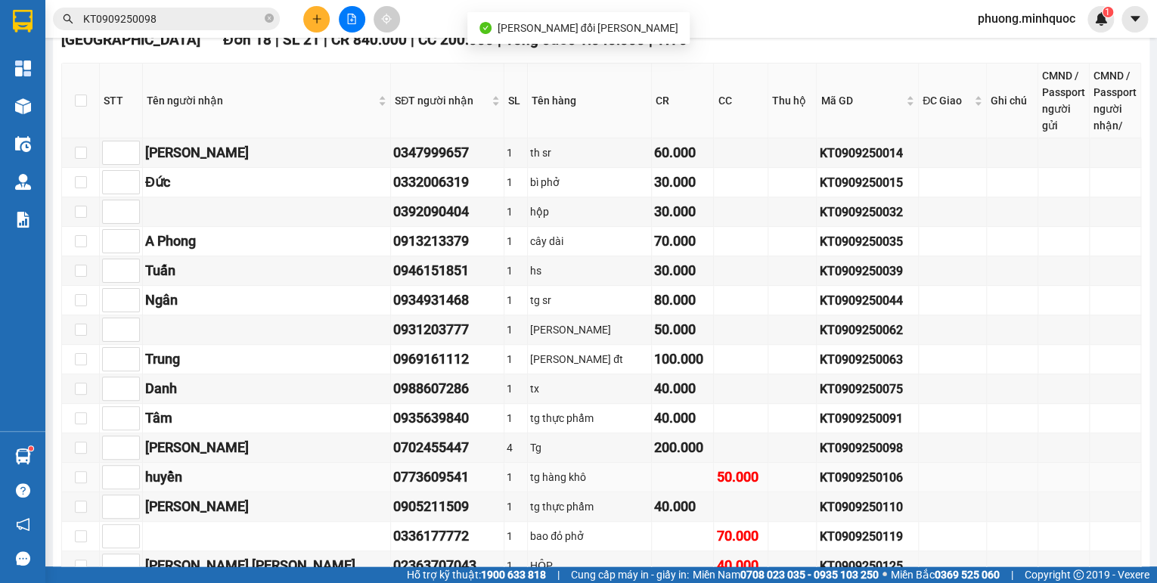
scroll to position [363, 0]
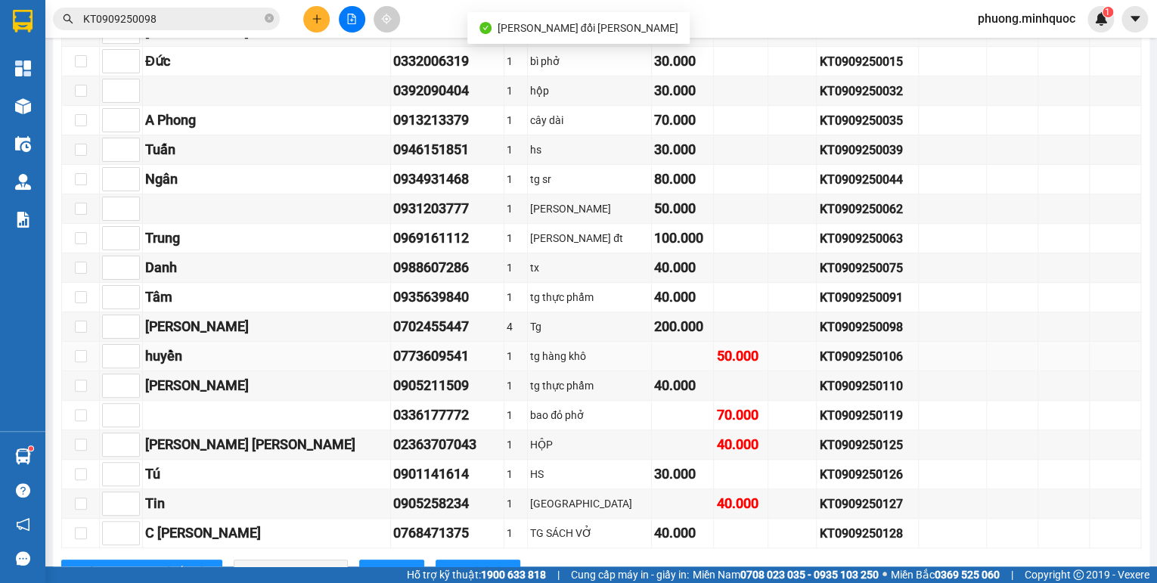
click at [819, 360] on div "KT0909250106" at bounding box center [867, 356] width 97 height 19
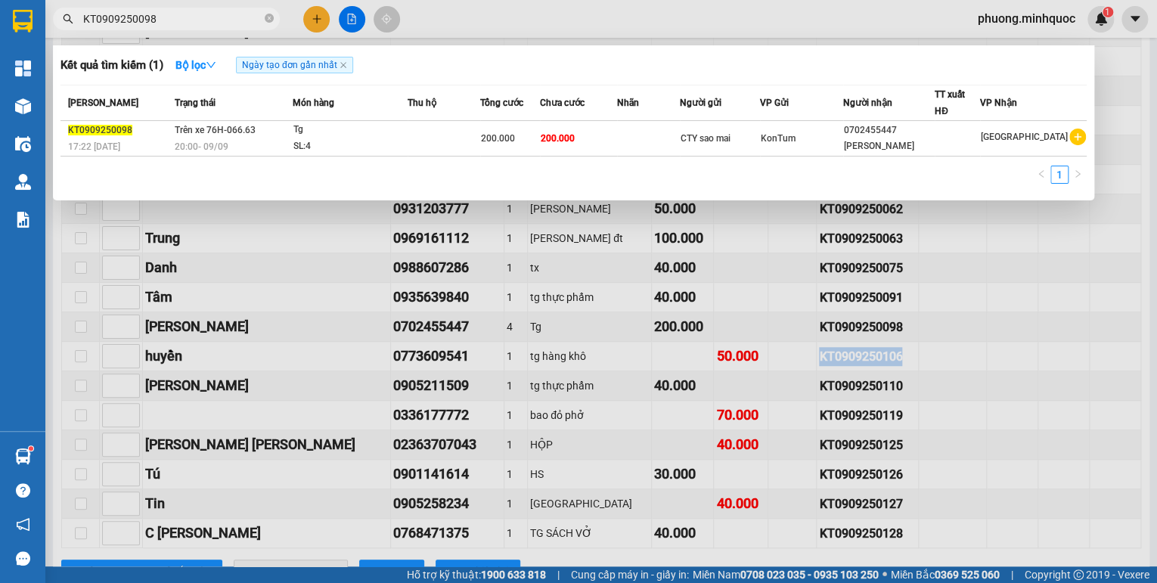
click at [116, 13] on input "KT0909250098" at bounding box center [172, 19] width 178 height 17
paste input "106"
type input "KT0909250106"
click at [286, 135] on td "Trên xe 76H-066.63 20:00 [DATE]" at bounding box center [232, 139] width 122 height 36
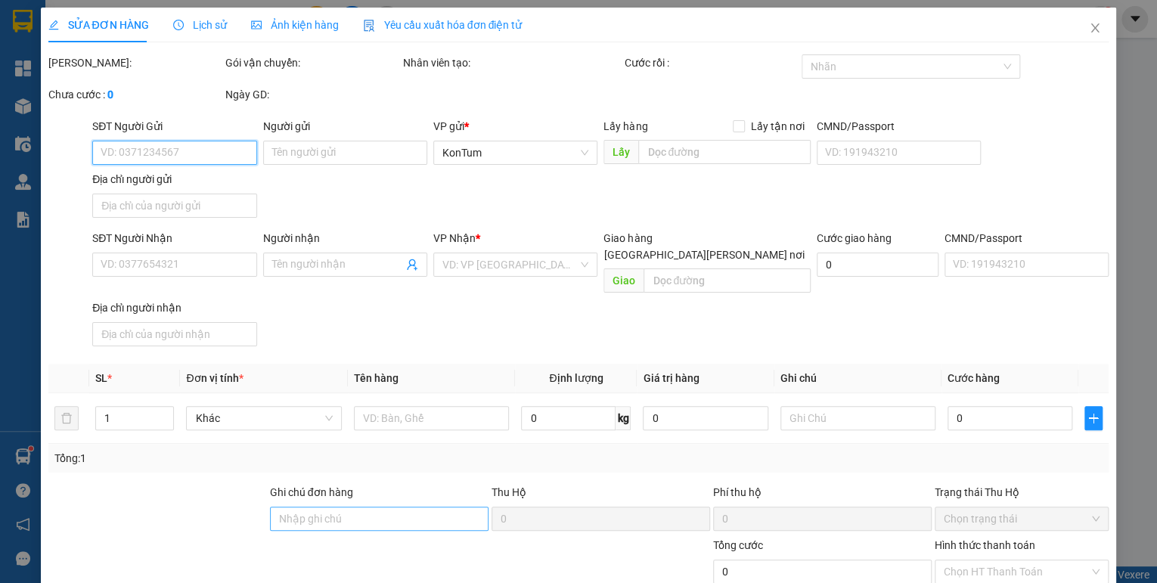
type input "0977974906"
type input "0773609541"
type input "huyền"
type input "50.000"
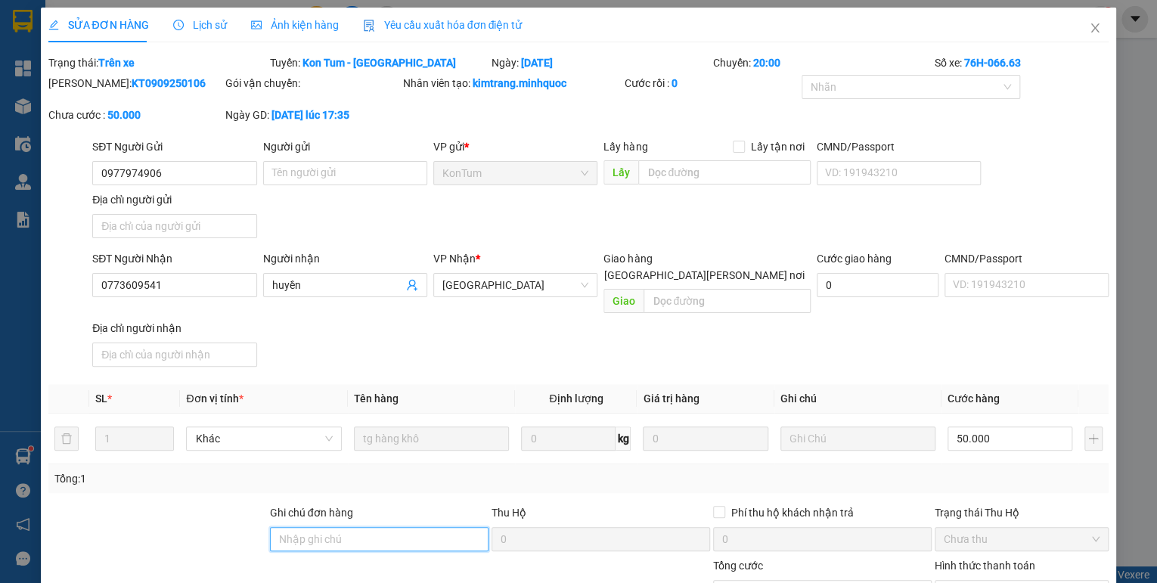
click at [336, 527] on input "Ghi chú đơn hàng" at bounding box center [379, 539] width 219 height 24
click at [316, 527] on input "sổ kho 9/9" at bounding box center [379, 539] width 219 height 24
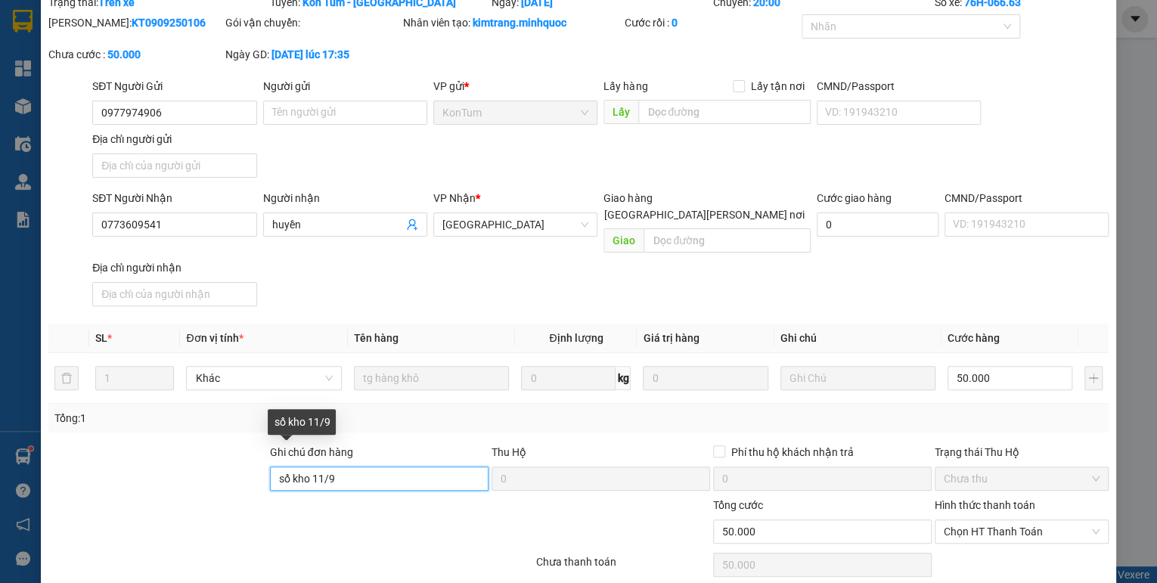
scroll to position [104, 0]
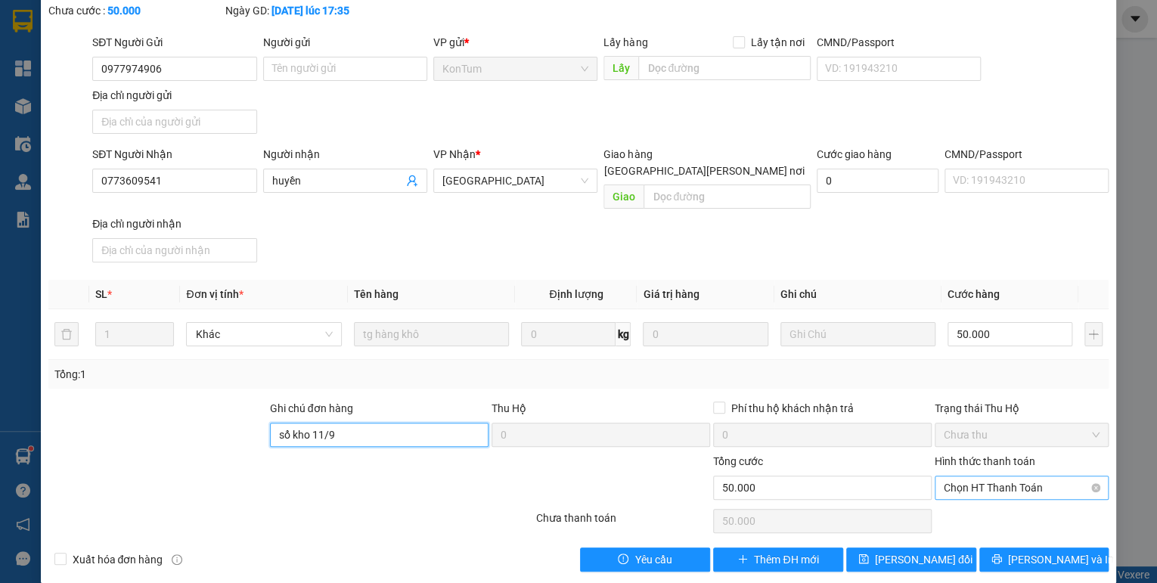
click at [1016, 476] on span "Chọn HT Thanh Toán" at bounding box center [1022, 487] width 156 height 23
type input "sổ kho 11/9"
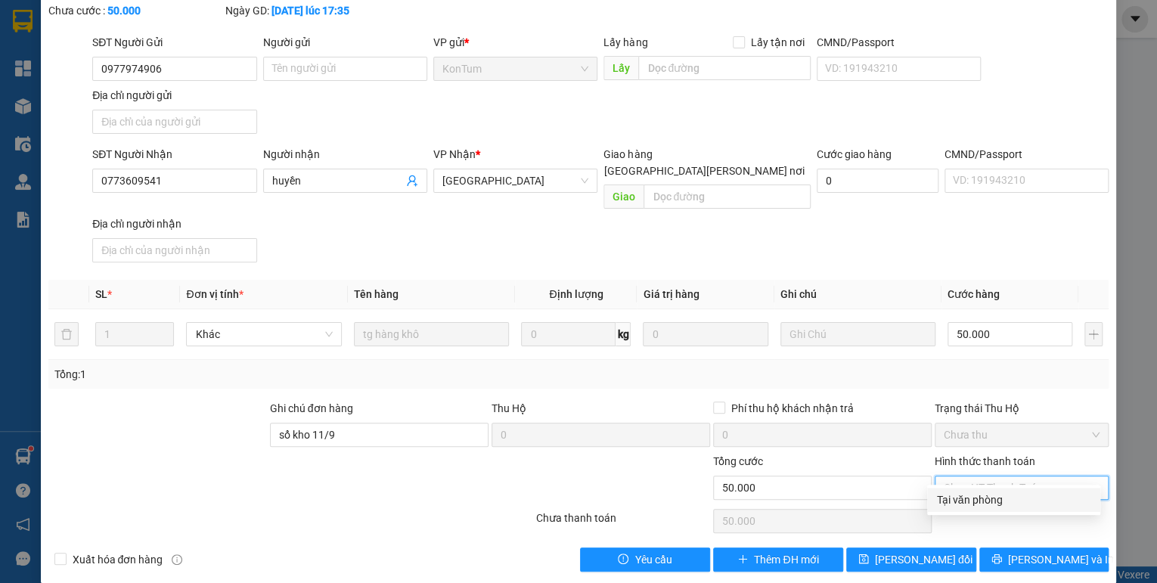
click at [1005, 511] on div "Tại văn phòng" at bounding box center [1013, 500] width 173 height 24
type input "0"
click at [912, 551] on span "[PERSON_NAME] đổi" at bounding box center [924, 559] width 98 height 17
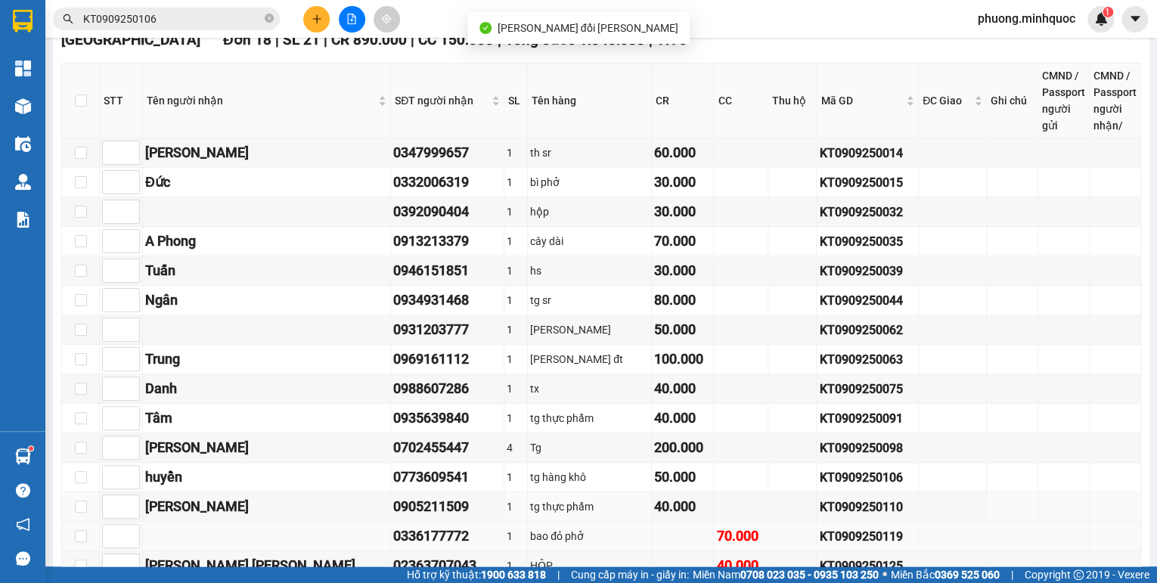
scroll to position [423, 0]
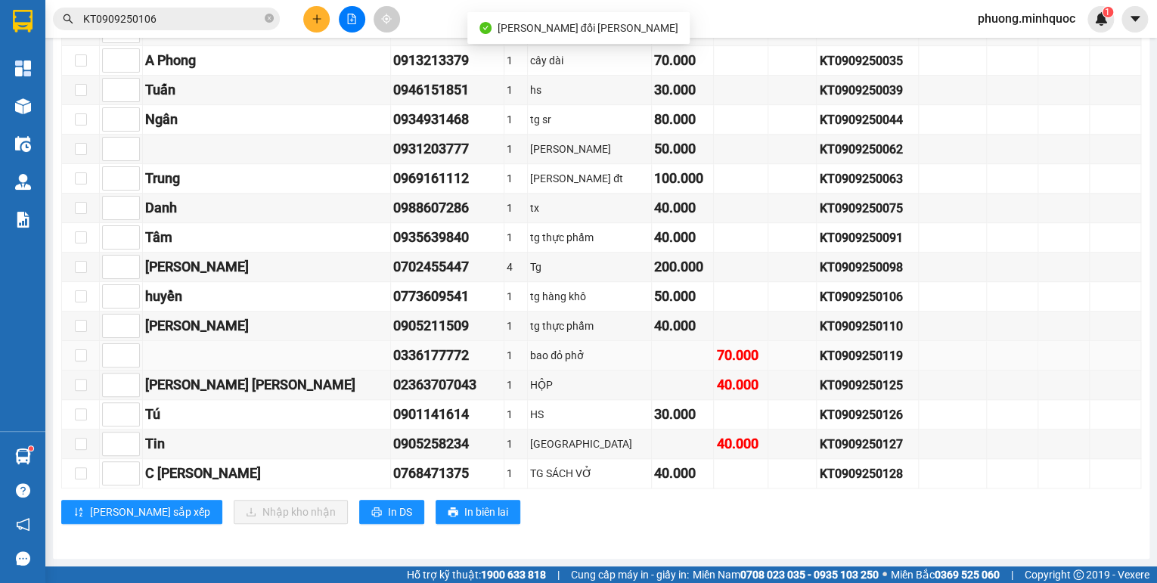
click at [819, 359] on div "KT0909250119" at bounding box center [867, 355] width 97 height 19
click at [179, 21] on input "KT0909250106" at bounding box center [172, 19] width 178 height 17
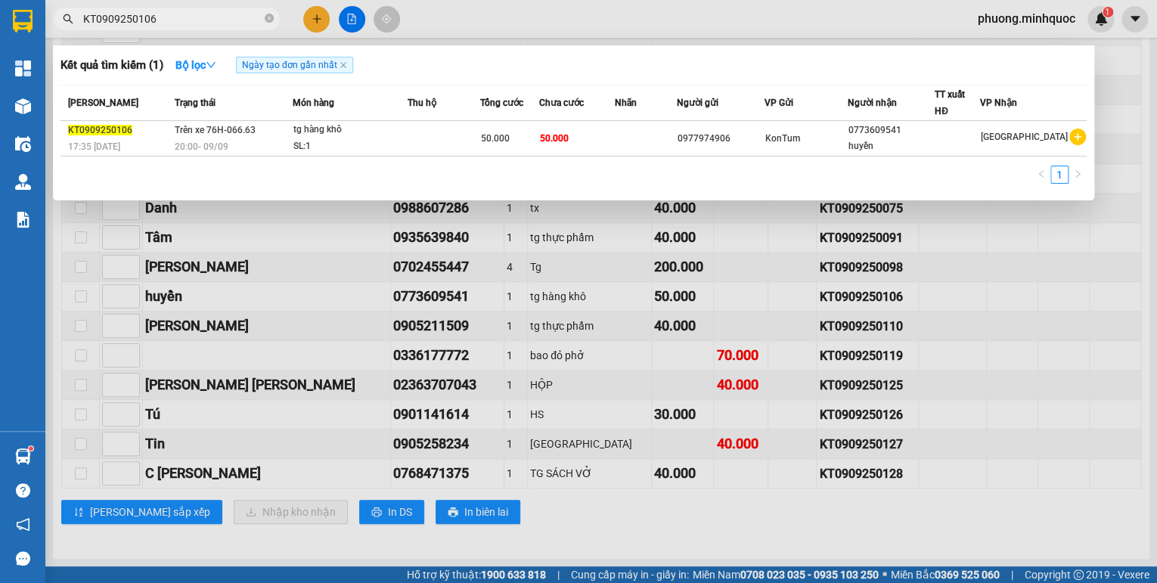
click at [179, 21] on input "KT0909250106" at bounding box center [172, 19] width 178 height 17
paste input "19"
type input "KT0909250119"
click at [266, 133] on td "Trên xe 76H-066.63 20:00 [DATE]" at bounding box center [232, 139] width 122 height 36
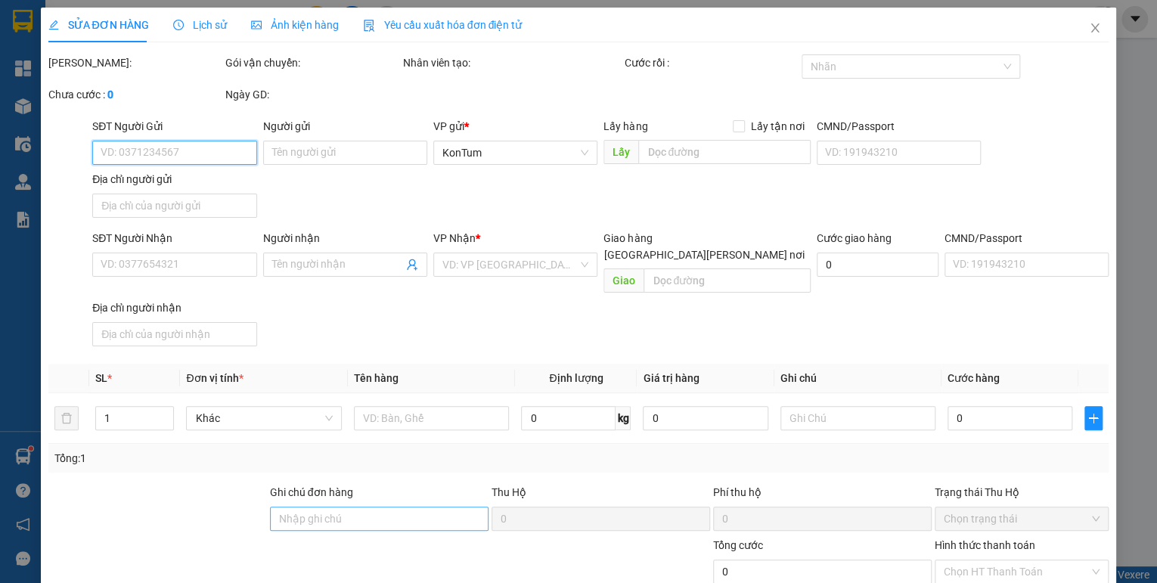
type input "0393351476"
type input "0336177772"
type input "70.000"
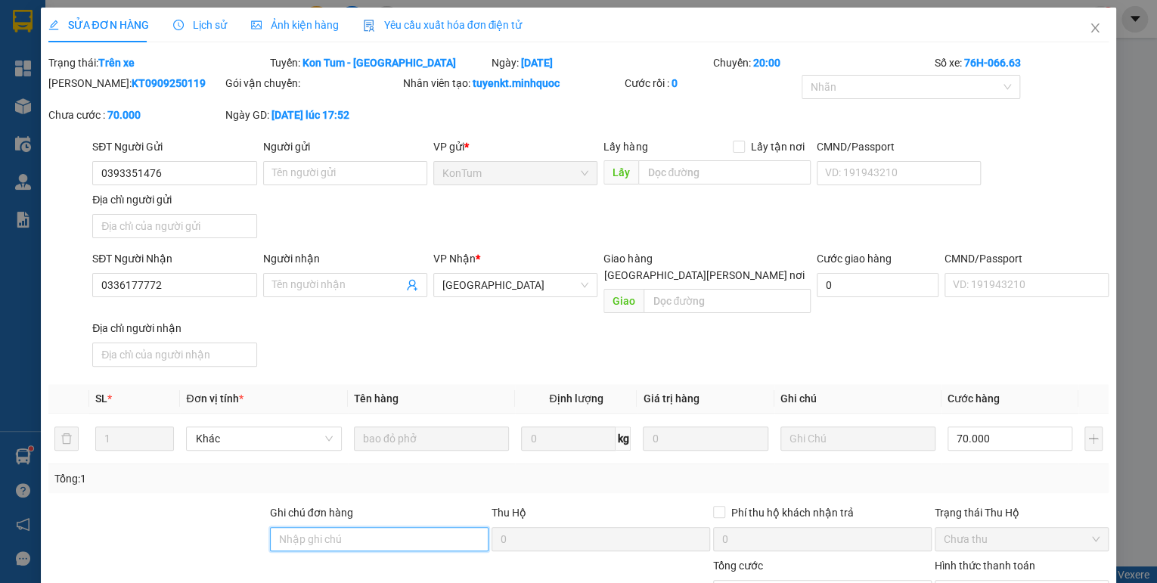
click at [309, 527] on input "Ghi chú đơn hàng" at bounding box center [379, 539] width 219 height 24
click at [315, 527] on input "sổ kho 9/9" at bounding box center [379, 539] width 219 height 24
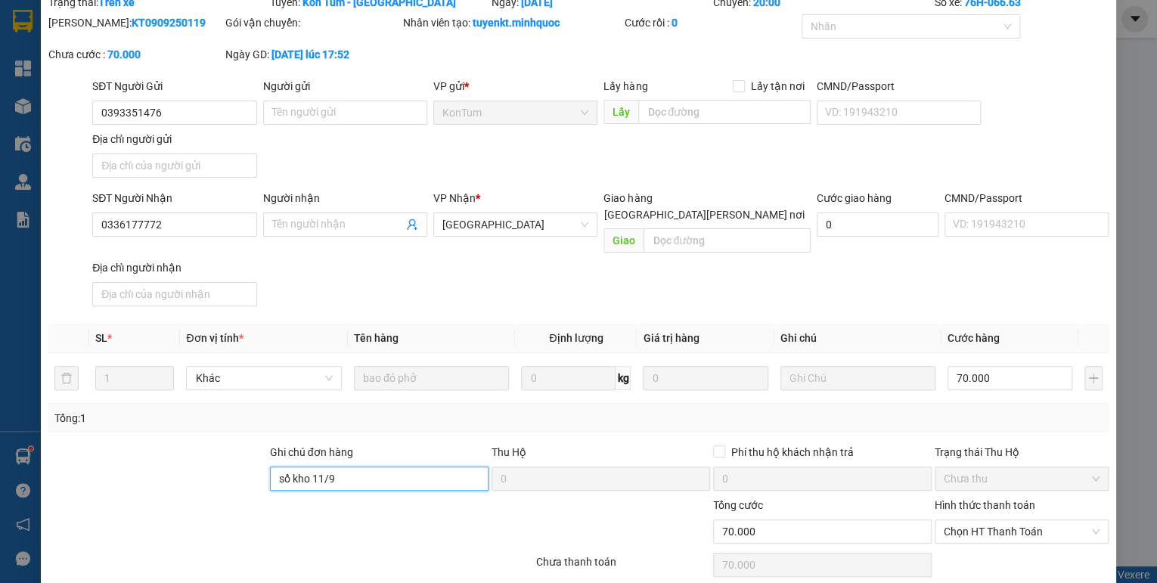
scroll to position [104, 0]
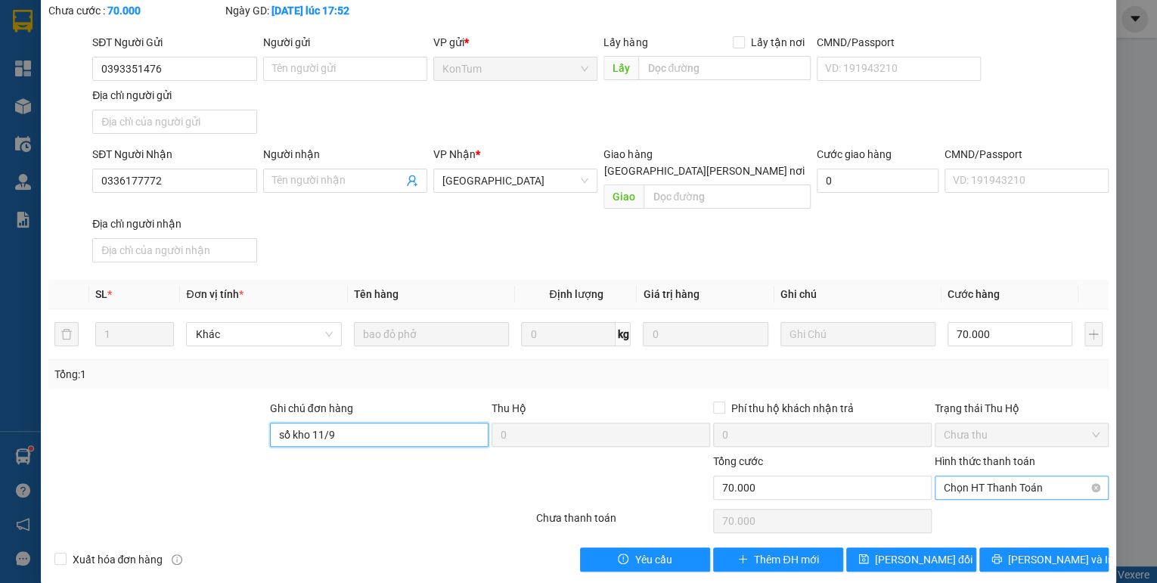
click at [994, 476] on span "Chọn HT Thanh Toán" at bounding box center [1022, 487] width 156 height 23
type input "sổ kho 11/9"
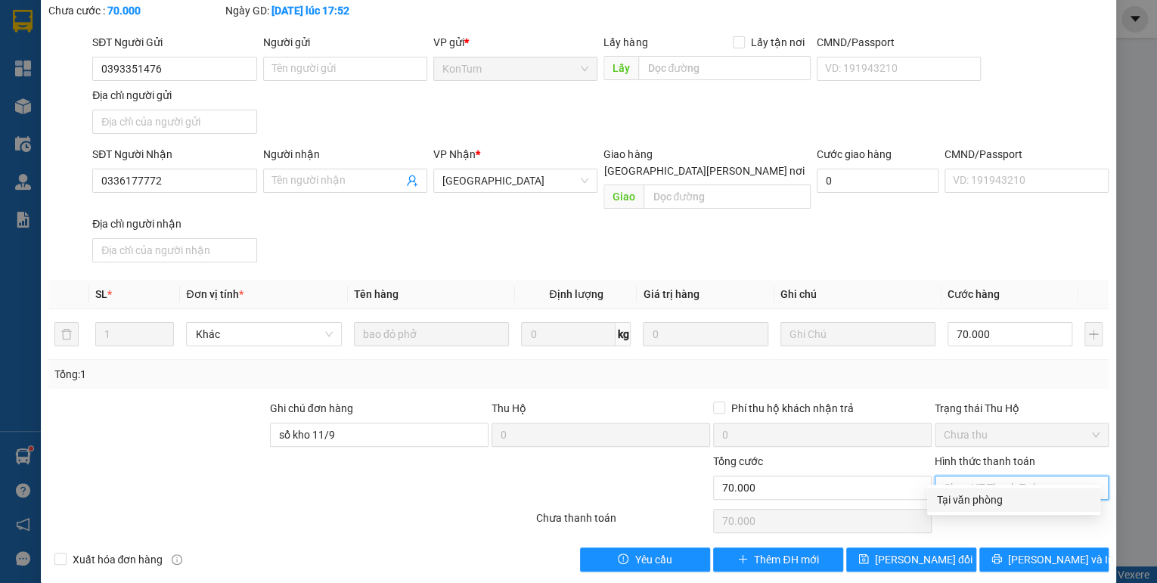
click at [989, 503] on div "Tại văn phòng" at bounding box center [1013, 500] width 155 height 17
type input "0"
click at [935, 551] on span "[PERSON_NAME] đổi" at bounding box center [924, 559] width 98 height 17
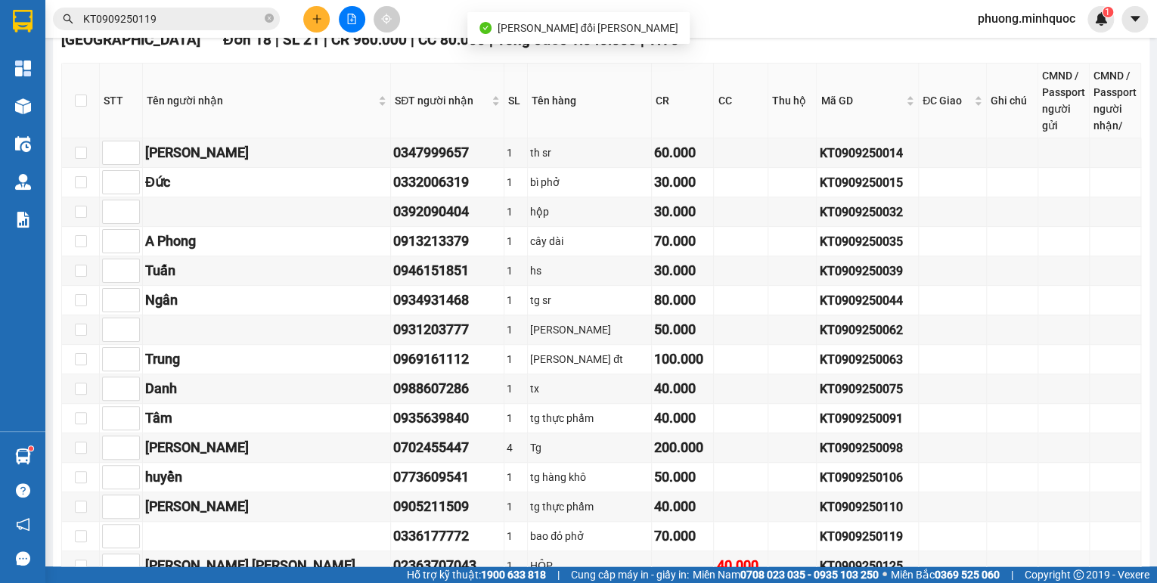
scroll to position [424, 0]
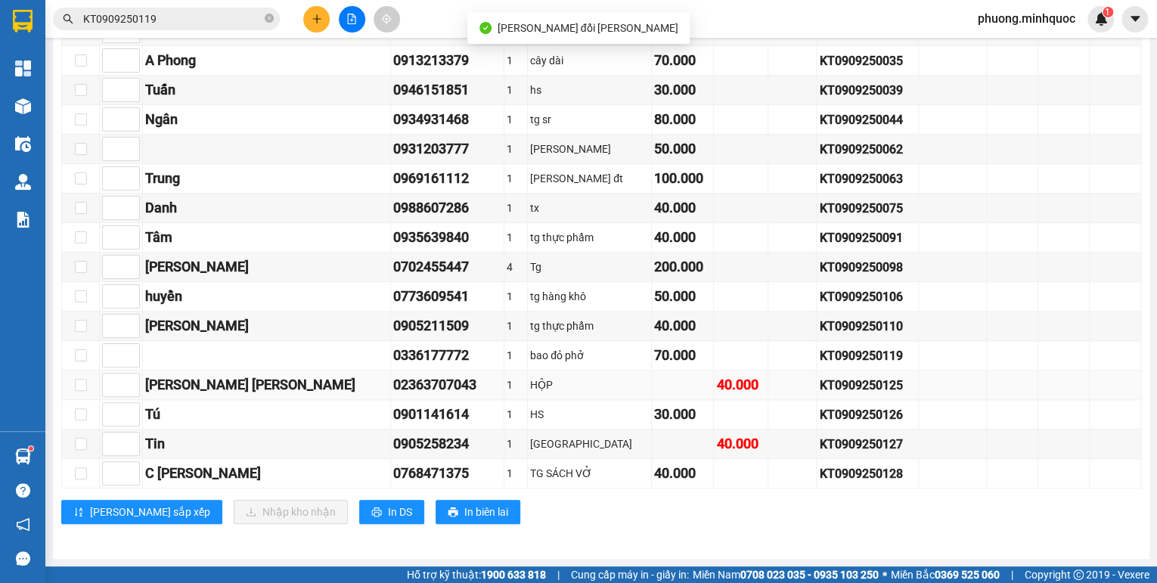
click at [819, 387] on div "KT0909250125" at bounding box center [867, 385] width 97 height 19
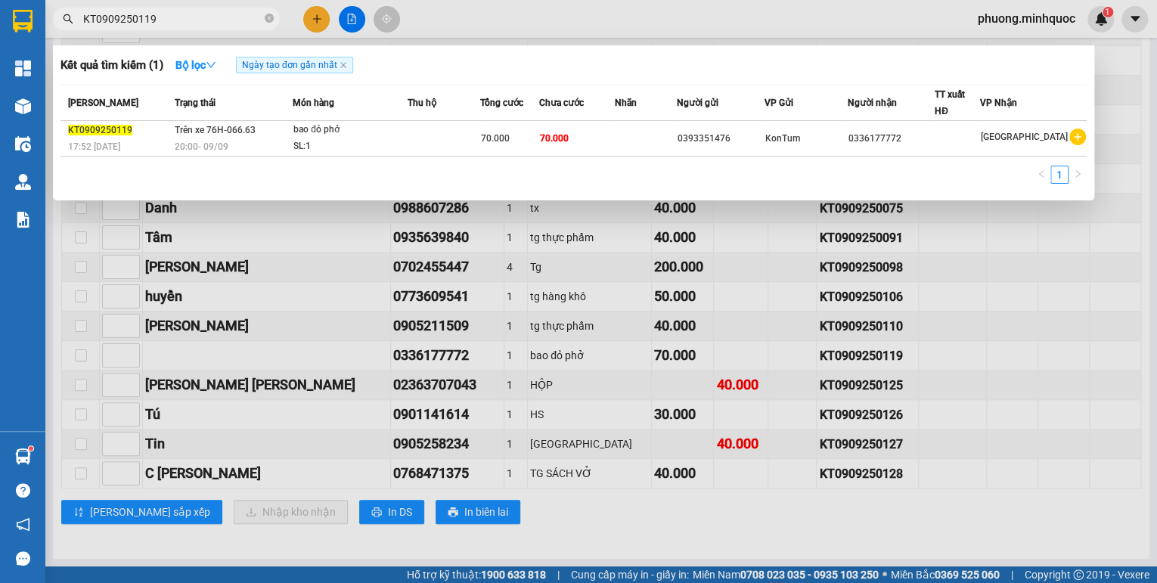
click at [154, 23] on input "KT0909250119" at bounding box center [172, 19] width 178 height 17
paste input "25"
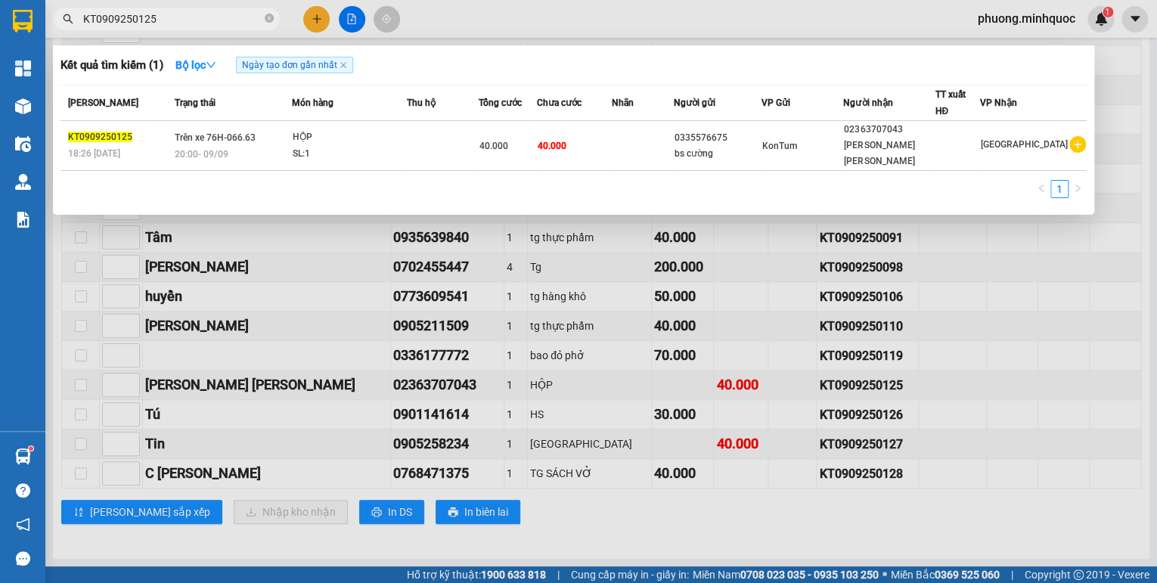
type input "KT0909250125"
click at [227, 136] on td "Trên xe 76H-066.63 20:00 [DATE]" at bounding box center [231, 146] width 121 height 50
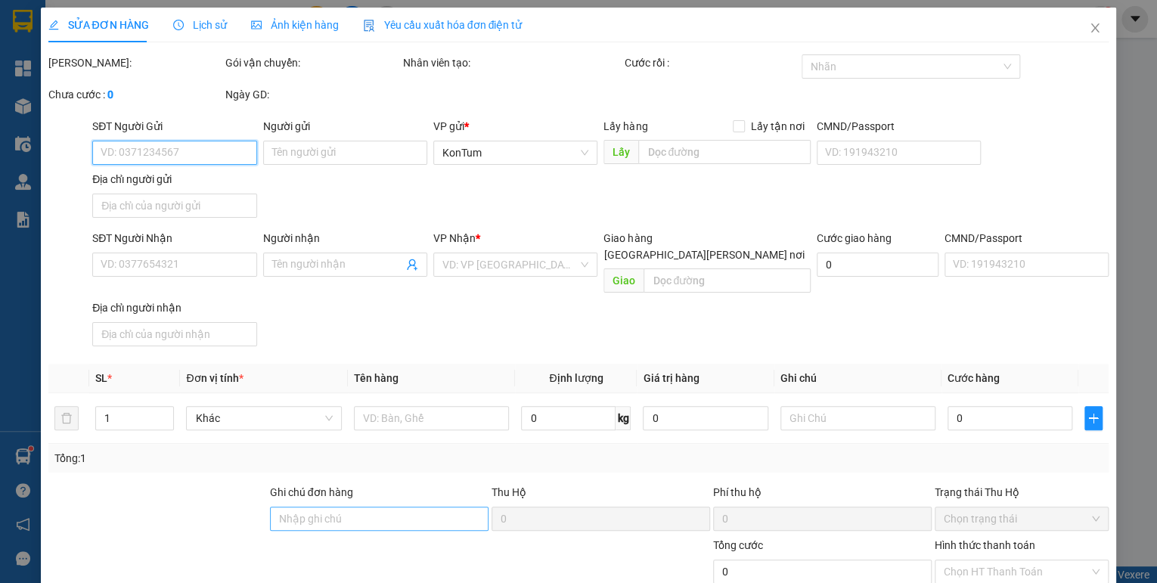
type input "0335576675"
type input "bs cường"
type input "02363707043"
type input "[PERSON_NAME] [PERSON_NAME]"
type input "40.000"
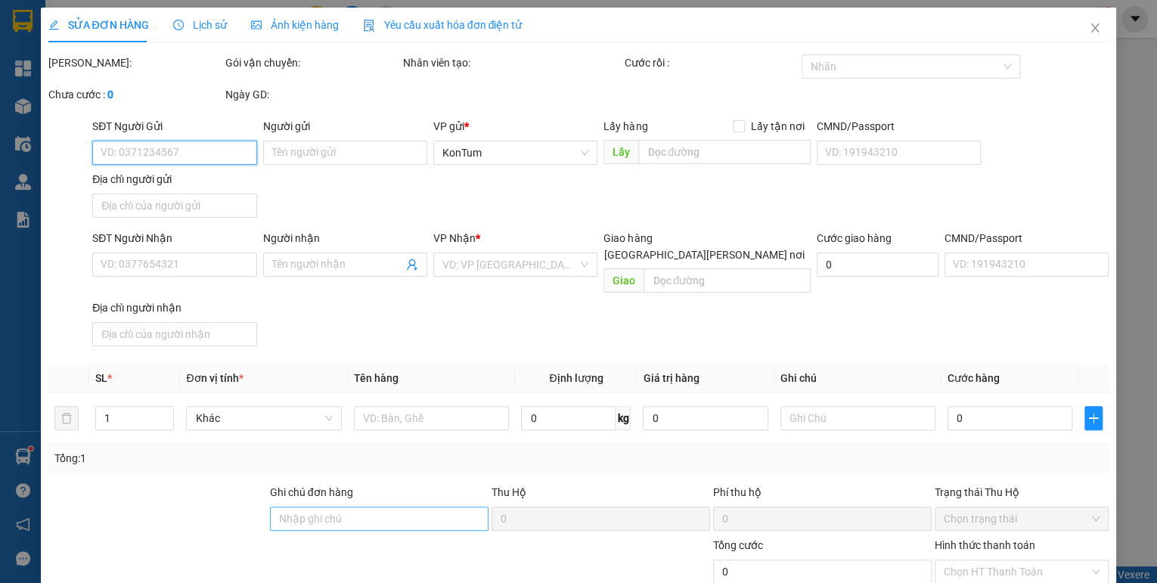
type input "40.000"
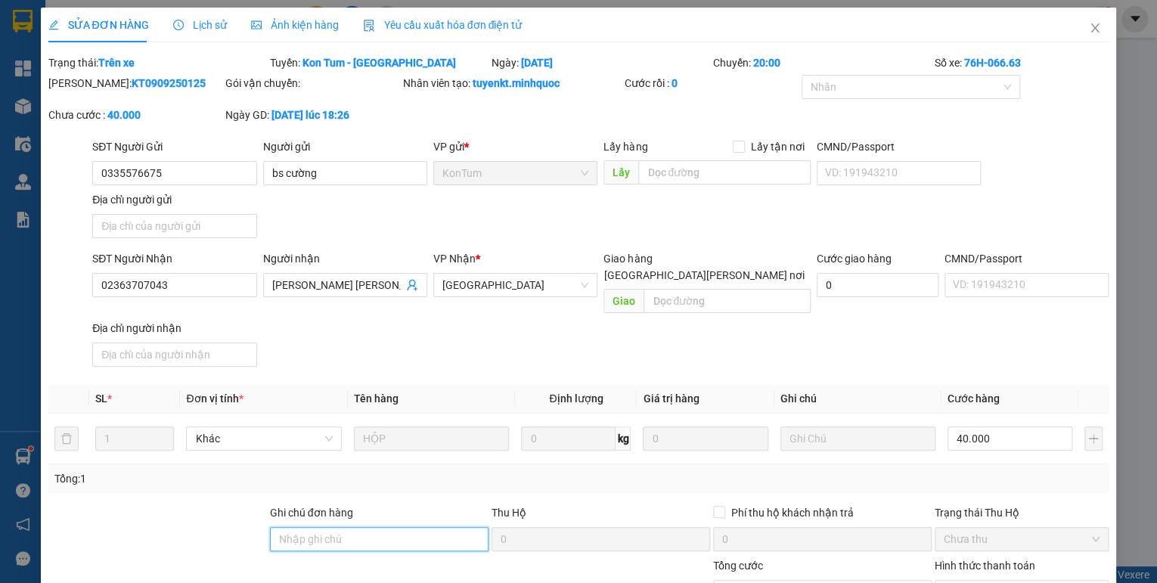
click at [324, 527] on input "Ghi chú đơn hàng" at bounding box center [379, 539] width 219 height 24
click at [317, 527] on input "sổ kho 9/9" at bounding box center [379, 539] width 219 height 24
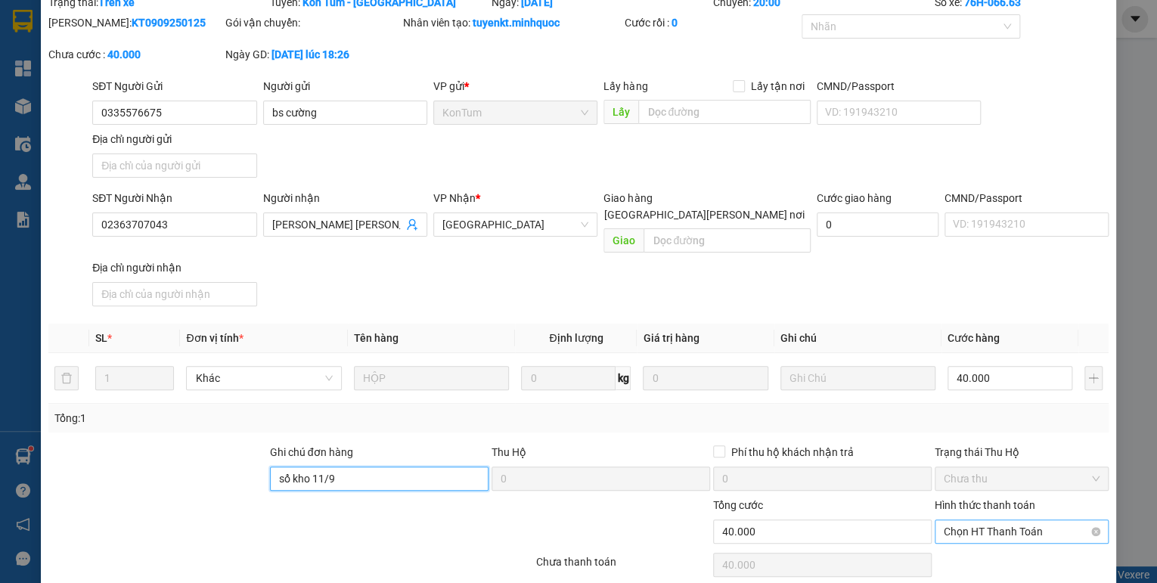
click at [982, 520] on span "Chọn HT Thanh Toán" at bounding box center [1022, 531] width 156 height 23
type input "sổ kho 11/9"
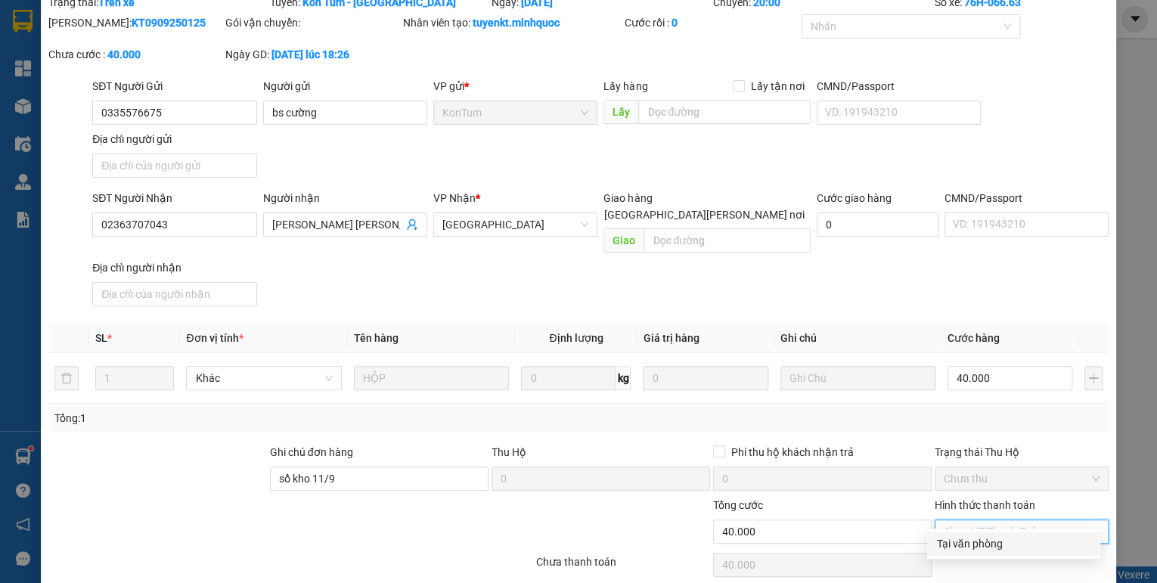
click at [972, 546] on div "Tại văn phòng" at bounding box center [1013, 543] width 155 height 17
type input "0"
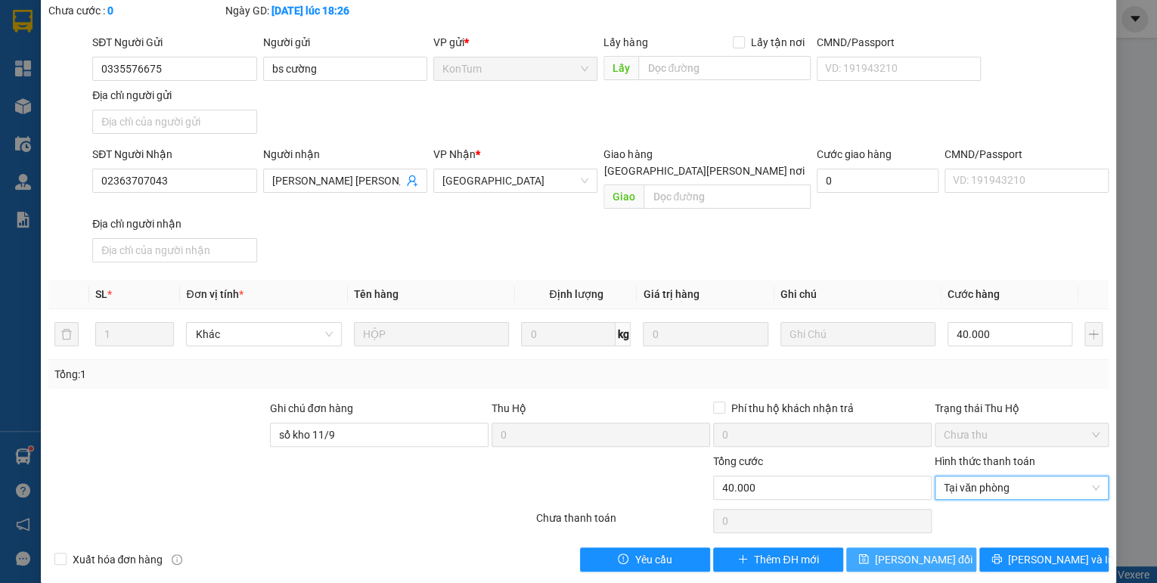
click at [938, 551] on span "[PERSON_NAME] đổi" at bounding box center [924, 559] width 98 height 17
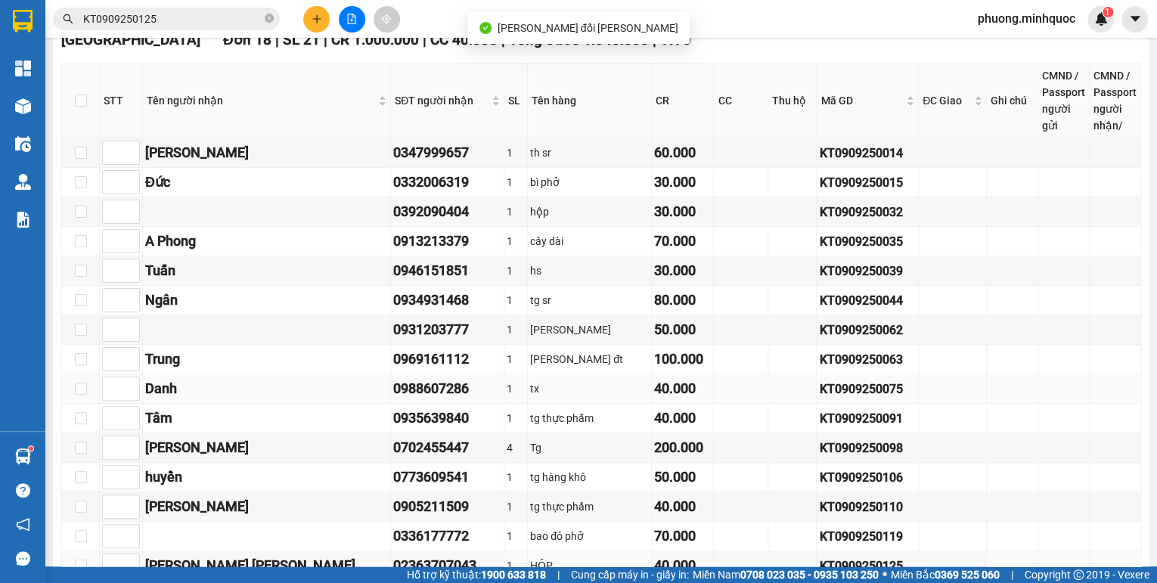
scroll to position [424, 0]
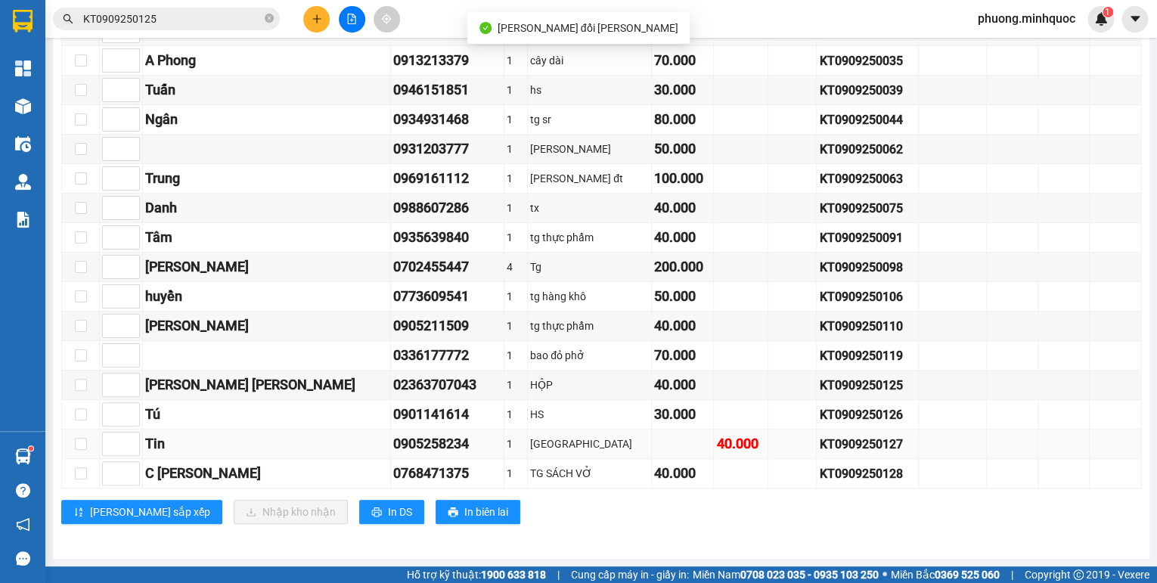
click at [834, 446] on div "KT0909250127" at bounding box center [867, 444] width 97 height 19
click at [221, 15] on input "KT0909250125" at bounding box center [172, 19] width 178 height 17
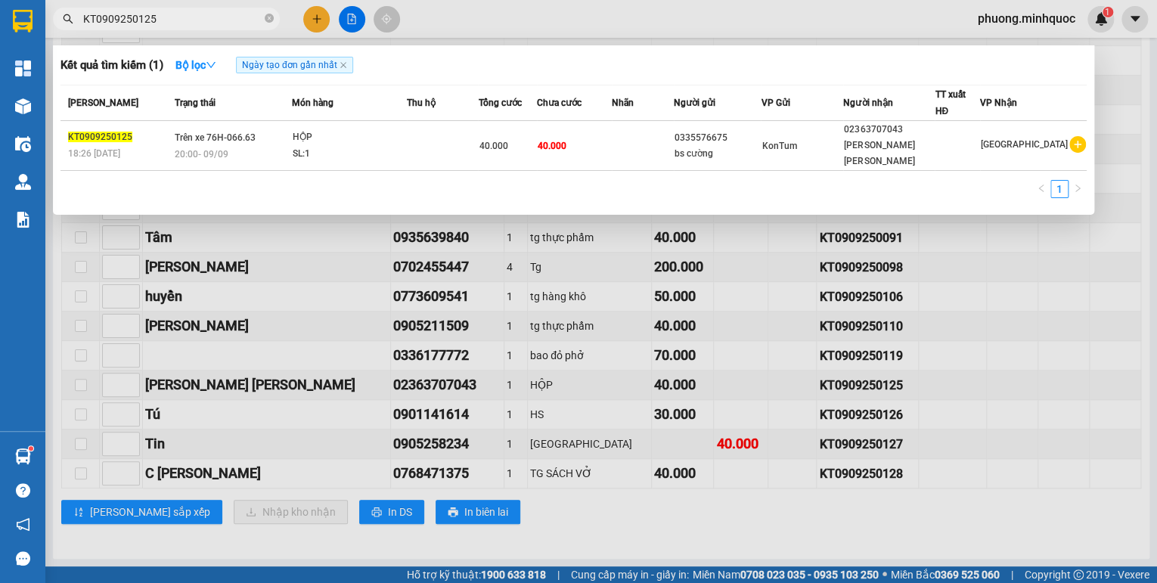
click at [221, 15] on input "KT0909250125" at bounding box center [172, 19] width 178 height 17
paste input "7"
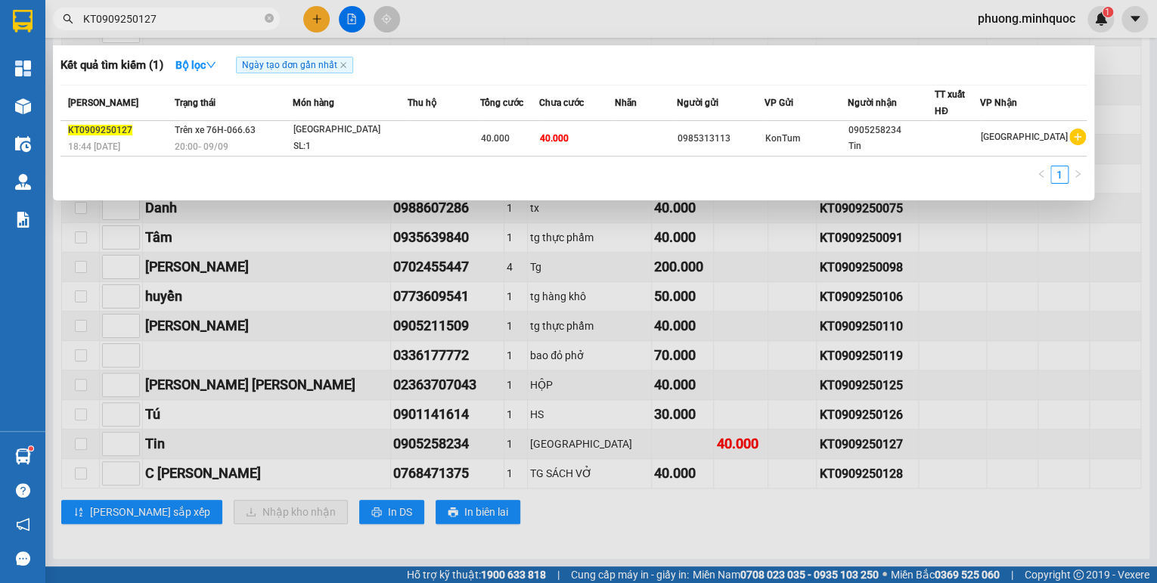
type input "KT0909250127"
click at [271, 135] on td "Trên xe 76H-066.63 20:00 [DATE]" at bounding box center [232, 139] width 122 height 36
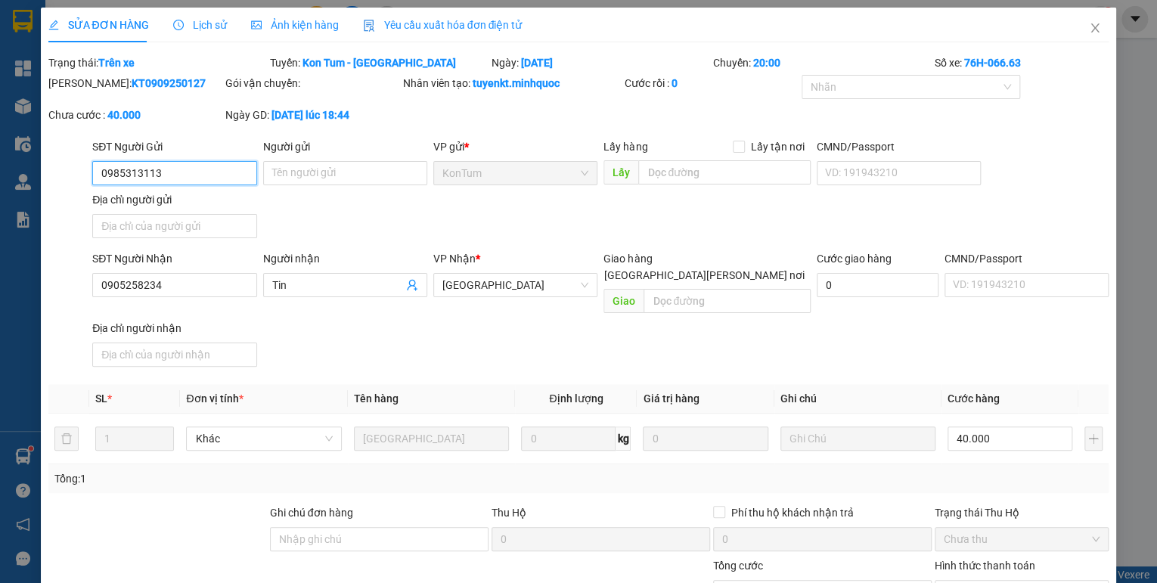
type input "0985313113"
type input "0905258234"
type input "Tin"
type input "40.000"
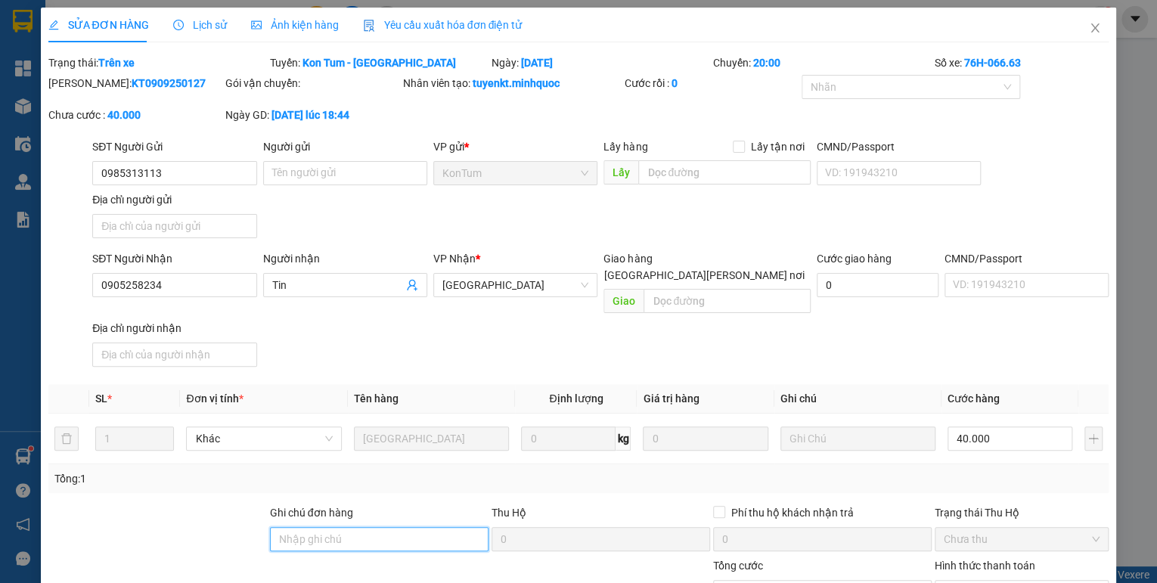
click at [393, 527] on input "Ghi chú đơn hàng" at bounding box center [379, 539] width 219 height 24
type input "sổ kho 11/9"
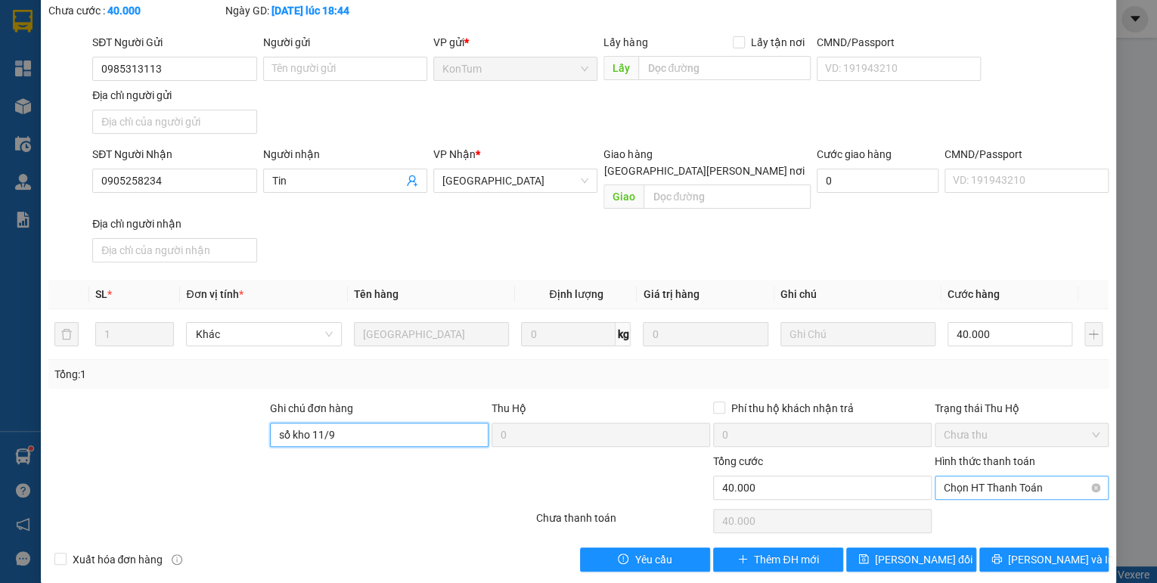
click at [973, 476] on span "Chọn HT Thanh Toán" at bounding box center [1022, 487] width 156 height 23
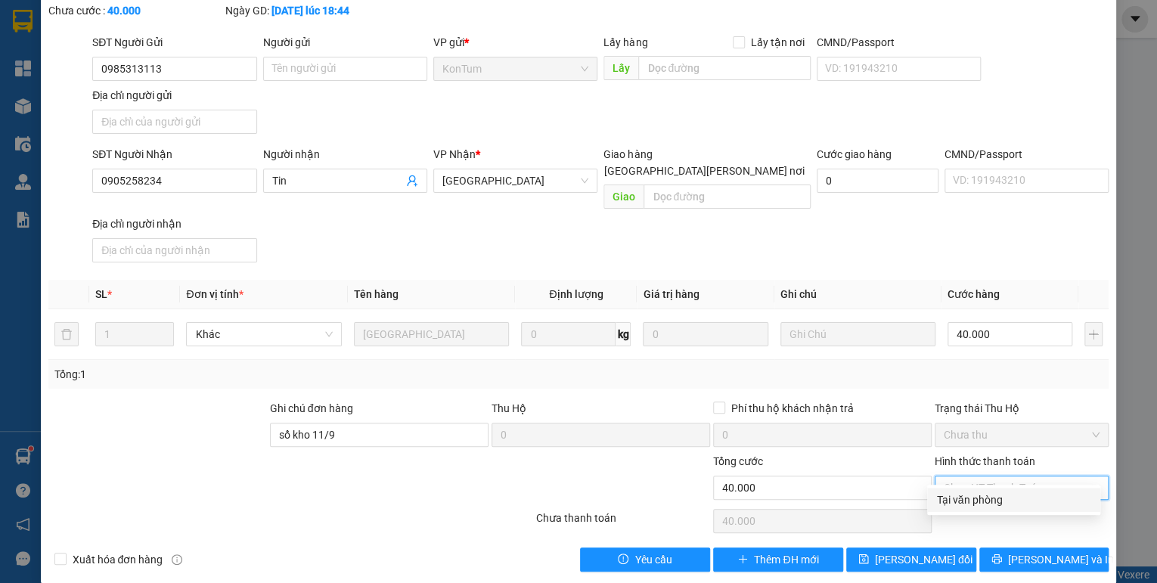
click at [970, 488] on div "Tại văn phòng" at bounding box center [1013, 500] width 173 height 24
type input "0"
click at [952, 548] on button "[PERSON_NAME] đổi" at bounding box center [911, 560] width 130 height 24
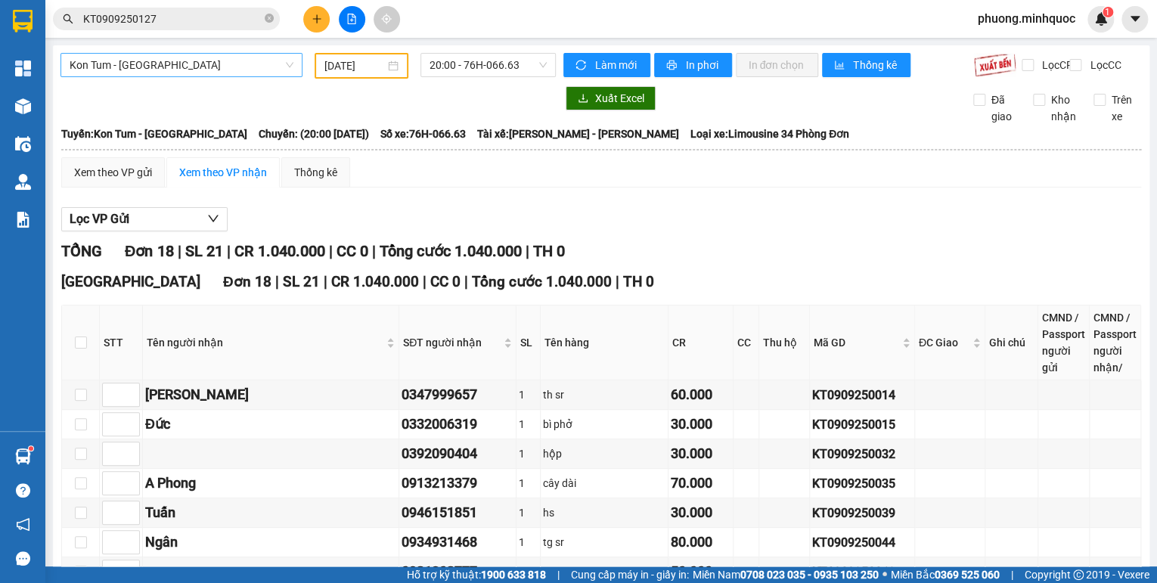
click at [239, 76] on span "Kon Tum - [GEOGRAPHIC_DATA]" at bounding box center [182, 65] width 224 height 23
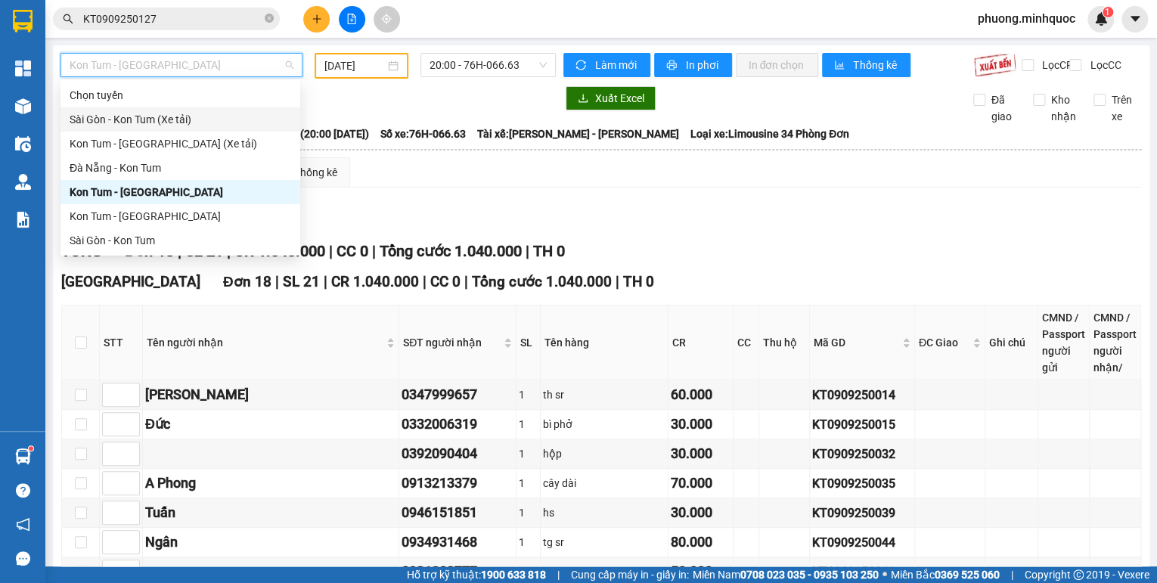
click at [151, 113] on div "Sài Gòn - Kon Tum (Xe tải)" at bounding box center [181, 119] width 222 height 17
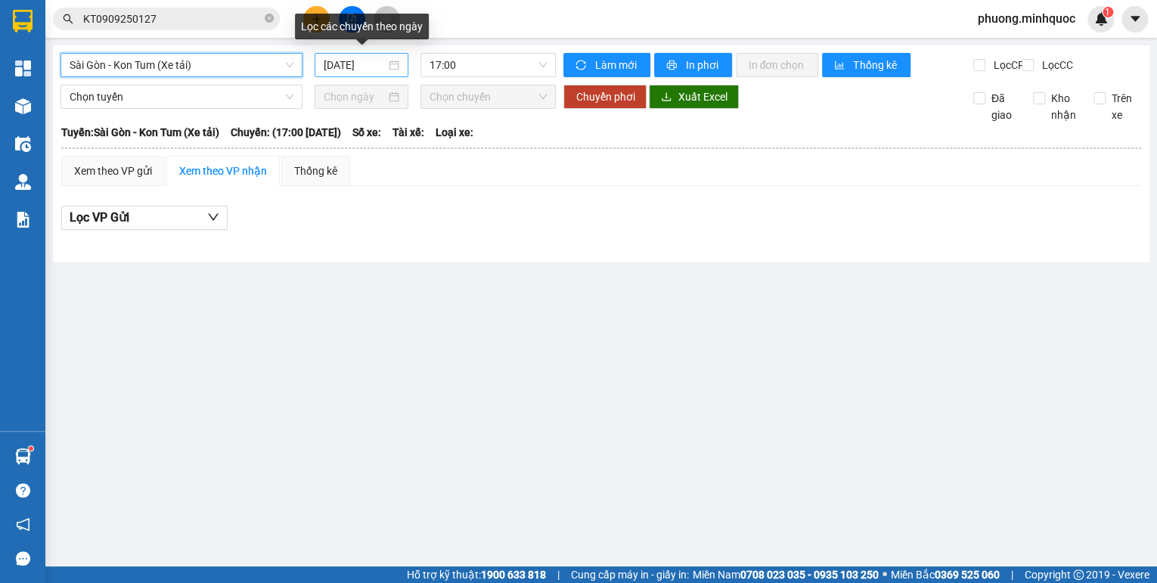
click at [358, 68] on input "[DATE]" at bounding box center [355, 65] width 62 height 17
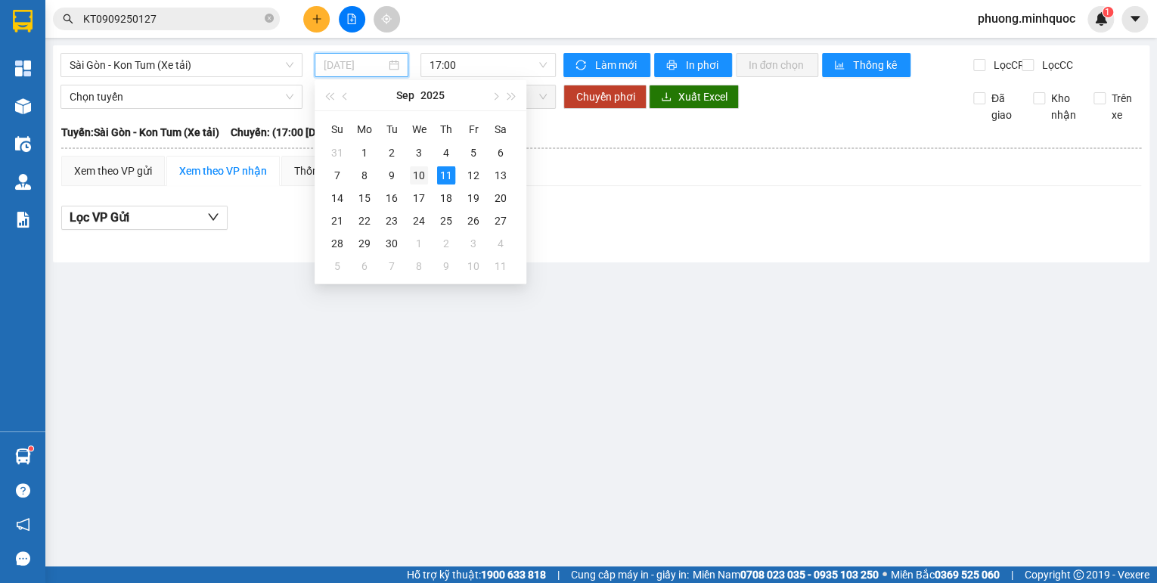
click at [420, 175] on div "10" at bounding box center [419, 175] width 18 height 18
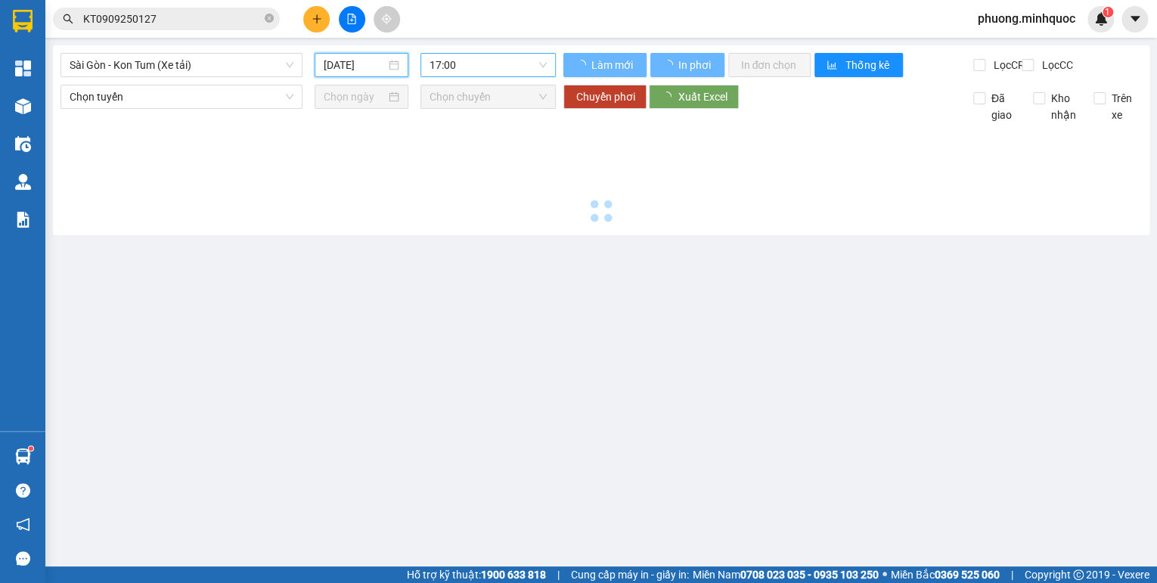
type input "[DATE]"
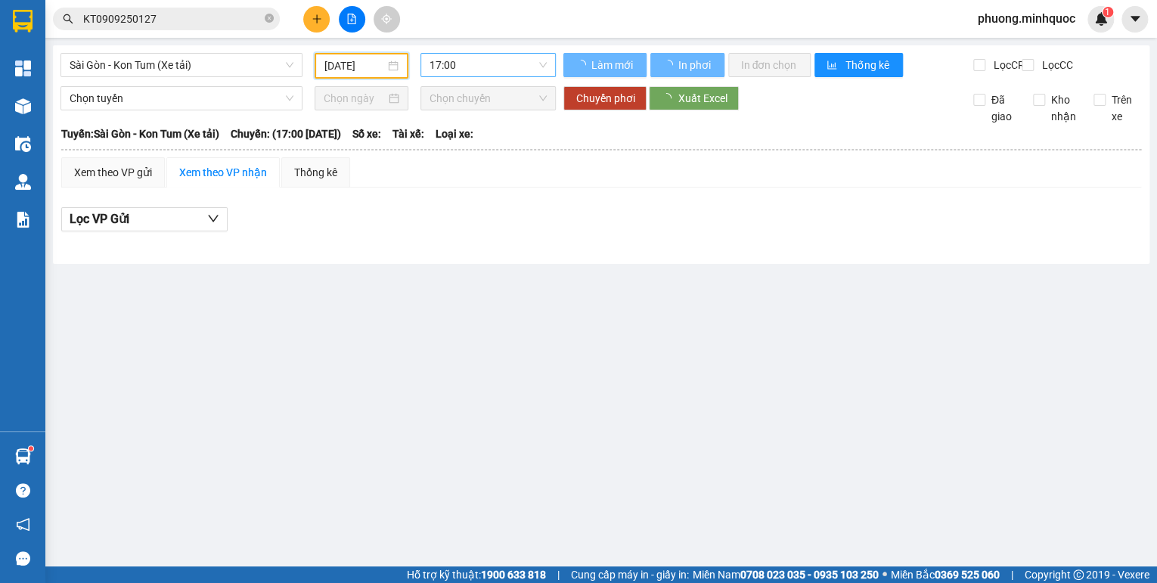
click at [456, 67] on span "17:00" at bounding box center [489, 65] width 118 height 23
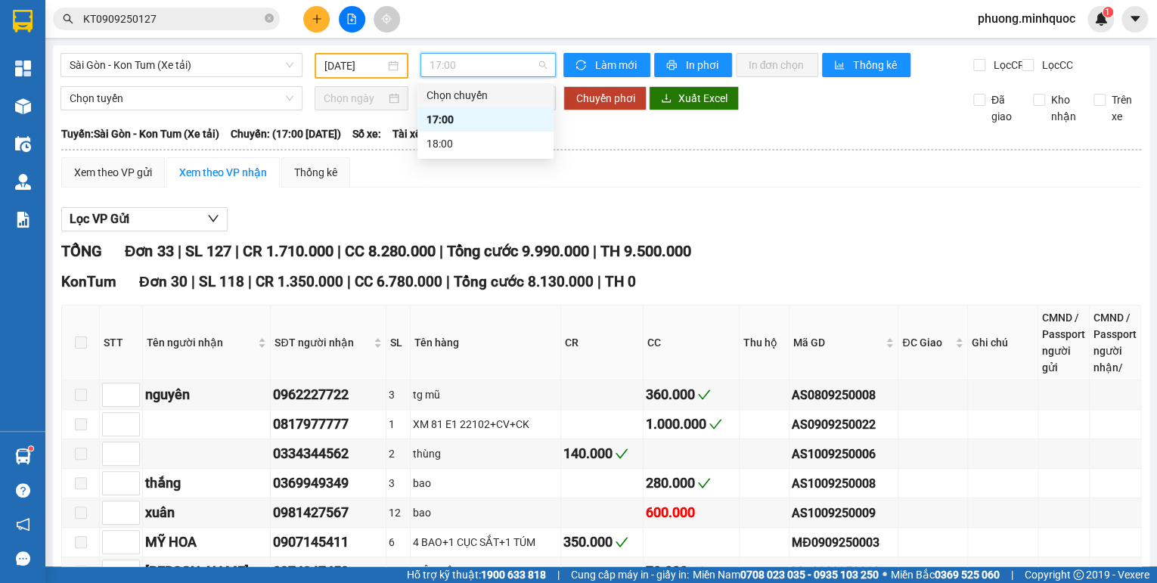
click at [750, 188] on div "Xem theo VP gửi Xem theo VP nhận Thống kê" at bounding box center [601, 172] width 1080 height 30
click at [470, 67] on span "17:00" at bounding box center [489, 65] width 118 height 23
click at [454, 147] on div "18:00" at bounding box center [486, 143] width 118 height 17
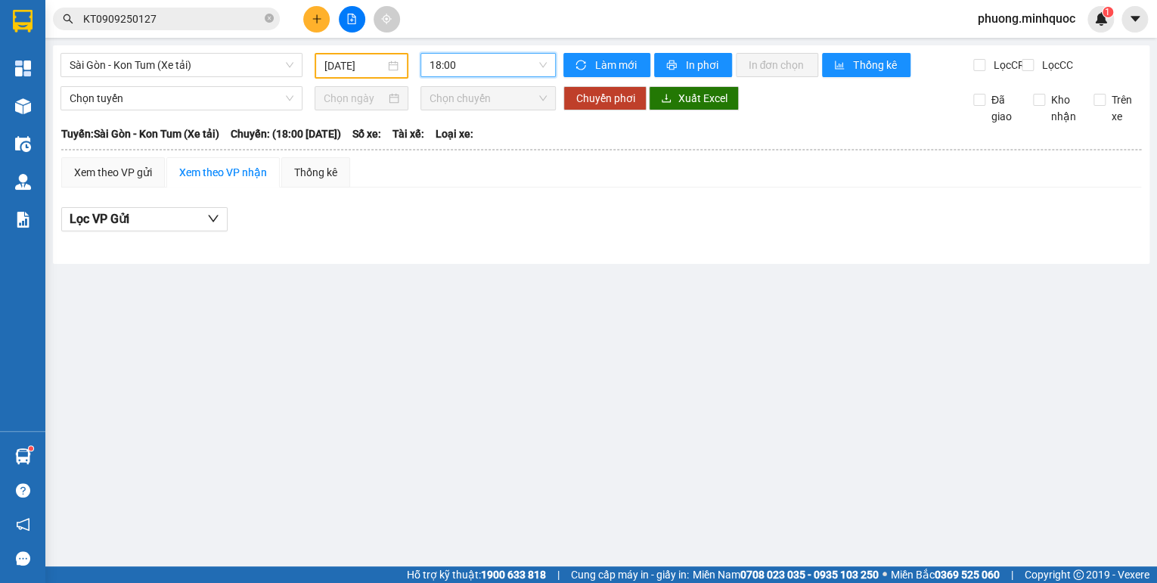
click at [473, 67] on span "18:00" at bounding box center [489, 65] width 118 height 23
click at [463, 123] on div "17:00" at bounding box center [488, 119] width 118 height 17
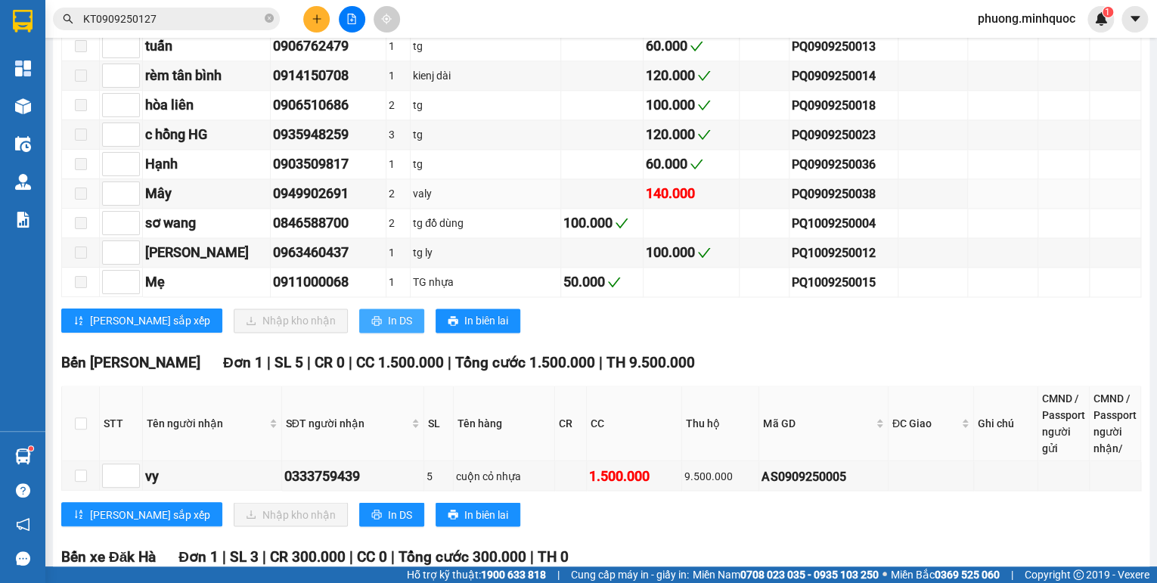
scroll to position [1089, 0]
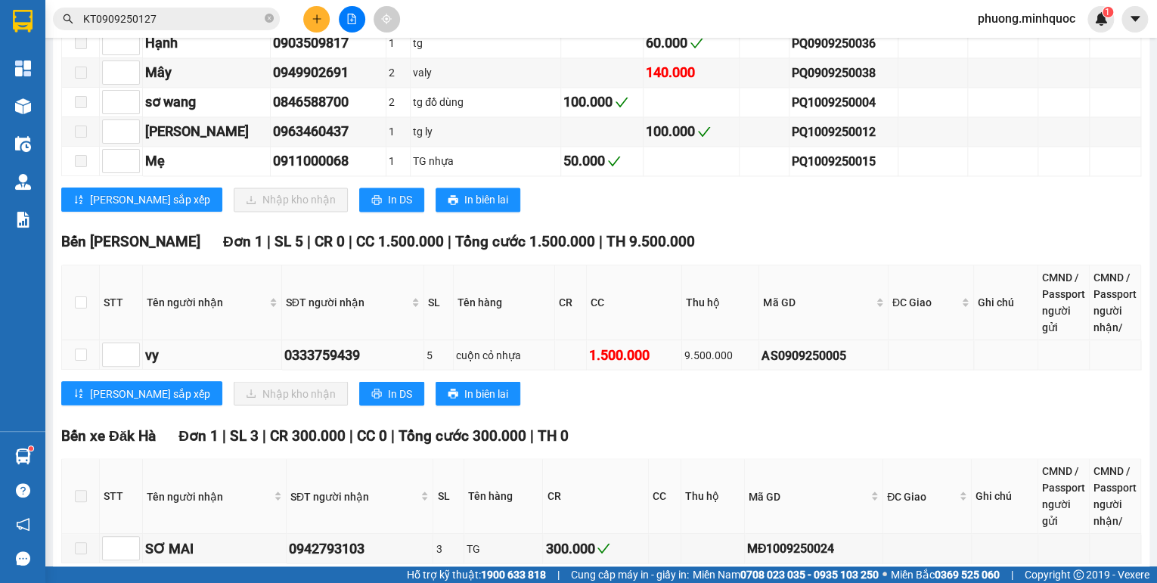
click at [812, 354] on div "AS0909250005" at bounding box center [824, 355] width 124 height 19
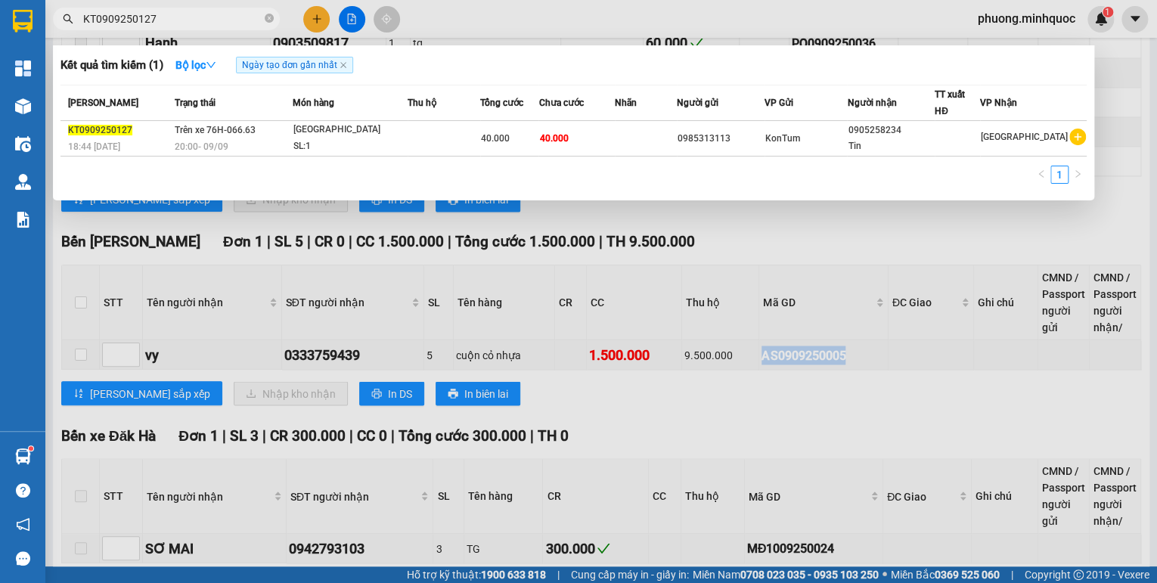
click at [186, 15] on input "KT0909250127" at bounding box center [172, 19] width 178 height 17
paste input "AS0909250005"
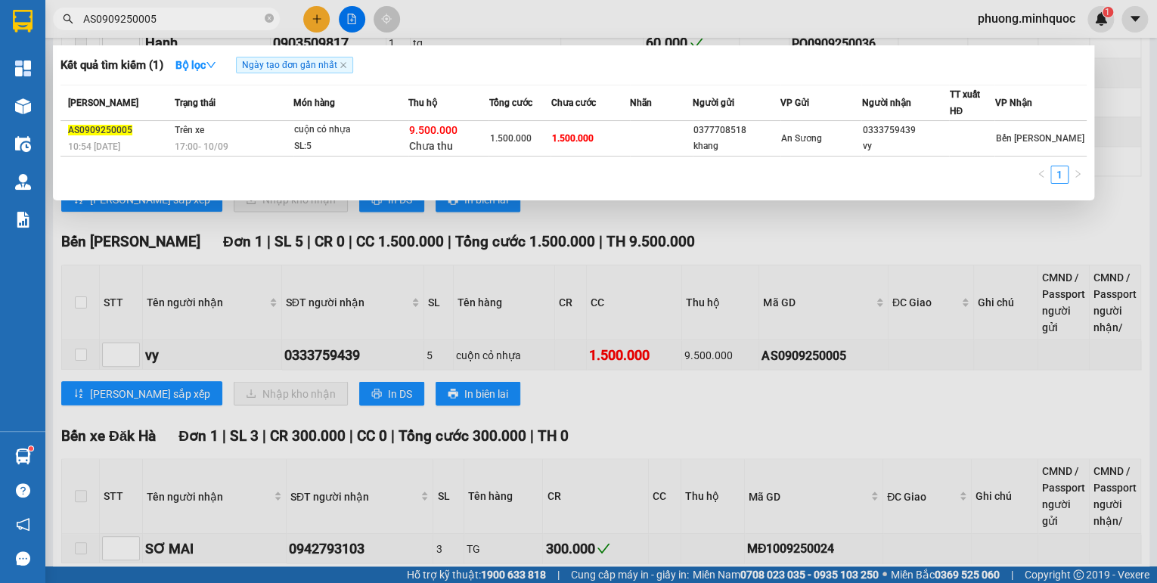
type input "AS0909250005"
click at [234, 135] on td "Trên xe 17:00 [DATE]" at bounding box center [232, 139] width 122 height 36
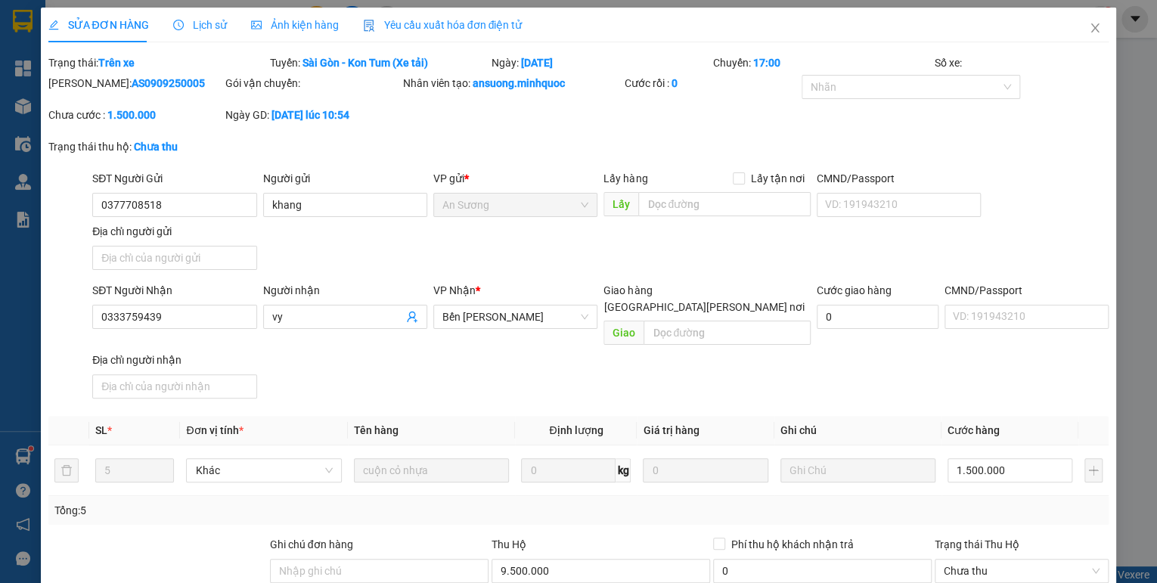
type input "0377708518"
type input "khang"
type input "0333759439"
type input "vy"
type input "1.500.000"
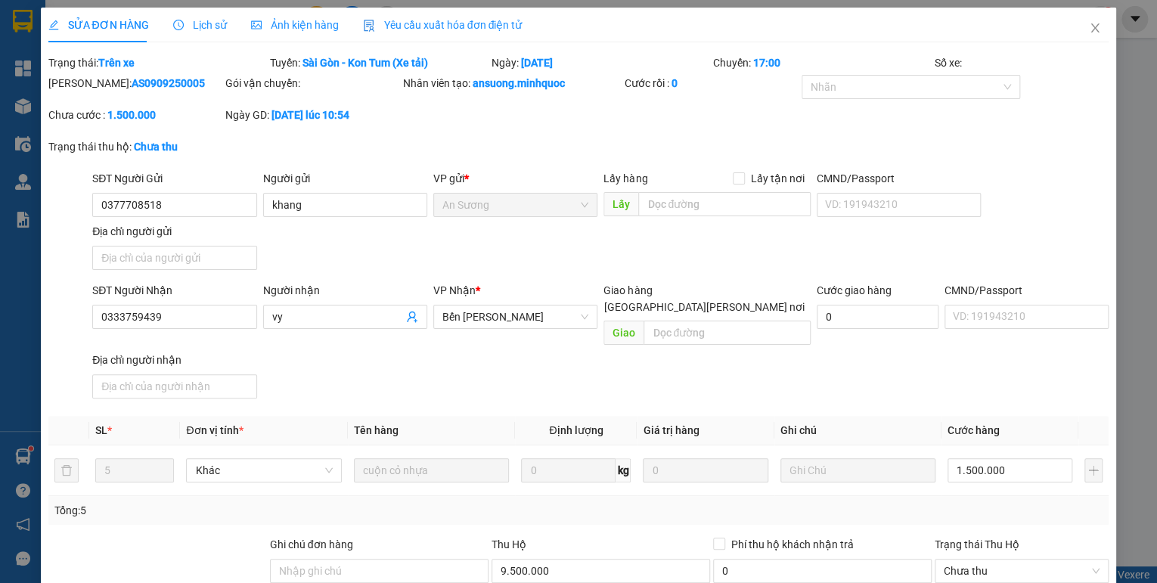
type input "1.500.000"
click at [1089, 32] on icon "close" at bounding box center [1095, 28] width 12 height 12
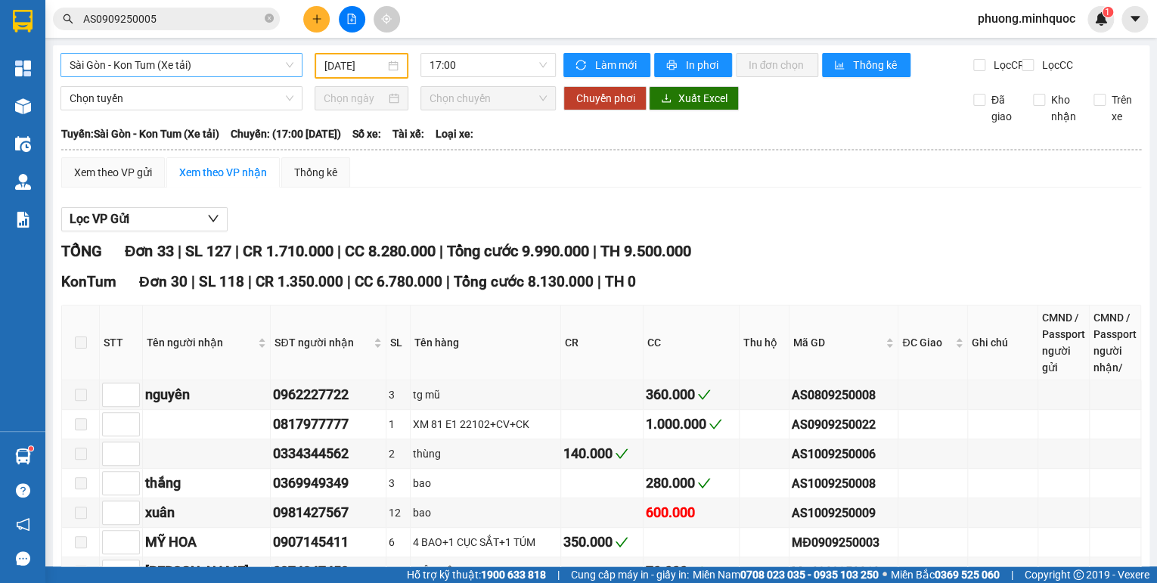
click at [206, 62] on span "Sài Gòn - Kon Tum (Xe tải)" at bounding box center [182, 65] width 224 height 23
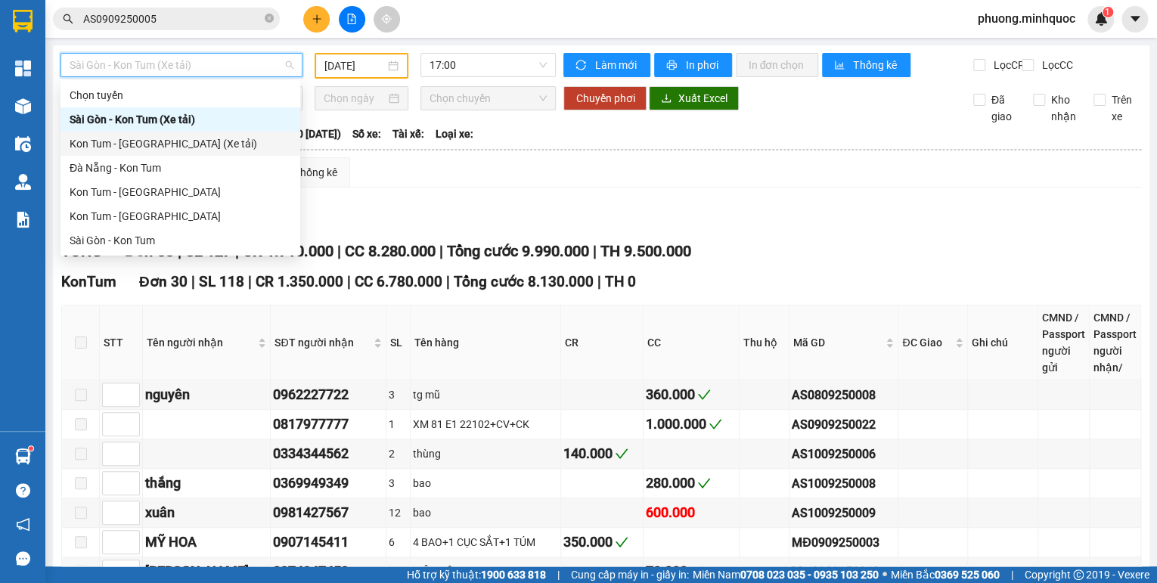
click at [154, 143] on div "Kon Tum - [GEOGRAPHIC_DATA] (Xe tải)" at bounding box center [181, 143] width 222 height 17
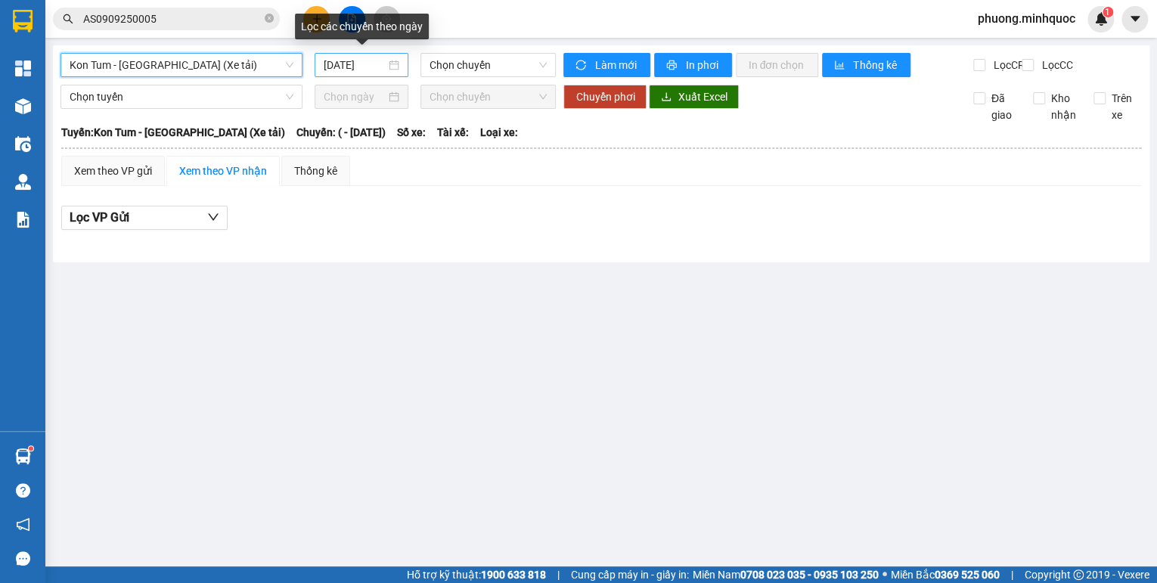
click at [333, 70] on input "[DATE]" at bounding box center [355, 65] width 62 height 17
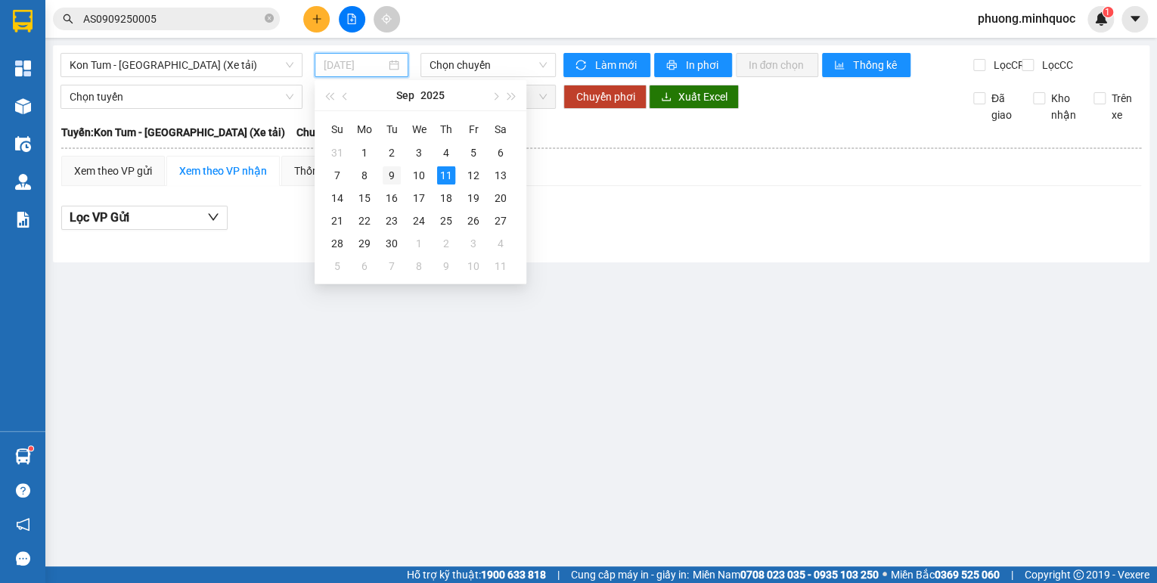
click at [390, 172] on div "9" at bounding box center [392, 175] width 18 height 18
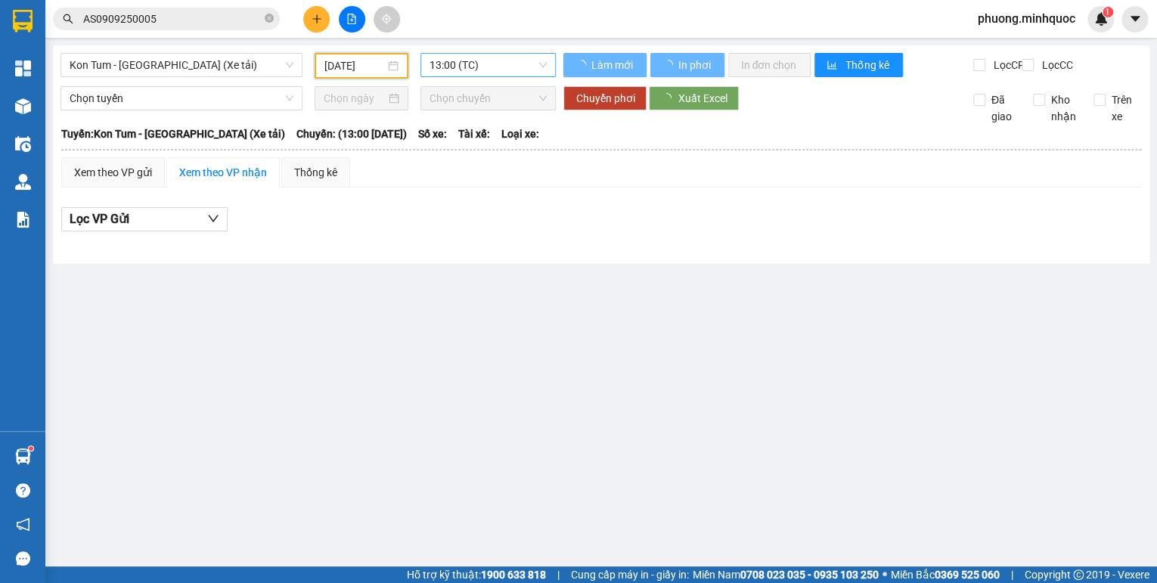
type input "[DATE]"
click at [438, 67] on span "13:00 (TC)" at bounding box center [489, 65] width 118 height 23
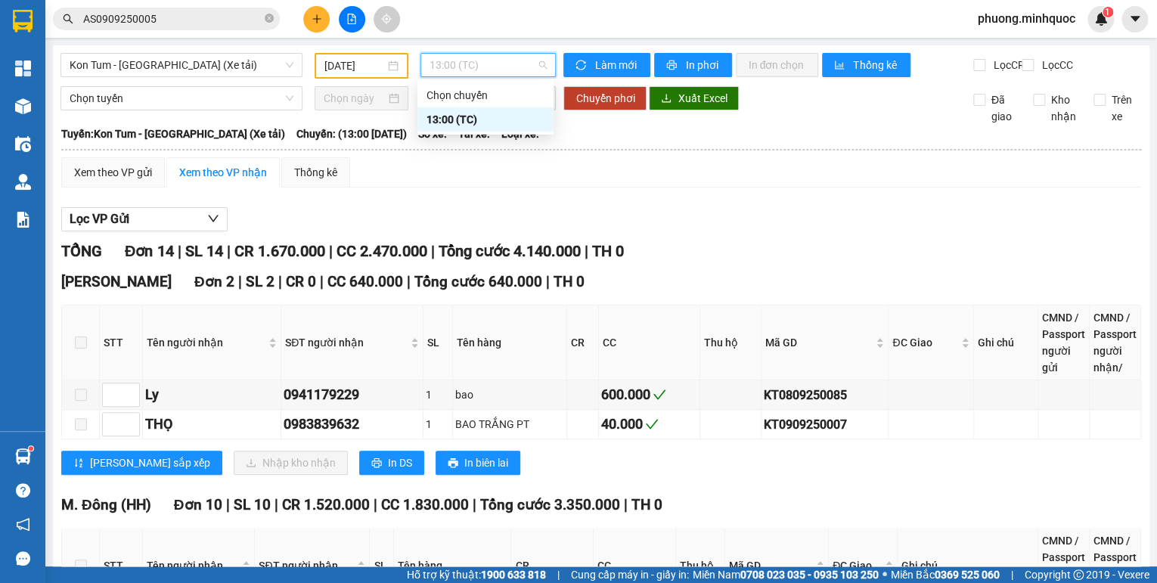
click at [721, 188] on div "Xem theo VP gửi Xem theo VP nhận Thống kê" at bounding box center [601, 172] width 1080 height 30
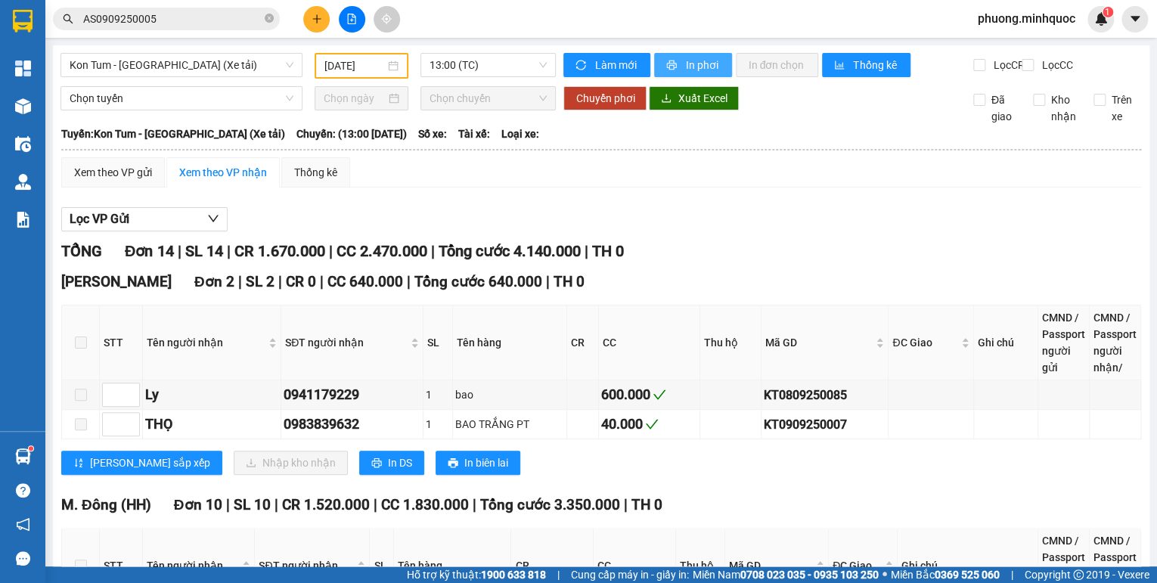
click at [687, 70] on span "In phơi" at bounding box center [702, 65] width 35 height 17
click at [216, 76] on div "Kon Tum - [GEOGRAPHIC_DATA] (Xe tải)" at bounding box center [181, 65] width 242 height 24
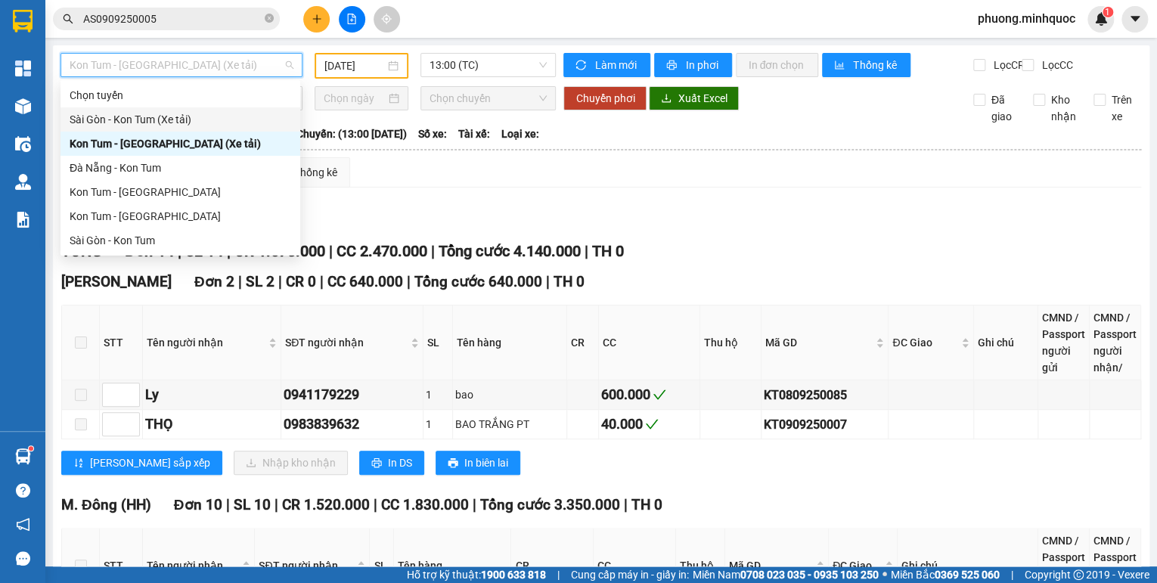
click at [132, 124] on div "Sài Gòn - Kon Tum (Xe tải)" at bounding box center [181, 119] width 222 height 17
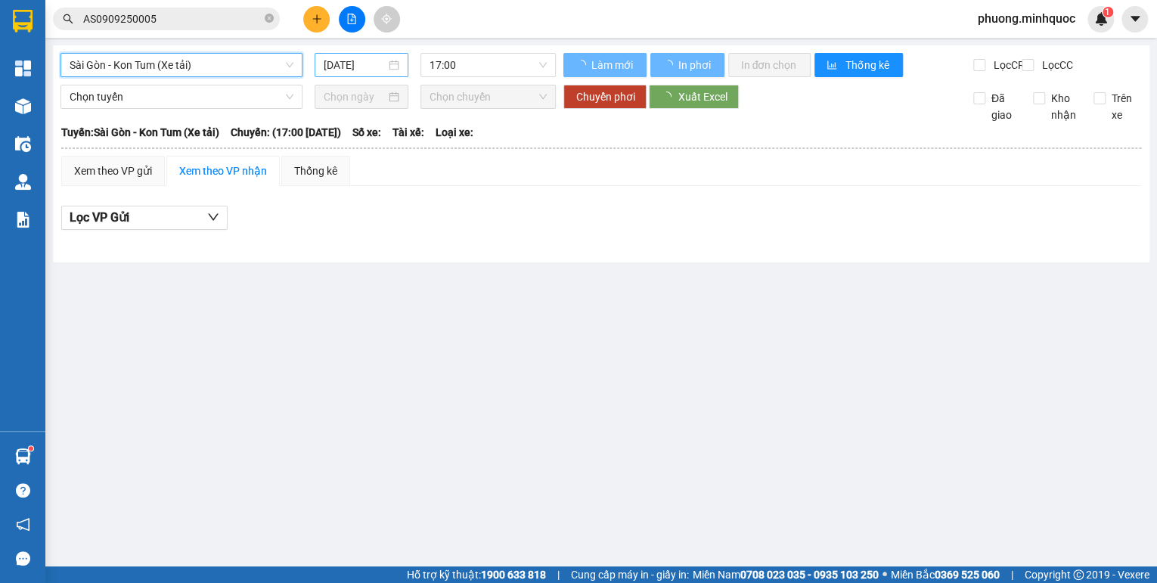
click at [354, 69] on input "[DATE]" at bounding box center [355, 65] width 62 height 17
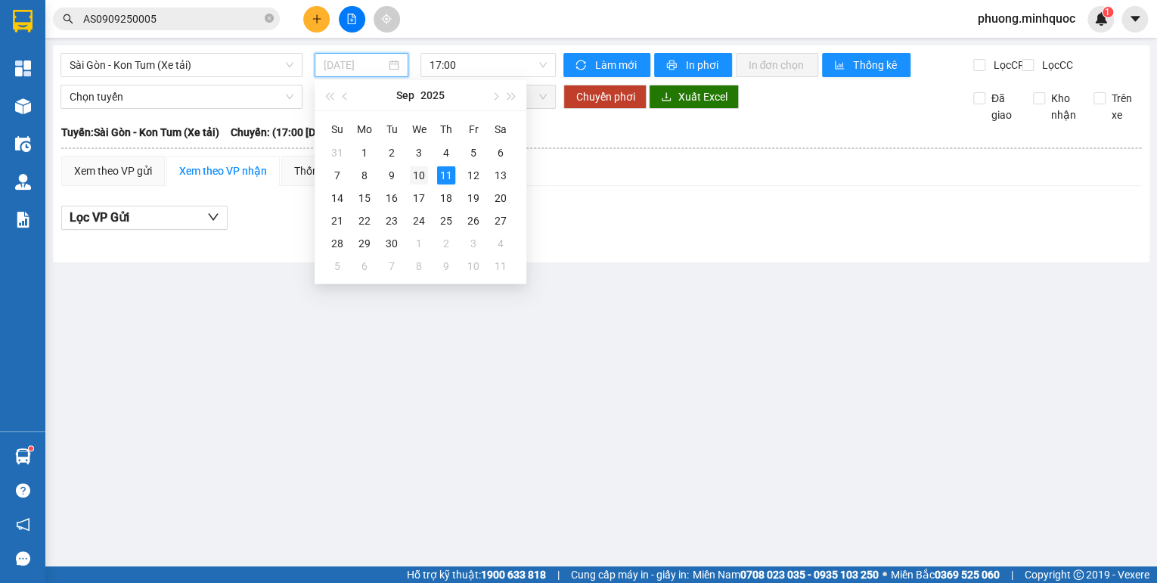
click at [415, 174] on div "10" at bounding box center [419, 175] width 18 height 18
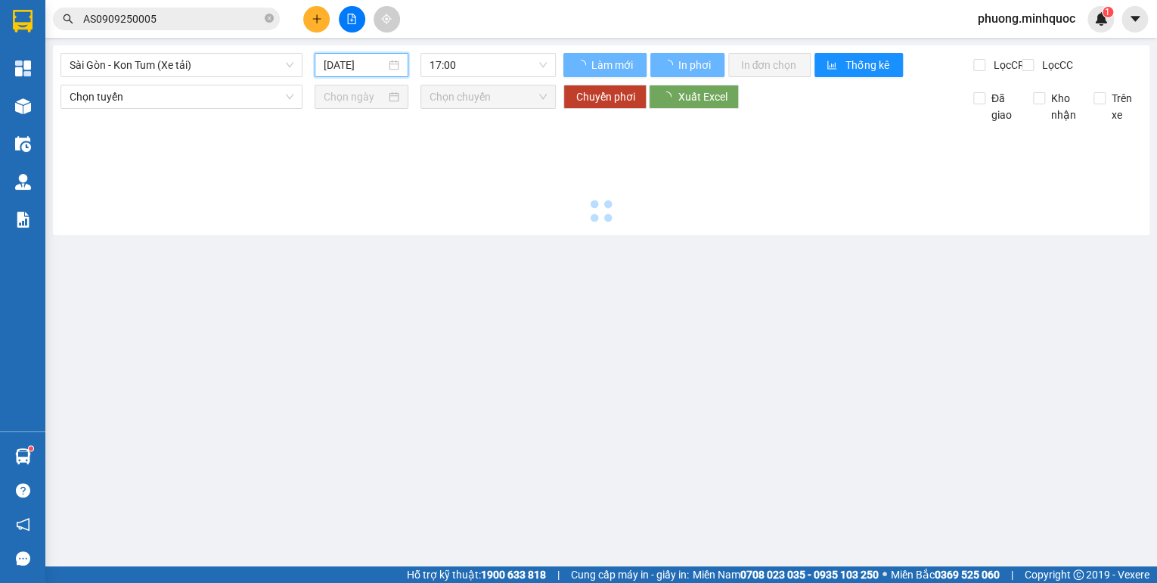
type input "[DATE]"
